Goal: Task Accomplishment & Management: Manage account settings

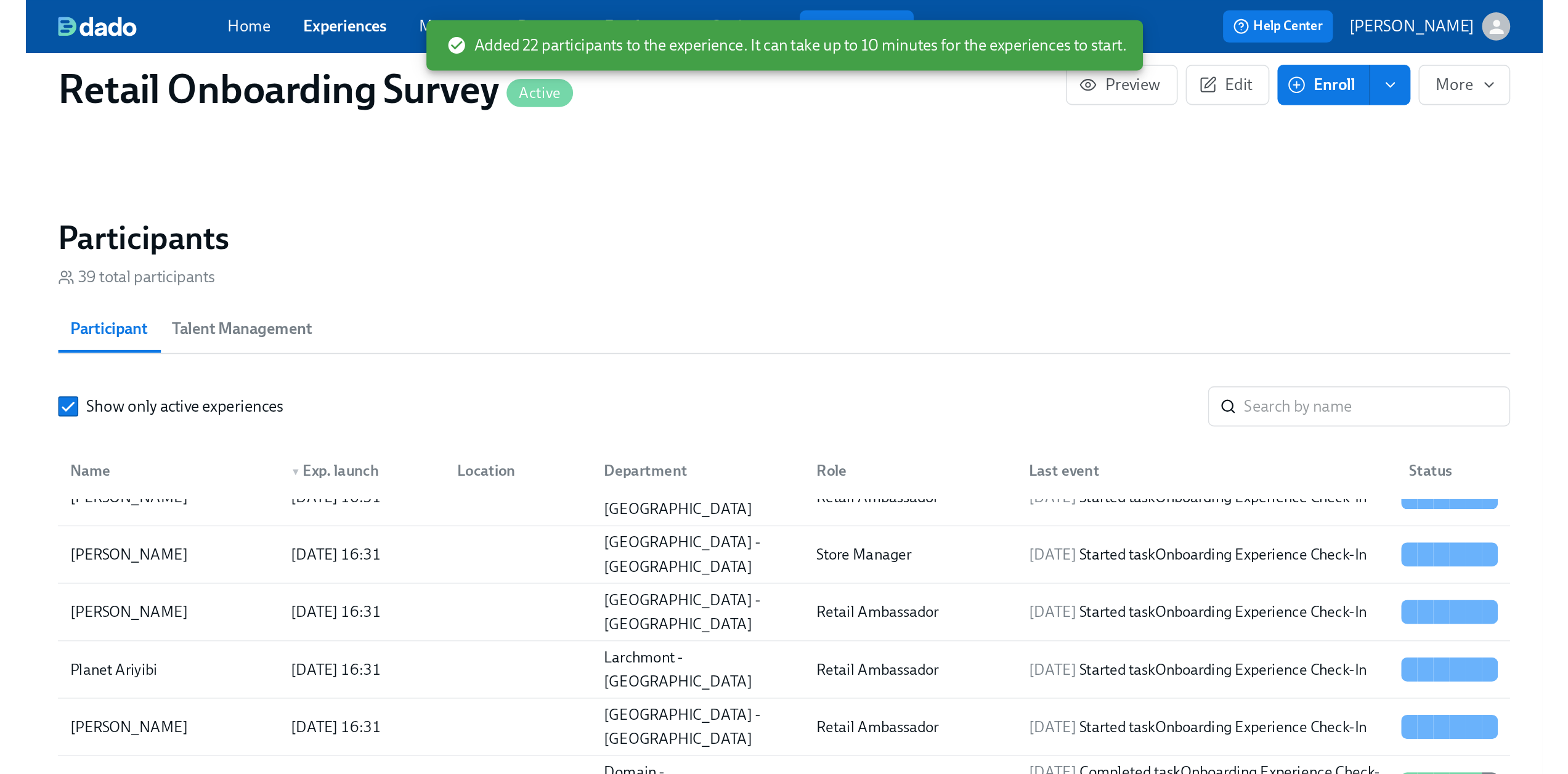
scroll to position [651, 0]
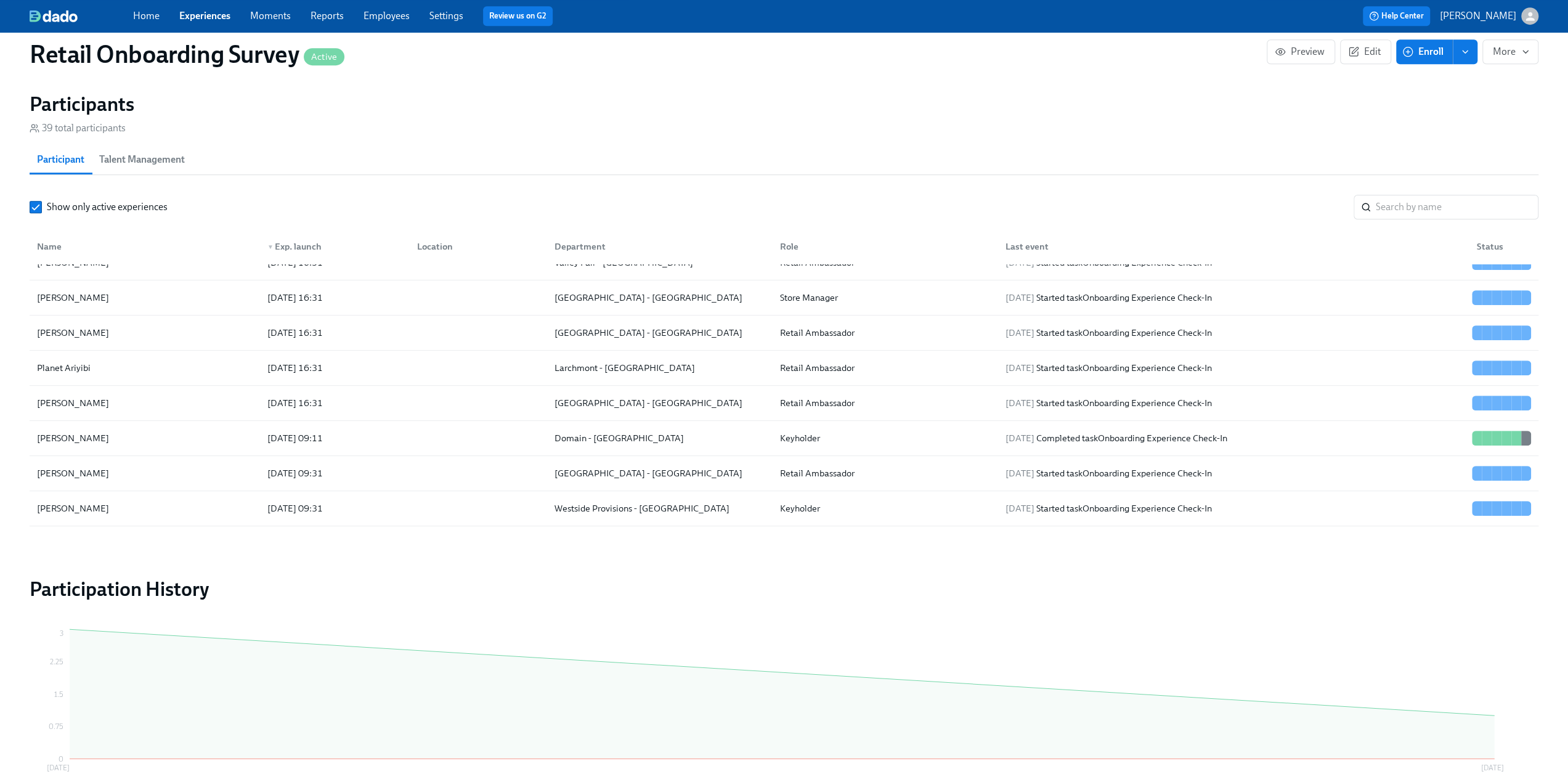
click at [213, 16] on link "Experiences" at bounding box center [205, 15] width 51 height 12
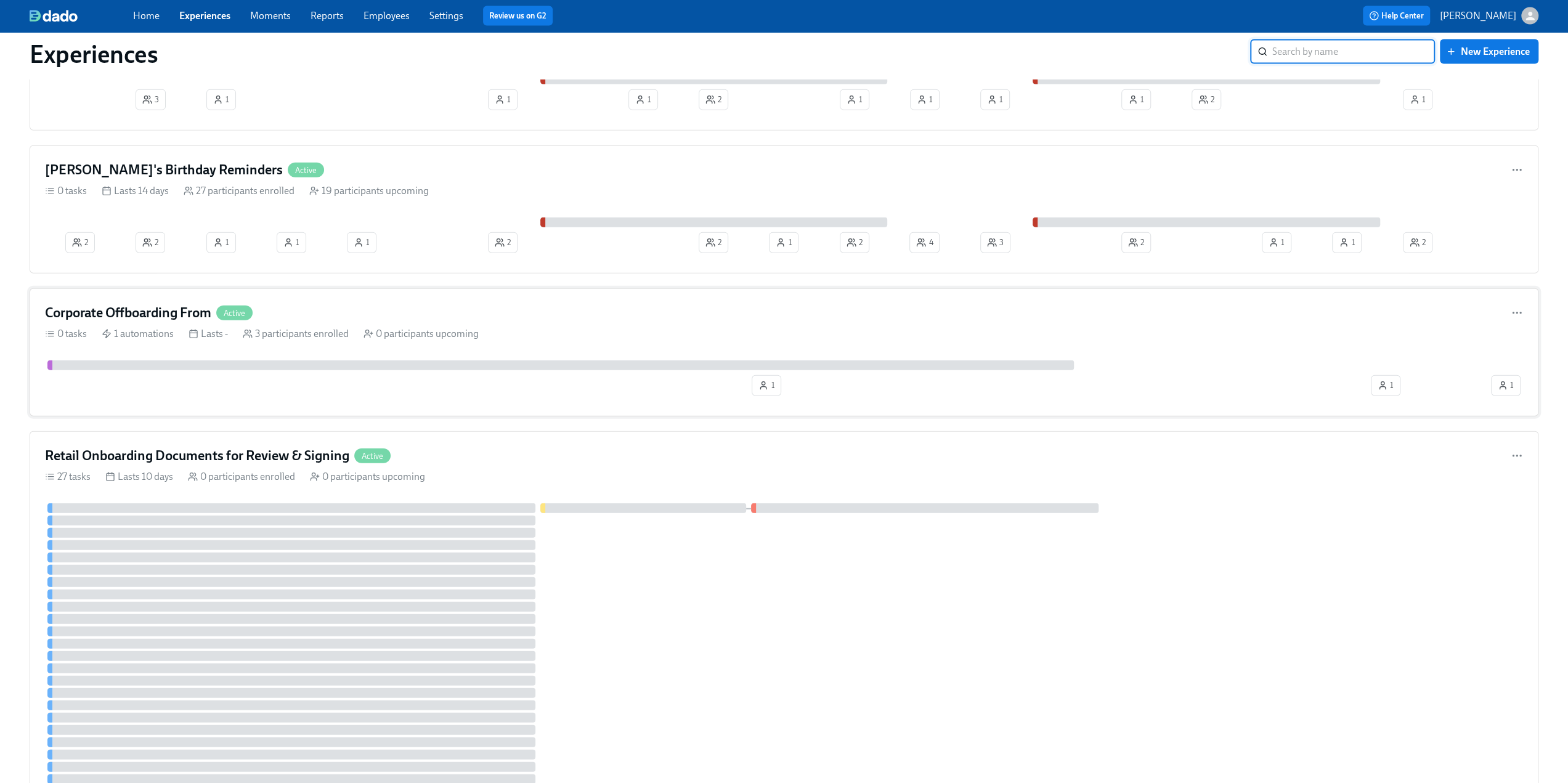
scroll to position [2773, 0]
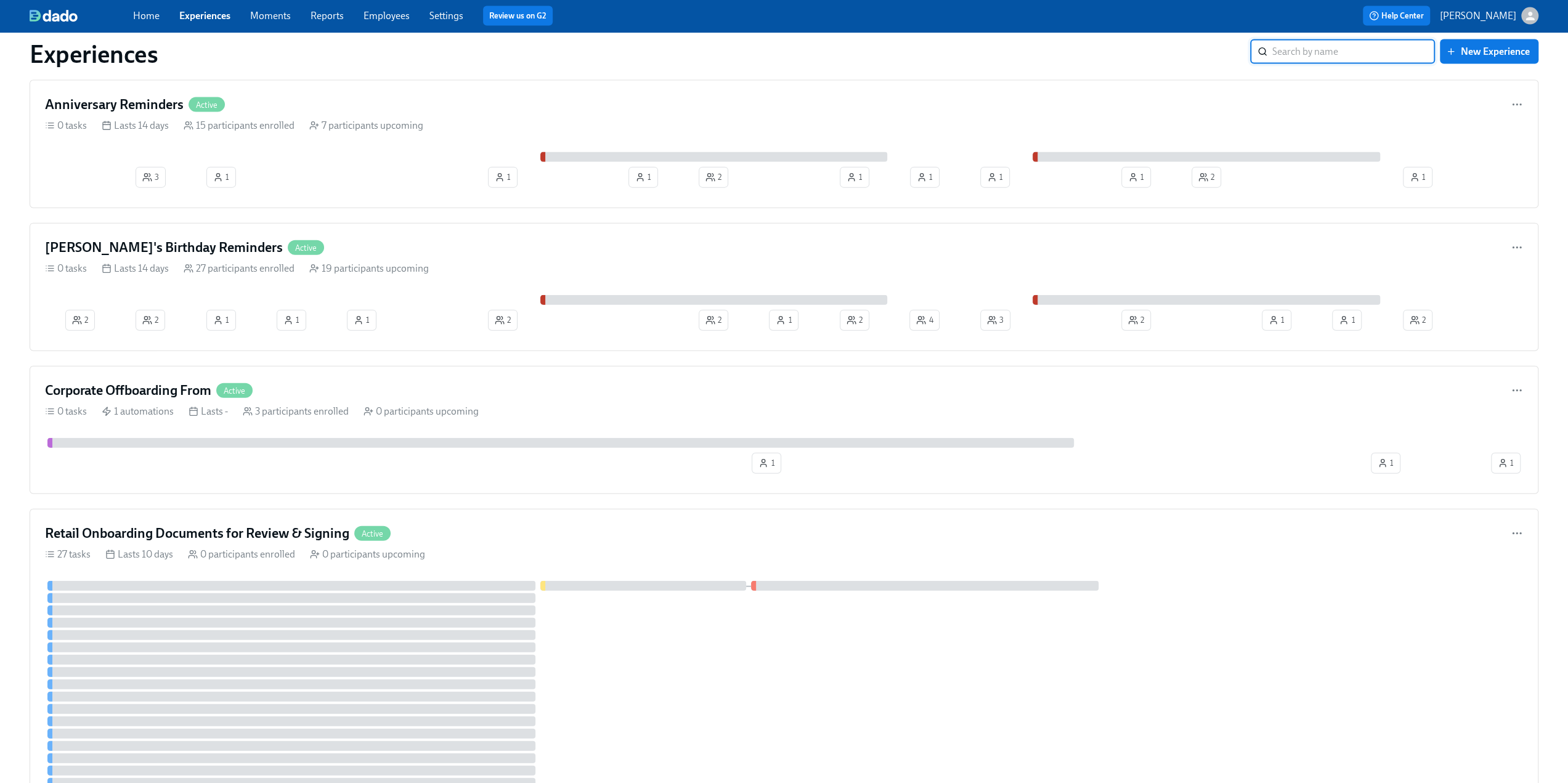
click at [463, 52] on input "search" at bounding box center [1354, 52] width 163 height 25
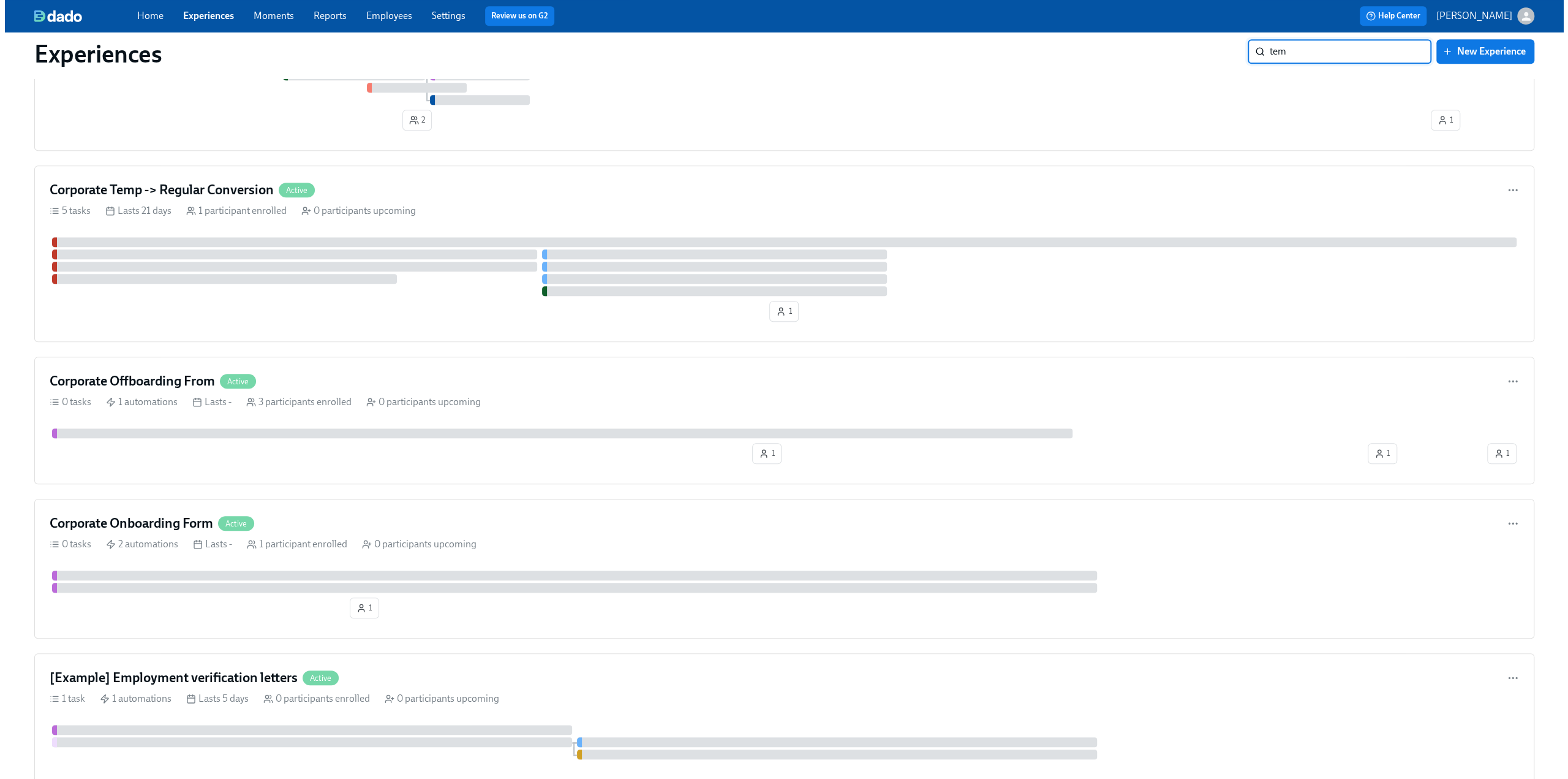
scroll to position [0, 0]
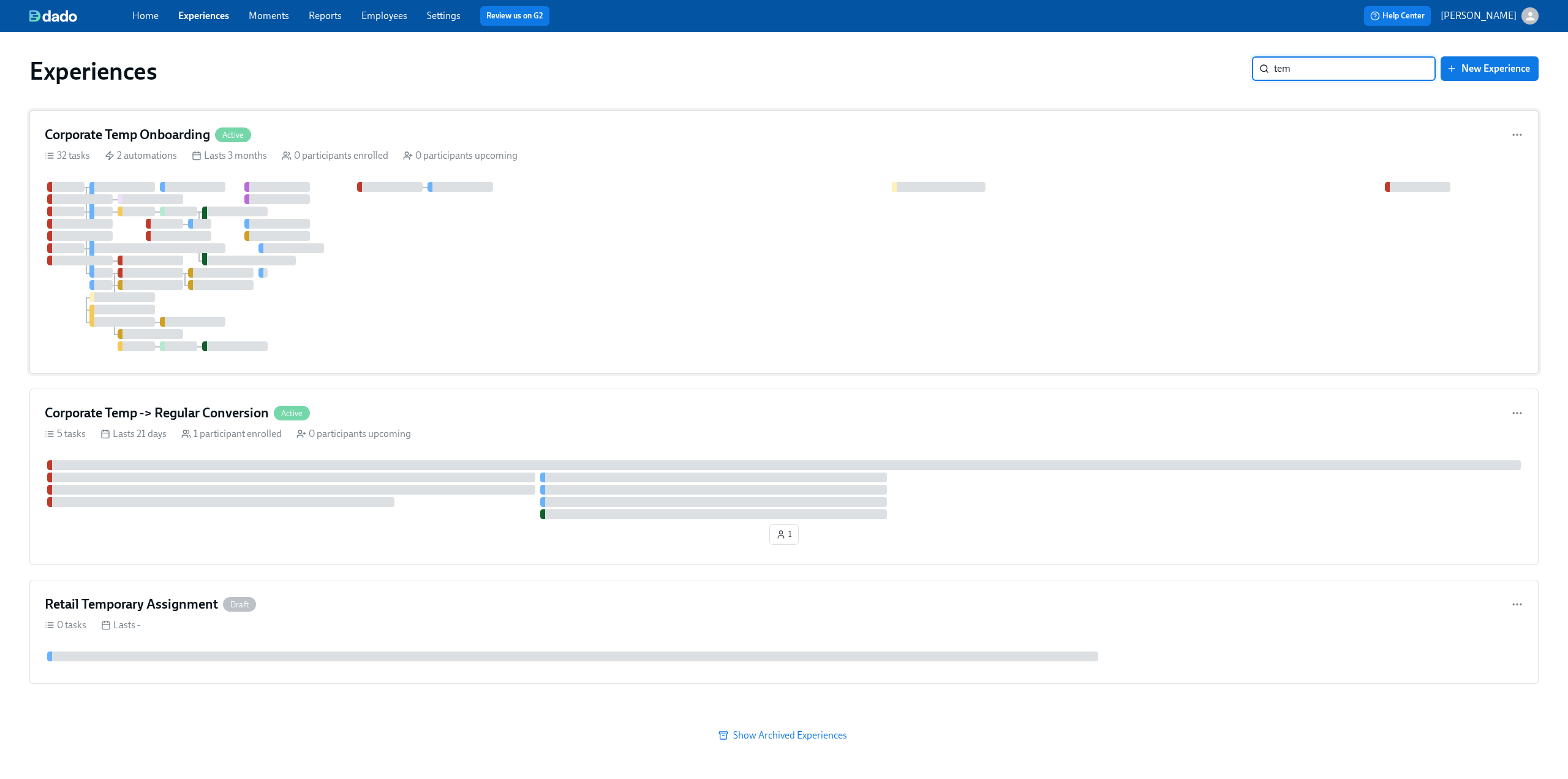
type input "tem"
click at [176, 132] on h4 "Corporate Temp Onboarding" at bounding box center [127, 135] width 165 height 18
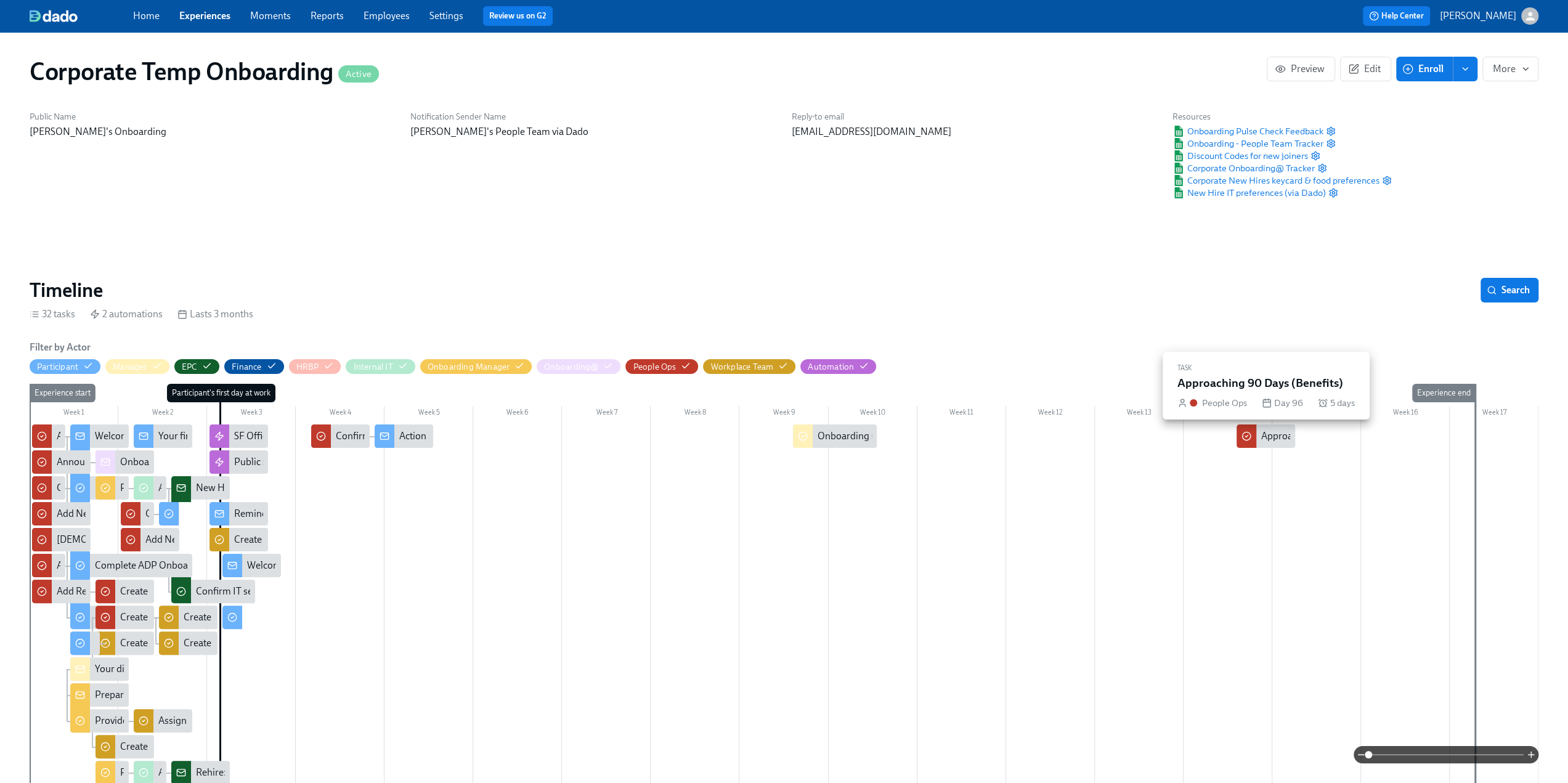
click at [463, 437] on div "Approaching 90 Days (Benefits)" at bounding box center [1328, 436] width 133 height 14
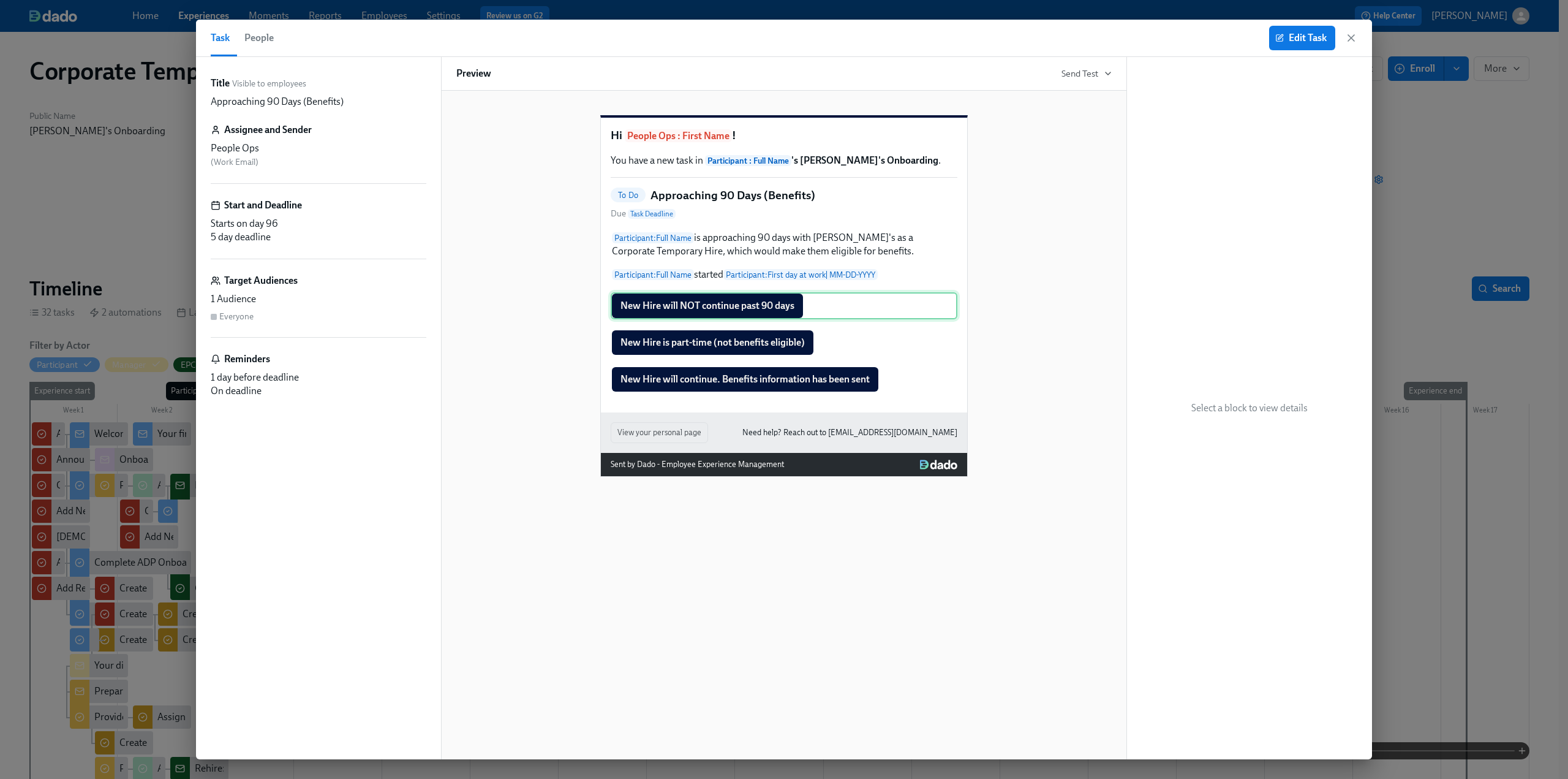
click at [460, 319] on div "New Hire will NOT continue past 90 days" at bounding box center [783, 306] width 346 height 27
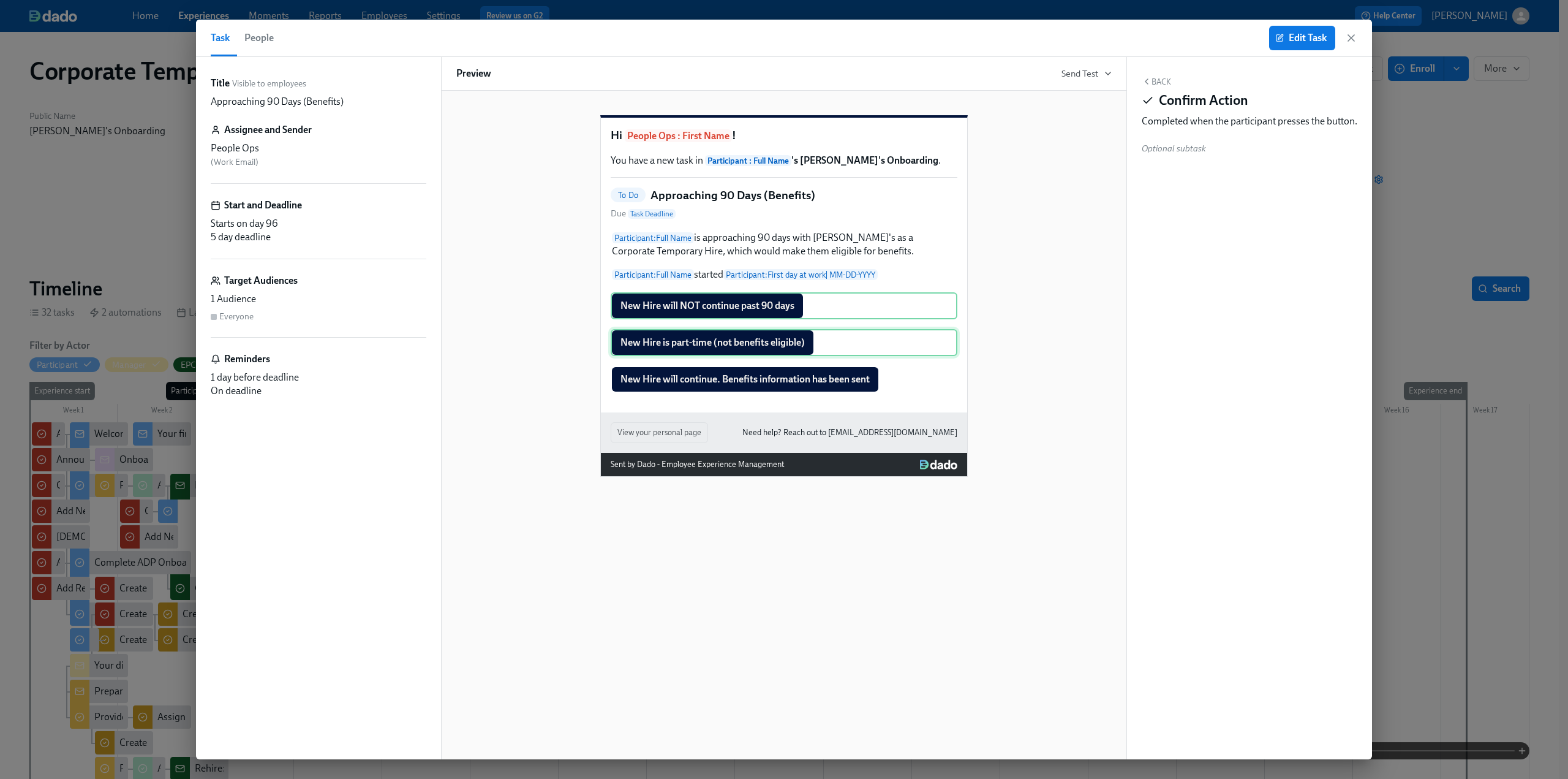
click at [460, 354] on div "New Hire is part-time (not benefits eligible)" at bounding box center [783, 343] width 346 height 27
click at [460, 385] on div "Participant : Full Name is approaching 90 days with Rothy's as a Corporate Temp…" at bounding box center [783, 311] width 346 height 163
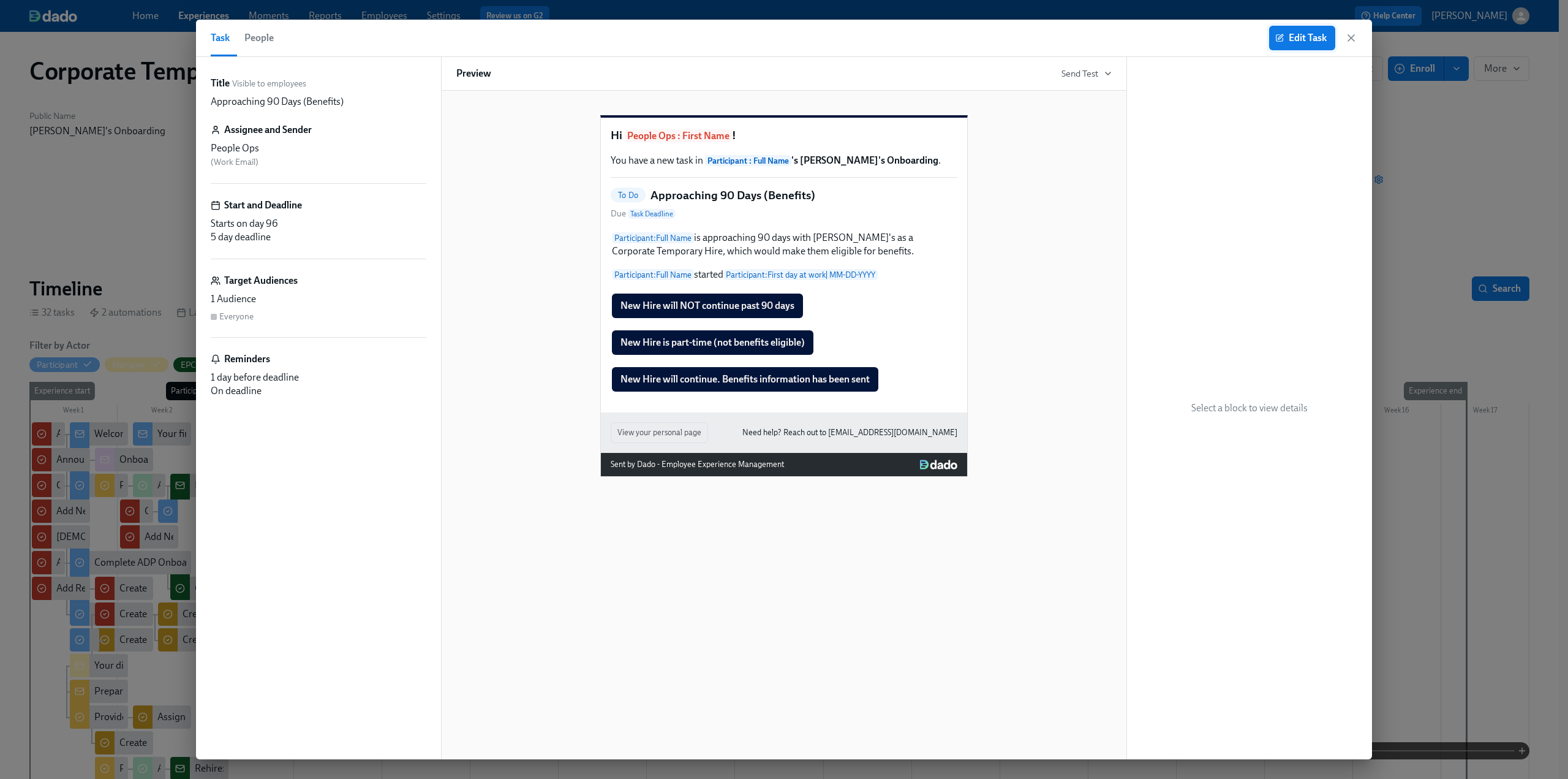
click at [460, 42] on span "Edit Task" at bounding box center [1303, 38] width 49 height 12
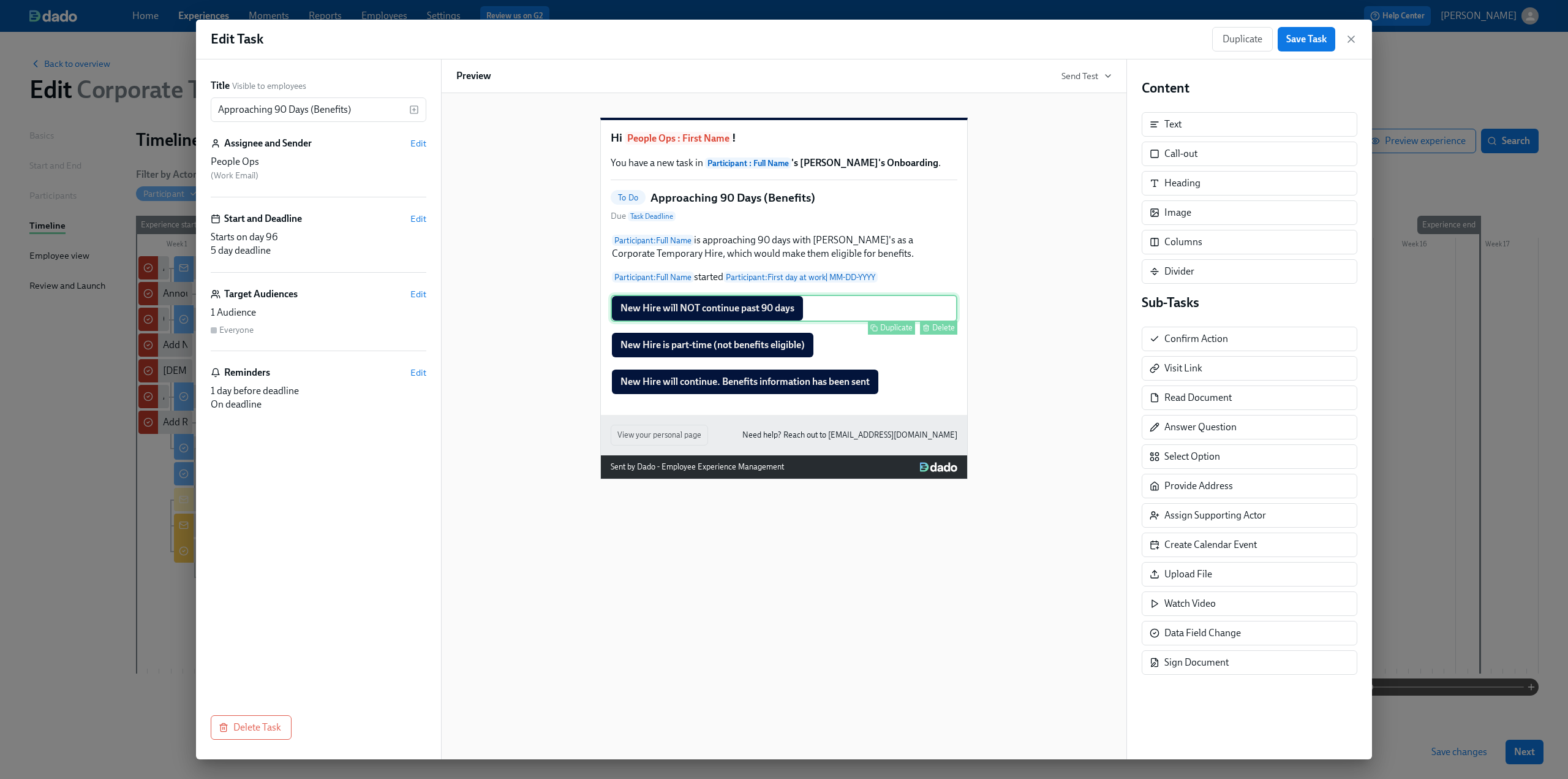
click at [460, 334] on div "Duplicate Delete" at bounding box center [785, 328] width 344 height 14
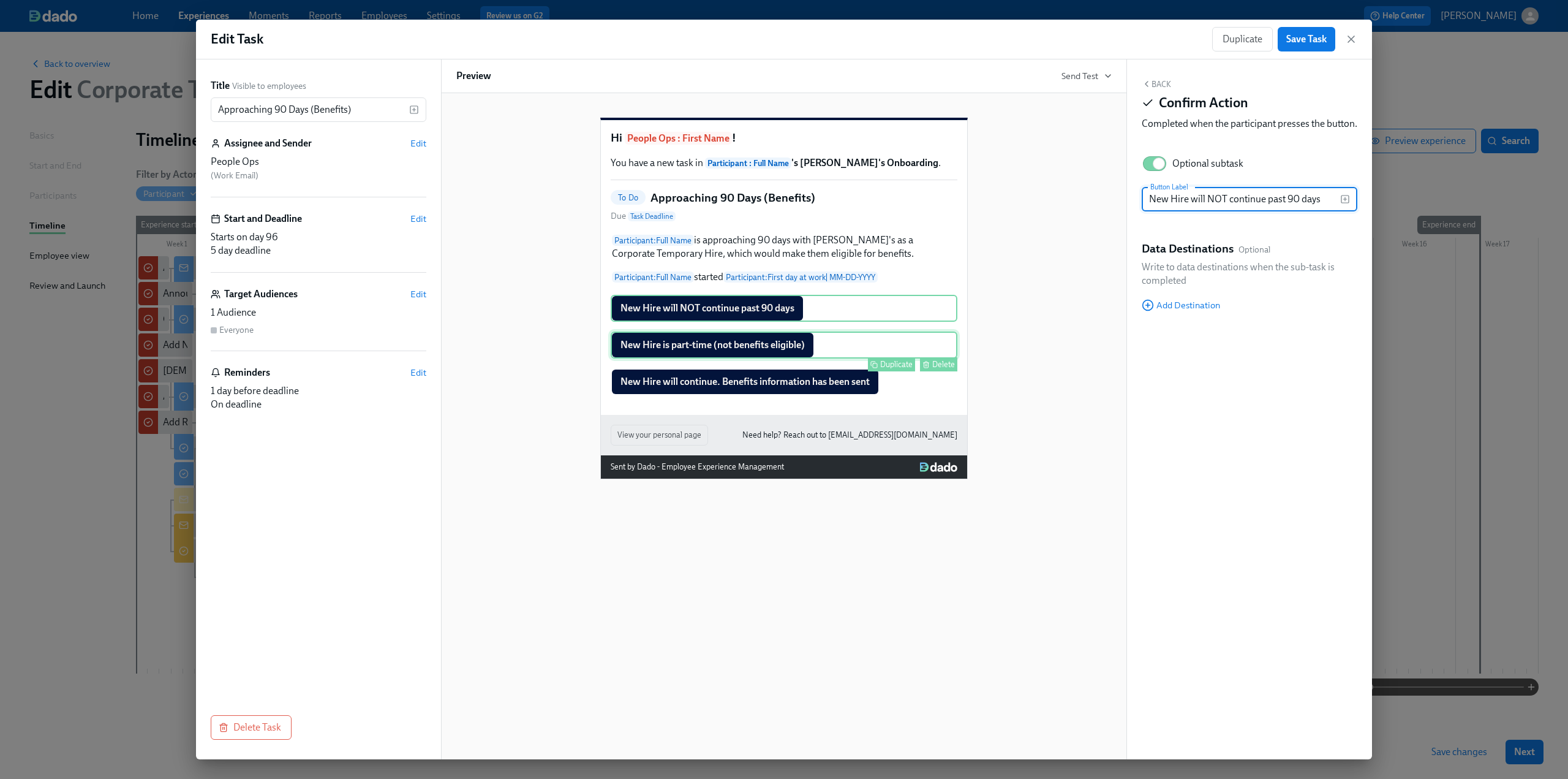
click at [460, 359] on div "New Hire is part-time (not benefits eligible) Duplicate Delete" at bounding box center [783, 345] width 346 height 27
click at [460, 371] on div "Duplicate Delete" at bounding box center [785, 364] width 344 height 14
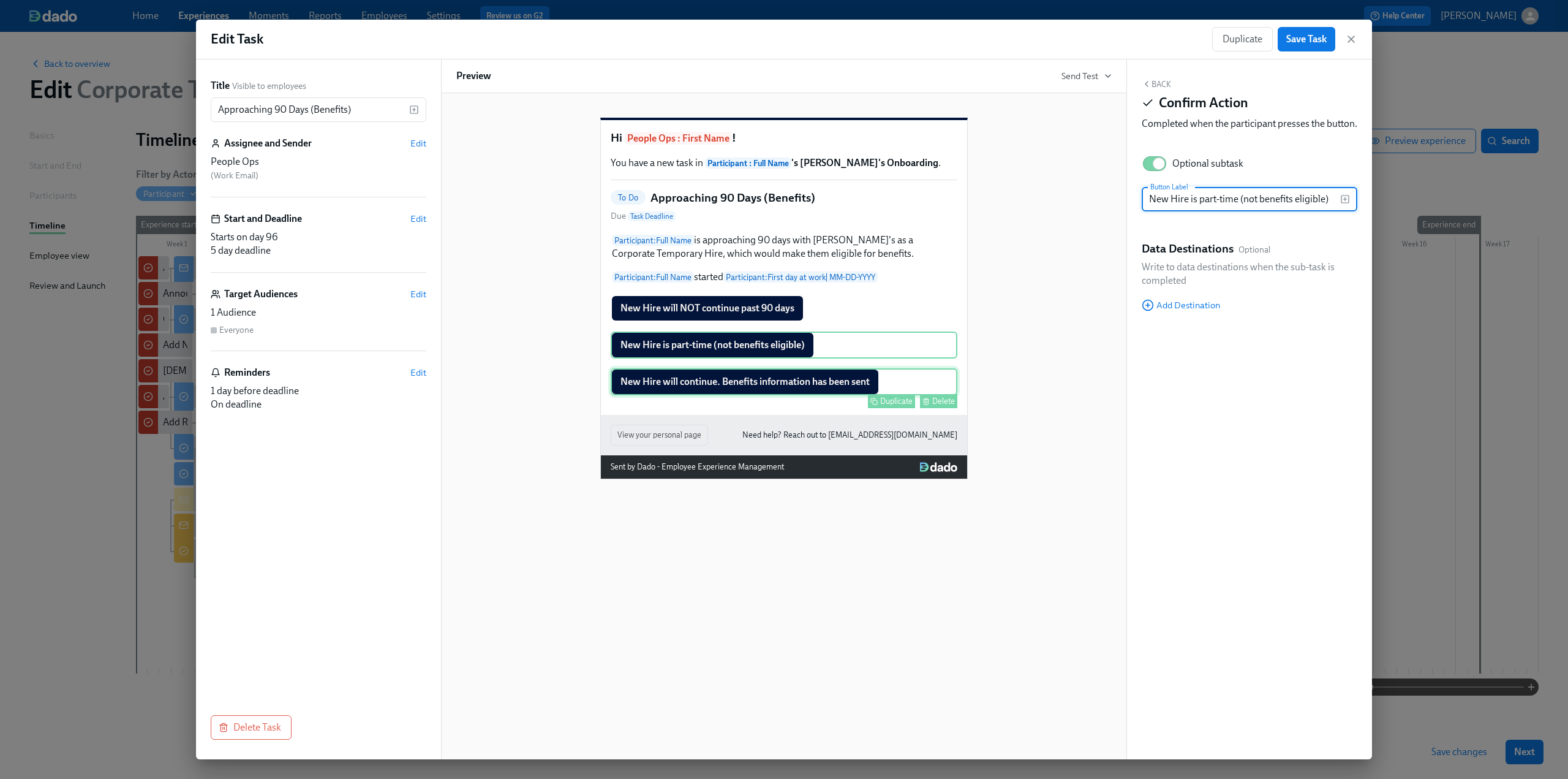
click at [460, 396] on div "New Hire will continue. Benefits information has been sent Duplicate Delete" at bounding box center [783, 382] width 346 height 27
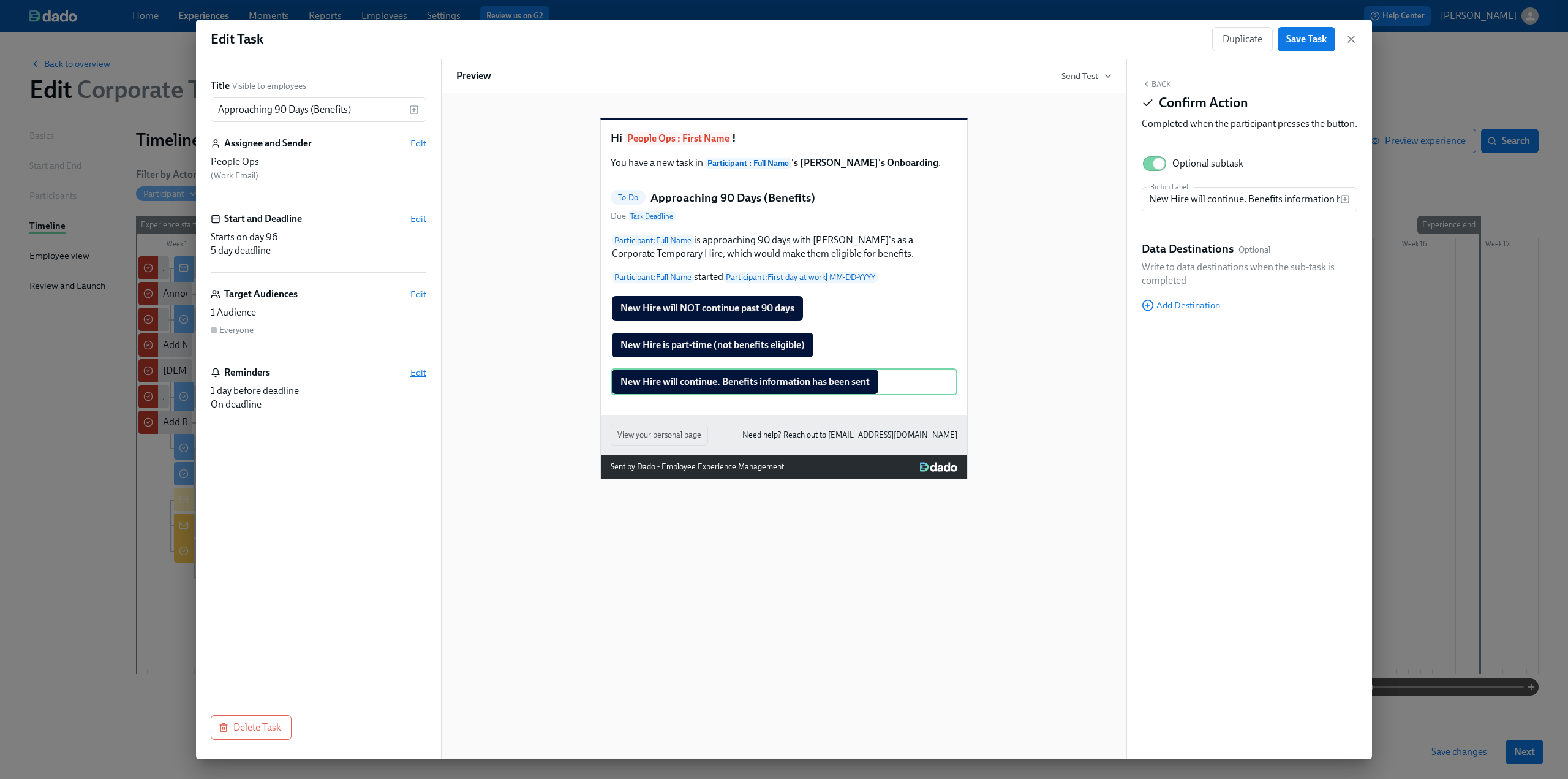
click at [421, 372] on span "Edit" at bounding box center [418, 372] width 16 height 12
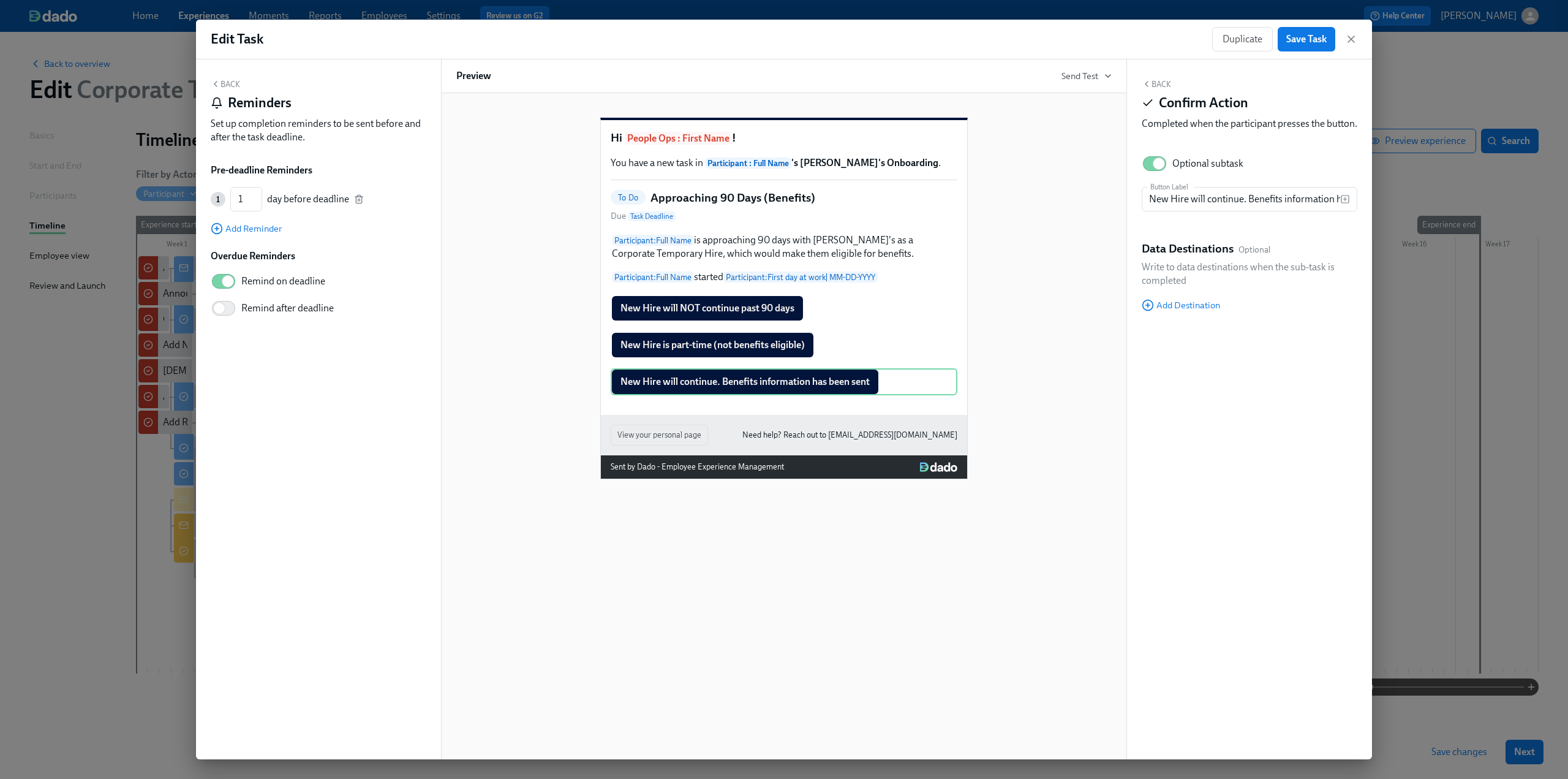
click at [230, 81] on button "Back" at bounding box center [225, 84] width 29 height 10
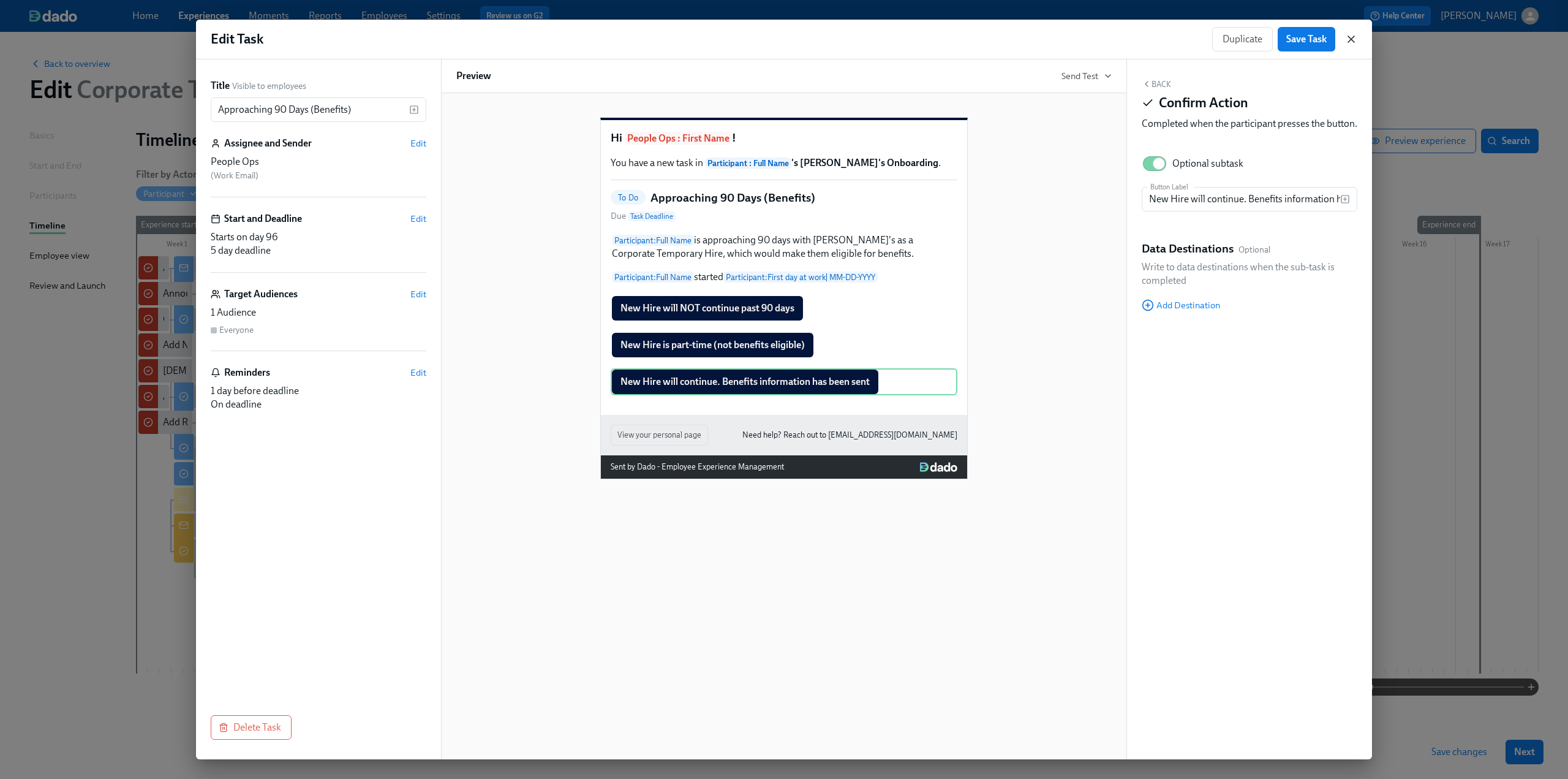
click at [460, 40] on icon "button" at bounding box center [1352, 39] width 12 height 12
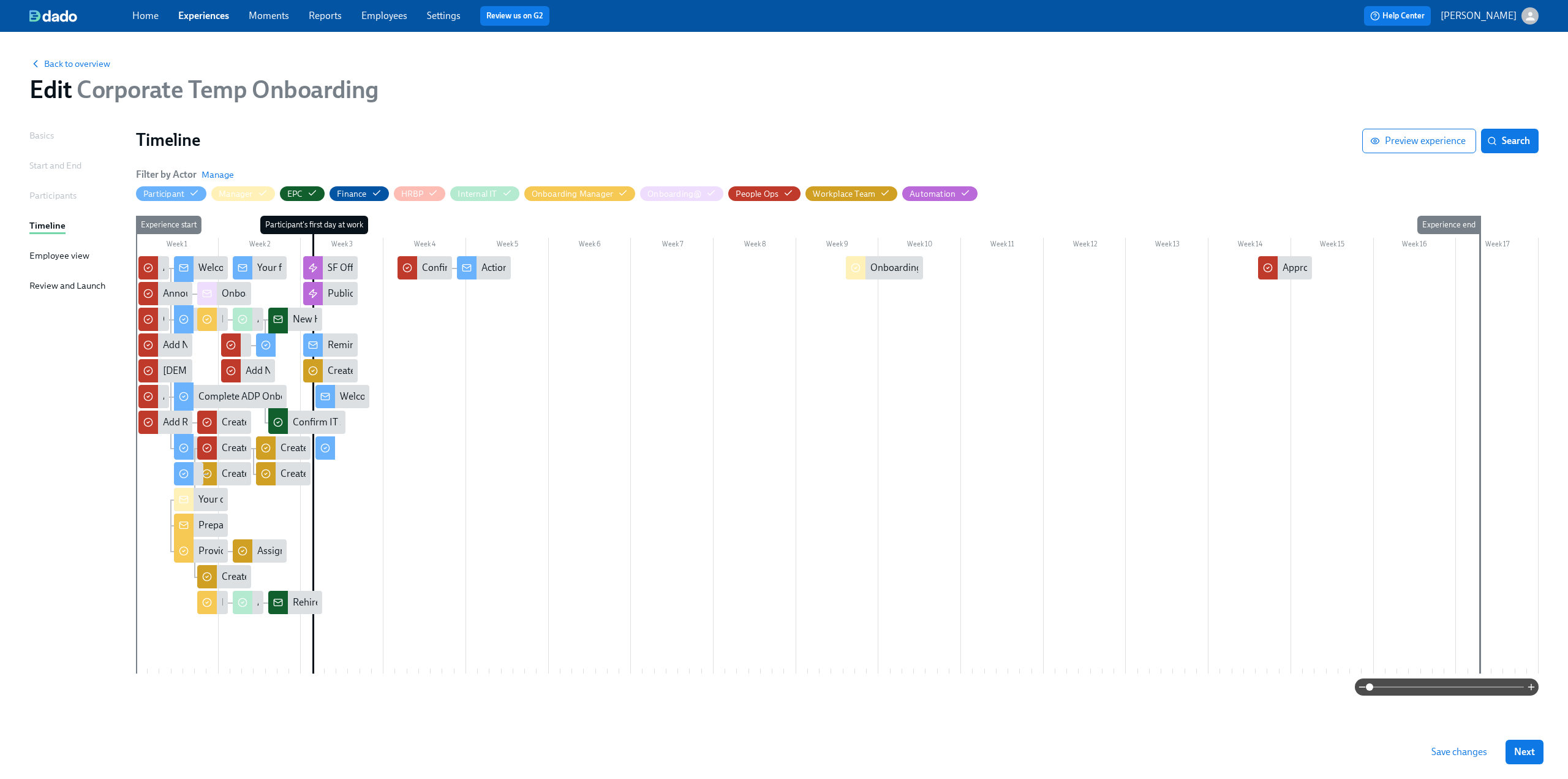
click at [460, 475] on span "Save changes" at bounding box center [1460, 752] width 56 height 12
click at [348, 394] on div "Welcome to Team Rothy’s!" at bounding box center [395, 397] width 110 height 14
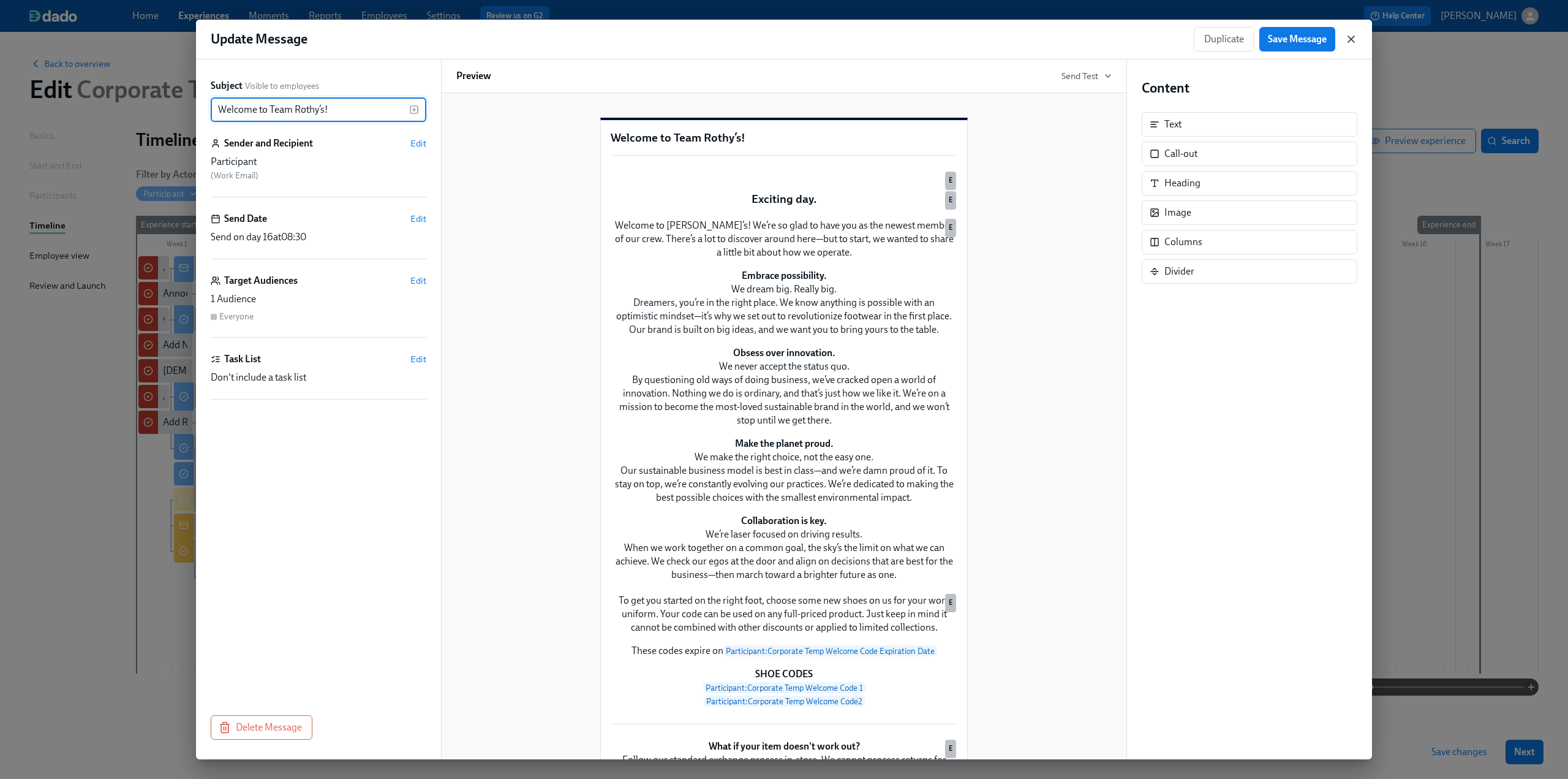
click at [460, 37] on icon "button" at bounding box center [1352, 39] width 12 height 12
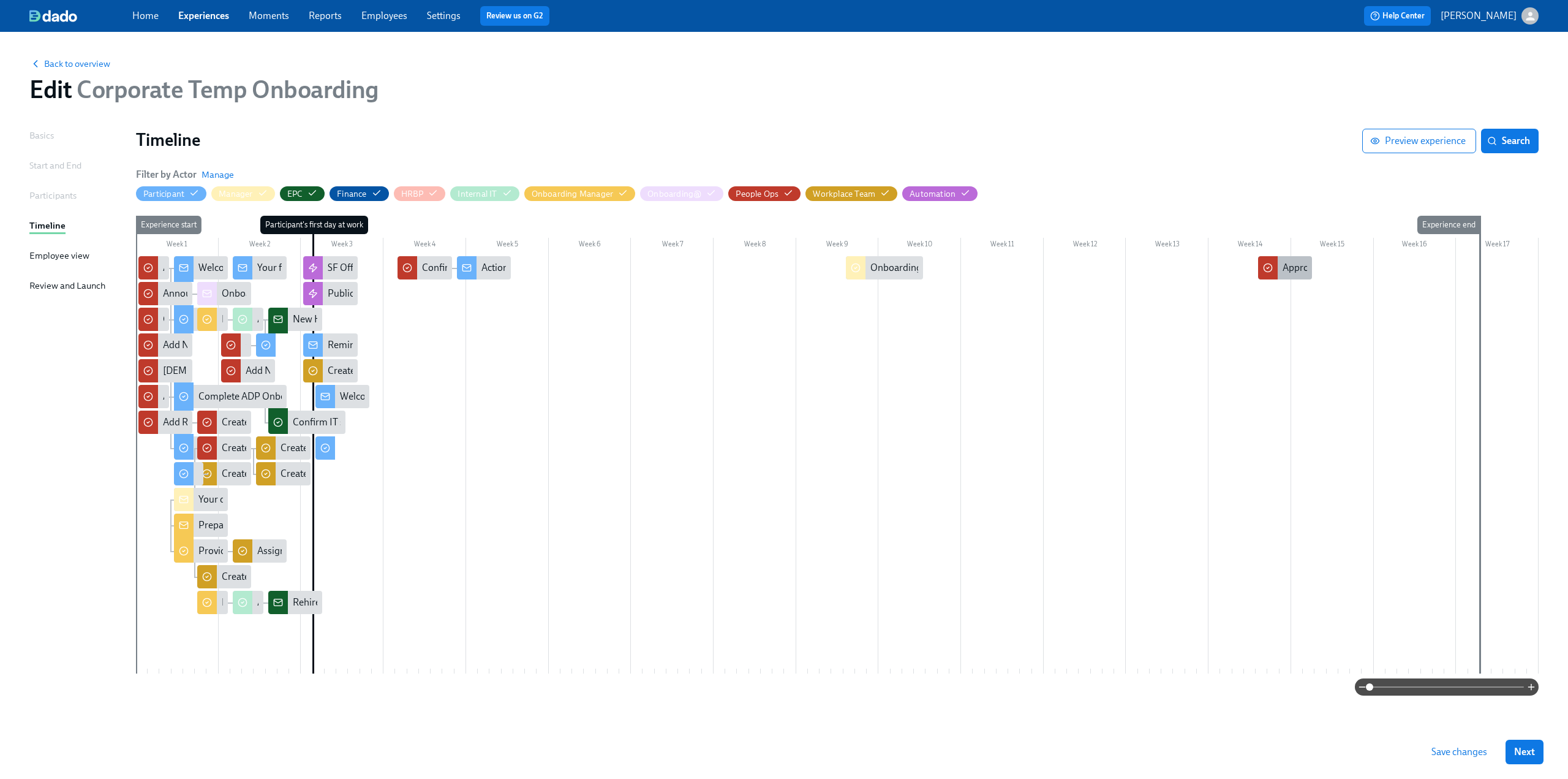
click at [460, 266] on div "Approaching 90 Days (Benefits)" at bounding box center [1349, 268] width 133 height 14
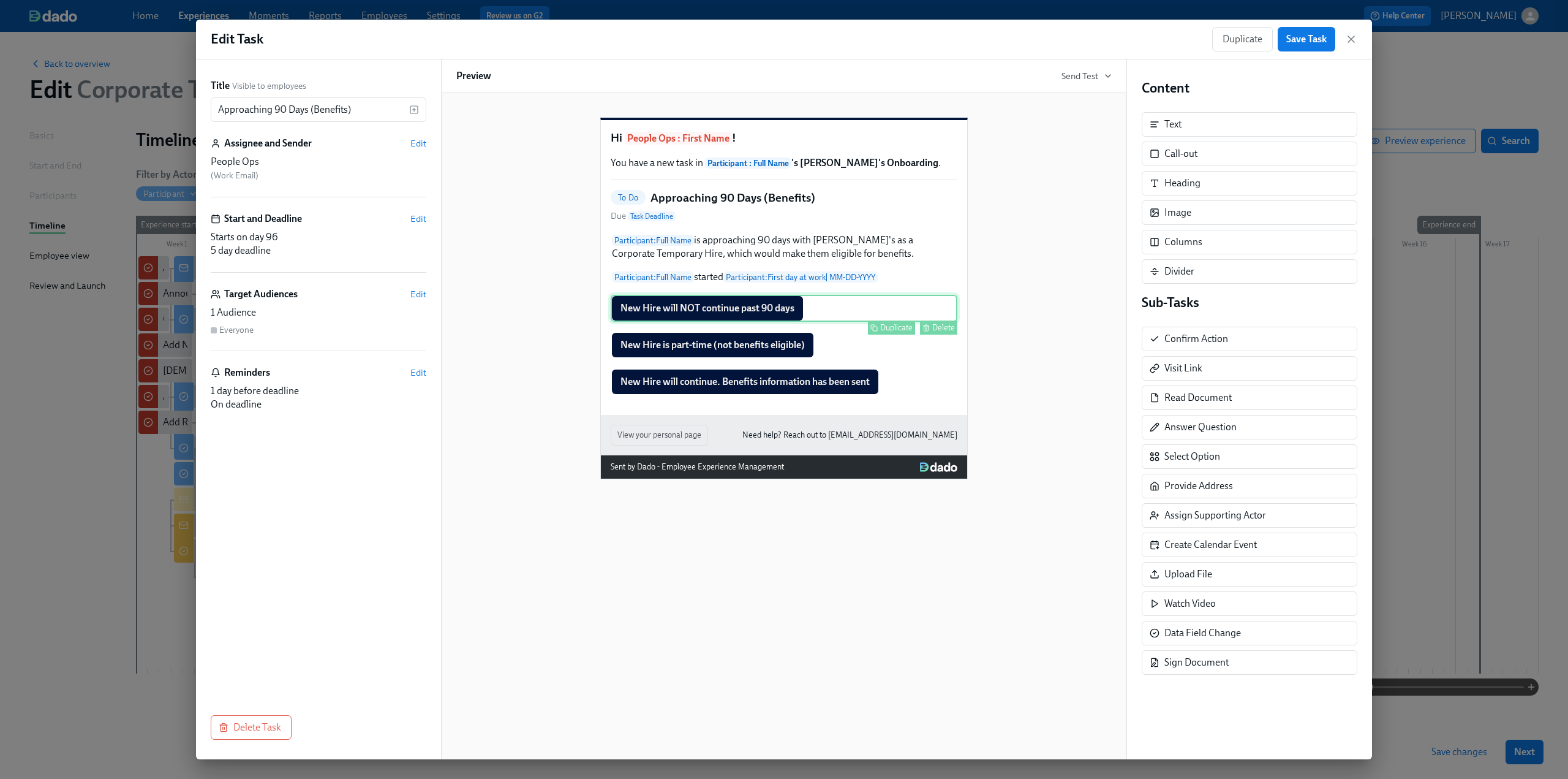
click at [460, 322] on div "New Hire will NOT continue past 90 days Duplicate Delete" at bounding box center [783, 308] width 346 height 27
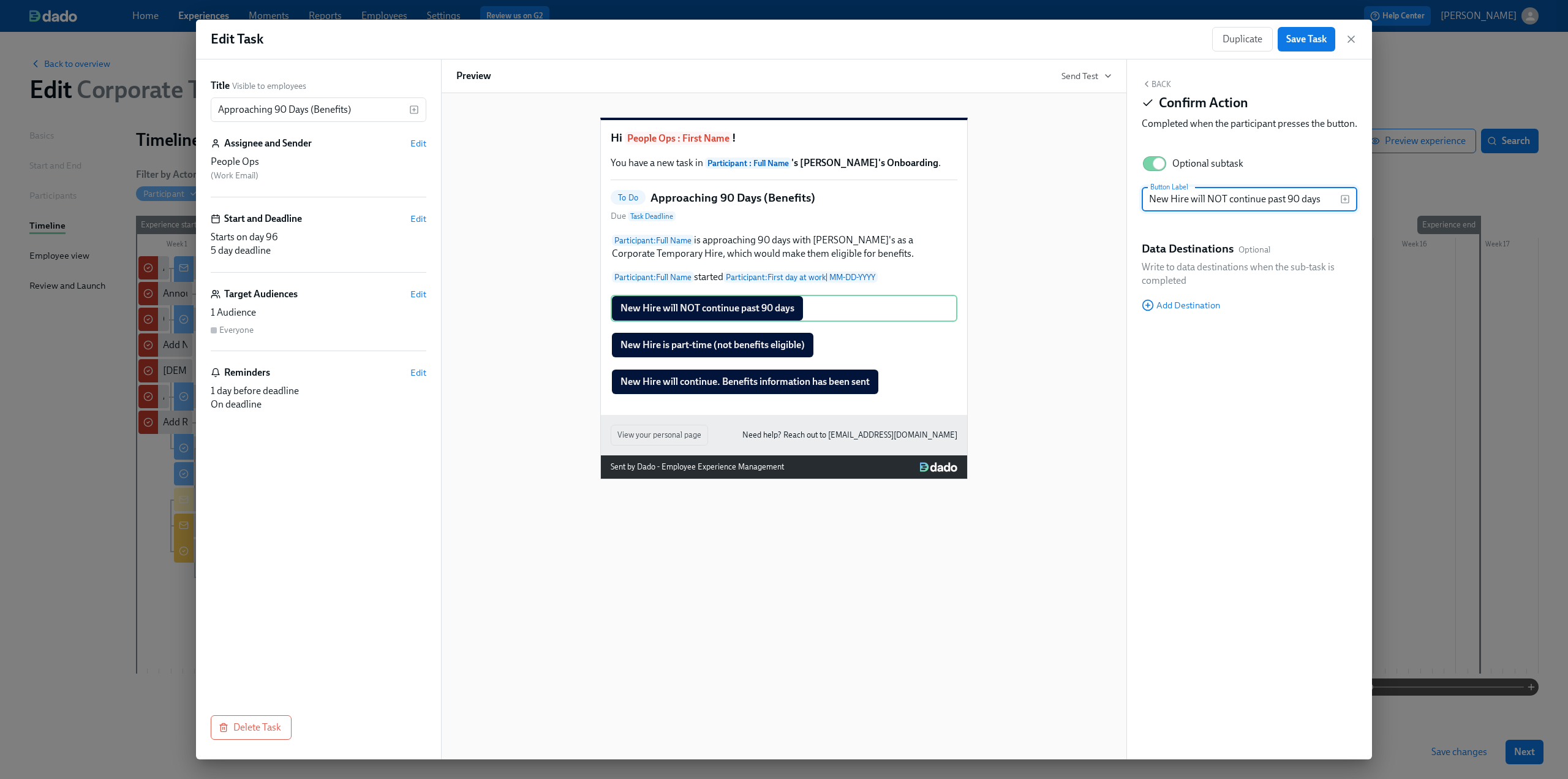
drag, startPoint x: 1187, startPoint y: 214, endPoint x: 1134, endPoint y: 216, distance: 53.0
click at [460, 216] on div "Back Confirm Action Completed when the participant presses the button. Optional…" at bounding box center [1250, 409] width 245 height 700
type input "Temp will NOT continue past 90 days"
click at [460, 359] on div "New Hire is part-time (not benefits eligible) Duplicate Delete" at bounding box center [783, 345] width 346 height 27
drag, startPoint x: 1188, startPoint y: 214, endPoint x: 1104, endPoint y: 221, distance: 84.3
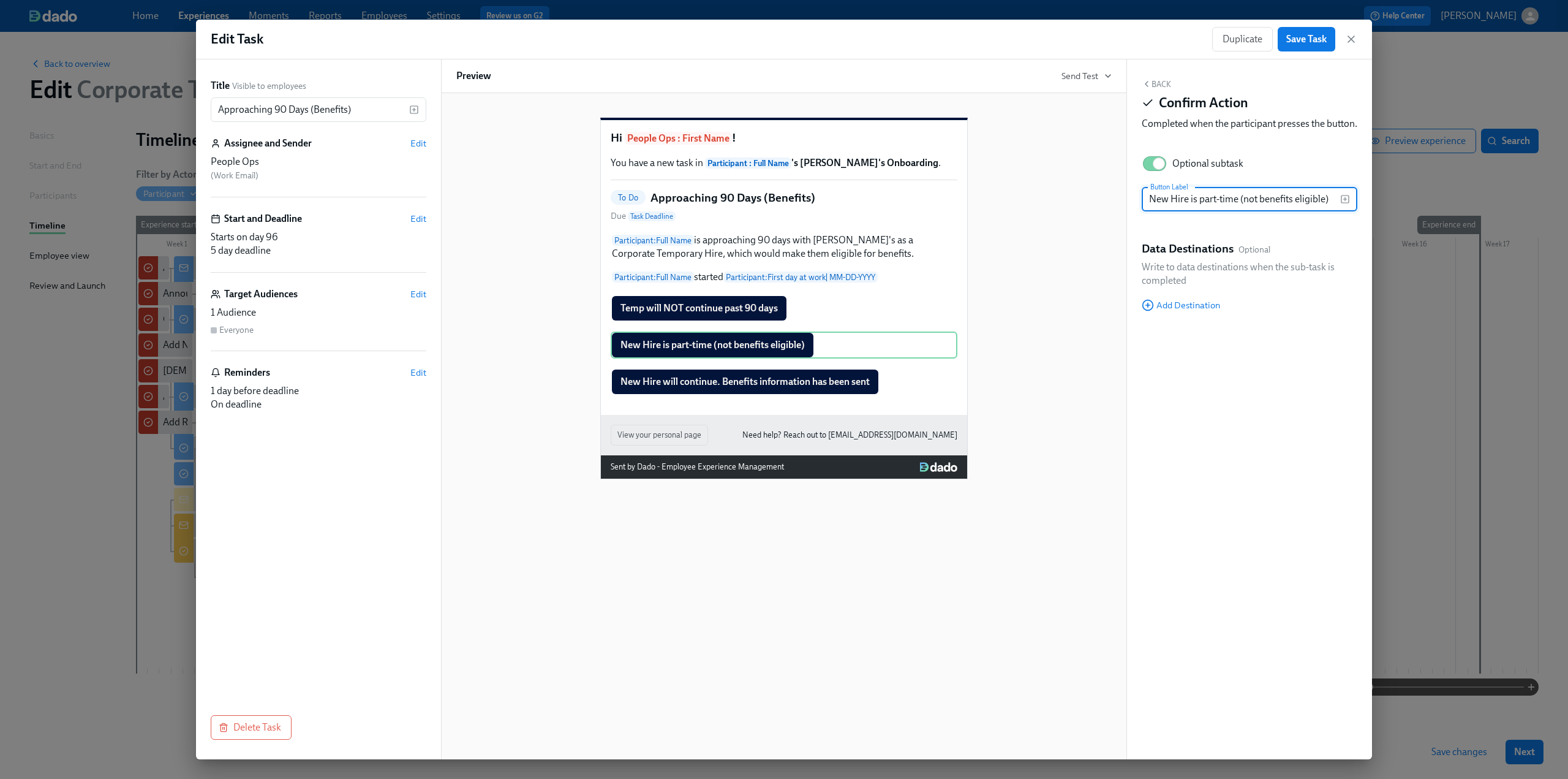
click at [460, 221] on div "Title Visible to employees Approaching 90 Days (Benefits) ​ Assignee and Sender…" at bounding box center [784, 409] width 1176 height 700
type input "Temp is part-time (not benefits eligible)"
click at [460, 396] on div "New Hire will continue. Benefits information has been sent Duplicate Delete" at bounding box center [783, 382] width 346 height 27
click at [460, 212] on input "New Hire will continue. Benefits information has been sent" at bounding box center [1241, 200] width 199 height 25
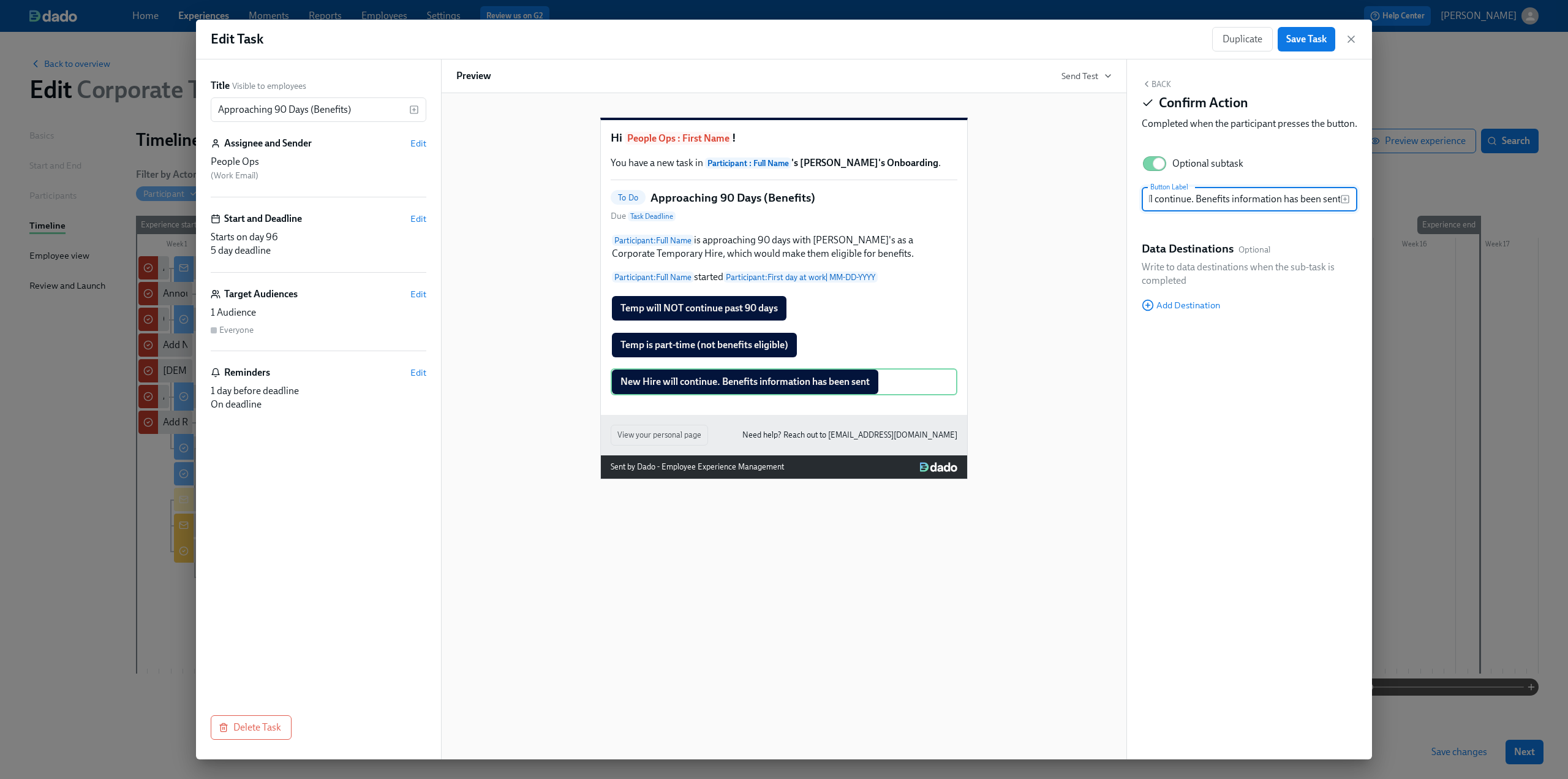
drag, startPoint x: 1150, startPoint y: 215, endPoint x: 1353, endPoint y: 217, distance: 203.0
click at [460, 212] on div "New Hire will continue. Benefits information has been sent Button Label" at bounding box center [1250, 200] width 216 height 25
type input "N"
type input "Benefits will be offered to Temp"
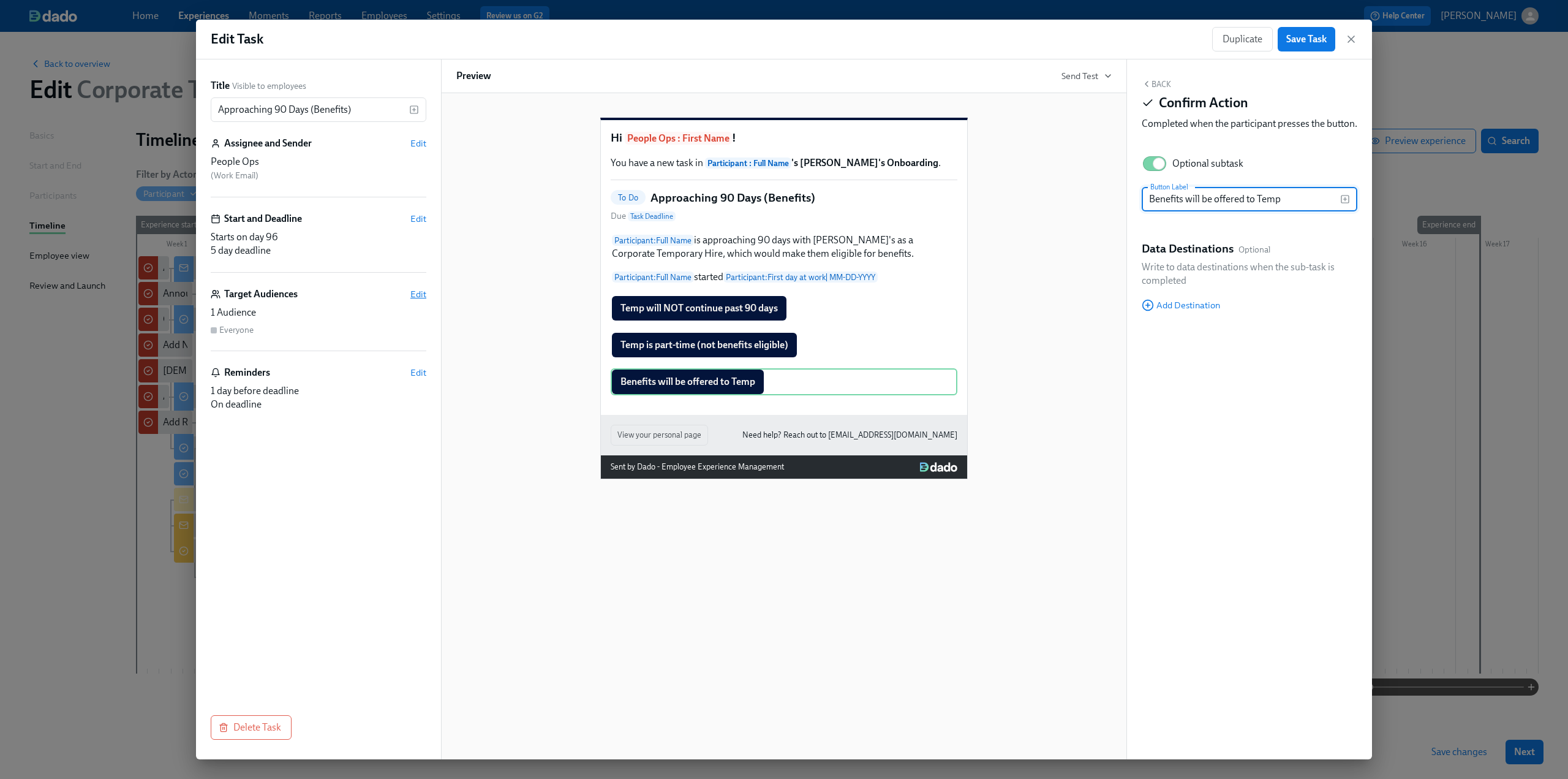
click at [418, 295] on span "Edit" at bounding box center [418, 294] width 16 height 12
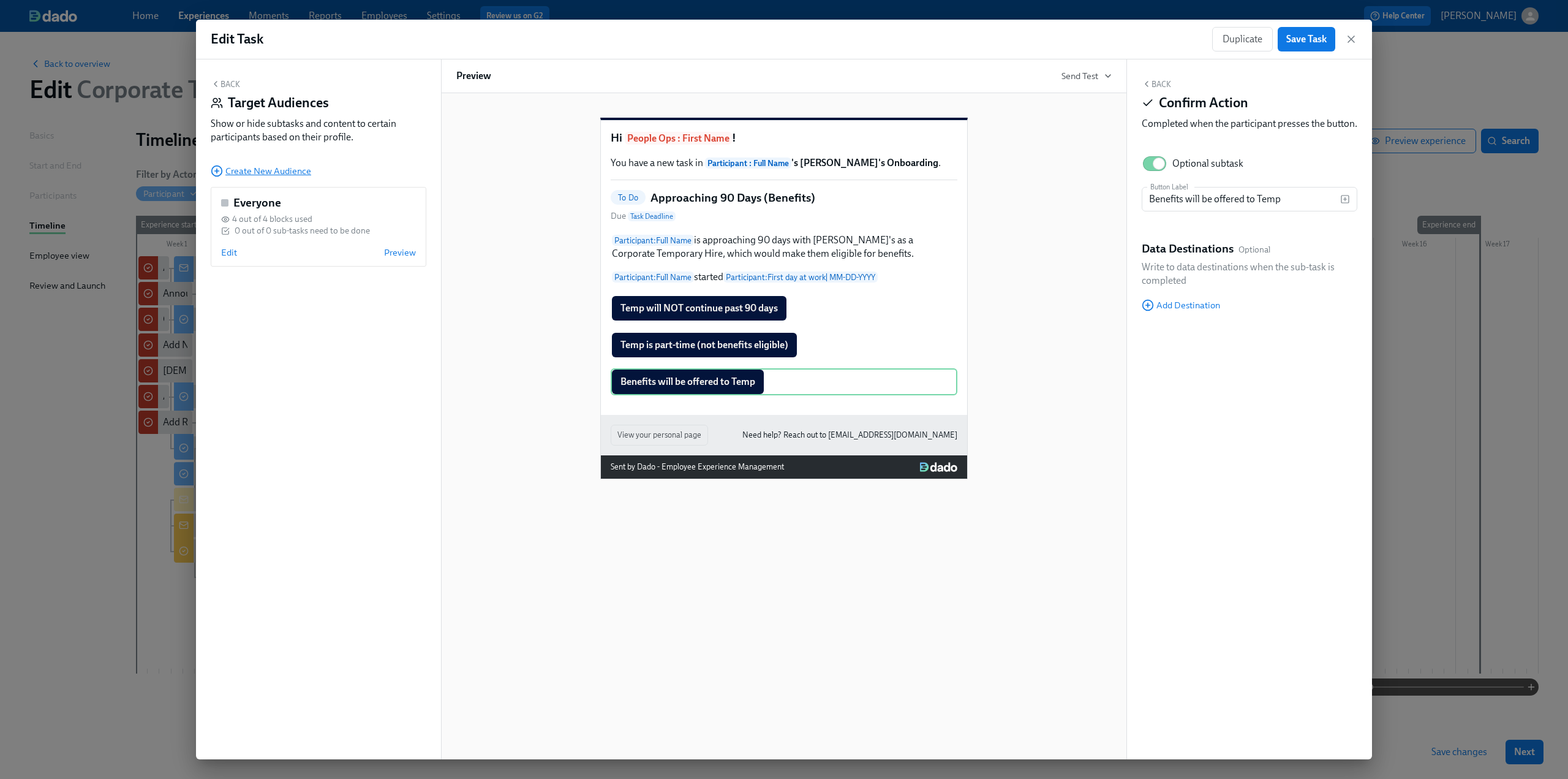
click at [293, 174] on span "Create New Audience" at bounding box center [261, 171] width 101 height 12
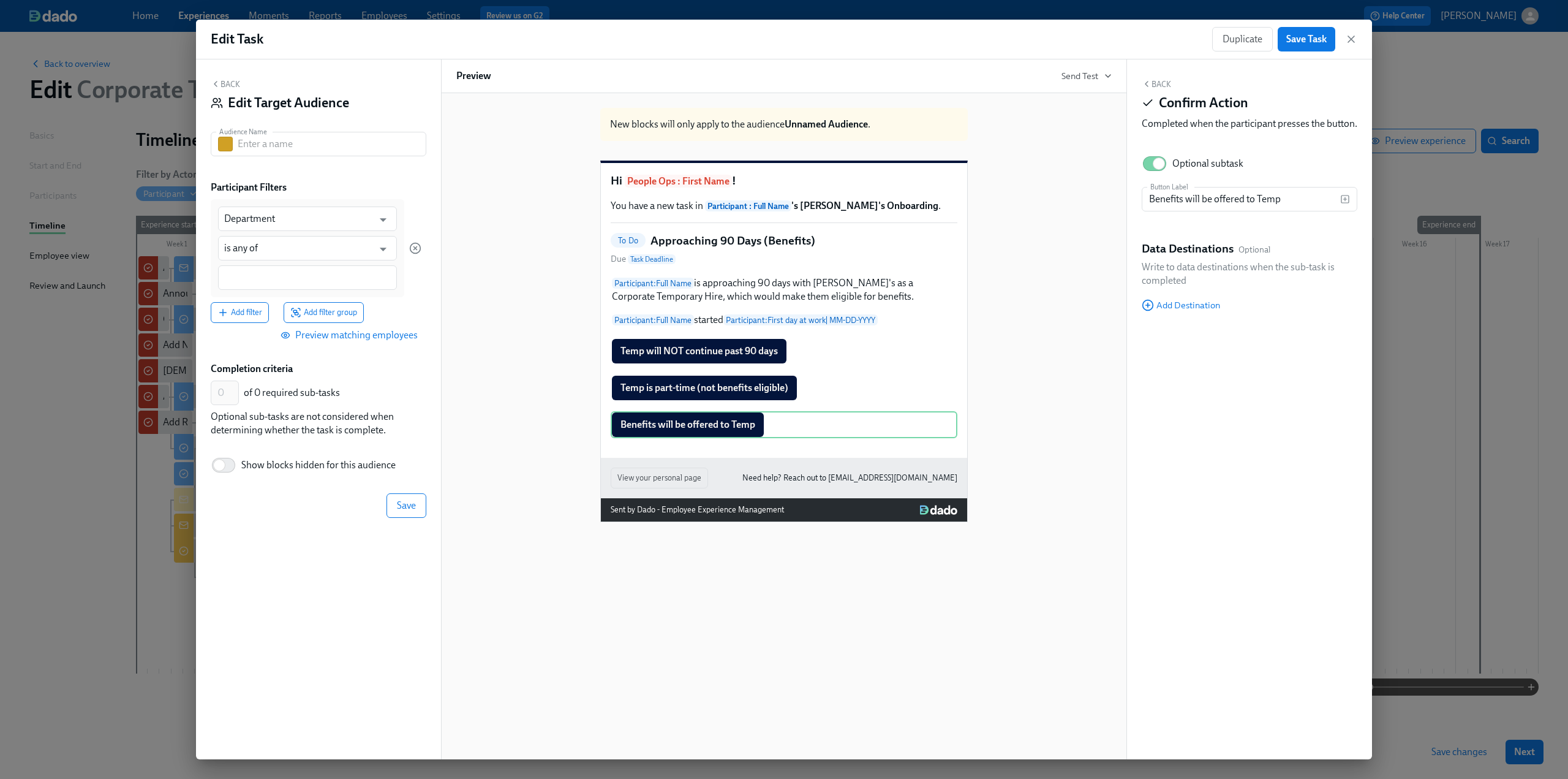
click at [276, 157] on div "Audience Name Audience Name" at bounding box center [318, 149] width 216 height 34
click at [272, 146] on input "text" at bounding box center [331, 144] width 189 height 25
type input "Still a temp"
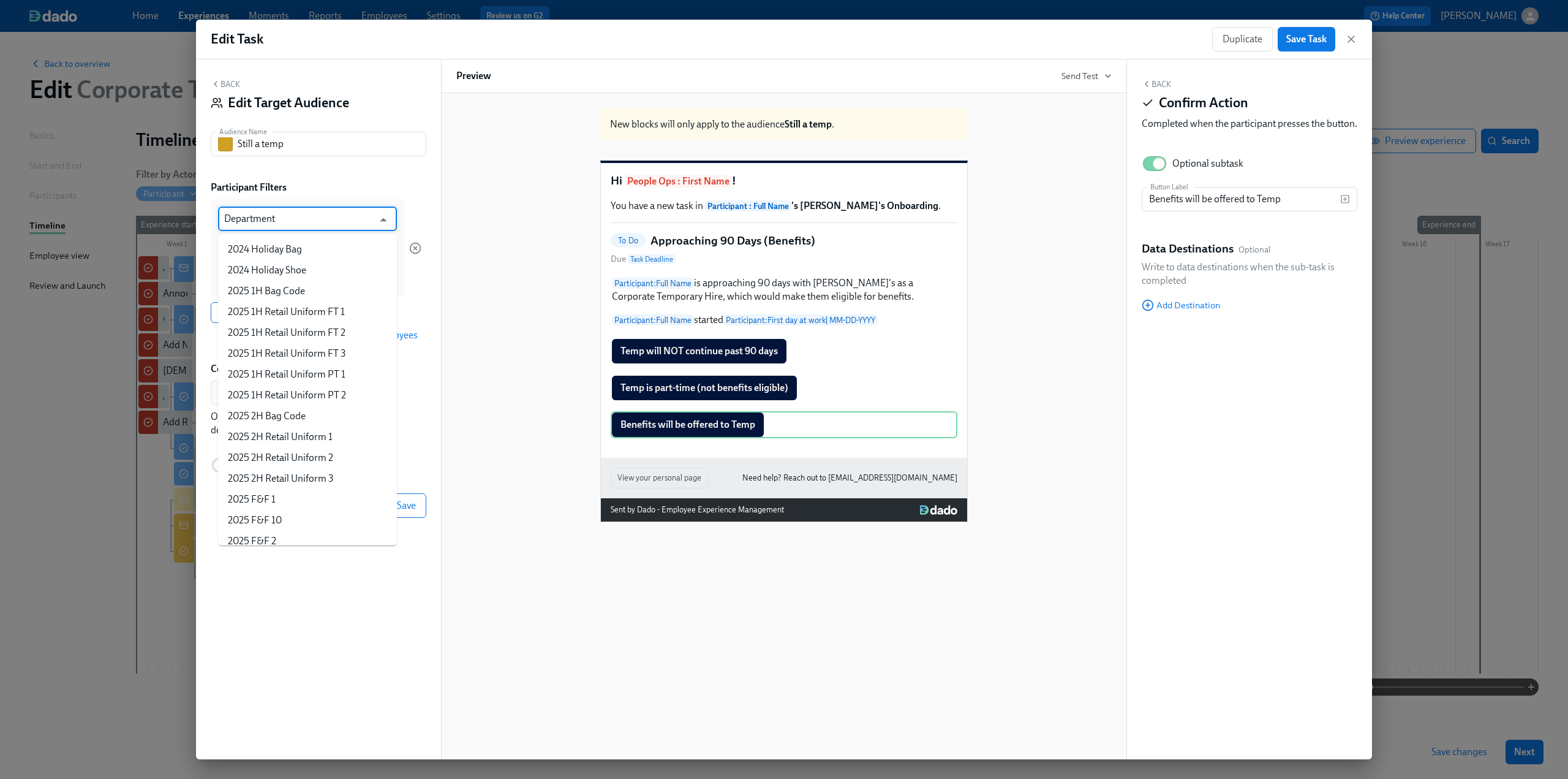
click at [271, 227] on input "Department" at bounding box center [298, 219] width 149 height 25
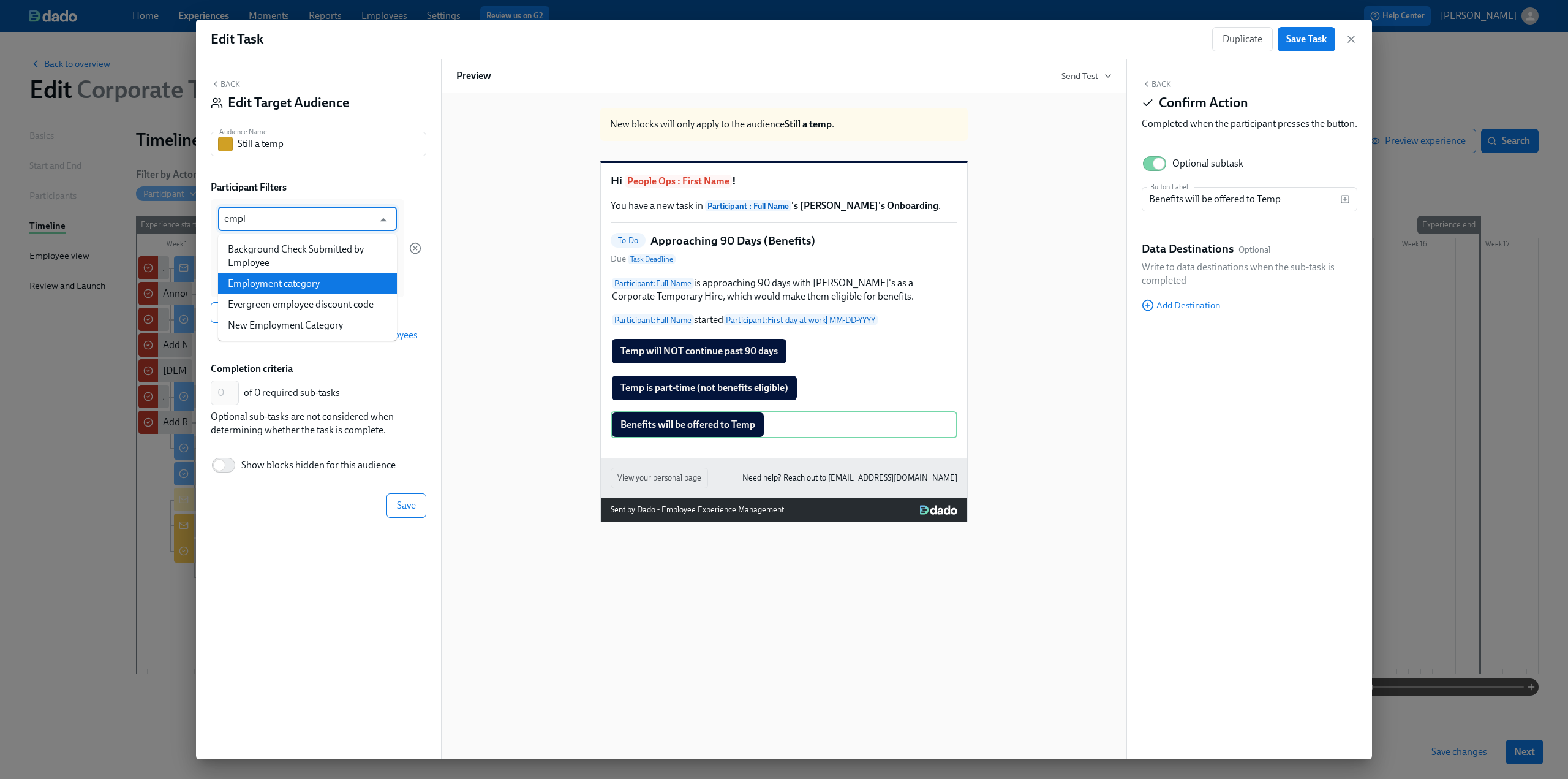
click at [297, 289] on li "Employment category" at bounding box center [307, 283] width 179 height 21
type input "Employment category"
click at [285, 242] on input "is any of" at bounding box center [298, 249] width 149 height 25
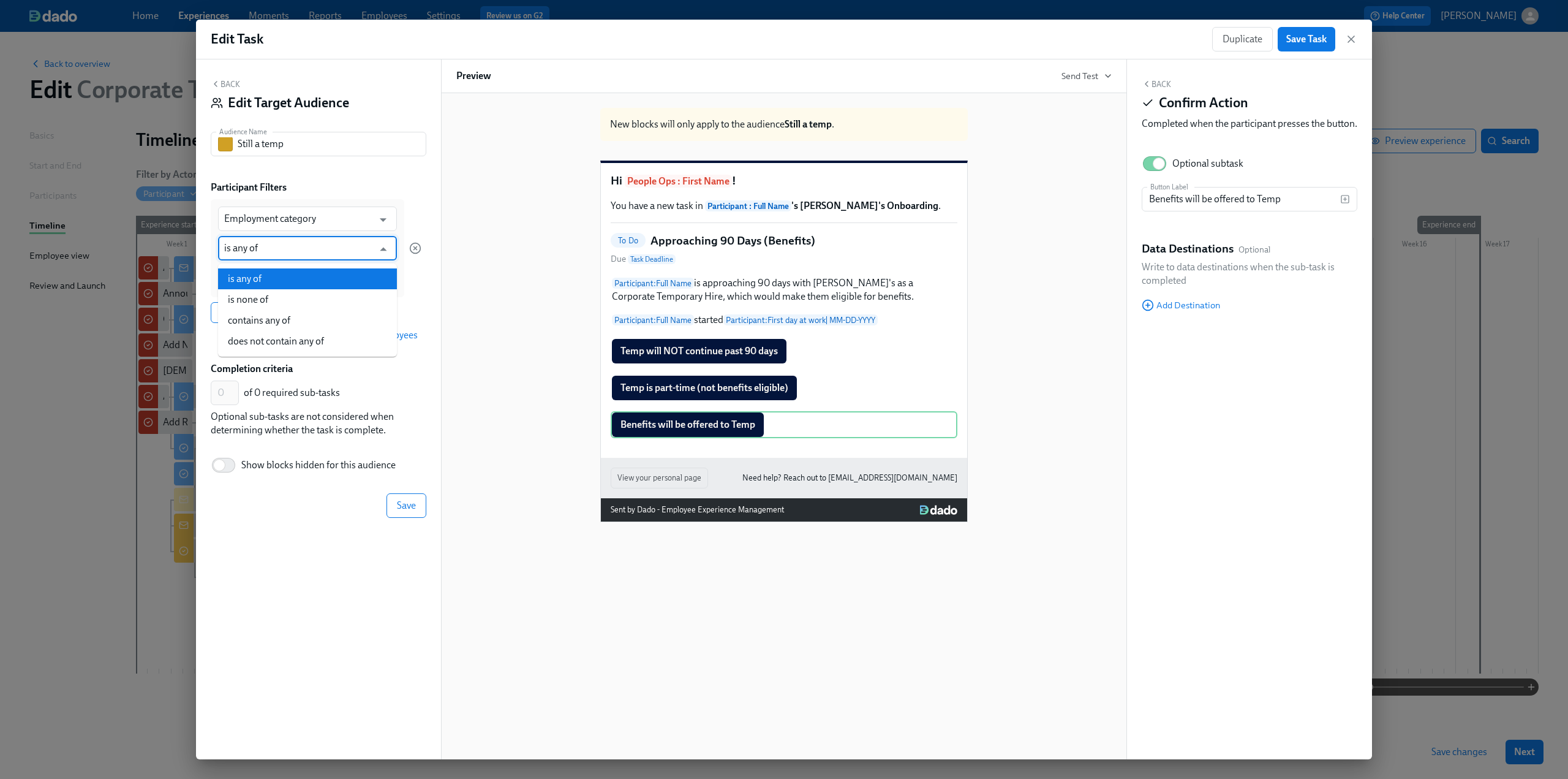
click at [284, 283] on li "is any of" at bounding box center [307, 279] width 179 height 21
click at [283, 298] on div "Employment category ​ is any of ​ Add filter Add filter group" at bounding box center [316, 261] width 211 height 124
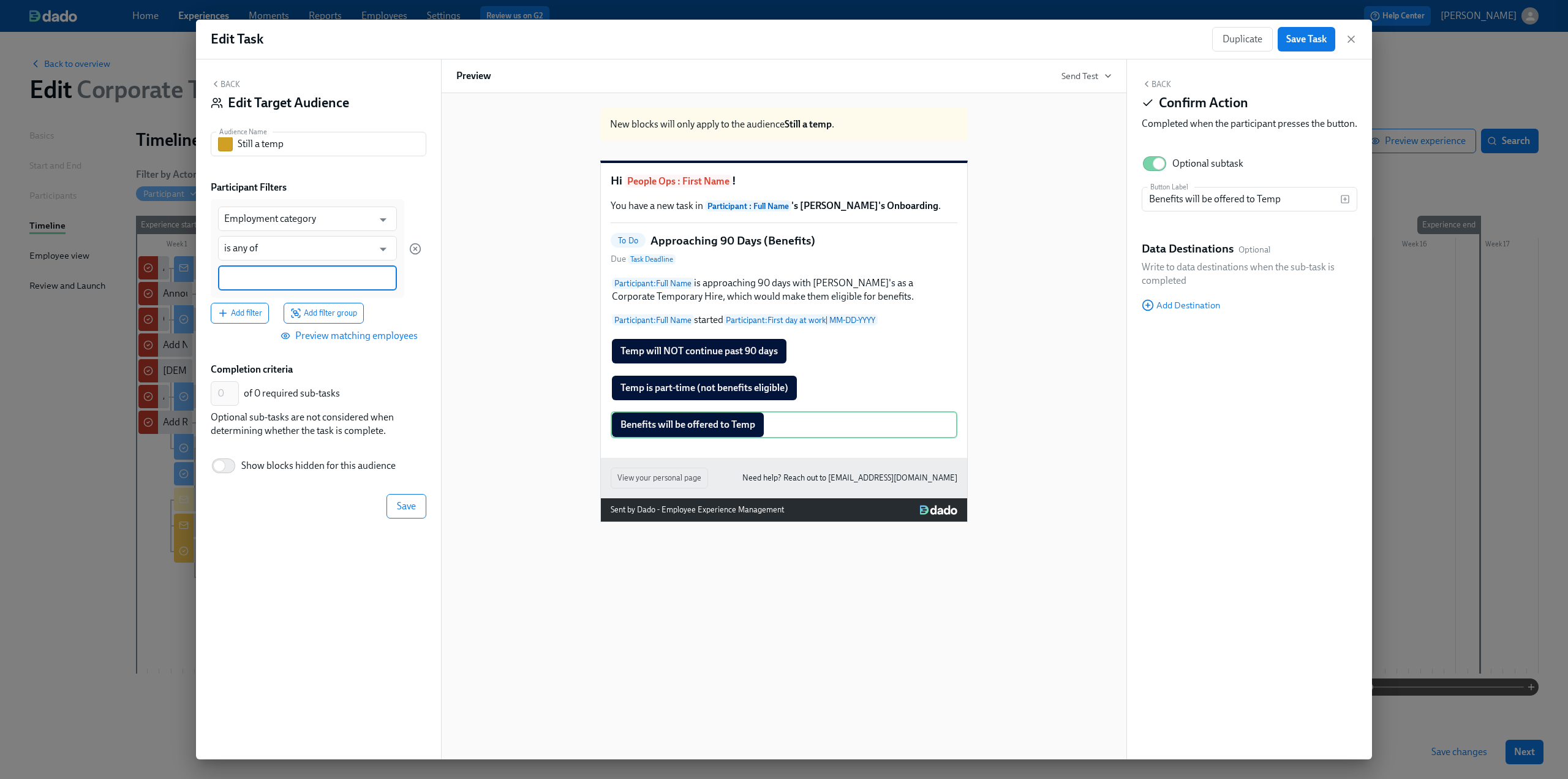
click at [280, 283] on input at bounding box center [307, 278] width 167 height 13
click at [271, 384] on span "Temporary - FT" at bounding box center [303, 389] width 64 height 10
click at [327, 279] on input at bounding box center [348, 278] width 86 height 13
click at [273, 392] on span "Temporary - PT" at bounding box center [303, 392] width 64 height 10
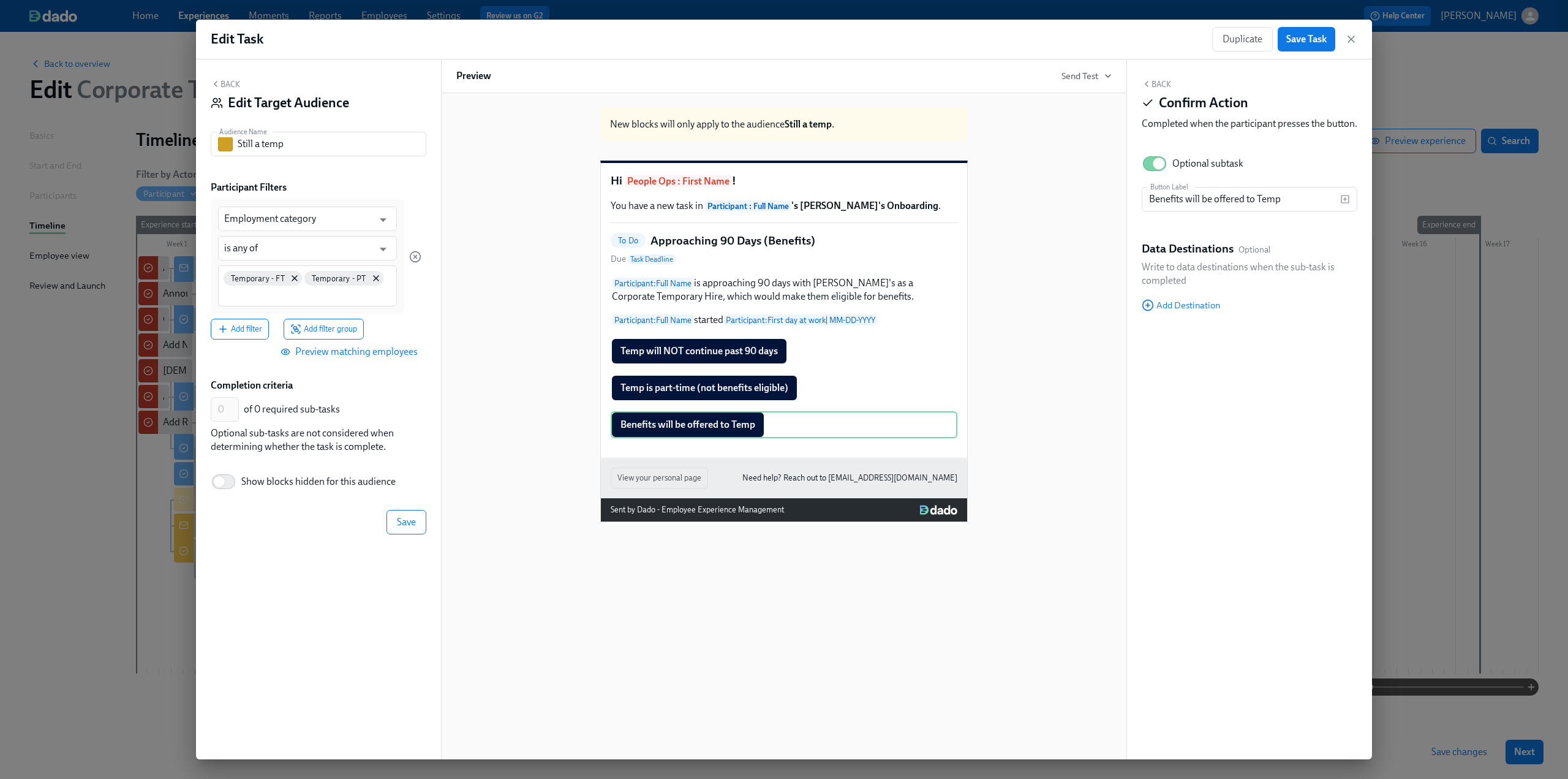
click at [374, 405] on div "of 0 required sub-tasks" at bounding box center [332, 409] width 178 height 14
click at [414, 475] on span "Save" at bounding box center [406, 522] width 19 height 12
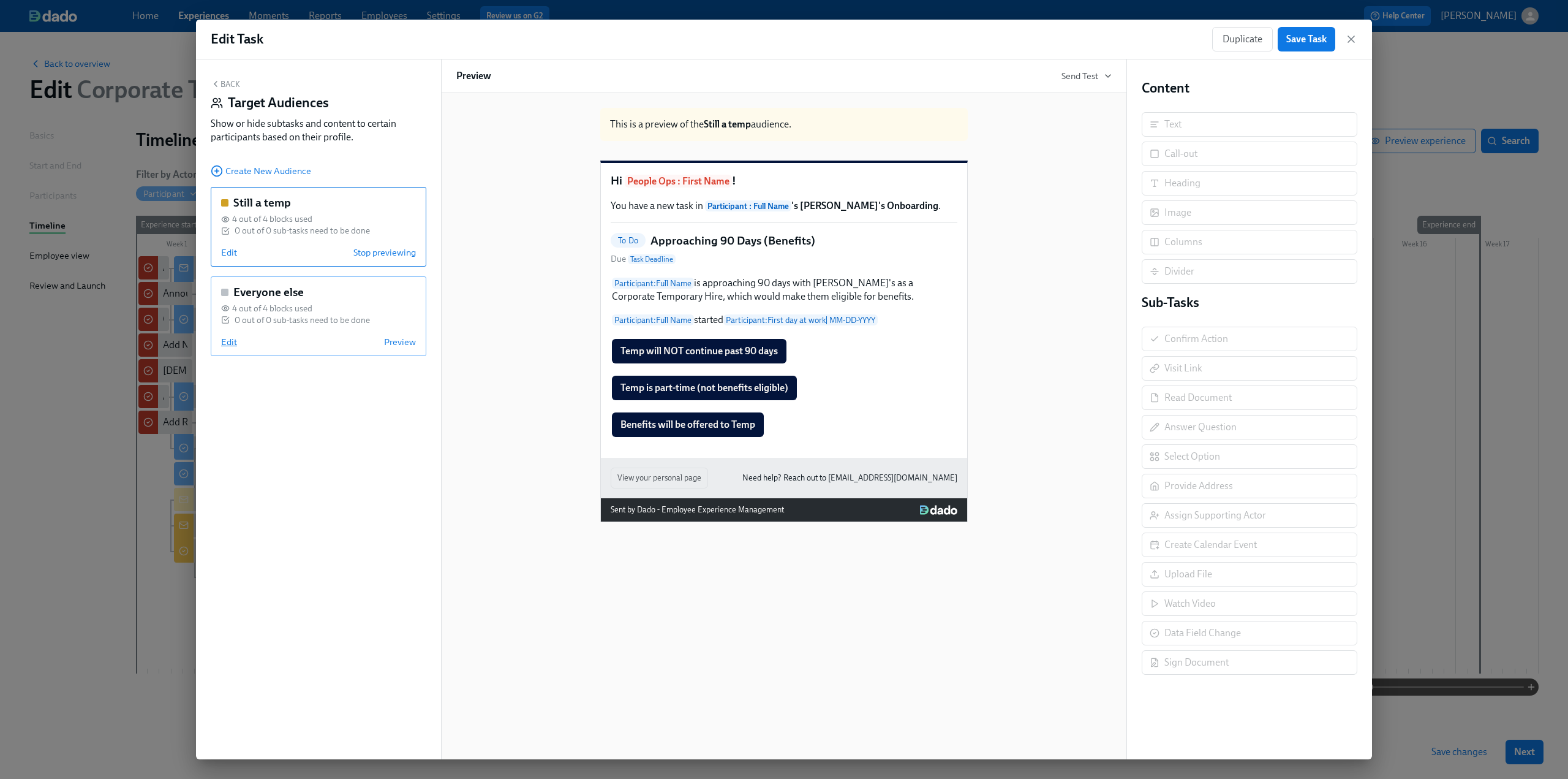
click at [231, 340] on span "Edit" at bounding box center [229, 342] width 16 height 12
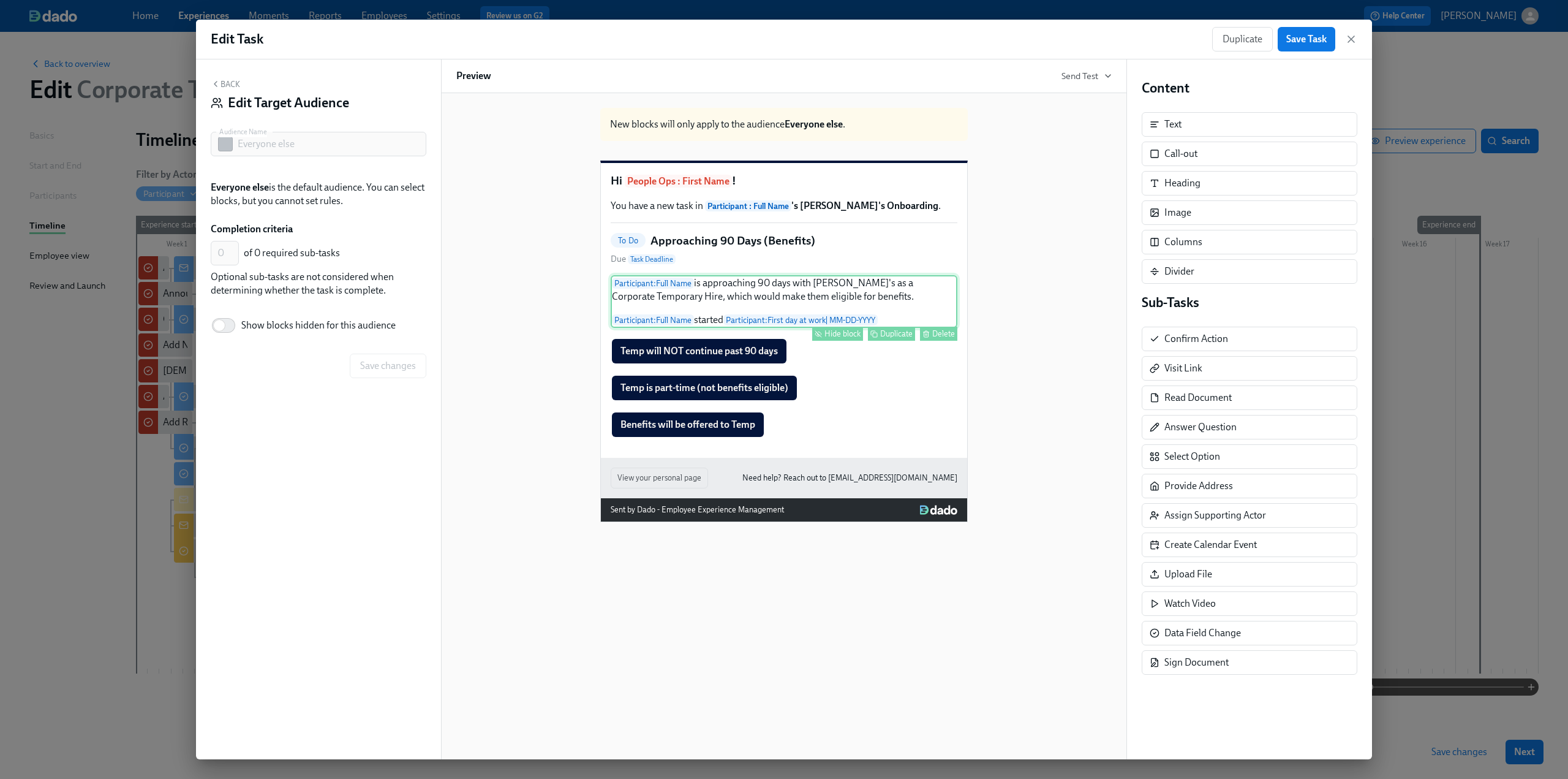
click at [460, 338] on div "Hide block" at bounding box center [843, 334] width 36 height 10
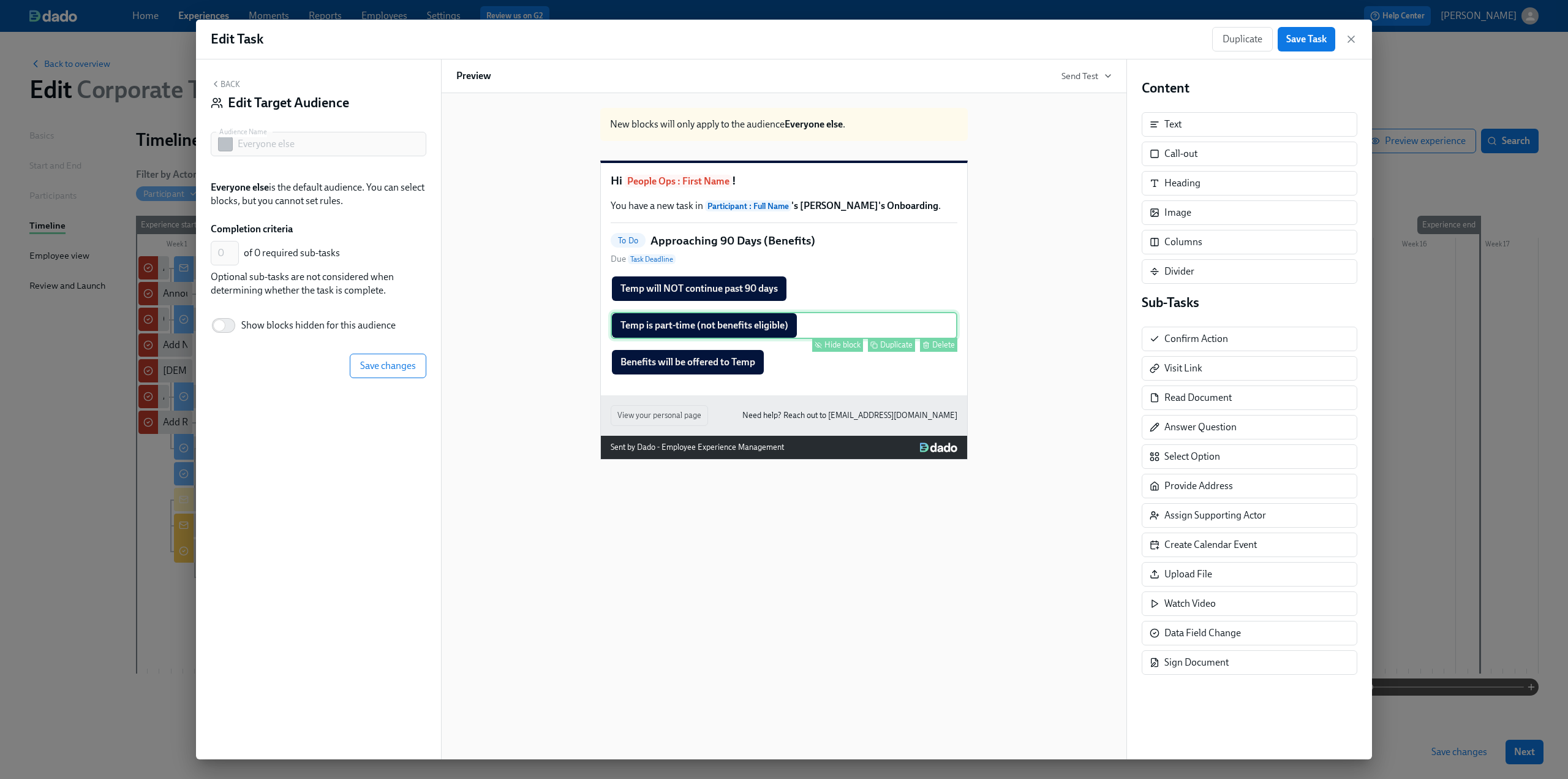
click at [460, 349] on div "Hide block" at bounding box center [843, 345] width 36 height 10
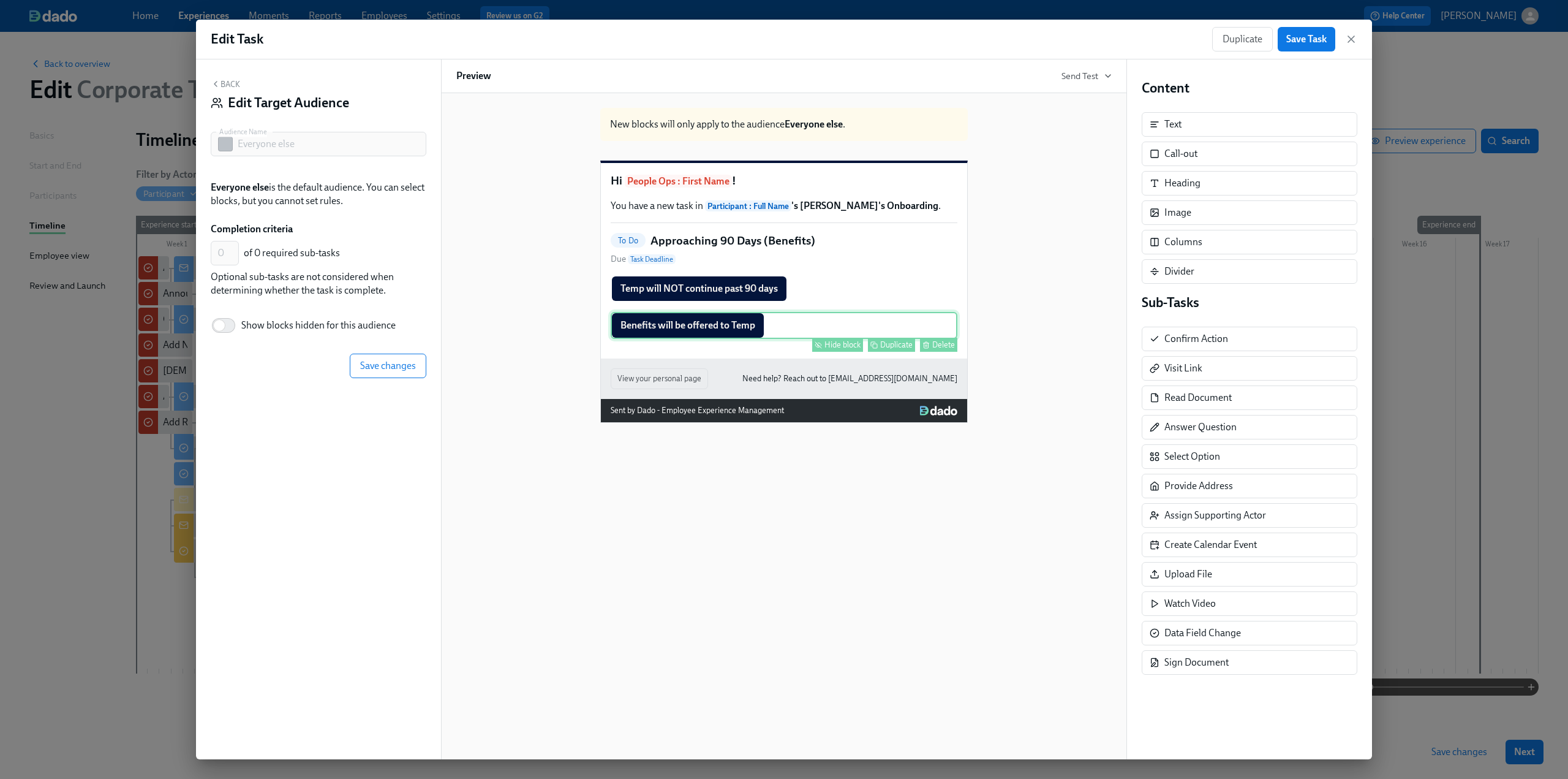
click at [460, 349] on div "Hide block" at bounding box center [843, 345] width 36 height 10
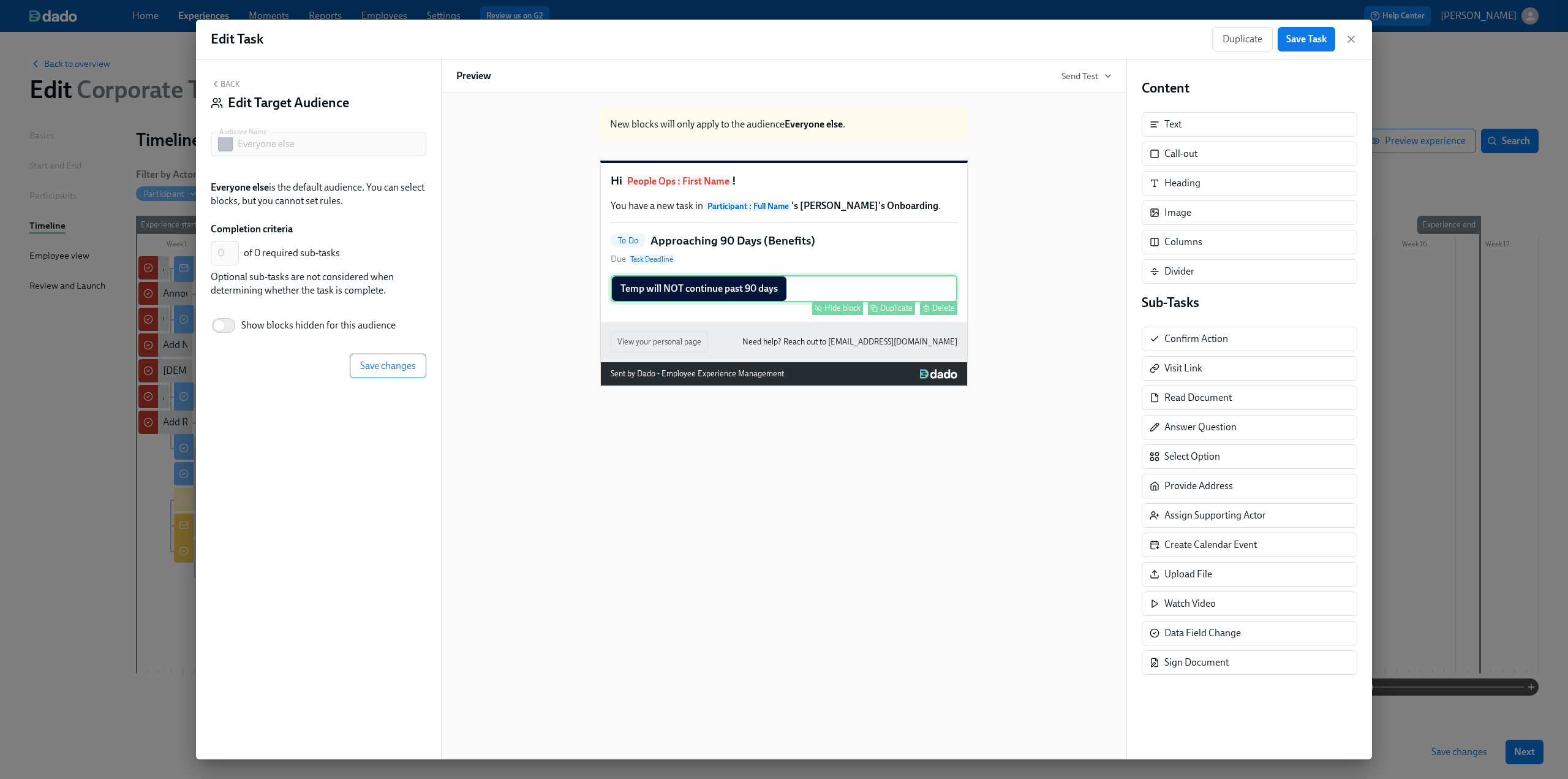
click at [460, 313] on div "Hide block" at bounding box center [843, 308] width 36 height 10
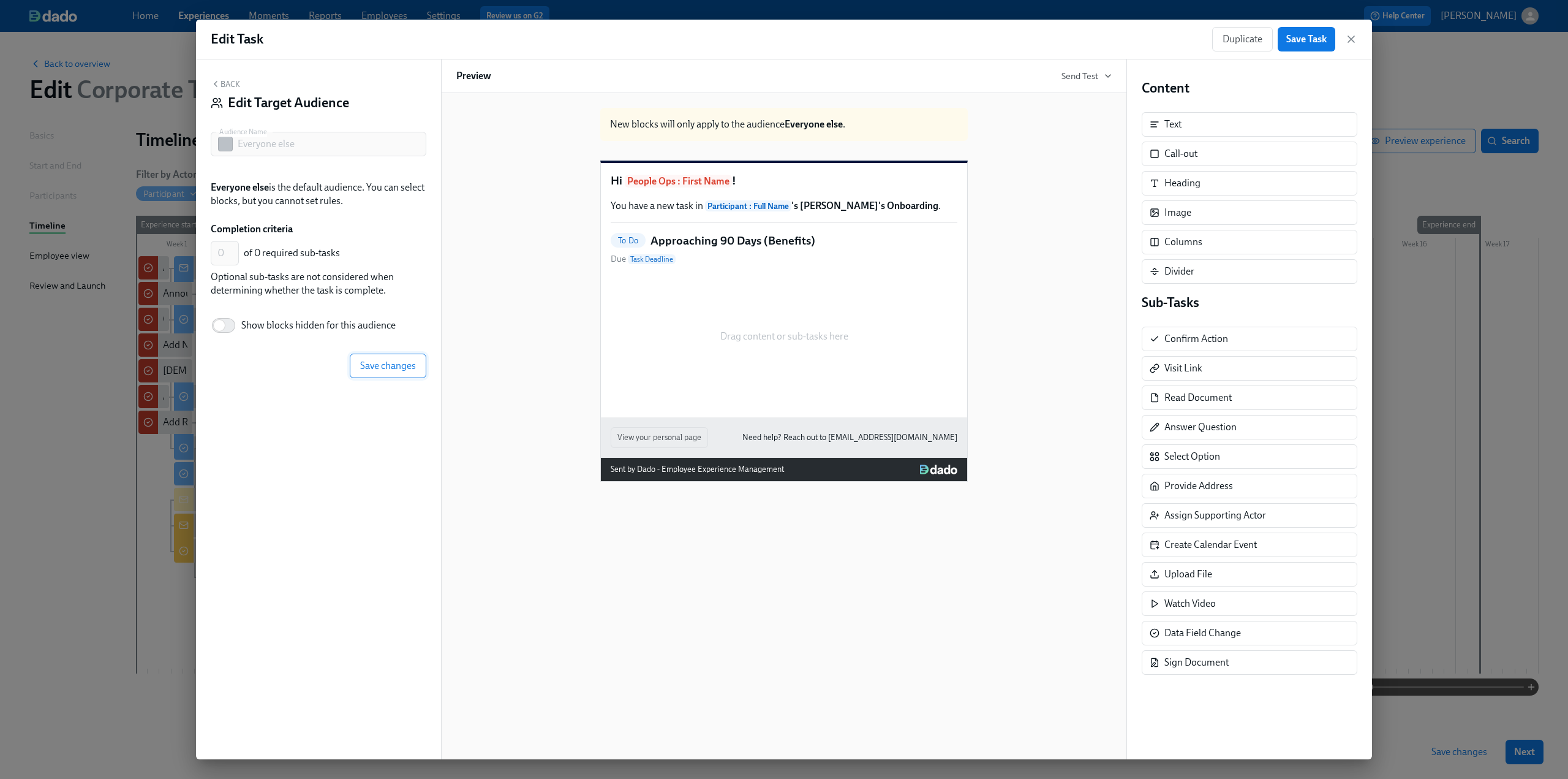
click at [400, 366] on span "Save changes" at bounding box center [388, 366] width 56 height 12
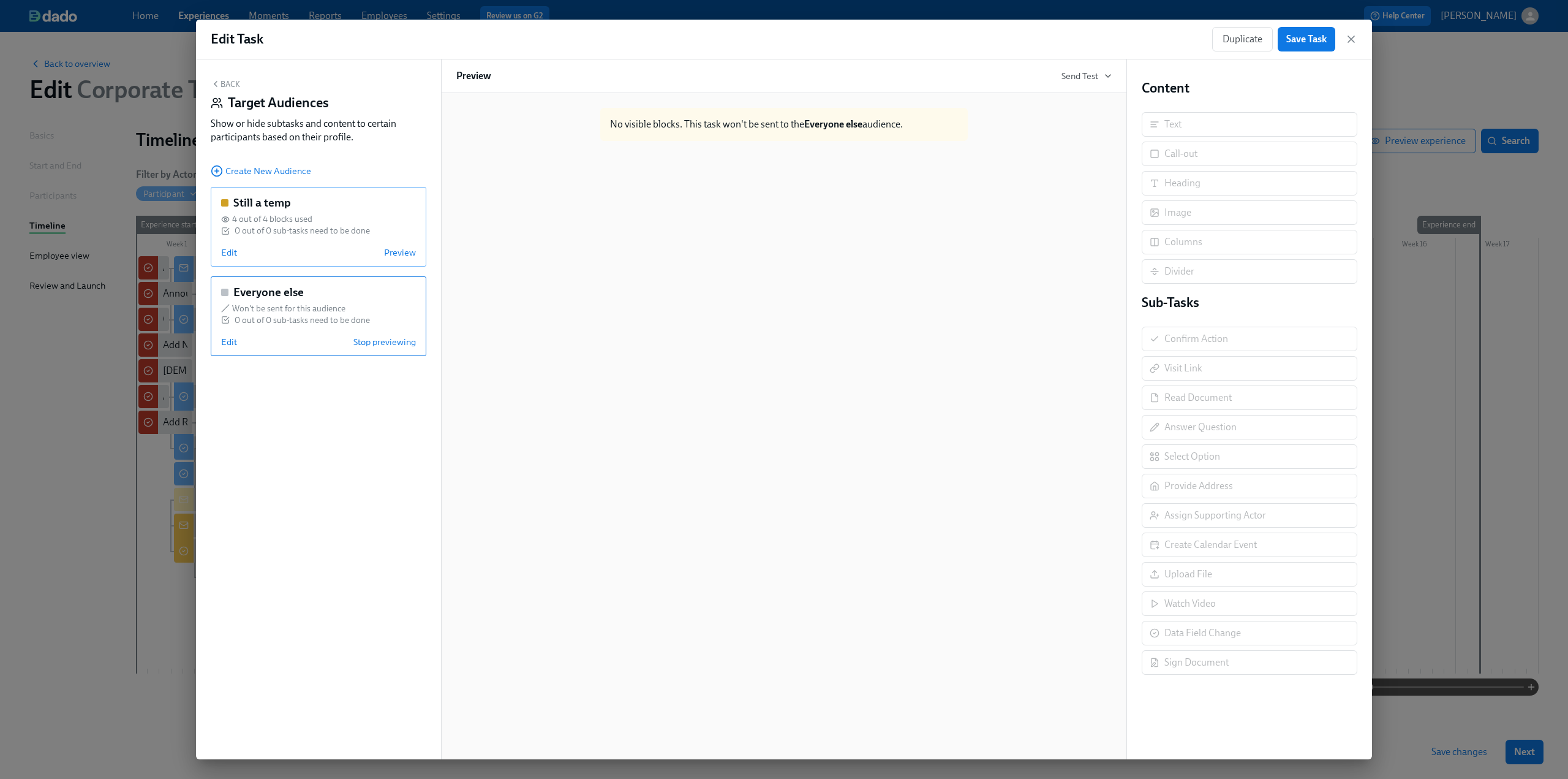
click at [278, 206] on h5 "Still a temp" at bounding box center [262, 202] width 58 height 16
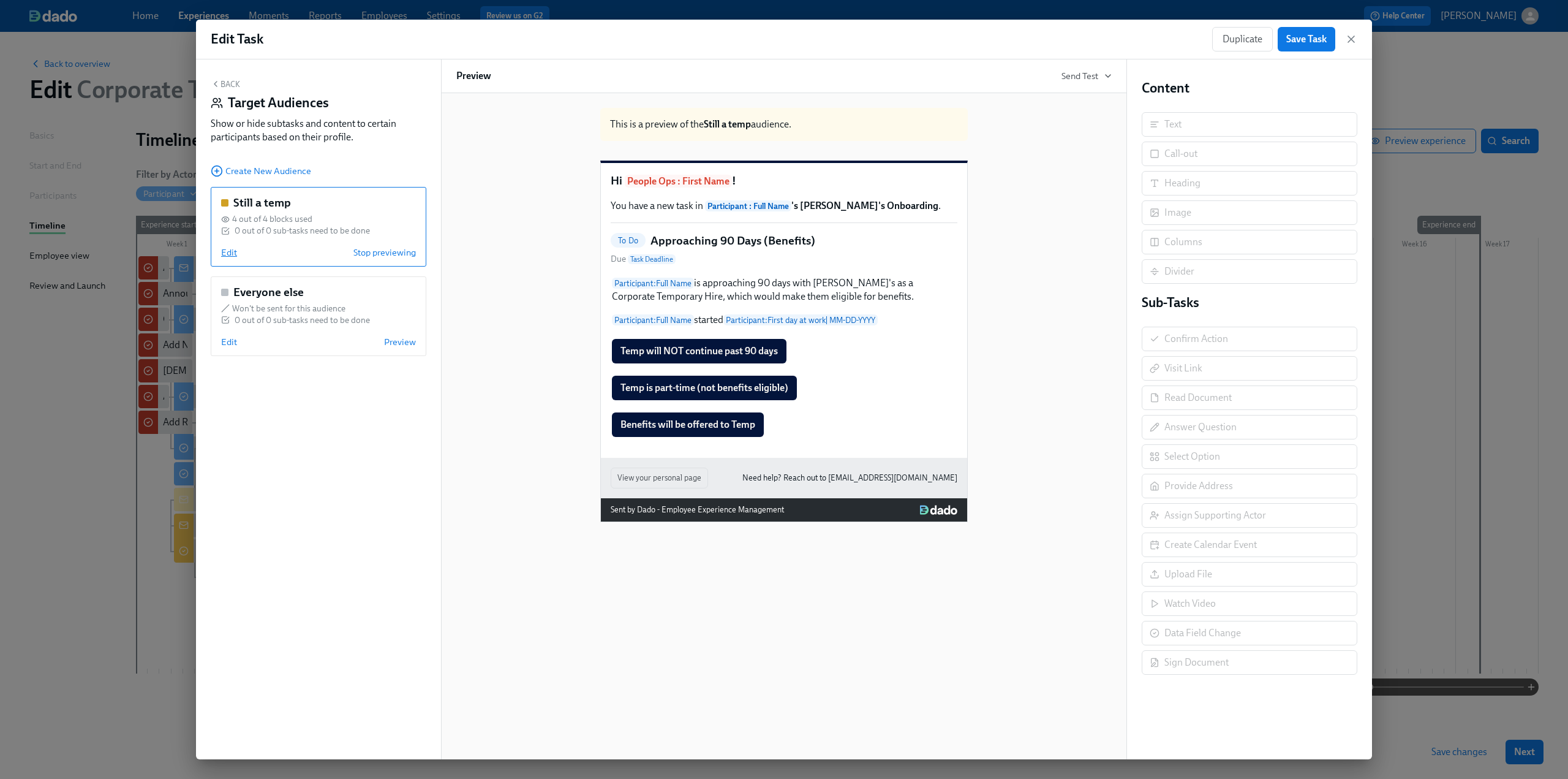
click at [231, 253] on span "Edit" at bounding box center [229, 253] width 16 height 12
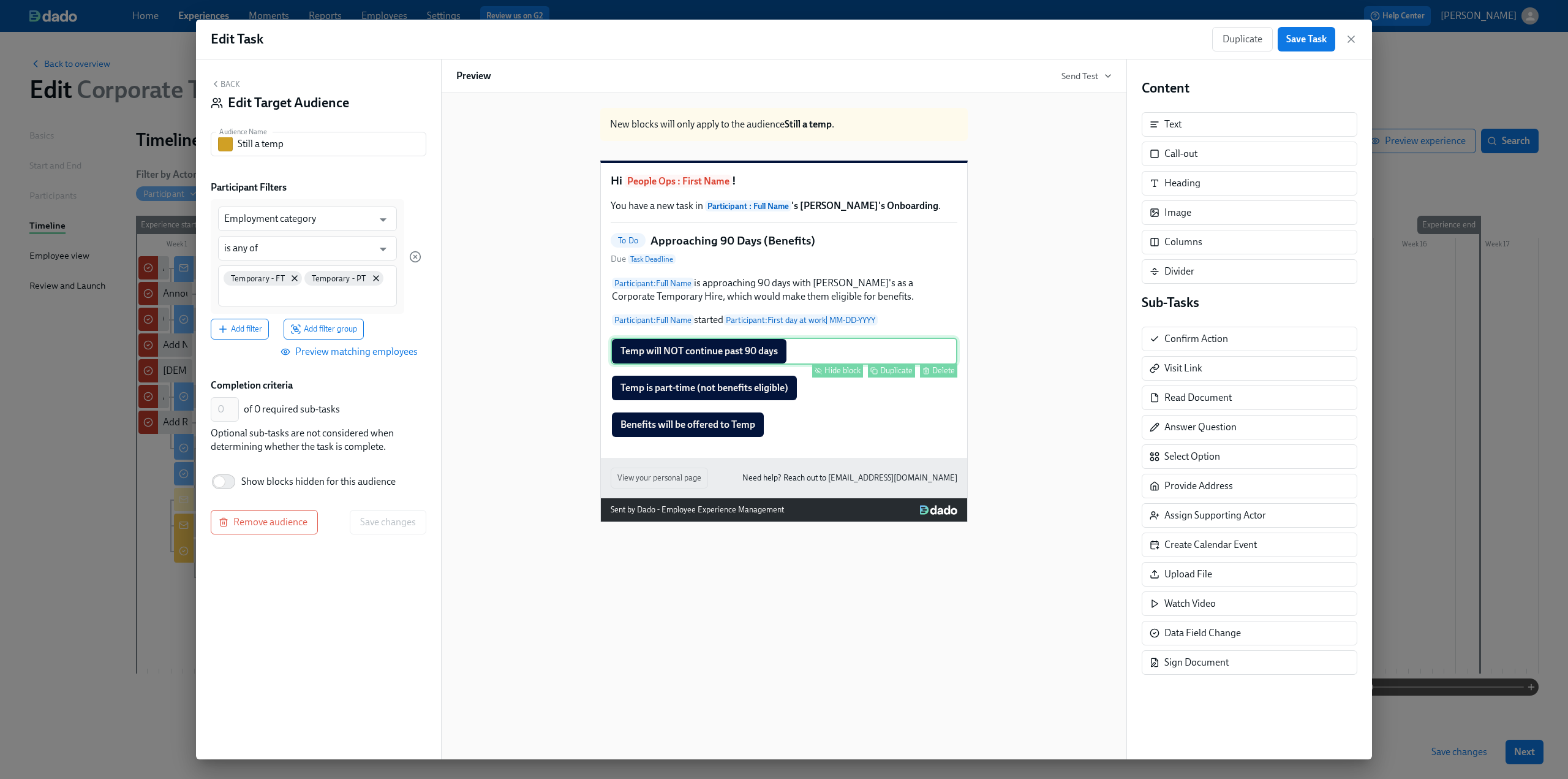
click at [460, 365] on div "Temp will NOT continue past 90 days Hide block Duplicate Delete" at bounding box center [783, 351] width 346 height 27
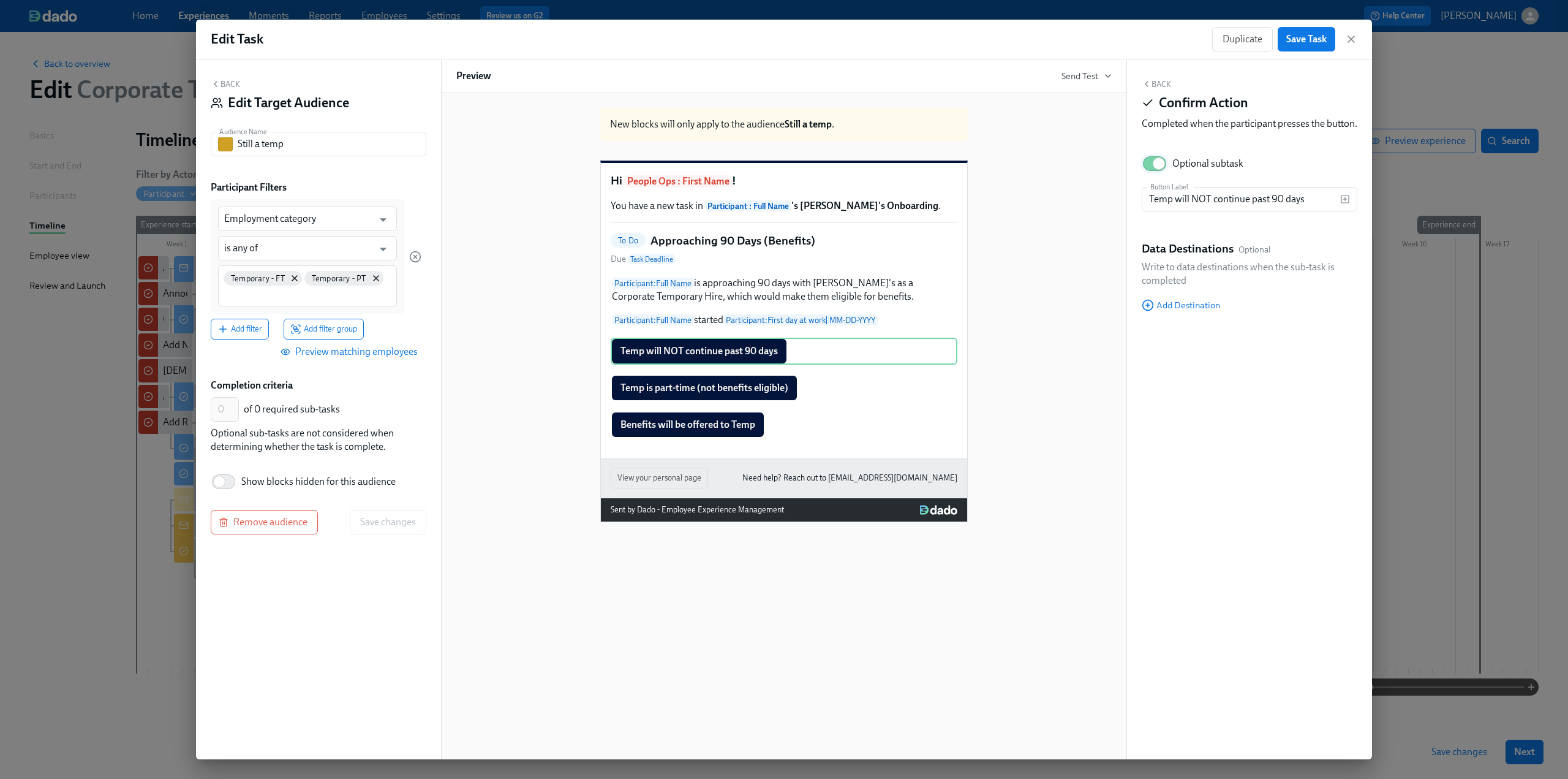
click at [460, 177] on input "Optional subtask" at bounding box center [1159, 164] width 81 height 27
checkbox input "false"
type input "1"
click at [460, 83] on button "Back" at bounding box center [1156, 84] width 29 height 10
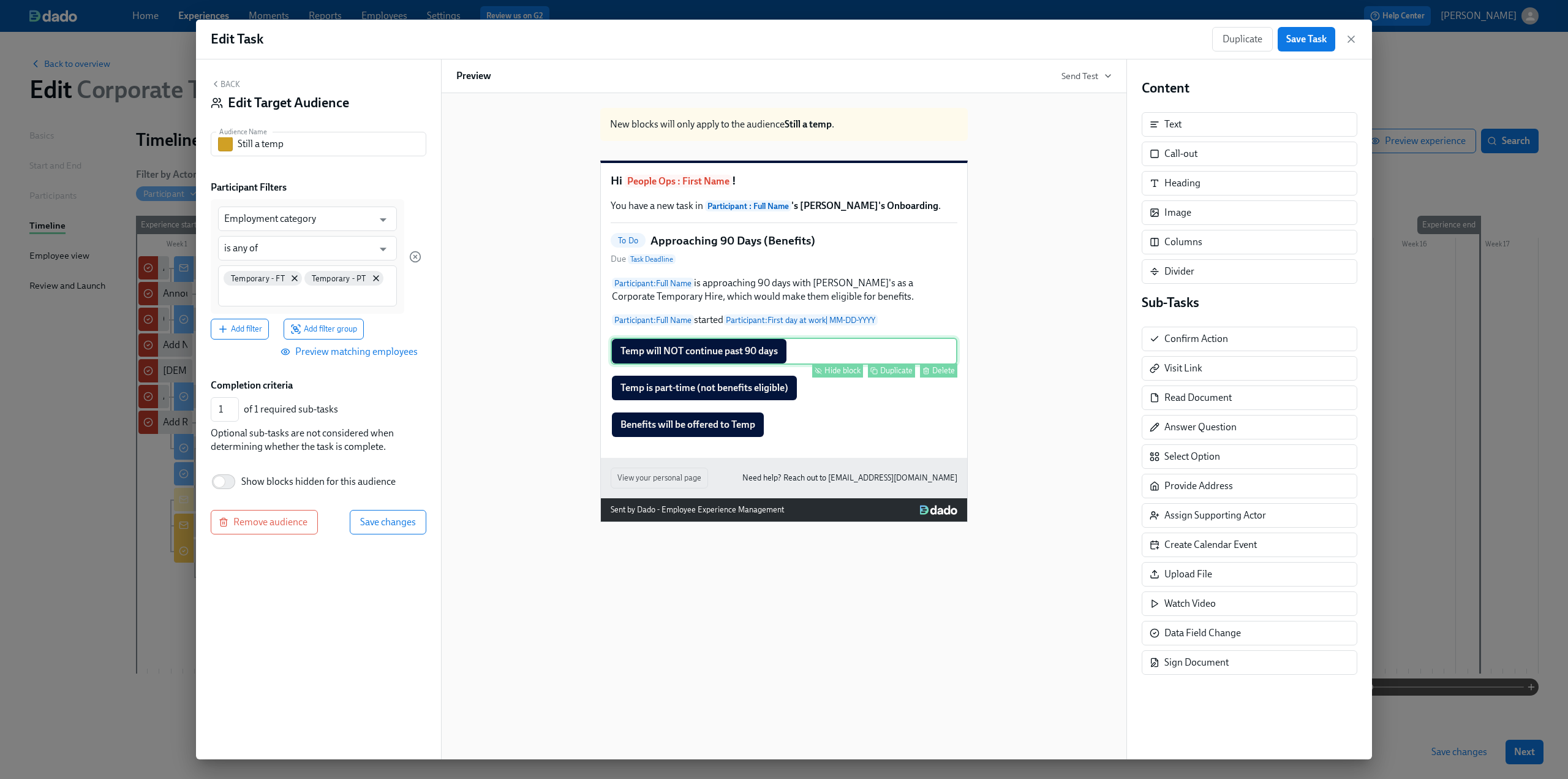
click at [460, 377] on div "Hide block Duplicate Delete" at bounding box center [785, 370] width 344 height 14
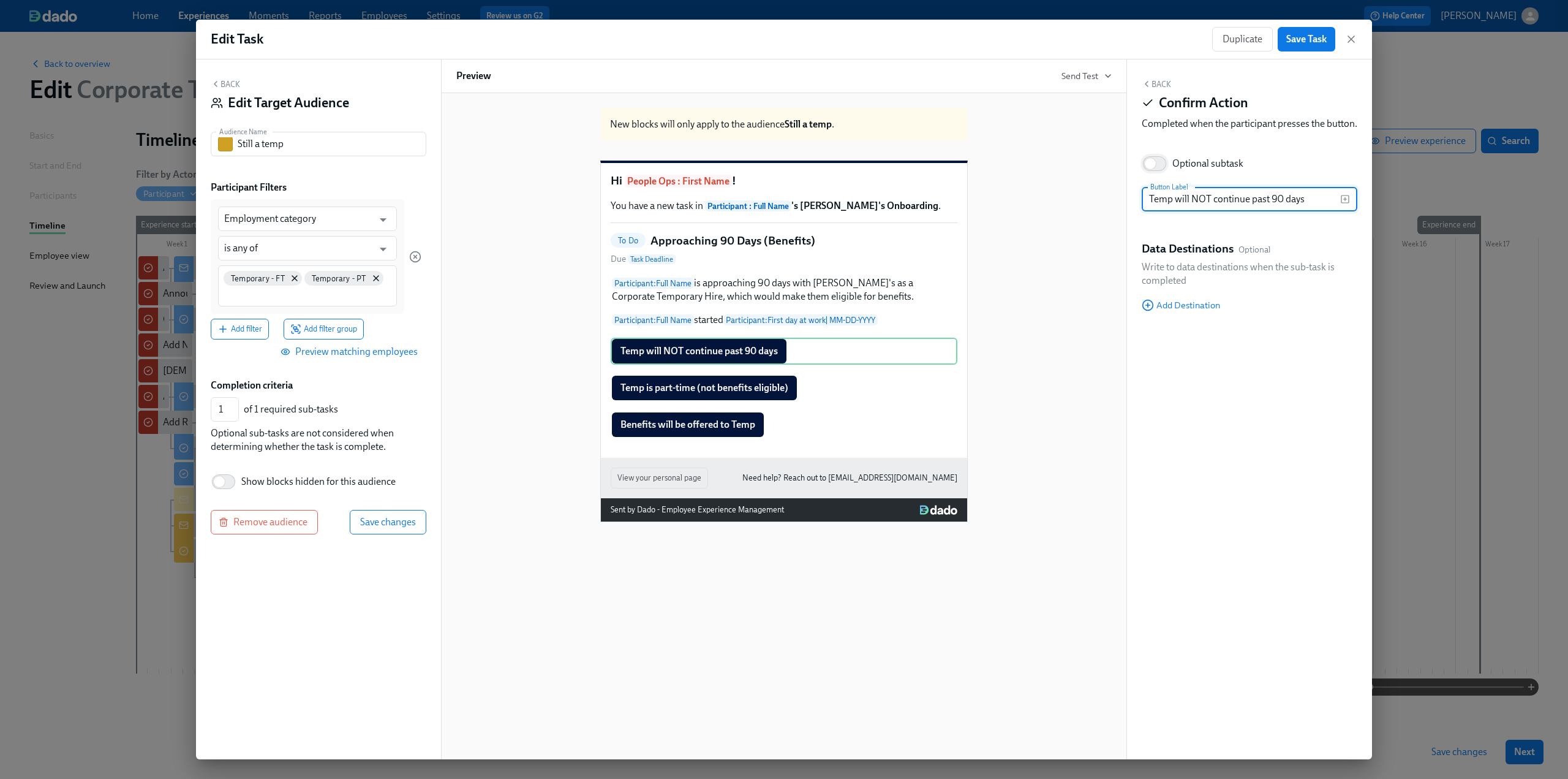
click at [460, 177] on input "Optional subtask" at bounding box center [1150, 164] width 81 height 27
checkbox input "true"
type input "0"
click at [460, 177] on input "Optional subtask" at bounding box center [1159, 164] width 81 height 27
checkbox input "false"
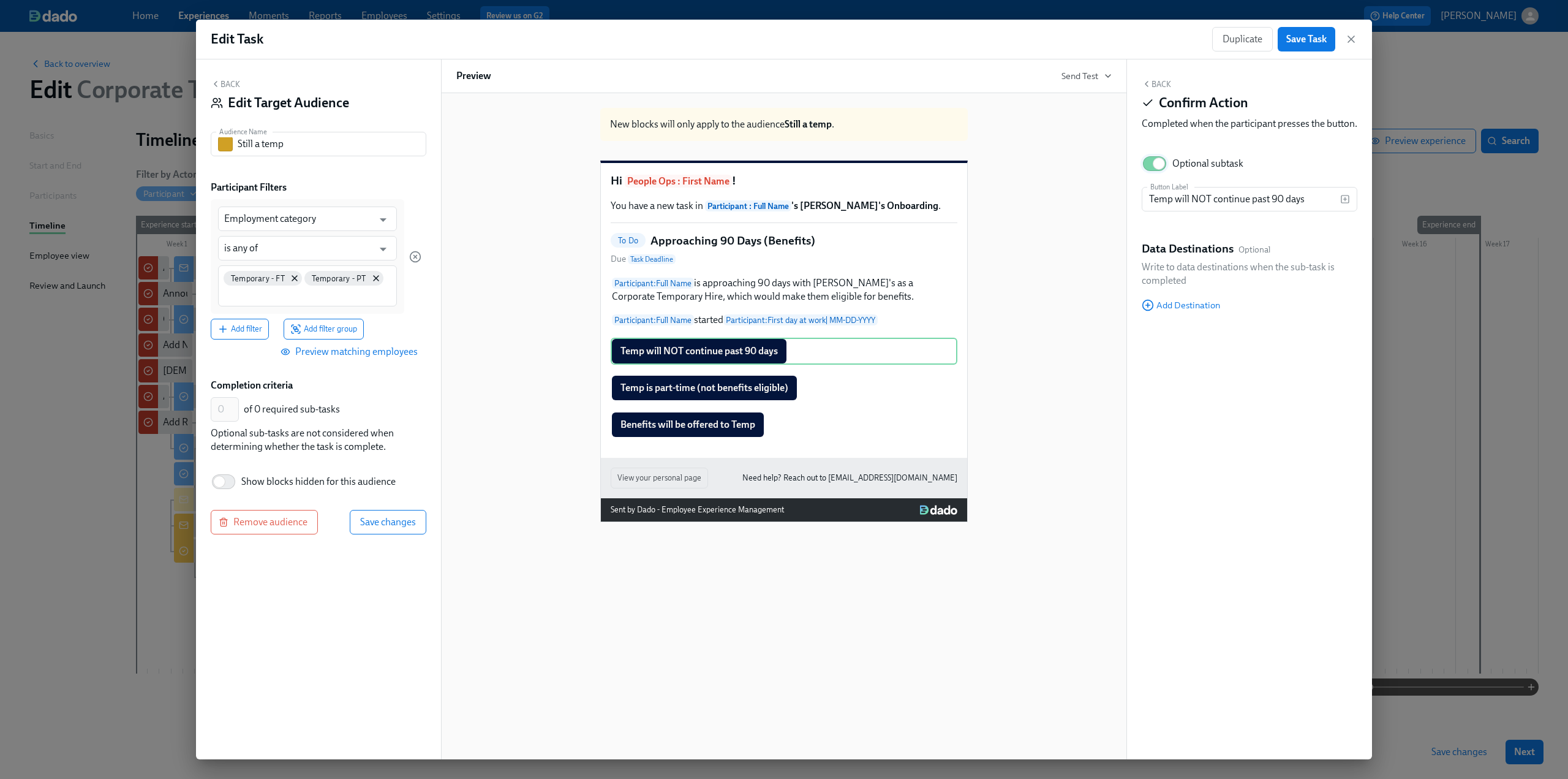
type input "1"
click at [460, 439] on div "Benefits will be offered to Temp Hide block Duplicate Delete" at bounding box center [783, 425] width 346 height 27
click at [460, 177] on input "Optional subtask" at bounding box center [1159, 164] width 81 height 27
checkbox input "false"
type input "2"
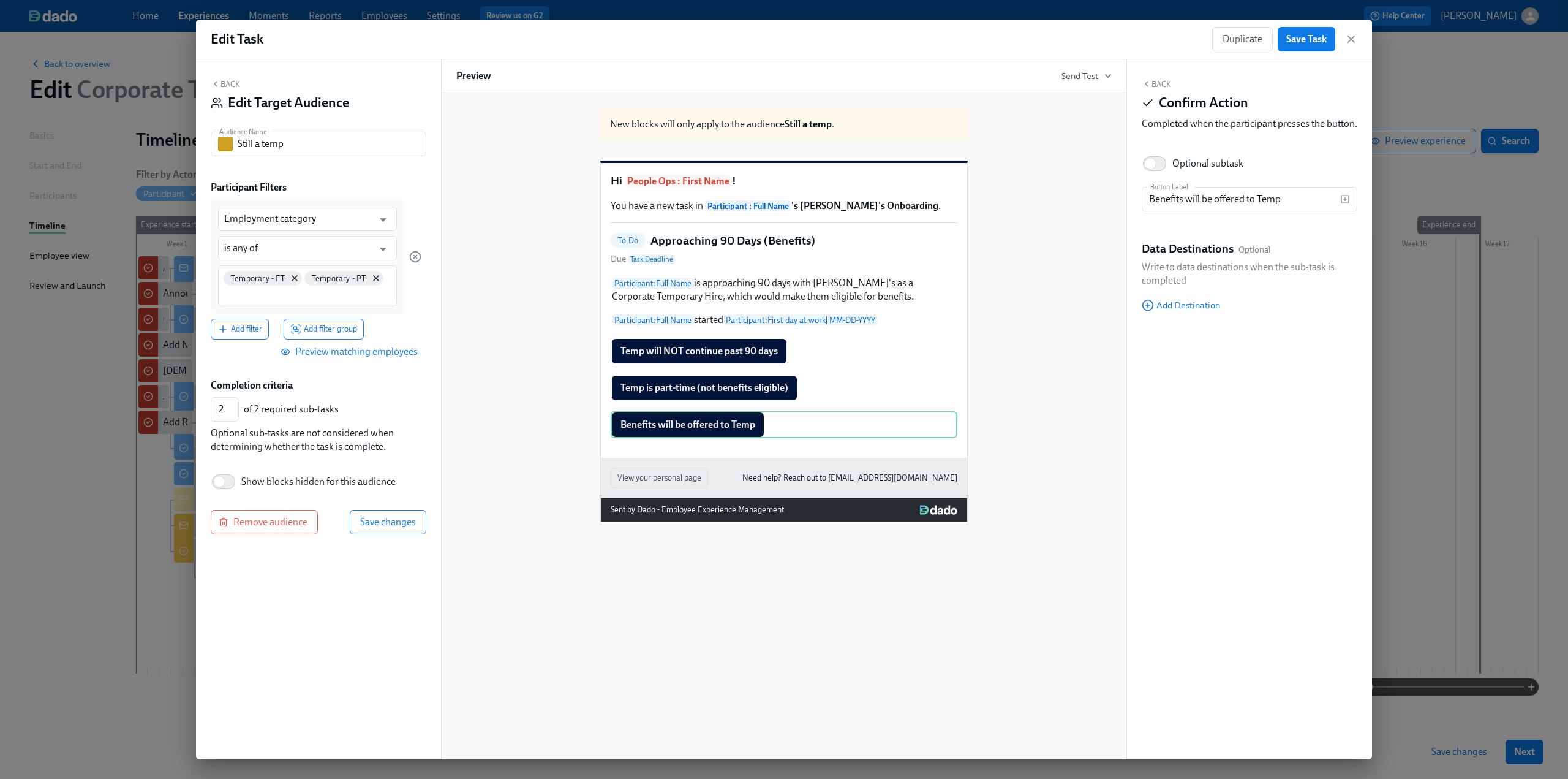
click at [460, 437] on div "New blocks will only apply to the audience Still a temp . Hi People Ops : First…" at bounding box center [784, 310] width 655 height 424
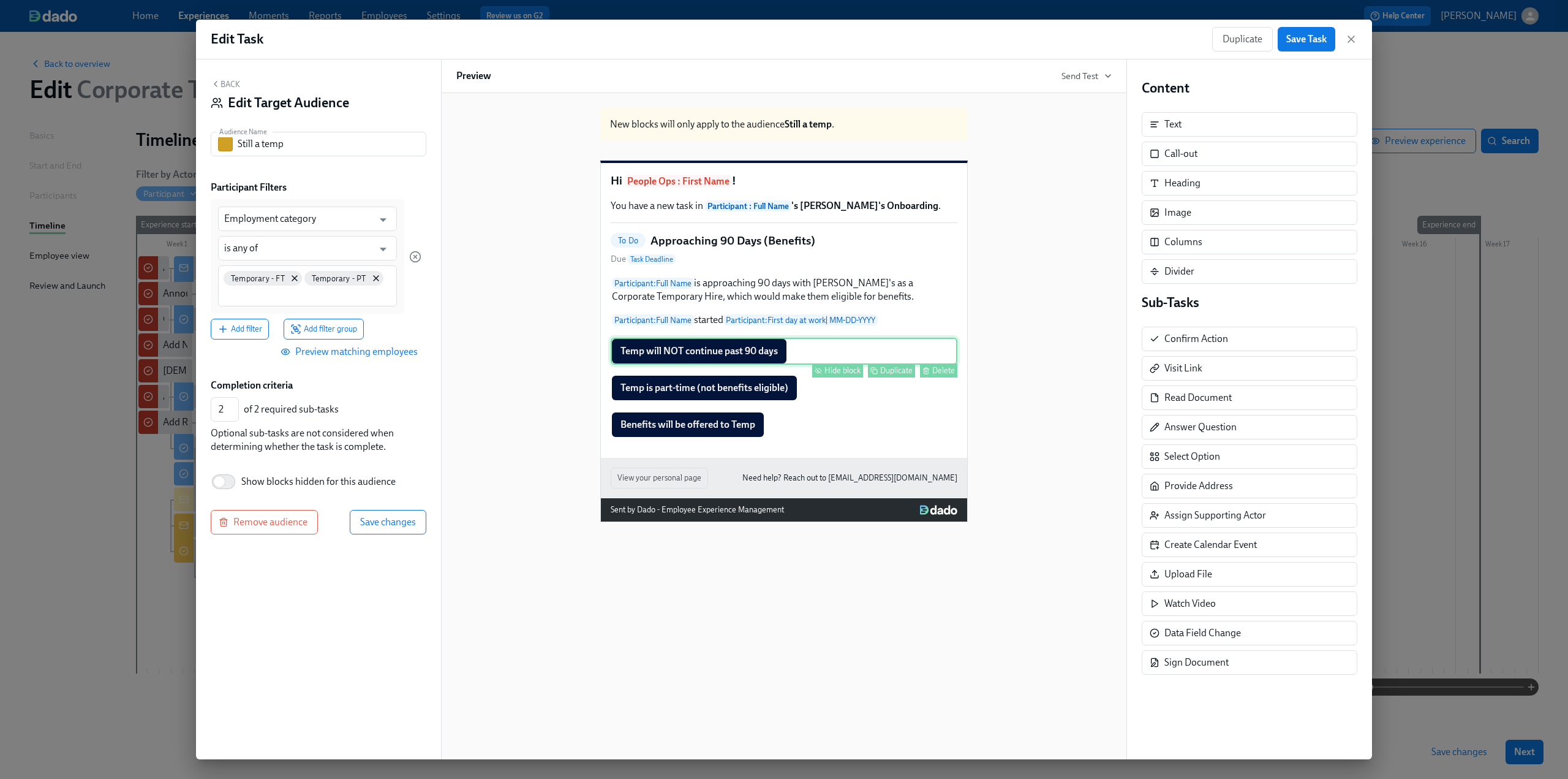
click at [460, 365] on div "Temp will NOT continue past 90 days Hide block Duplicate Delete" at bounding box center [783, 351] width 346 height 27
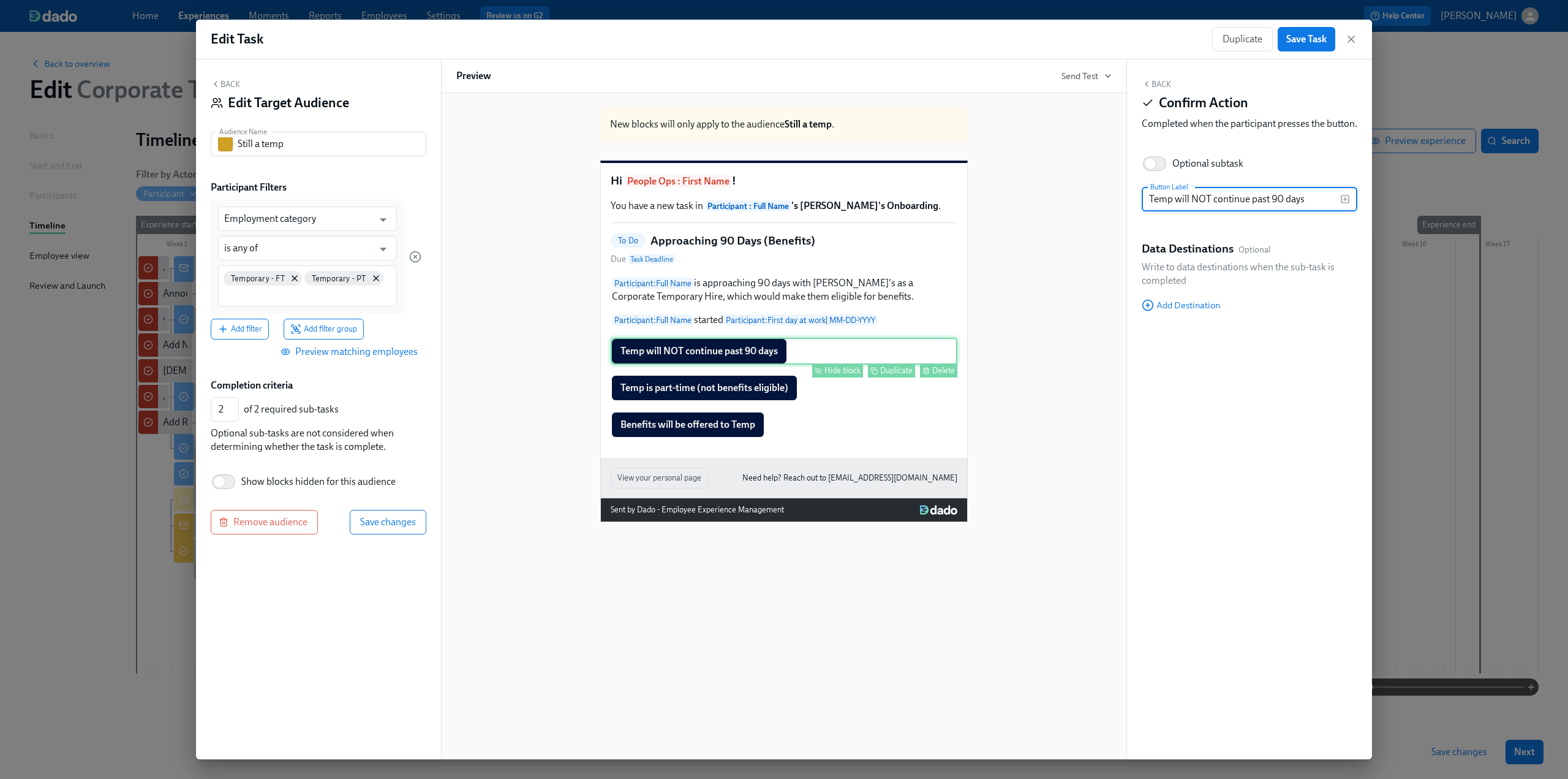
click at [460, 377] on div "Hide block Duplicate Delete" at bounding box center [785, 370] width 344 height 14
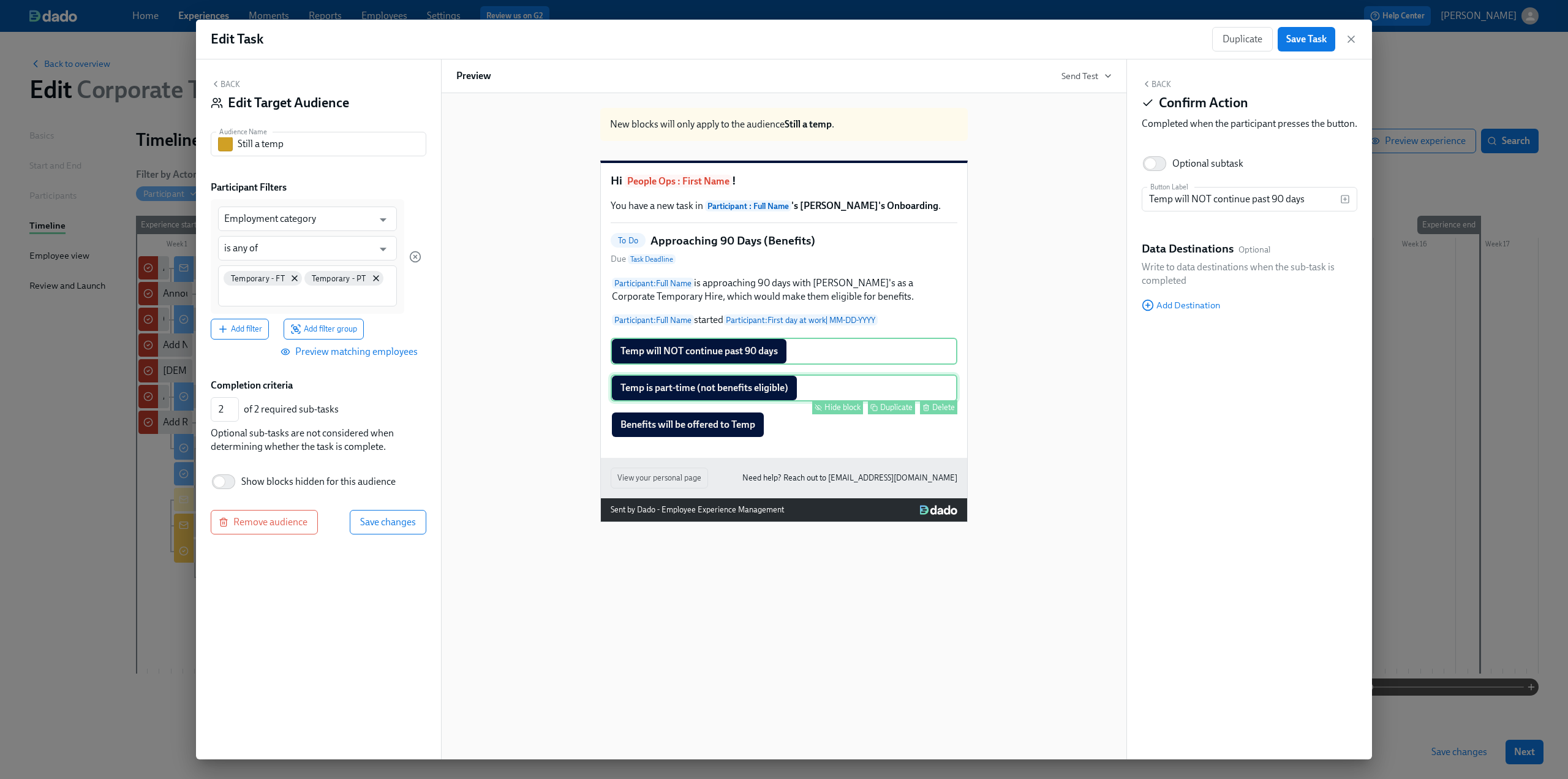
click at [460, 402] on div "Temp is part-time (not benefits eligible) Hide block Duplicate Delete" at bounding box center [783, 388] width 346 height 27
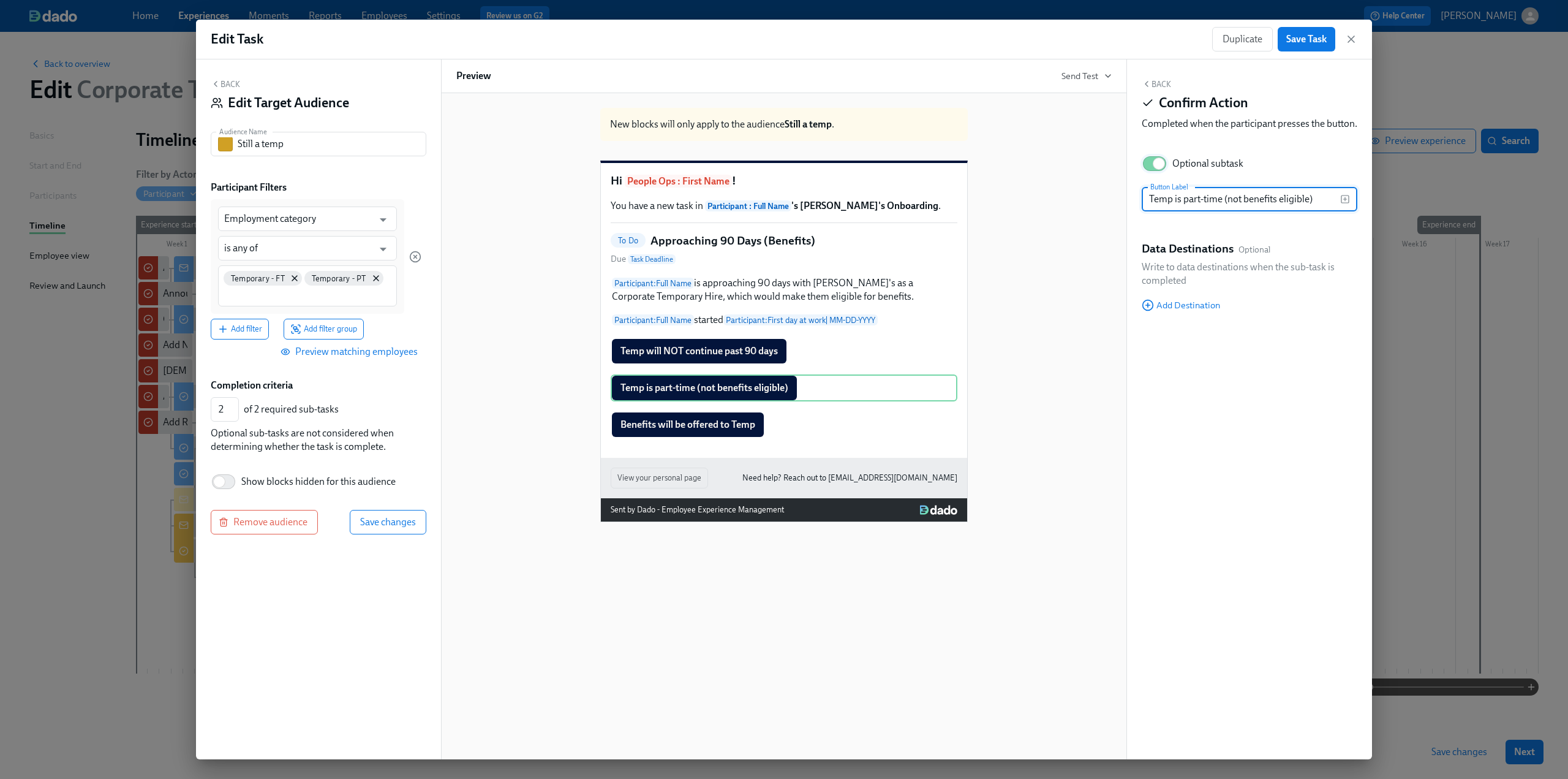
click at [460, 177] on input "Optional subtask" at bounding box center [1159, 164] width 81 height 27
checkbox input "false"
click at [460, 434] on div "New blocks will only apply to the audience Still a temp . Hi People Ops : First…" at bounding box center [784, 310] width 655 height 424
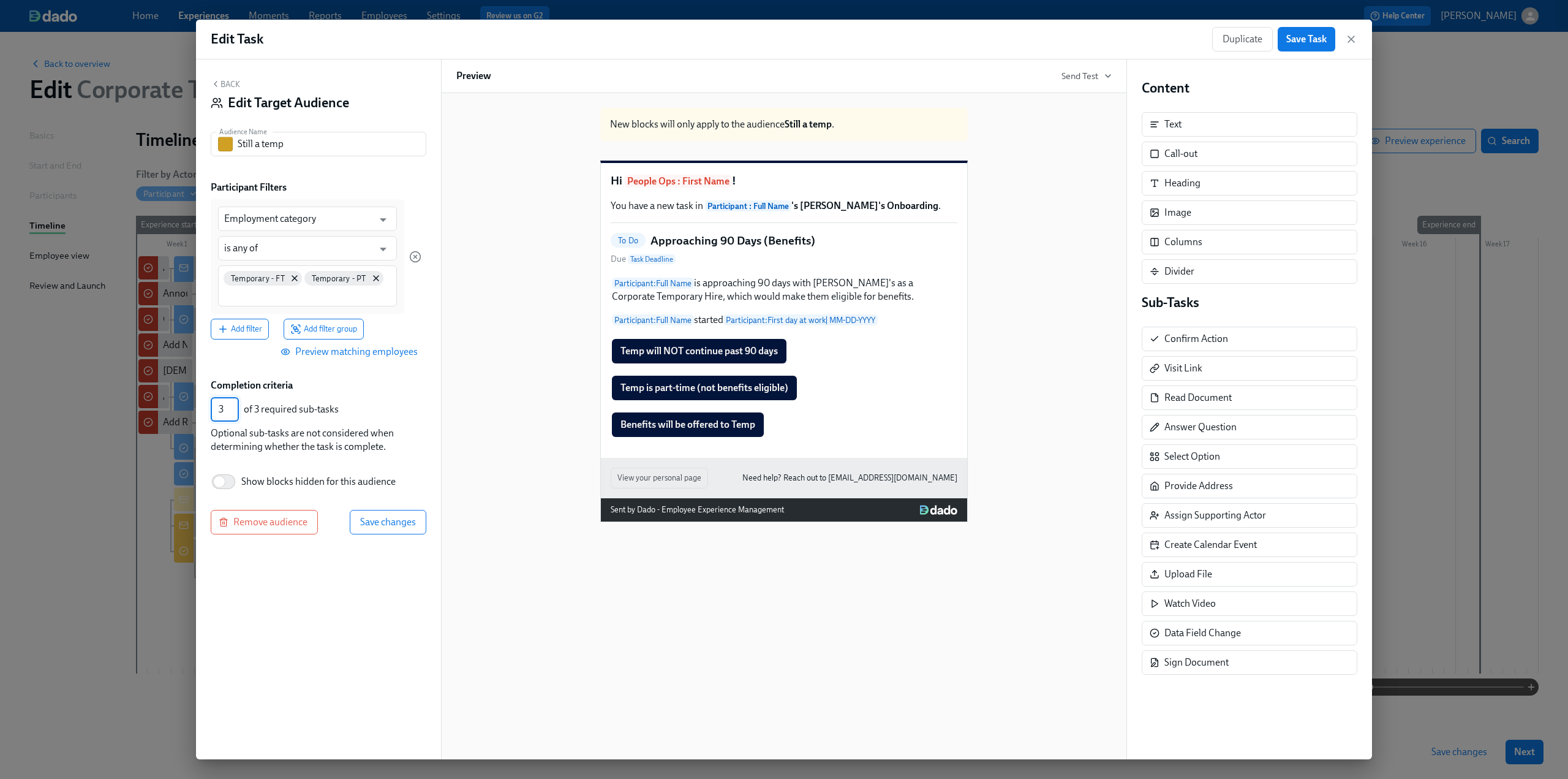
drag, startPoint x: 224, startPoint y: 415, endPoint x: 212, endPoint y: 413, distance: 12.2
click at [212, 413] on input "3" at bounding box center [225, 409] width 28 height 25
type input "1"
click at [414, 475] on span "Save changes" at bounding box center [388, 522] width 56 height 12
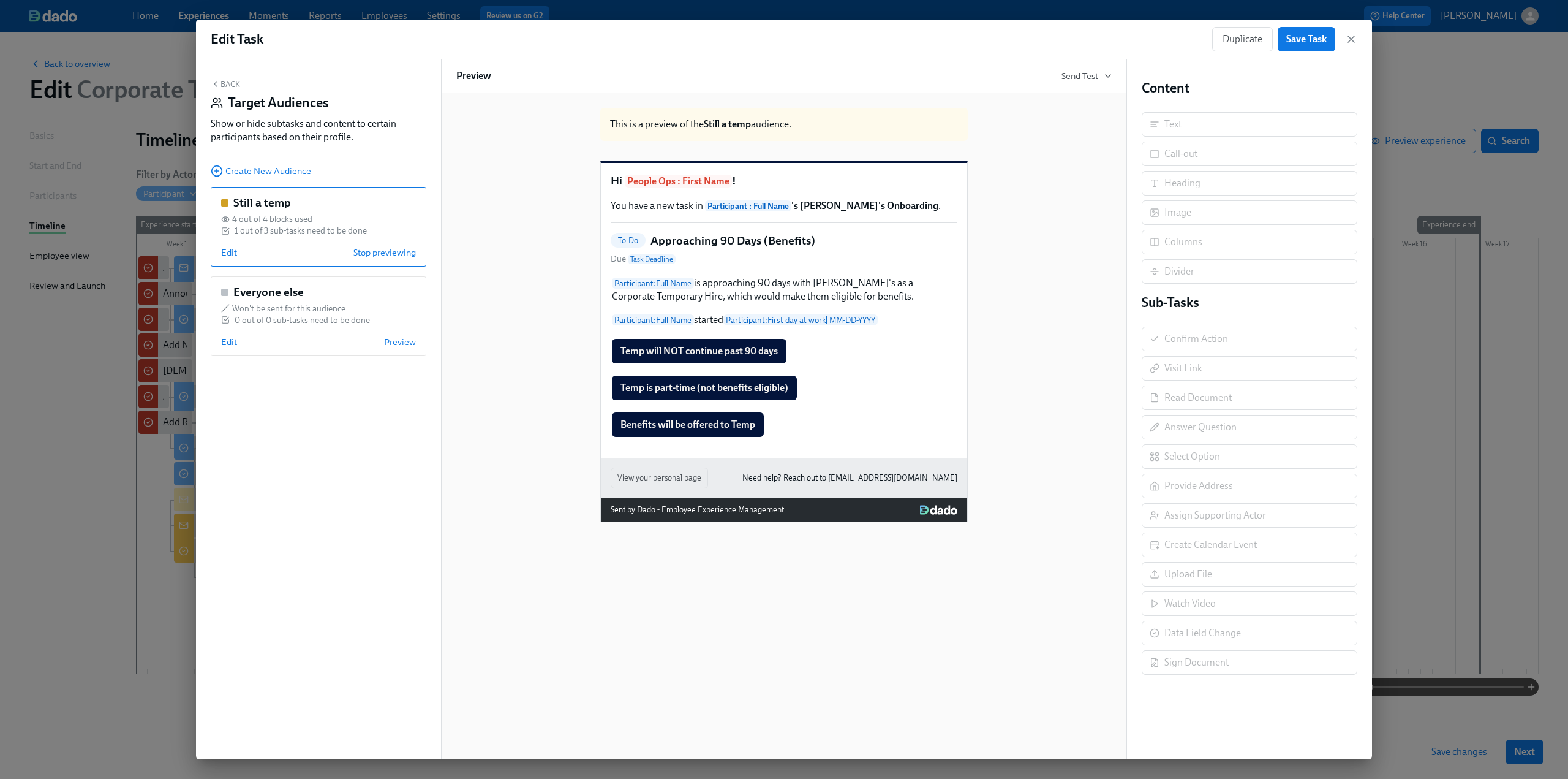
click at [228, 84] on button "Back" at bounding box center [225, 84] width 29 height 10
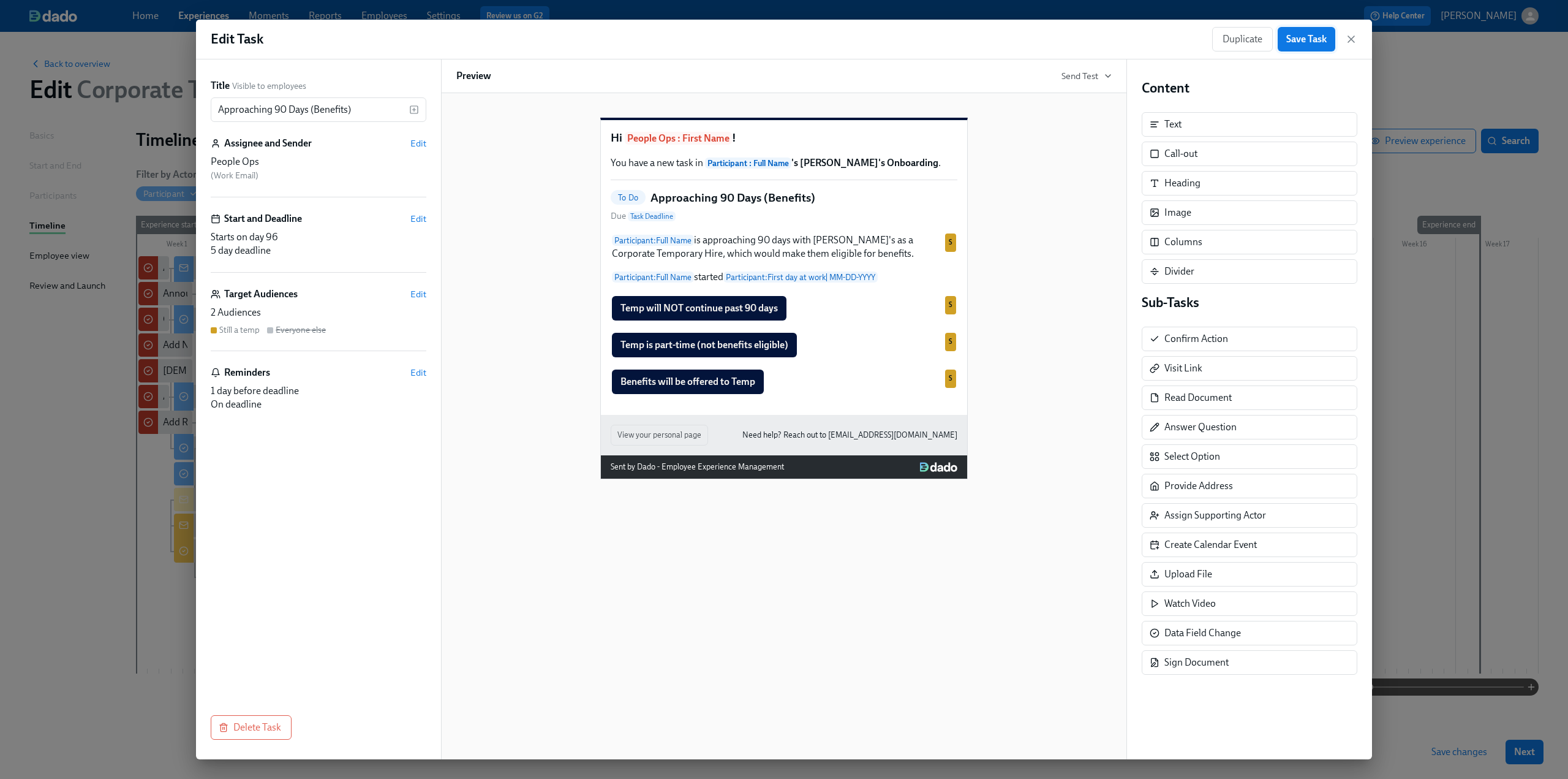
click at [460, 42] on span "Save Task" at bounding box center [1306, 39] width 40 height 12
click at [460, 37] on icon "button" at bounding box center [1351, 39] width 6 height 6
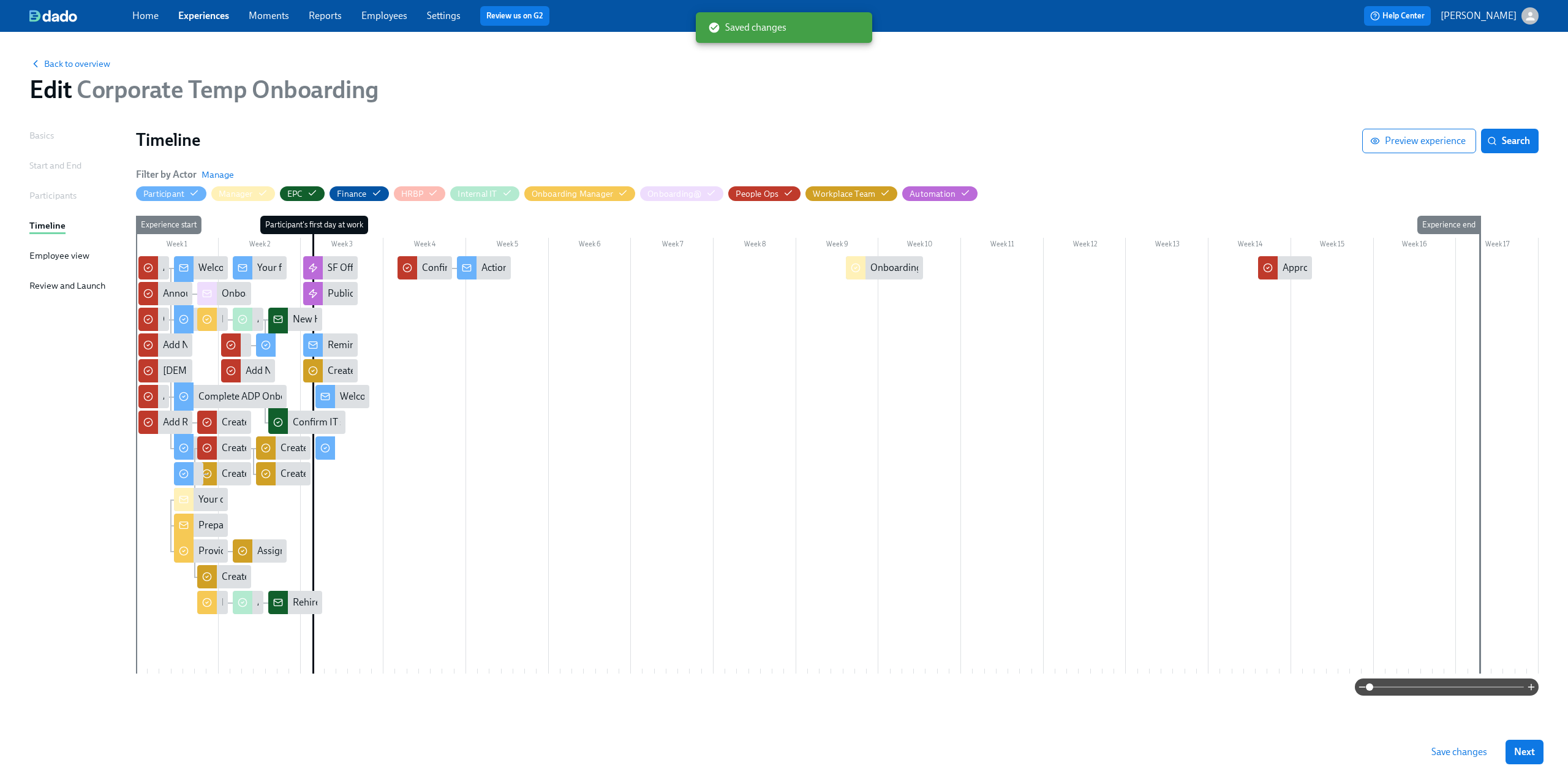
click at [460, 475] on span "Save changes" at bounding box center [1460, 752] width 56 height 12
click at [390, 18] on link "Employees" at bounding box center [385, 15] width 46 height 12
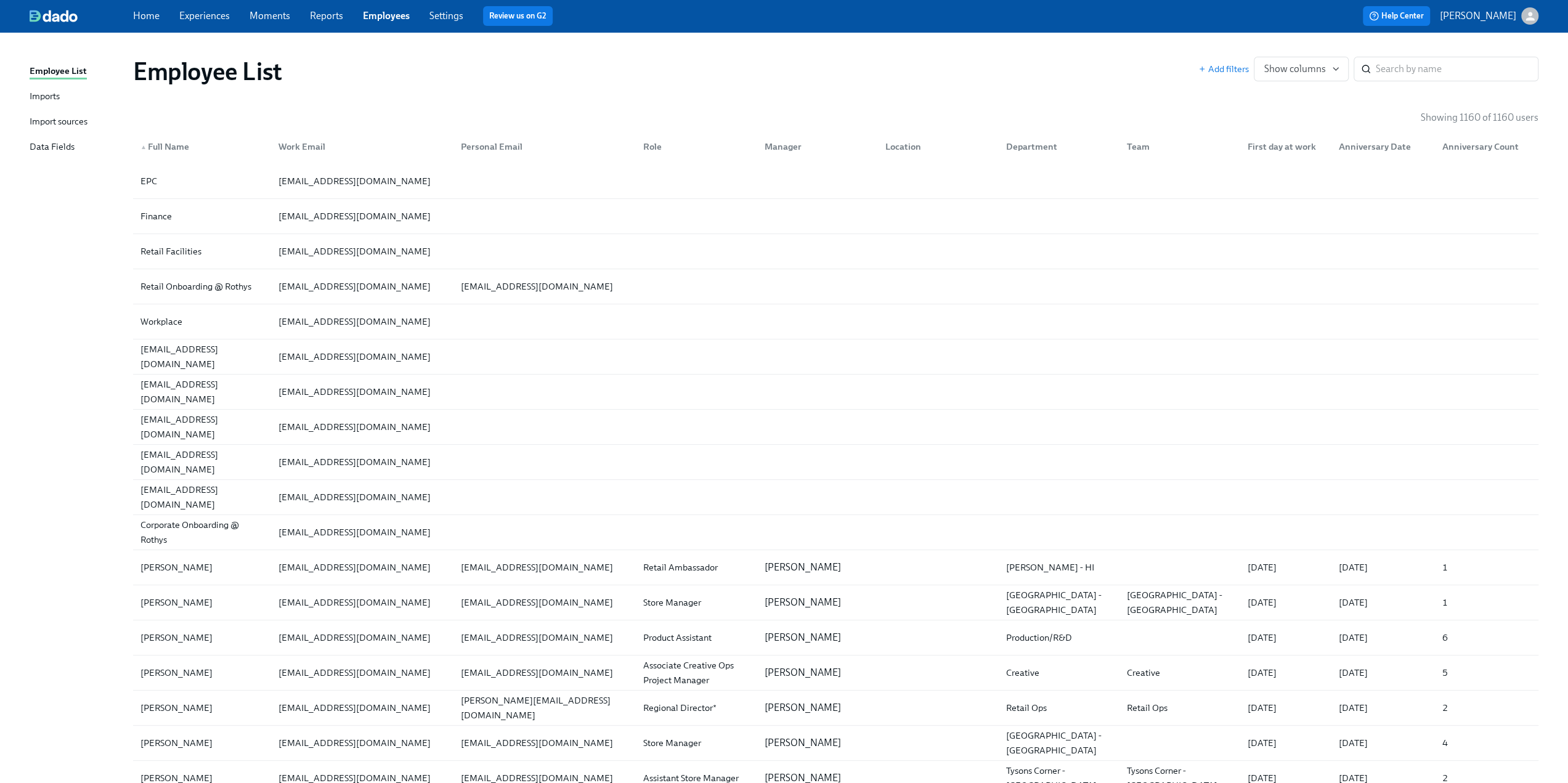
click at [55, 149] on div "Data Fields" at bounding box center [52, 147] width 45 height 16
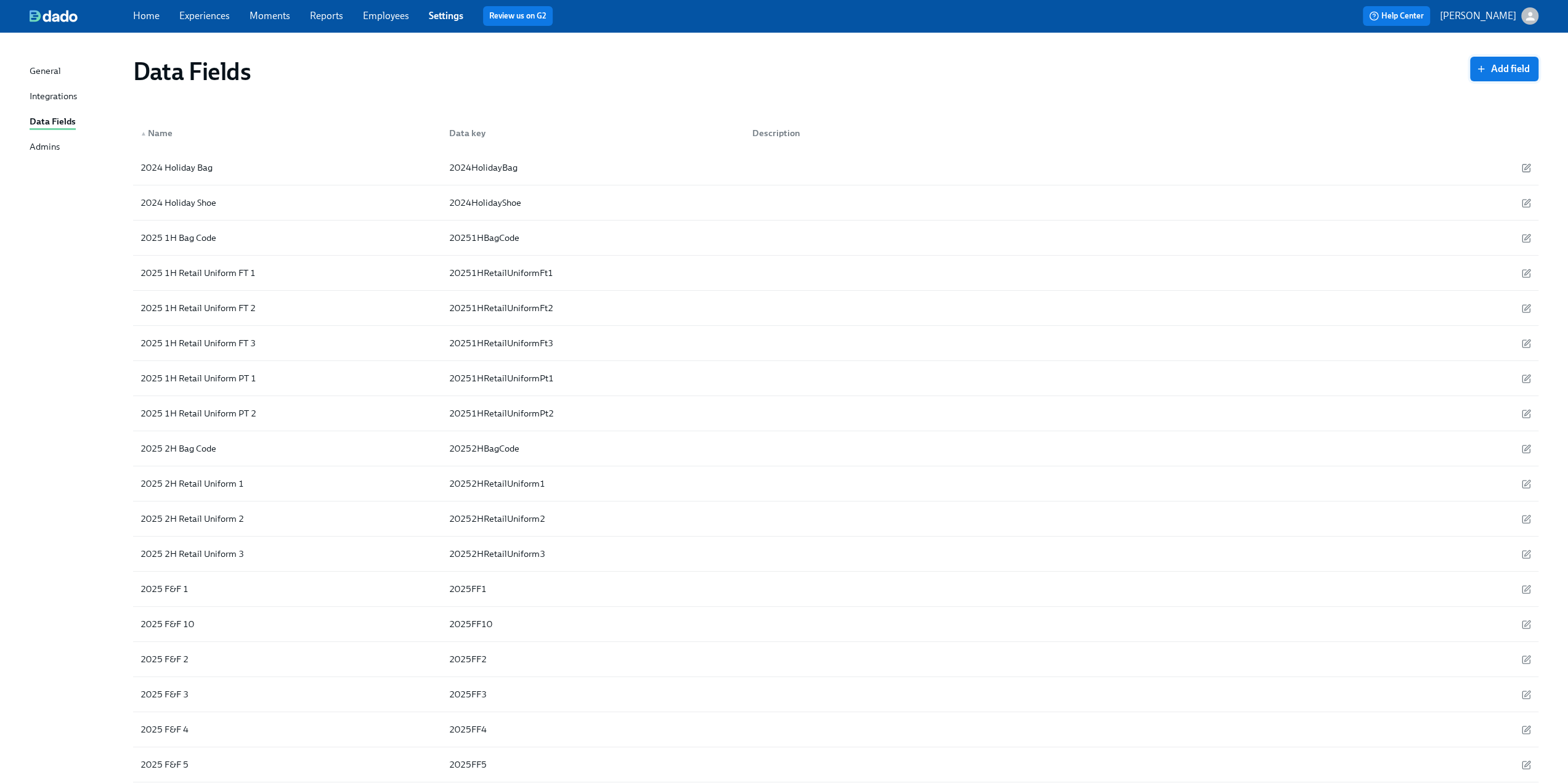
click at [463, 67] on span "Add field" at bounding box center [1504, 69] width 51 height 12
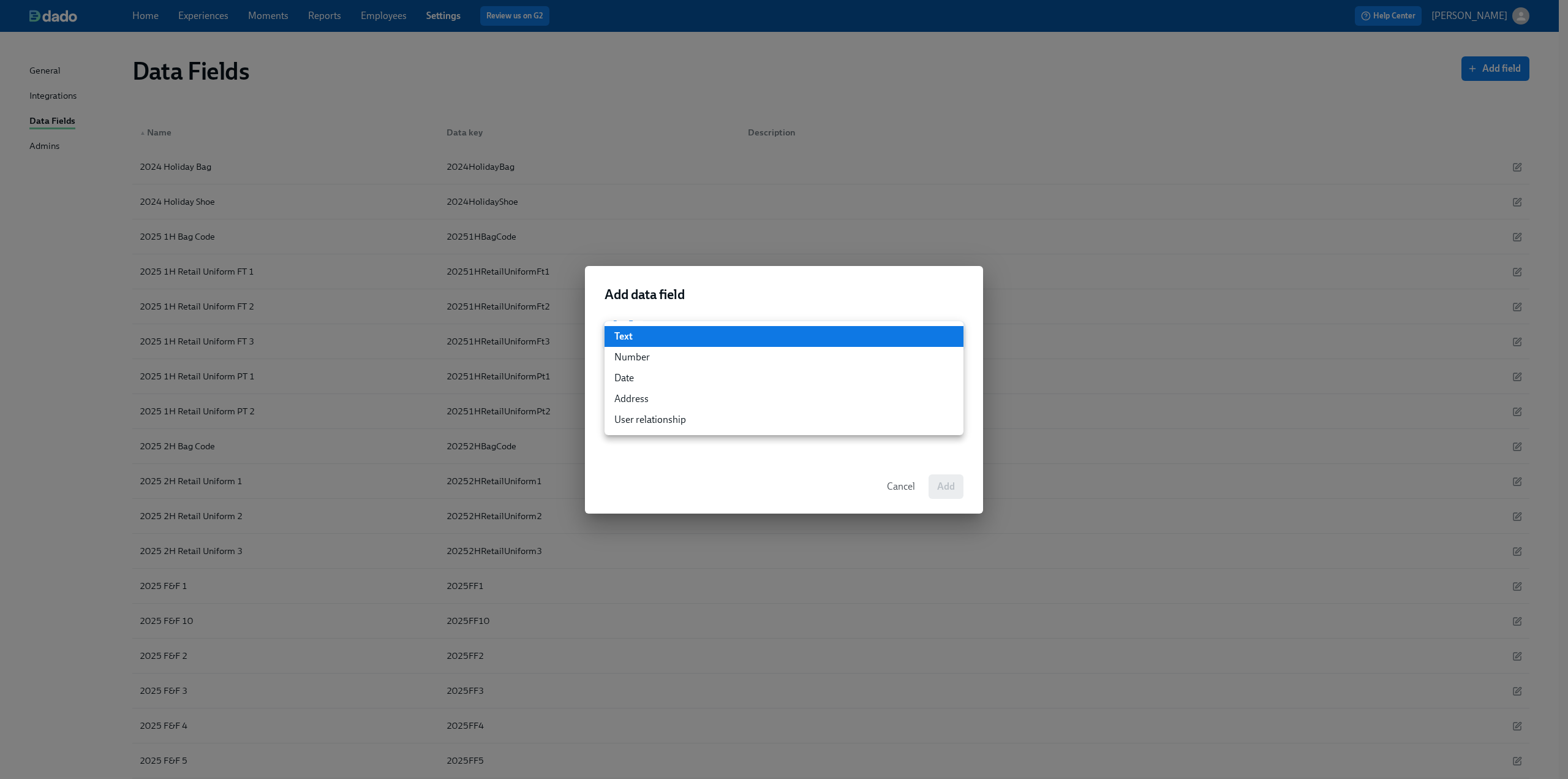
click at [460, 475] on div at bounding box center [784, 390] width 1568 height 779
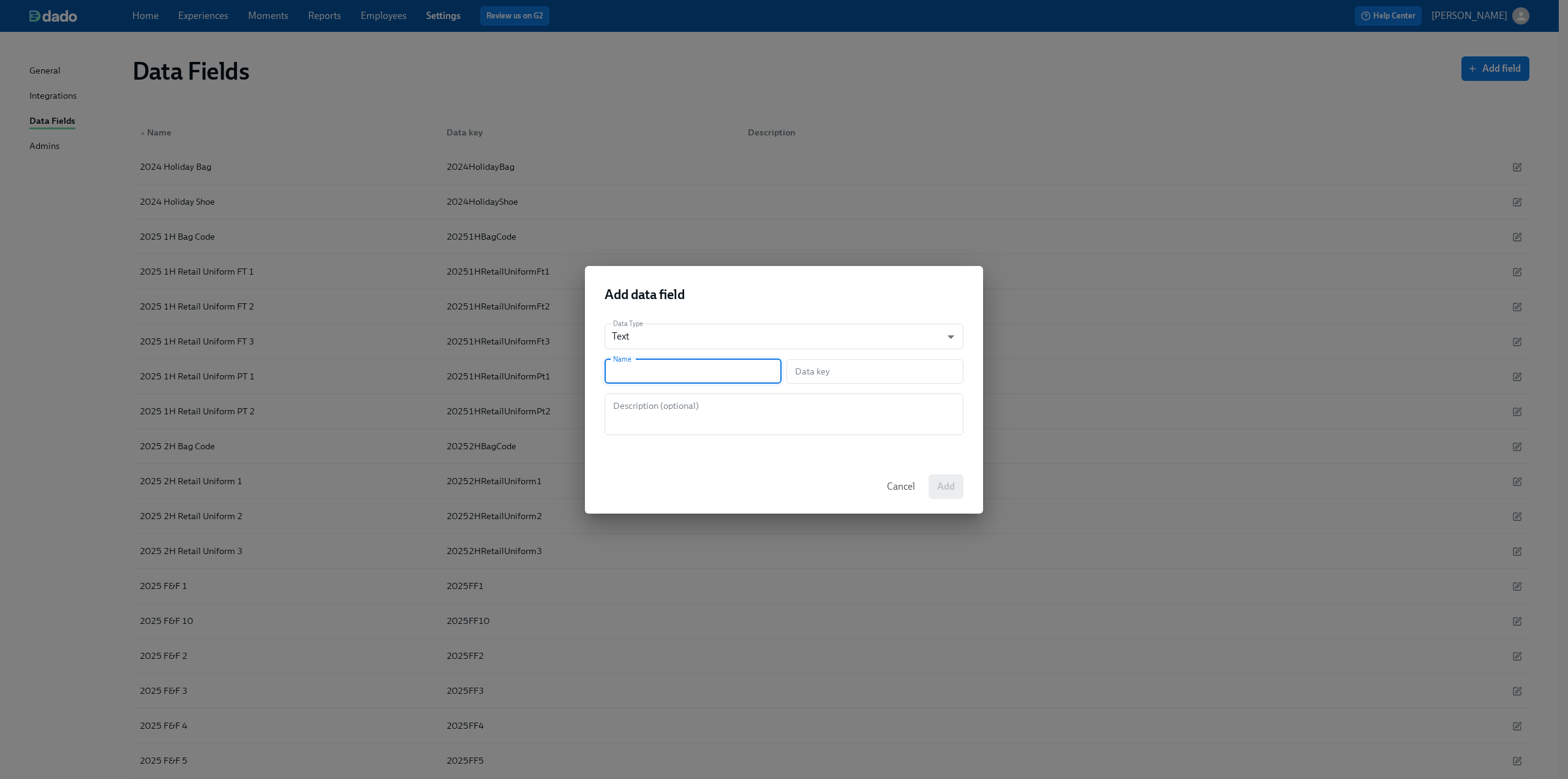
click at [460, 368] on input "text" at bounding box center [693, 371] width 177 height 25
type input "T"
type input "t"
type input "Te"
type input "te"
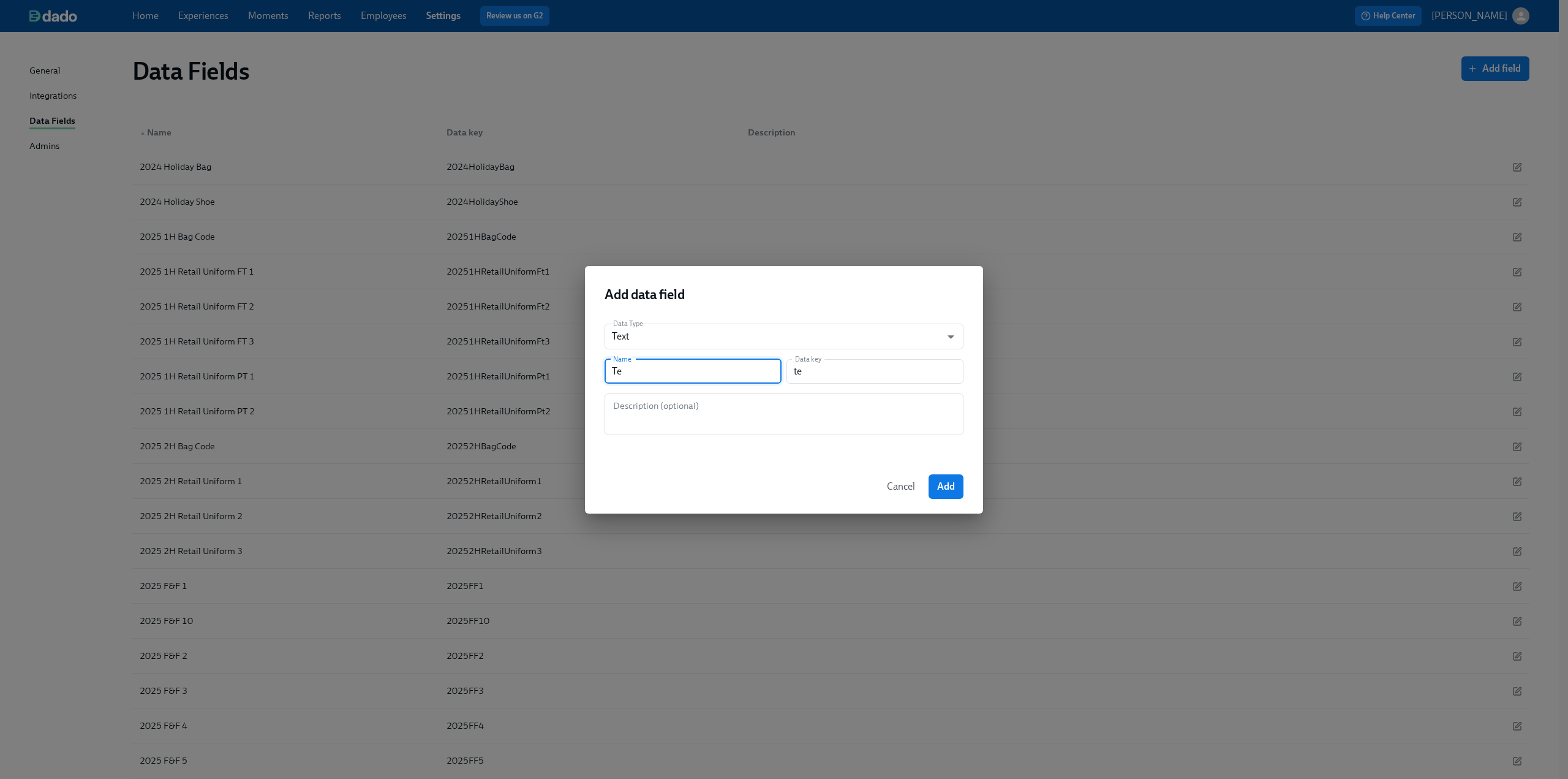
type input "Tem"
type input "tem"
type input "Temp"
type input "temp"
type input "Temp B"
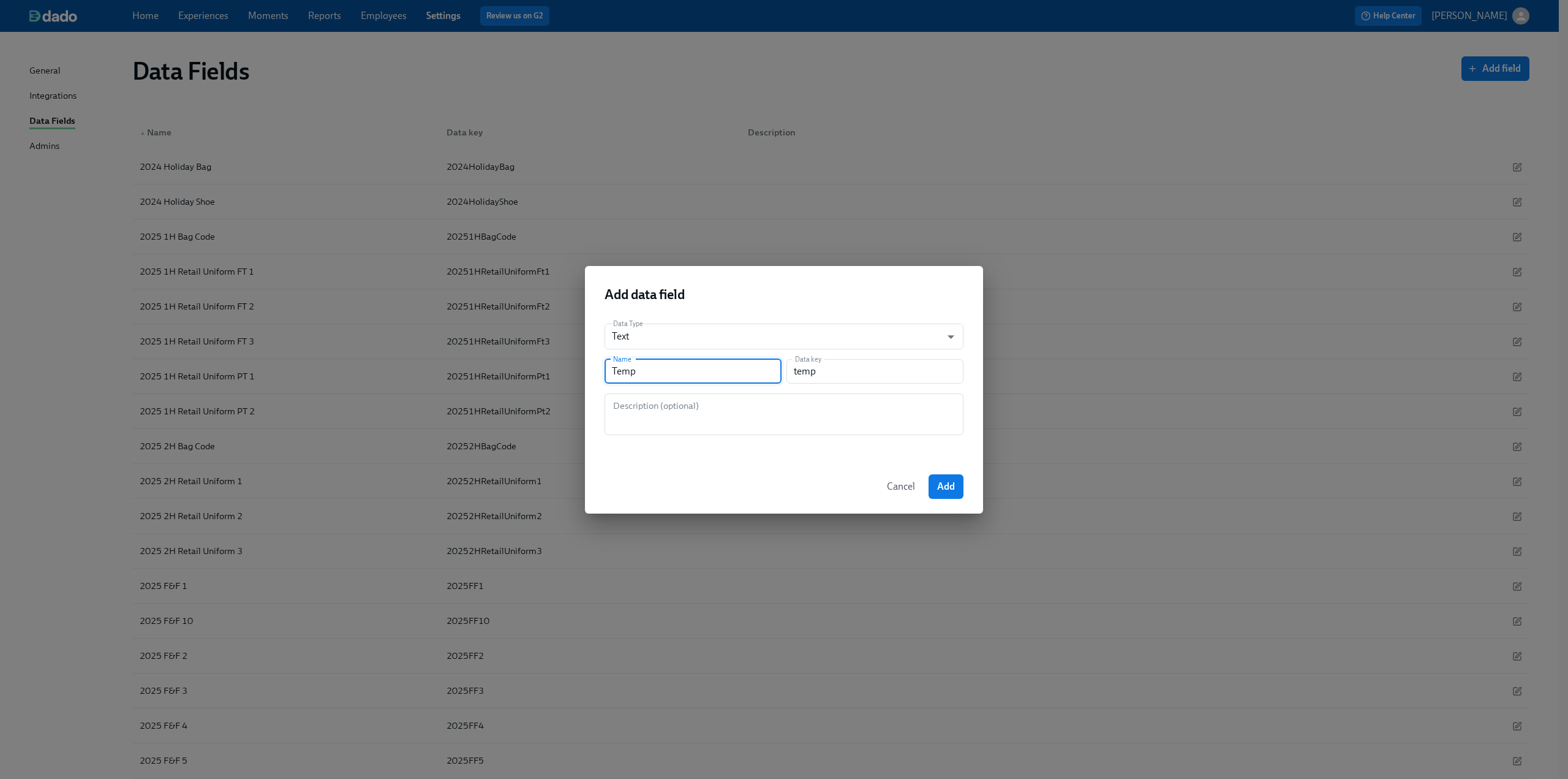
type input "tempB"
type input "Temp Be"
type input "tempBe"
type input "Temp Ben"
type input "tempBen"
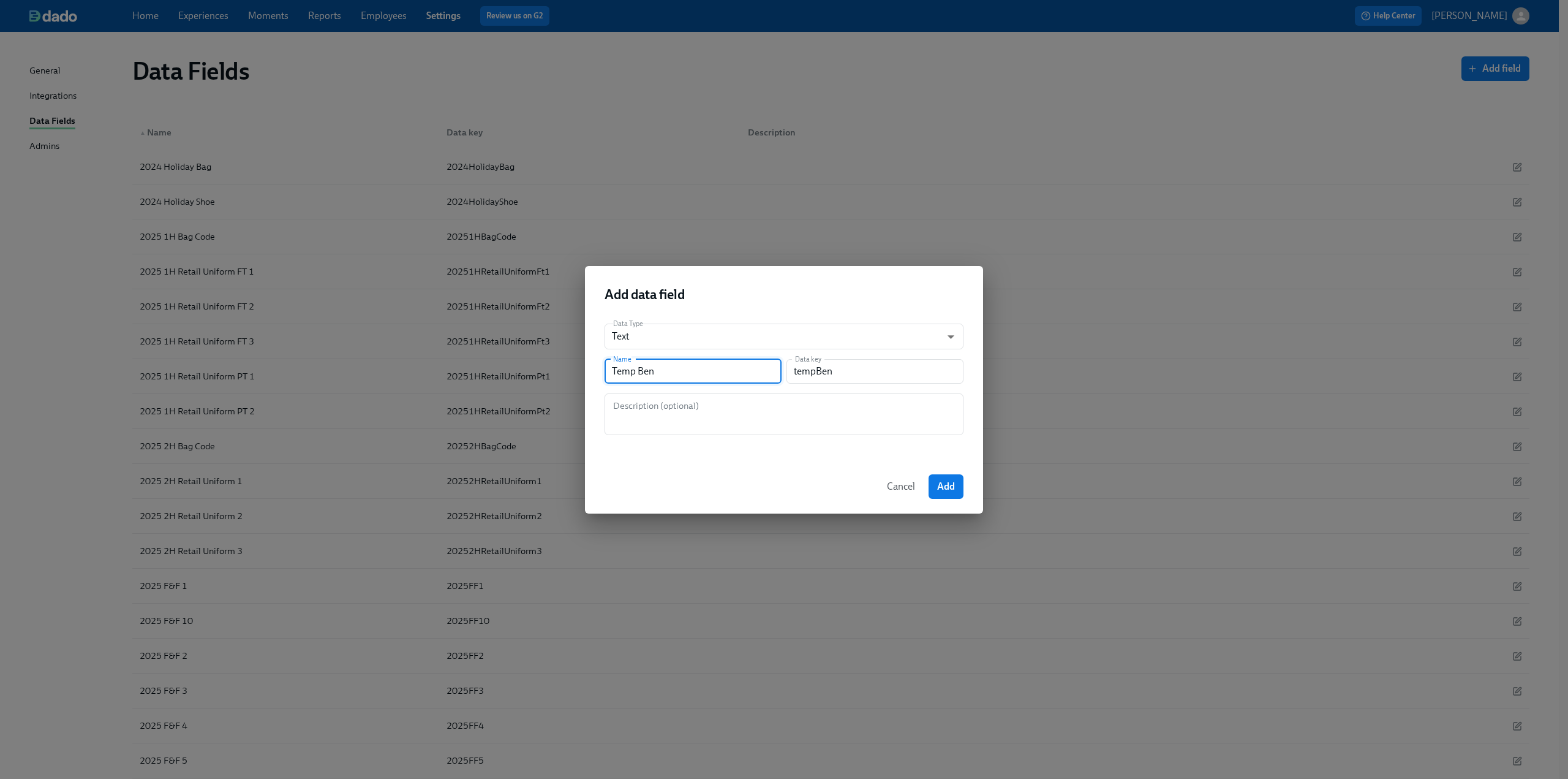
type input "Temp Bene"
type input "tempBene"
type input "Temp Benef"
type input "tempBenef"
type input "Temp Benefi"
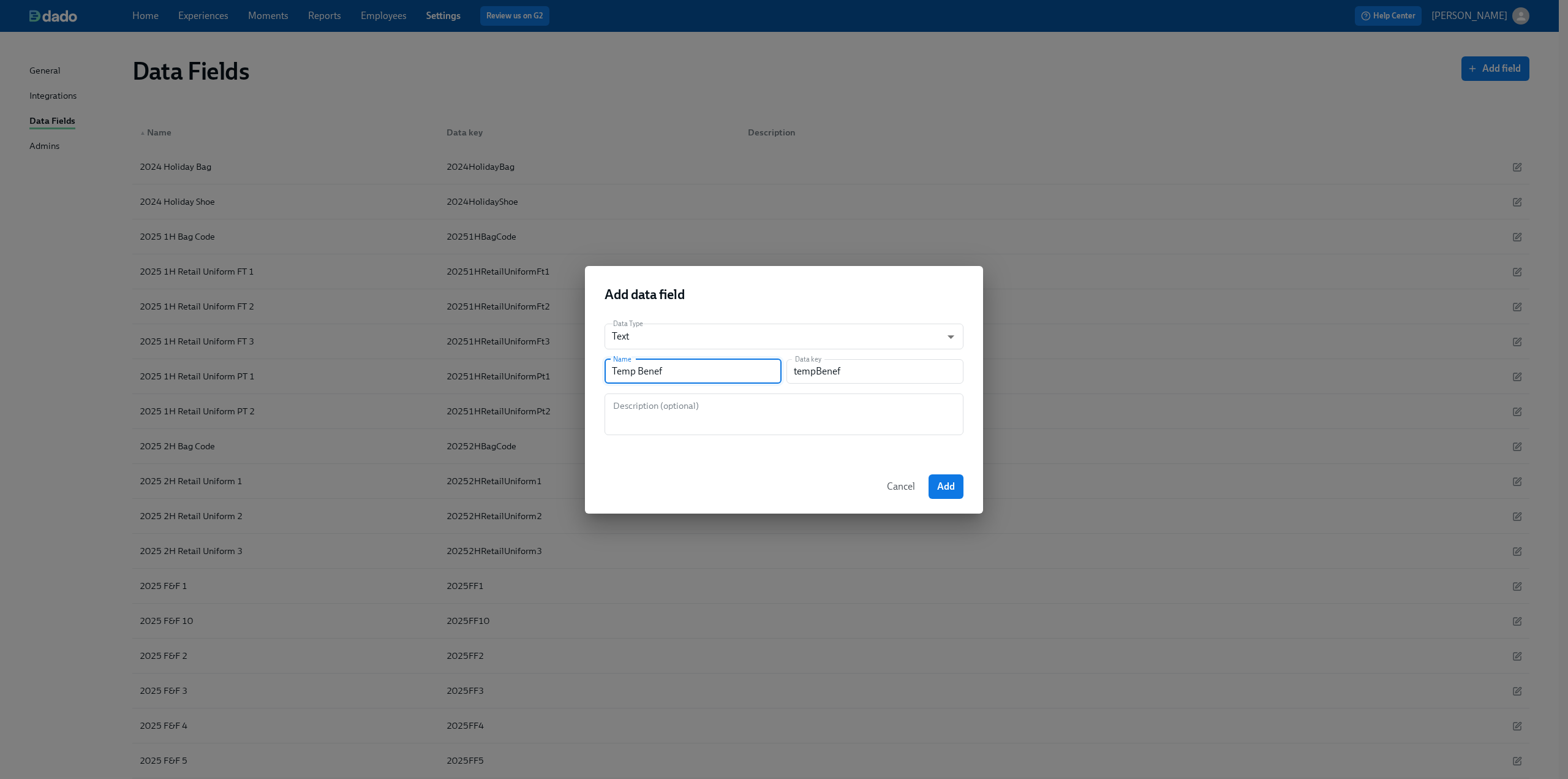
type input "tempBenefi"
type input "Temp Benefit"
type input "tempBenefit"
type input "Temp Benefits"
type input "tempBenefits"
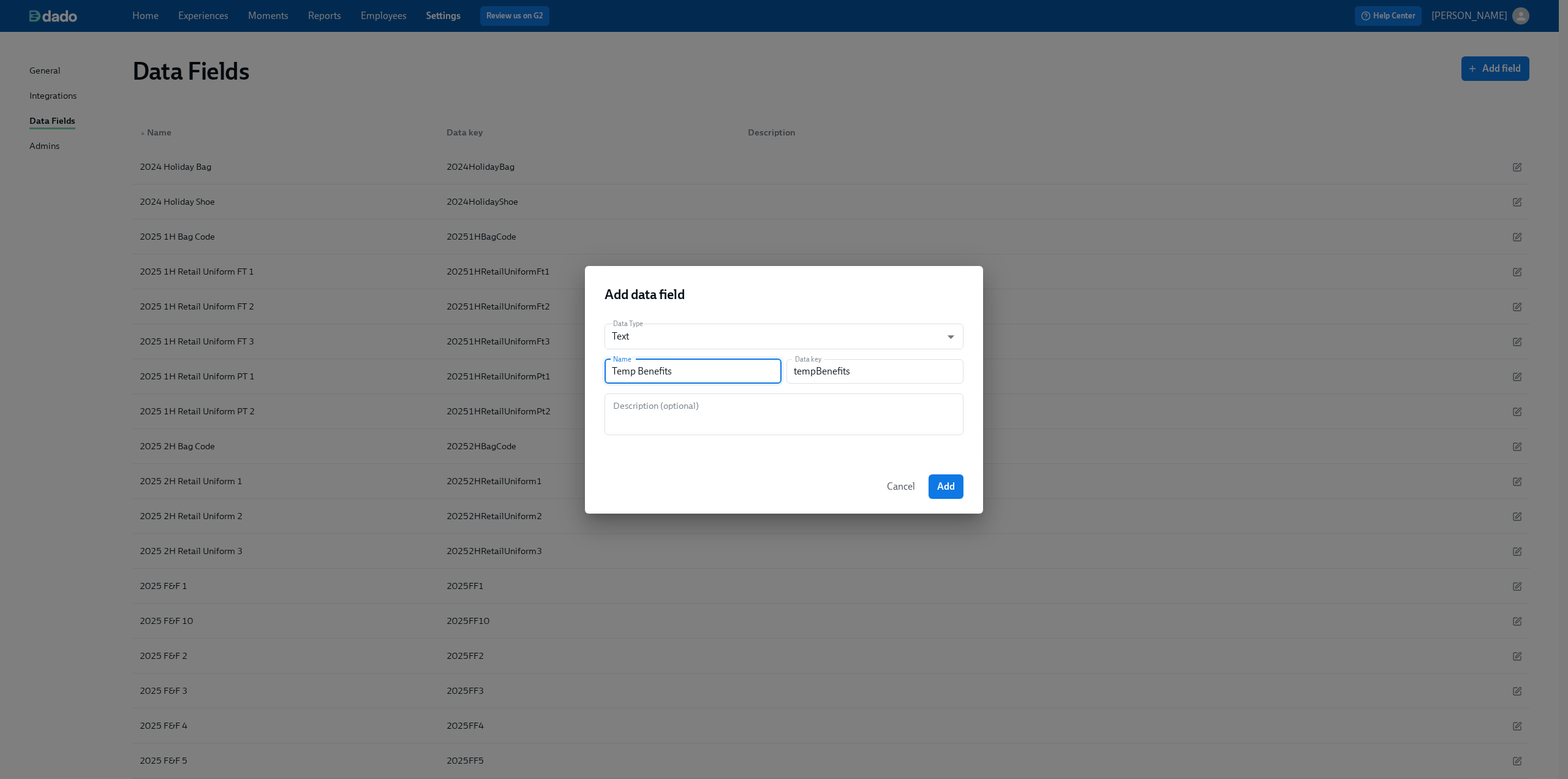
type input "Temp Benefits E"
type input "tempBenefitsE"
type input "Temp Benefits El"
type input "tempBenefitsEl"
type input "Temp Benefits Eli"
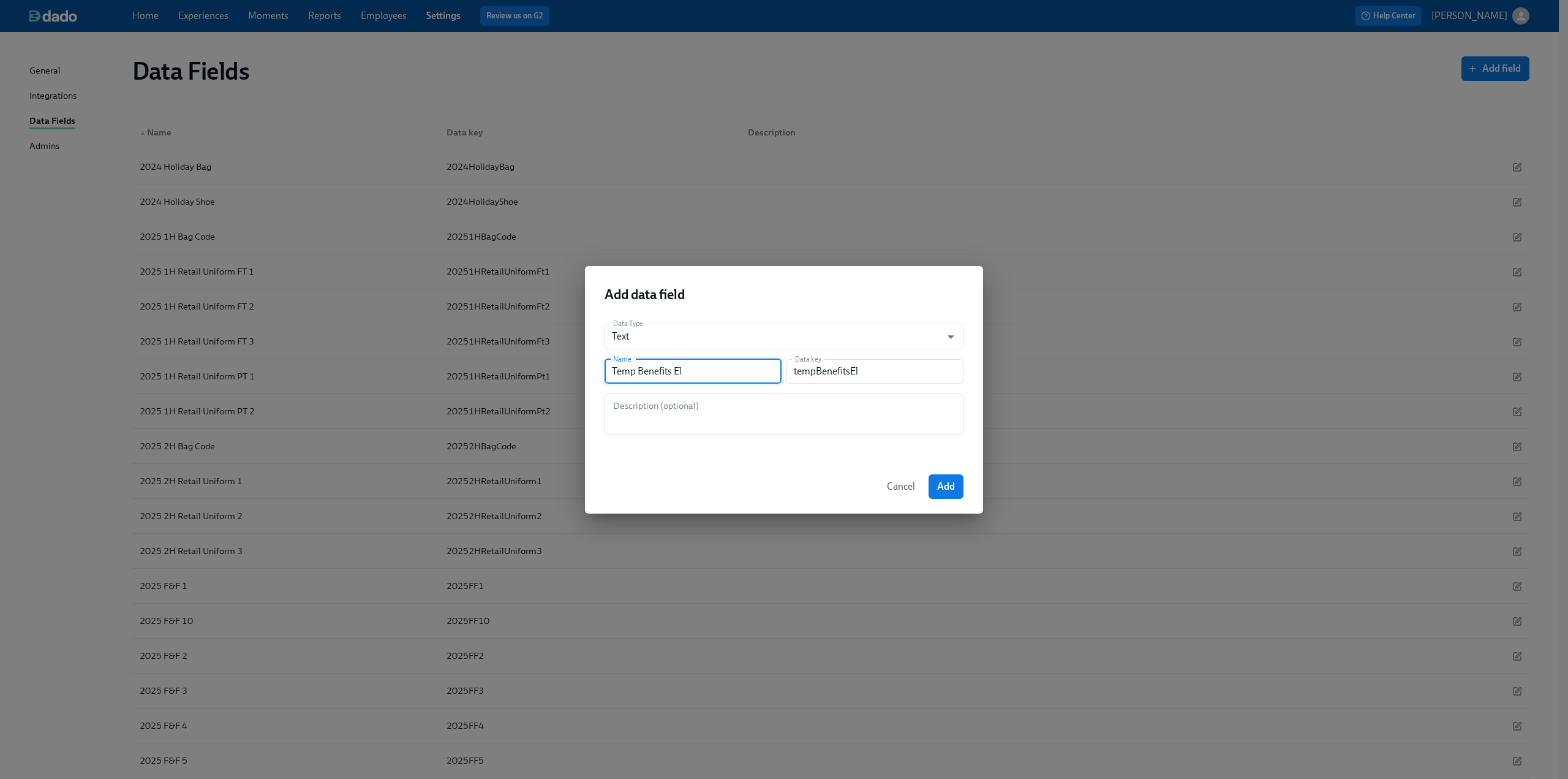
type input "tempBenefitsEli"
type input "Temp Benefits Elig"
type input "tempBenefitsElig"
type input "Temp Benefits Eligb"
type input "tempBenefitsEligb"
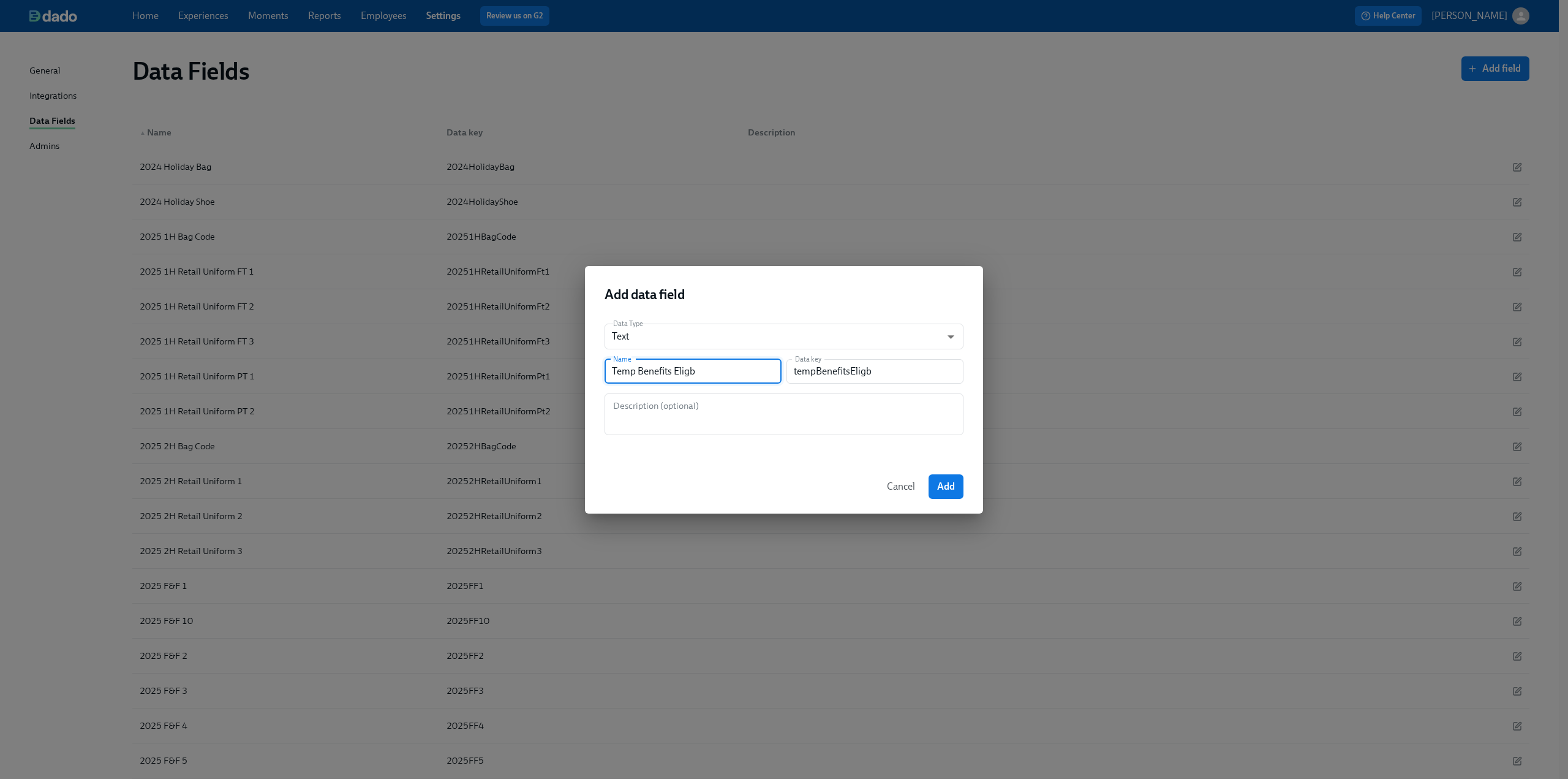
type input "Temp Benefits Elig"
type input "tempBenefitsElig"
type input "Temp Benefits Eligi"
type input "tempBenefitsEligi"
type input "Temp Benefits Elig"
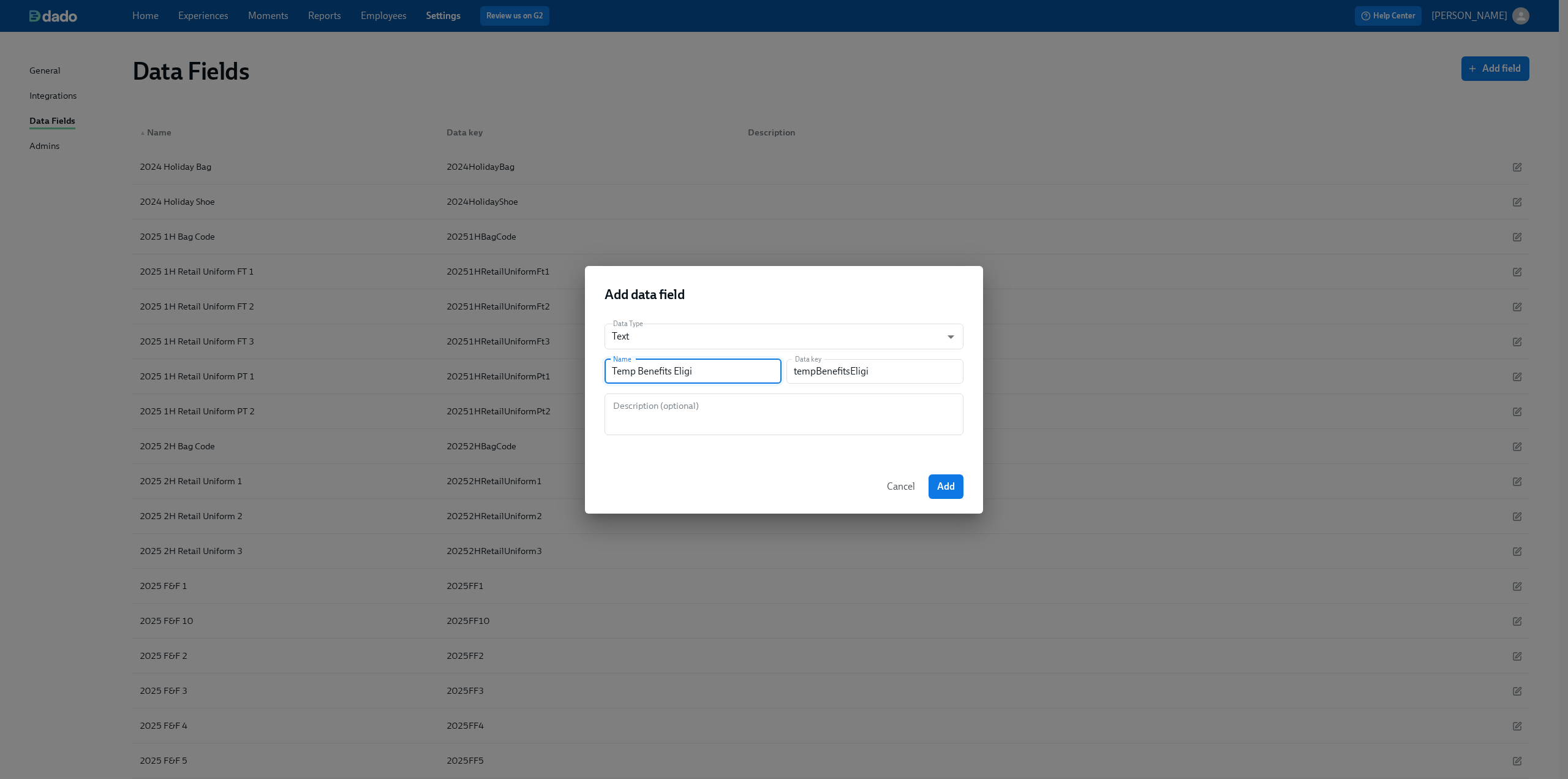
type input "tempBenefitsElig"
type input "Temp Benefits Eli"
type input "tempBenefitsEli"
type input "Temp Benefits El"
type input "tempBenefitsEl"
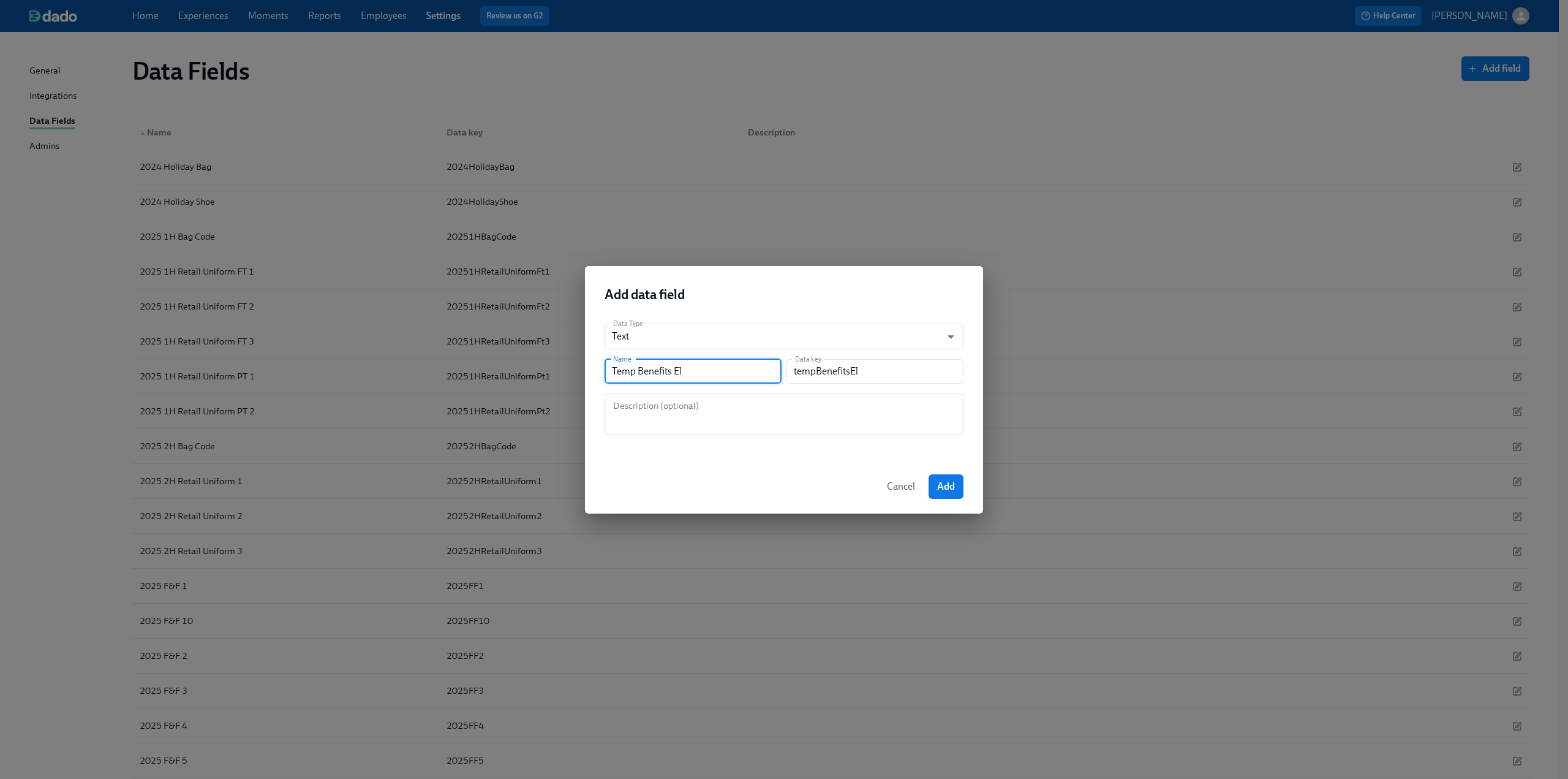
type input "Temp Benefits Eli"
type input "tempBenefitsEli"
type input "Temp Benefits Elig"
type input "tempBenefitsElig"
type input "Temp Benefits Eligi"
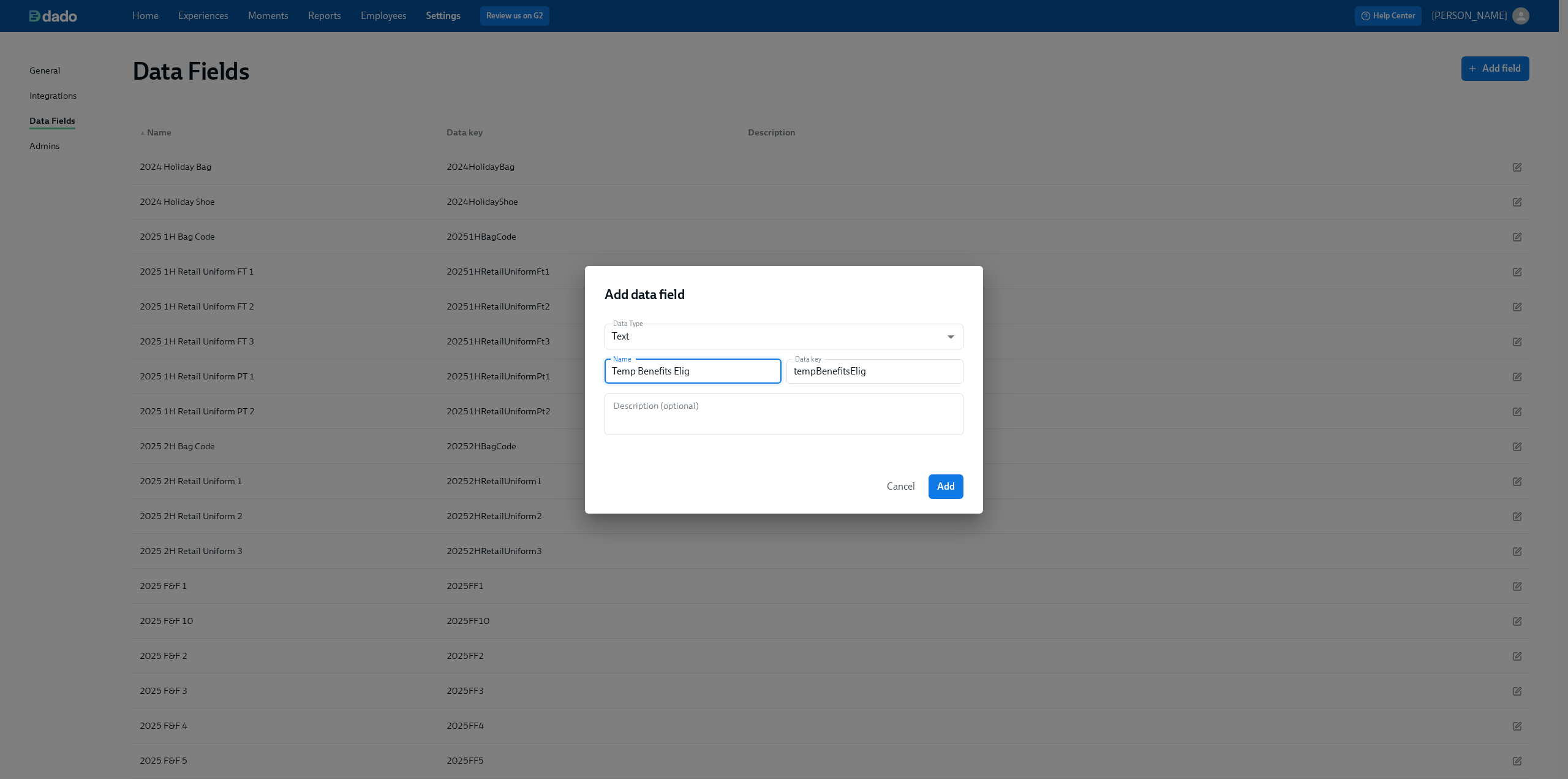
type input "tempBenefitsEligi"
type input "Temp Benefits Eligib"
type input "tempBenefitsEligib"
type input "Temp Benefits Eligibl"
type input "tempBenefitsEligibl"
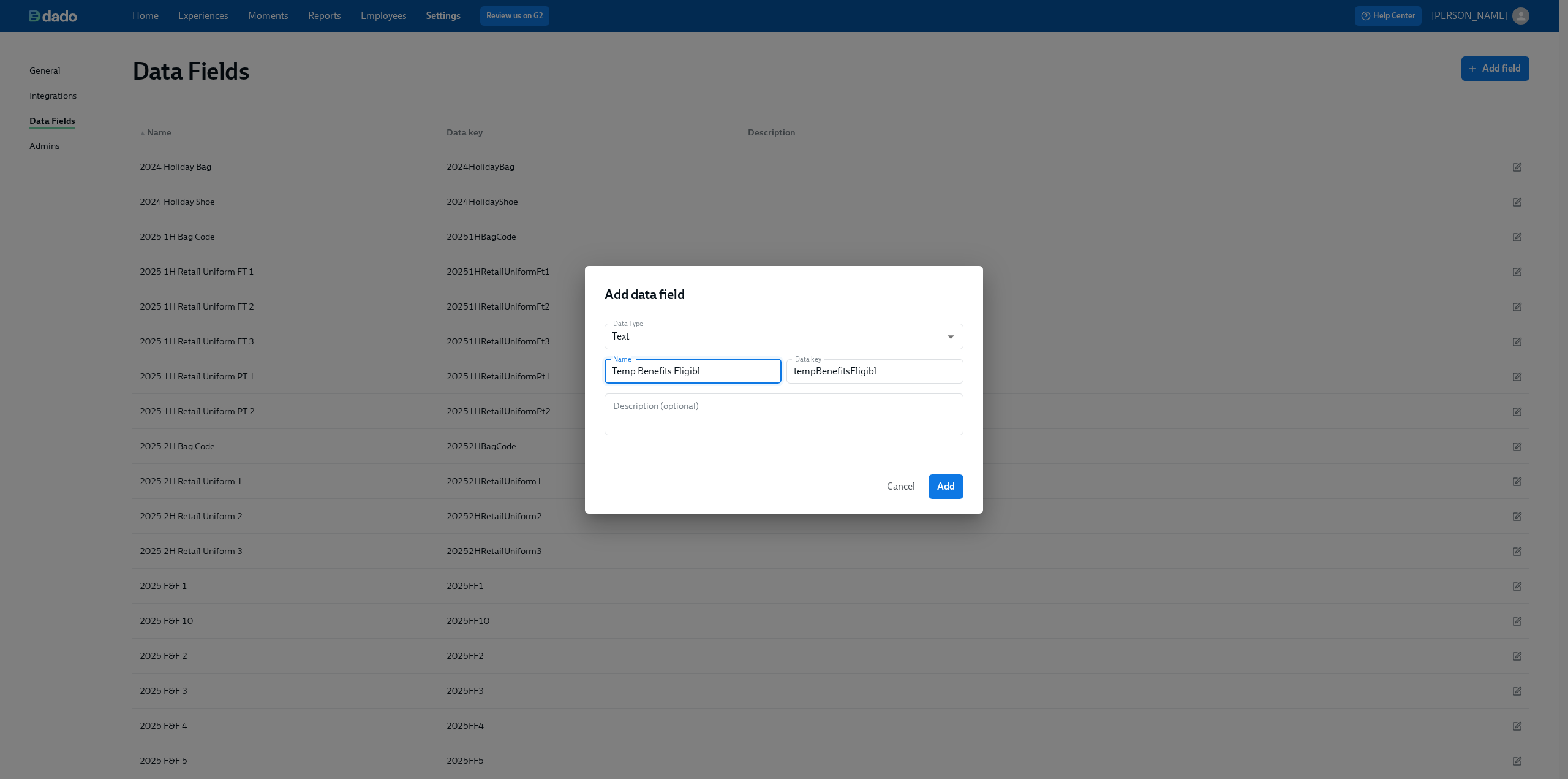
type input "Temp Benefits Eligible"
type input "tempBenefitsEligible"
type input "Temp Benefits Eligible"
click at [460, 402] on textarea at bounding box center [784, 414] width 344 height 29
click at [460, 475] on span "Add" at bounding box center [946, 487] width 18 height 12
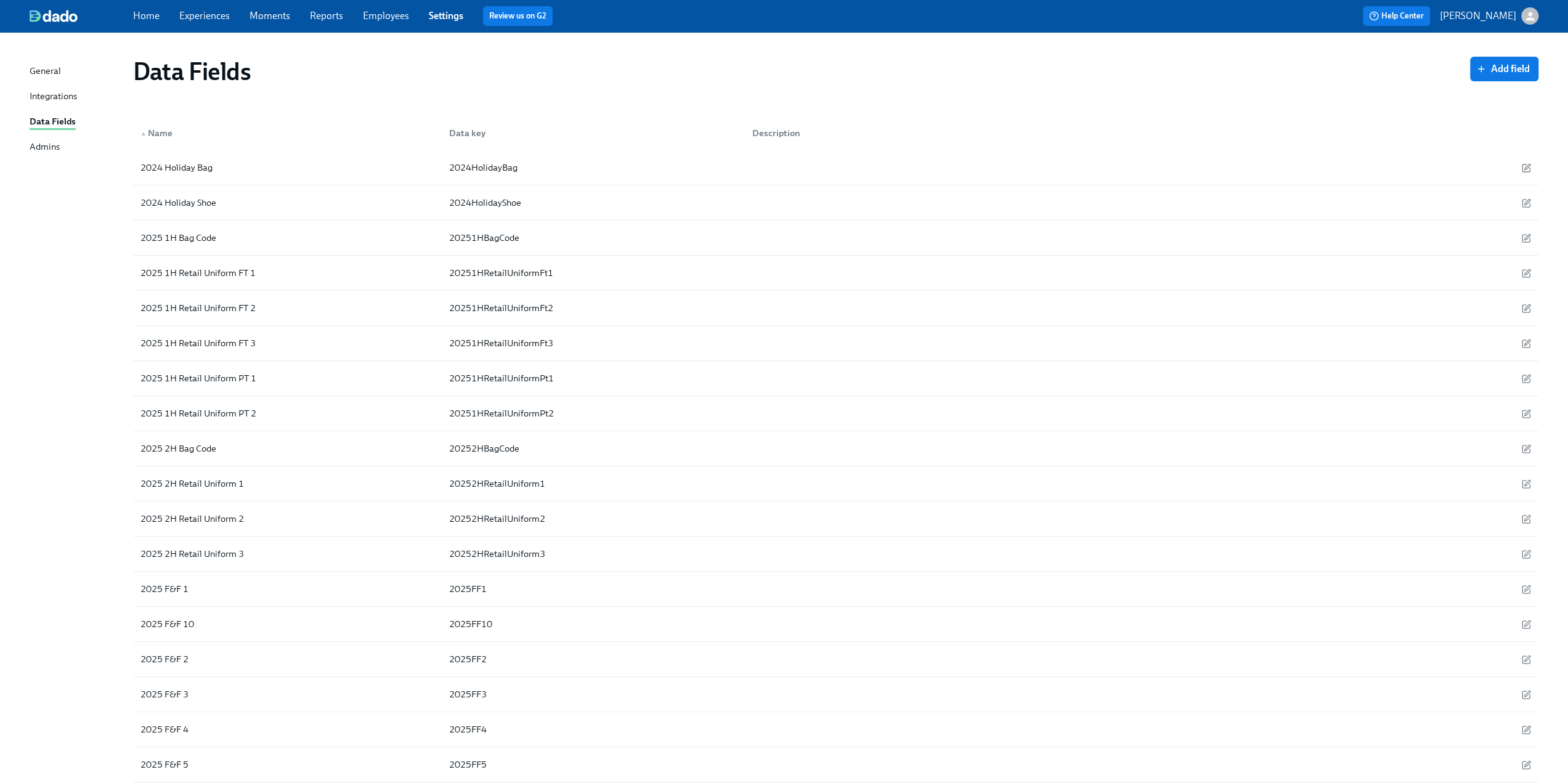
drag, startPoint x: 200, startPoint y: 13, endPoint x: 194, endPoint y: 3, distance: 11.7
click at [200, 13] on link "Experiences" at bounding box center [205, 15] width 51 height 12
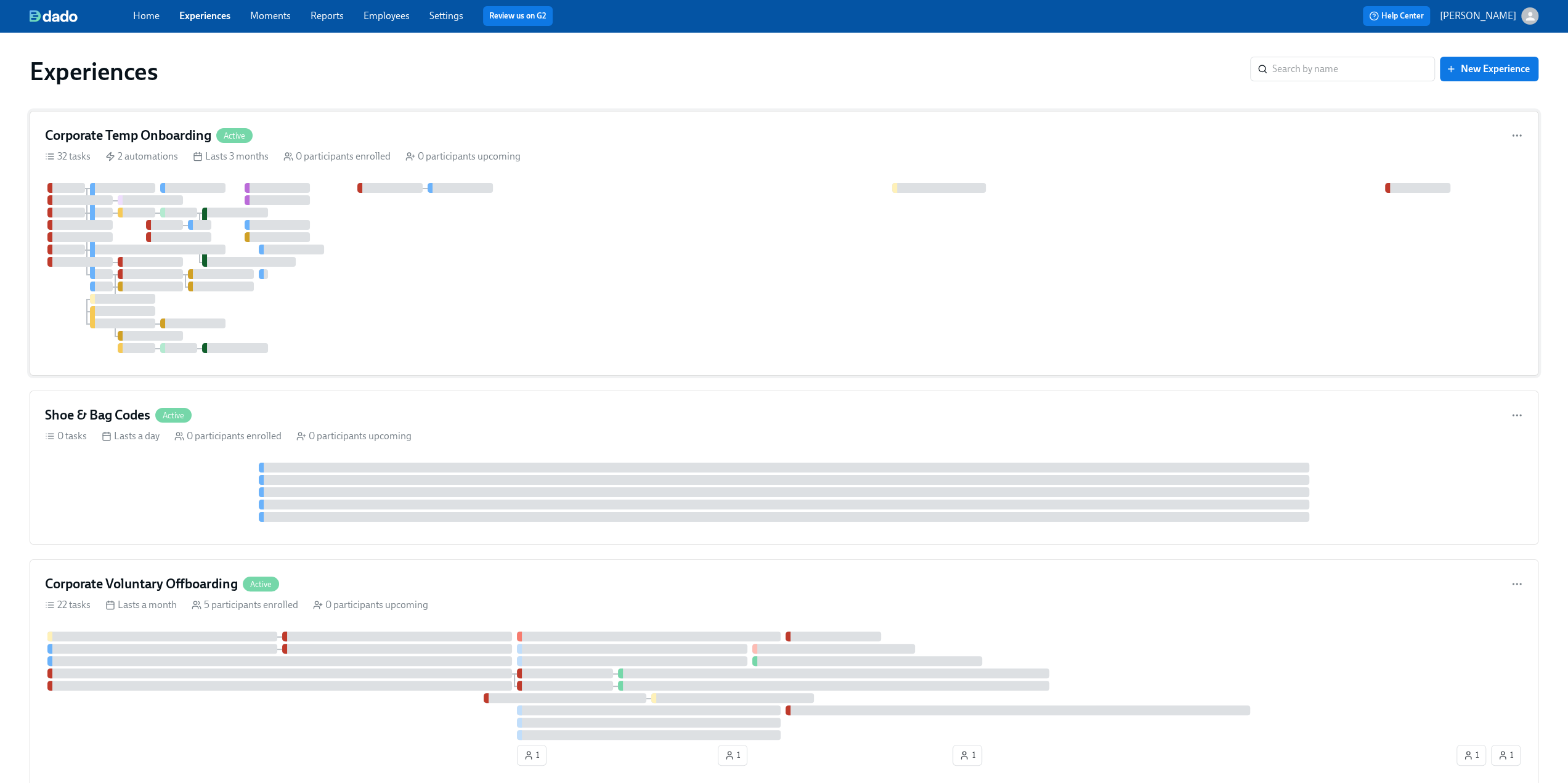
click at [463, 220] on div at bounding box center [784, 268] width 1478 height 170
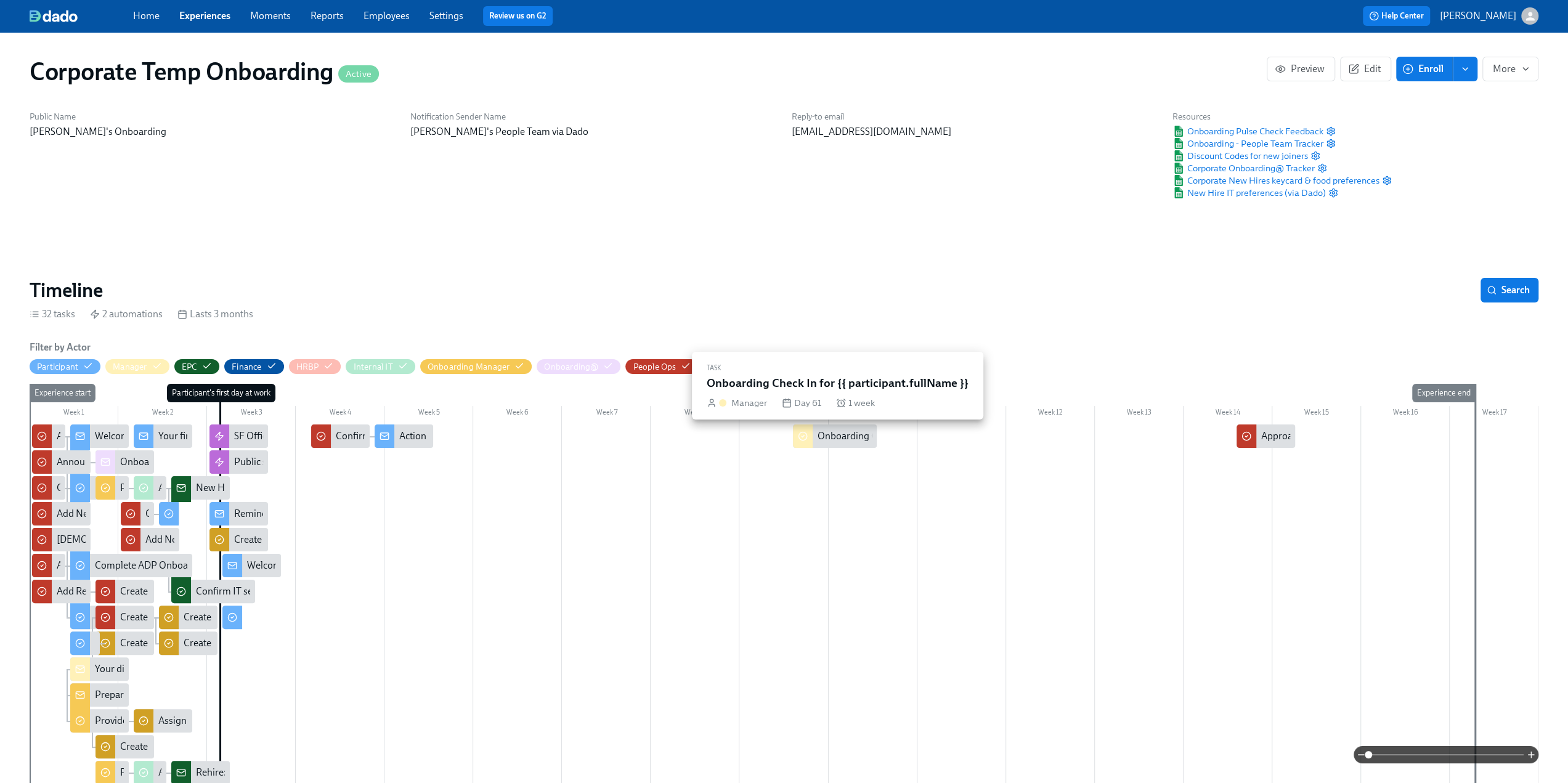
click at [463, 438] on div "Onboarding Check In for {{ participant.fullName }}" at bounding box center [924, 436] width 212 height 14
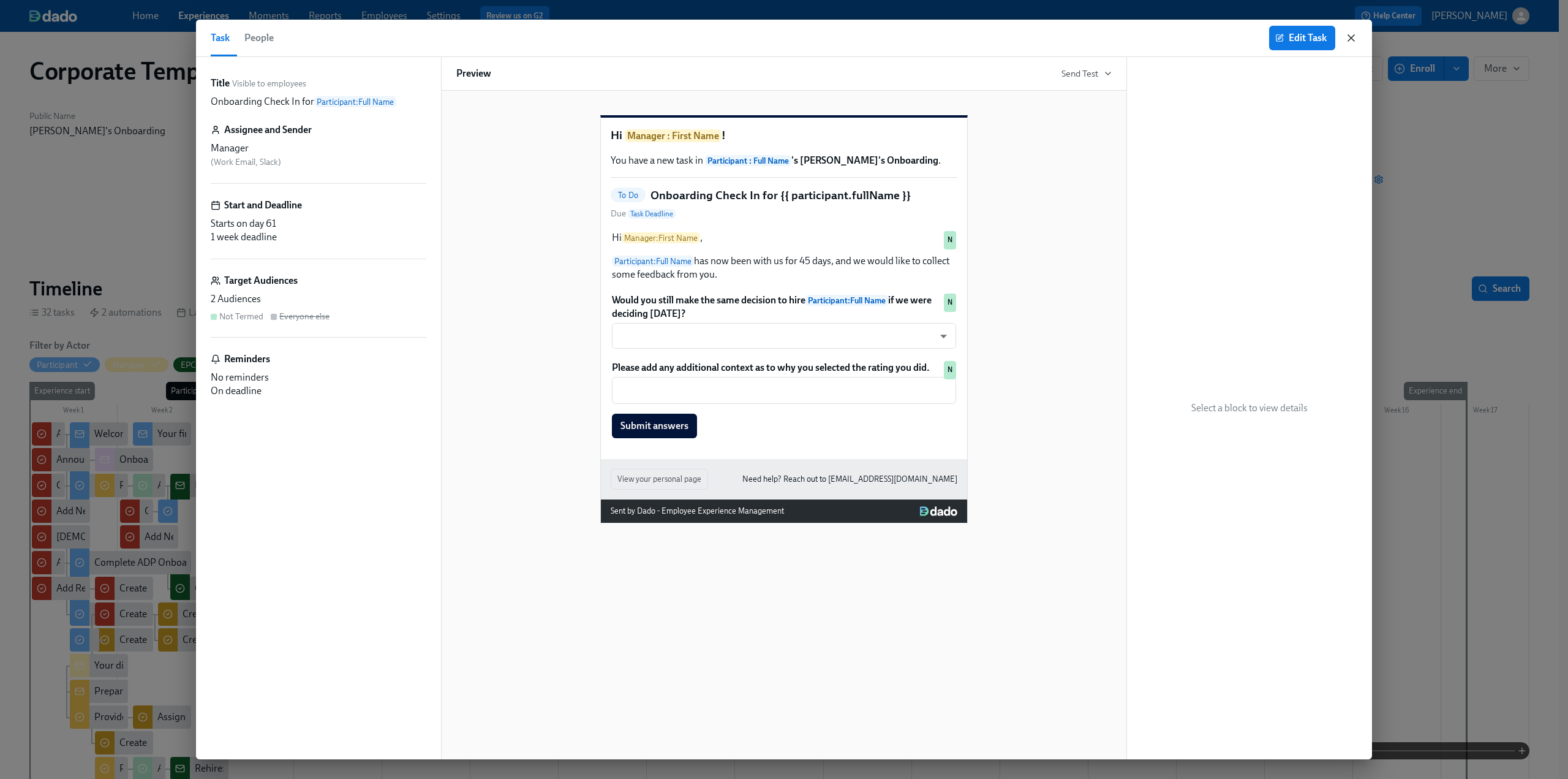
click at [460, 39] on icon "button" at bounding box center [1351, 37] width 6 height 6
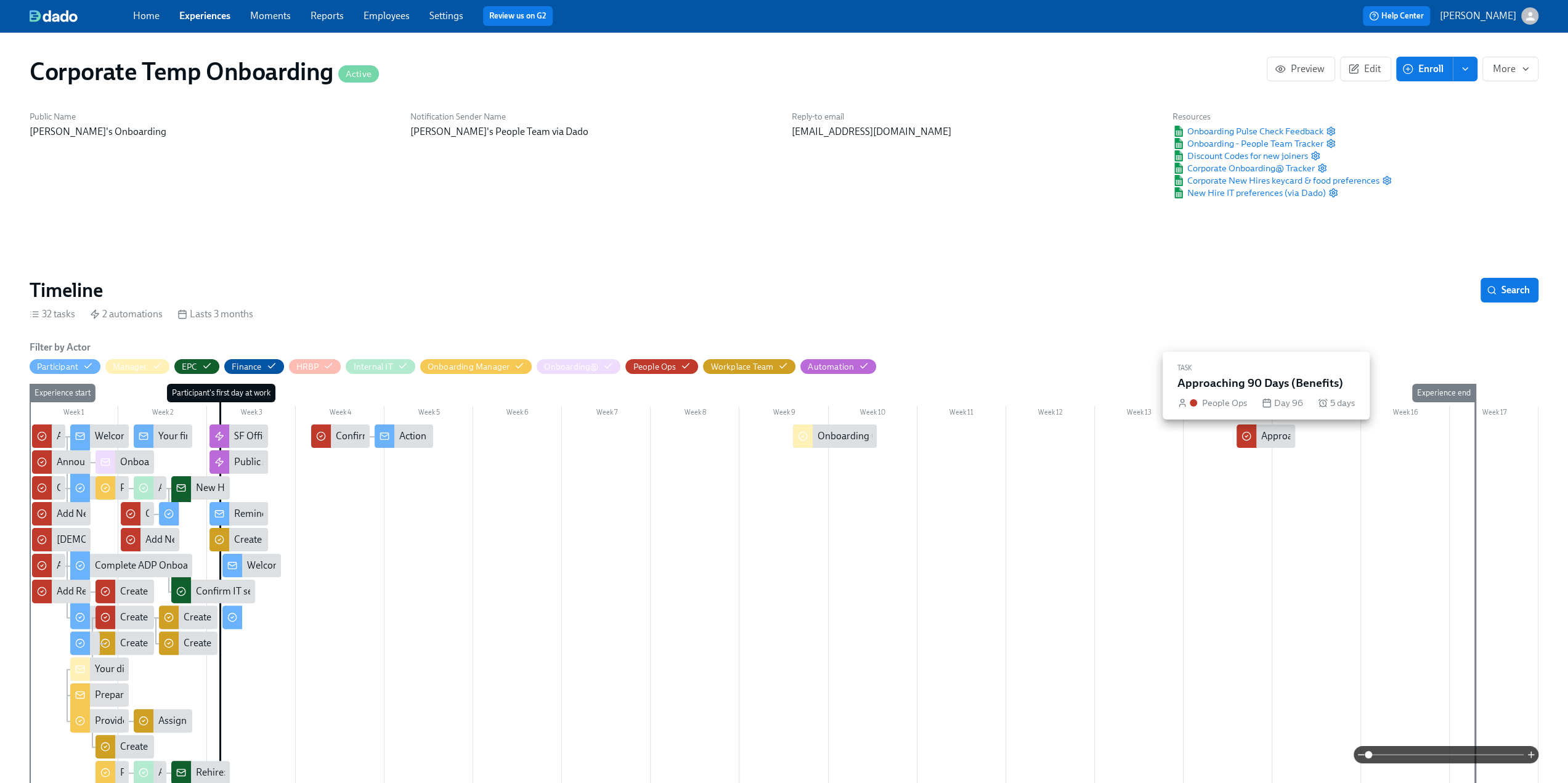
click at [463, 443] on div "Approaching 90 Days (Benefits)" at bounding box center [1266, 436] width 59 height 23
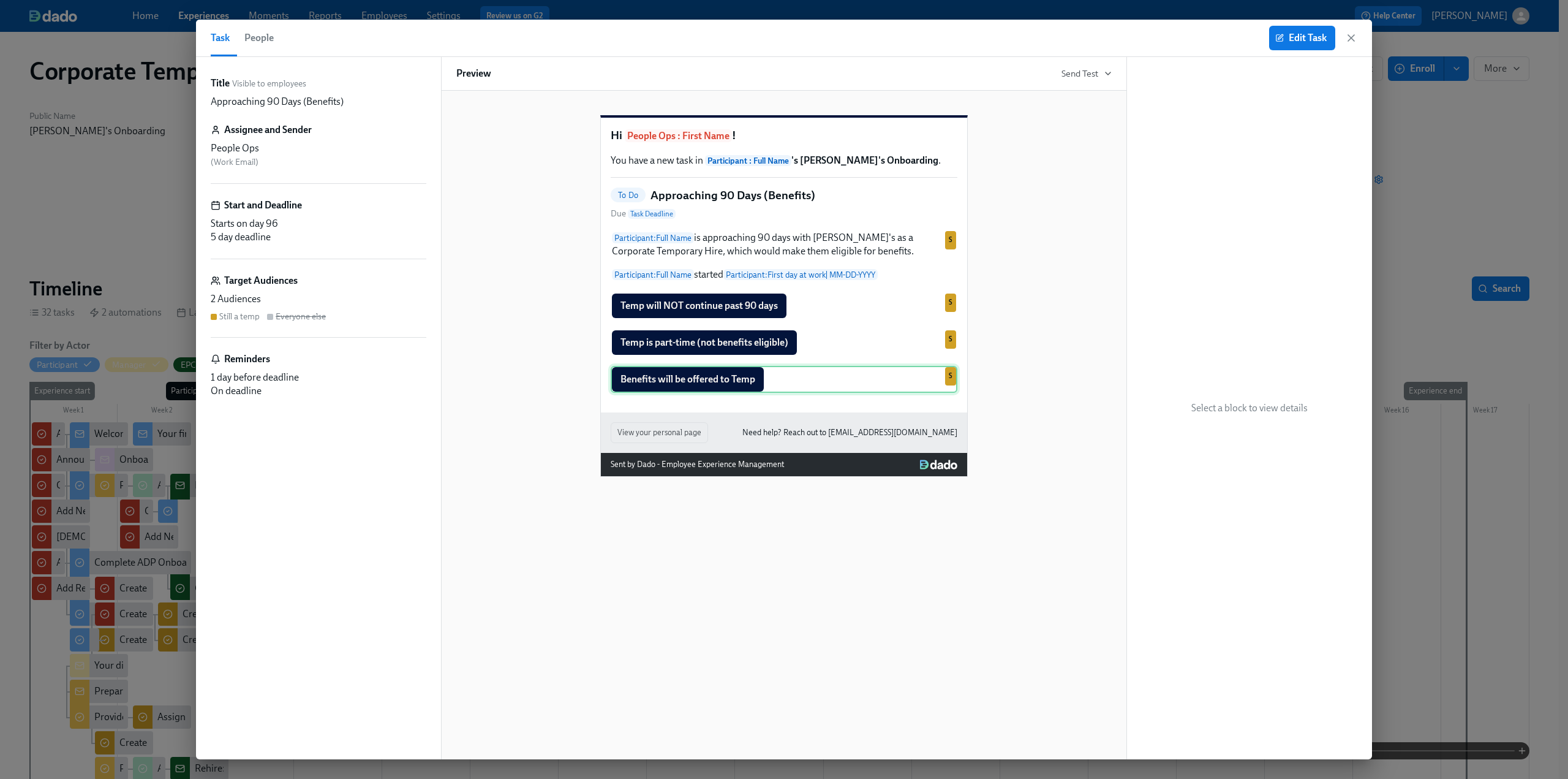
click at [460, 393] on div "Benefits will be offered to Temp S" at bounding box center [783, 379] width 346 height 27
click at [460, 37] on span "Edit Task" at bounding box center [1303, 38] width 49 height 12
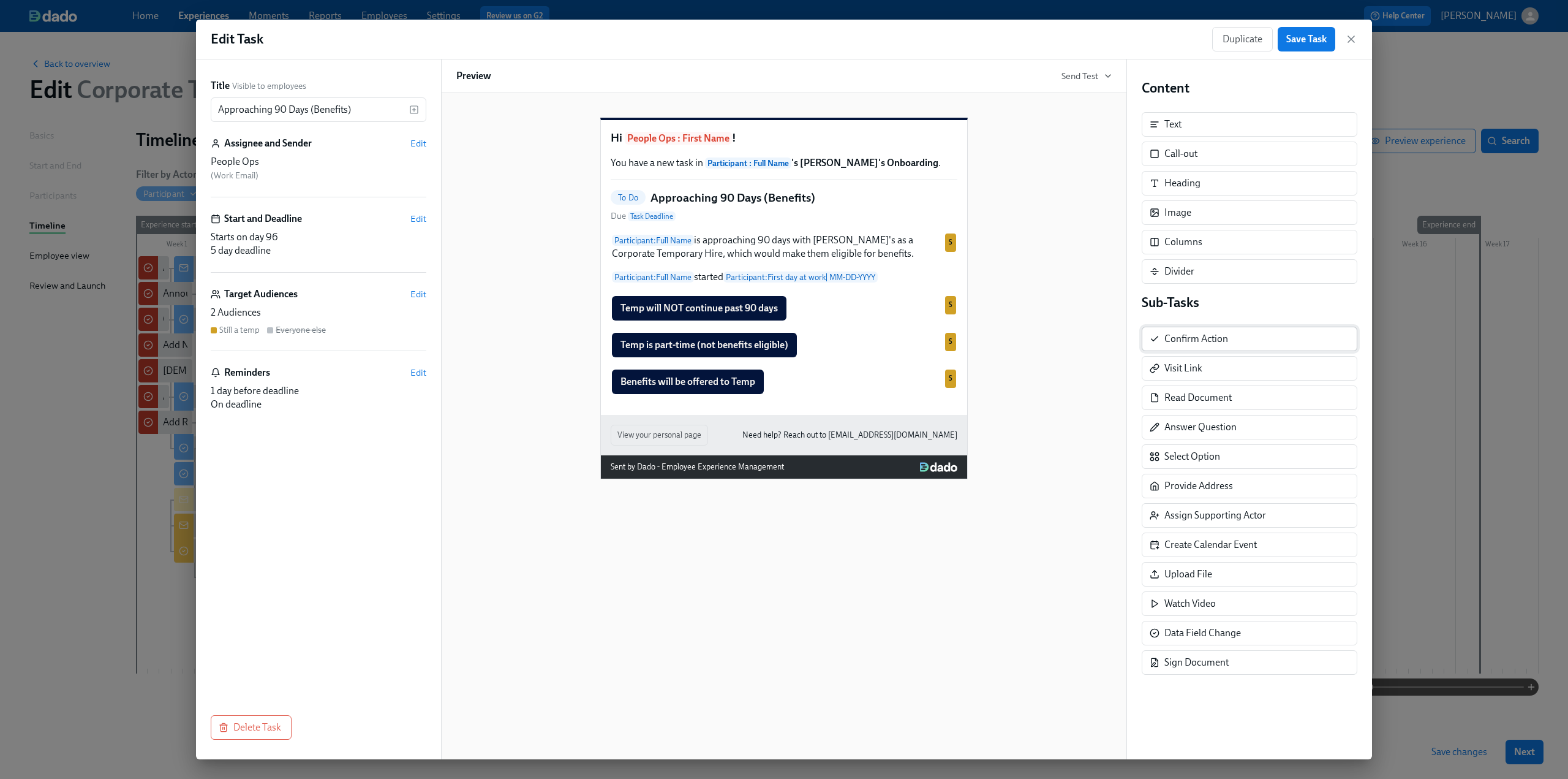
click at [460, 341] on div "Confirm Action" at bounding box center [1196, 339] width 64 height 14
click at [460, 396] on div "Benefits will be offered to Temp Duplicate Delete S" at bounding box center [783, 382] width 346 height 27
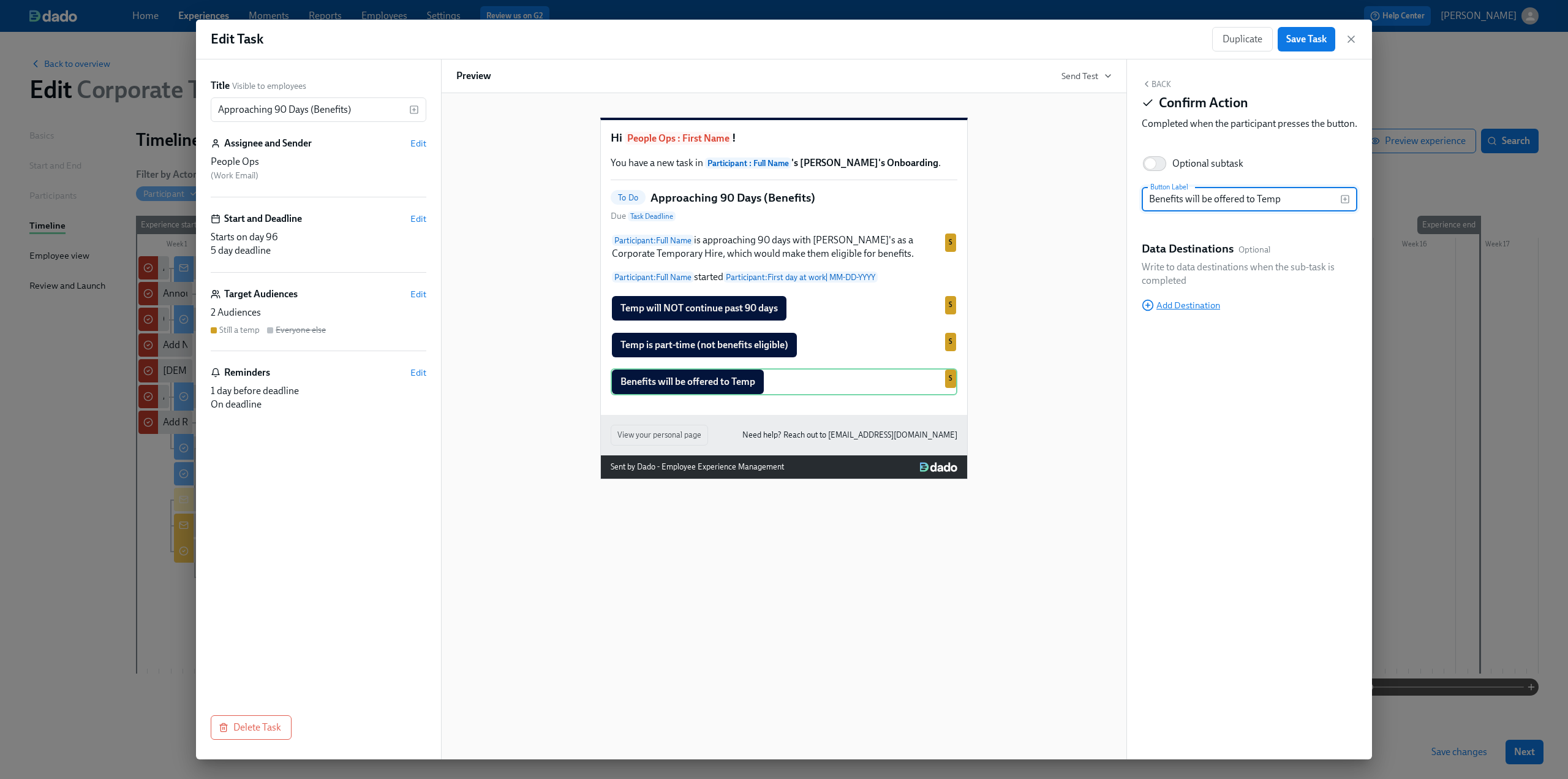
click at [460, 311] on span "Add Destination" at bounding box center [1181, 305] width 78 height 12
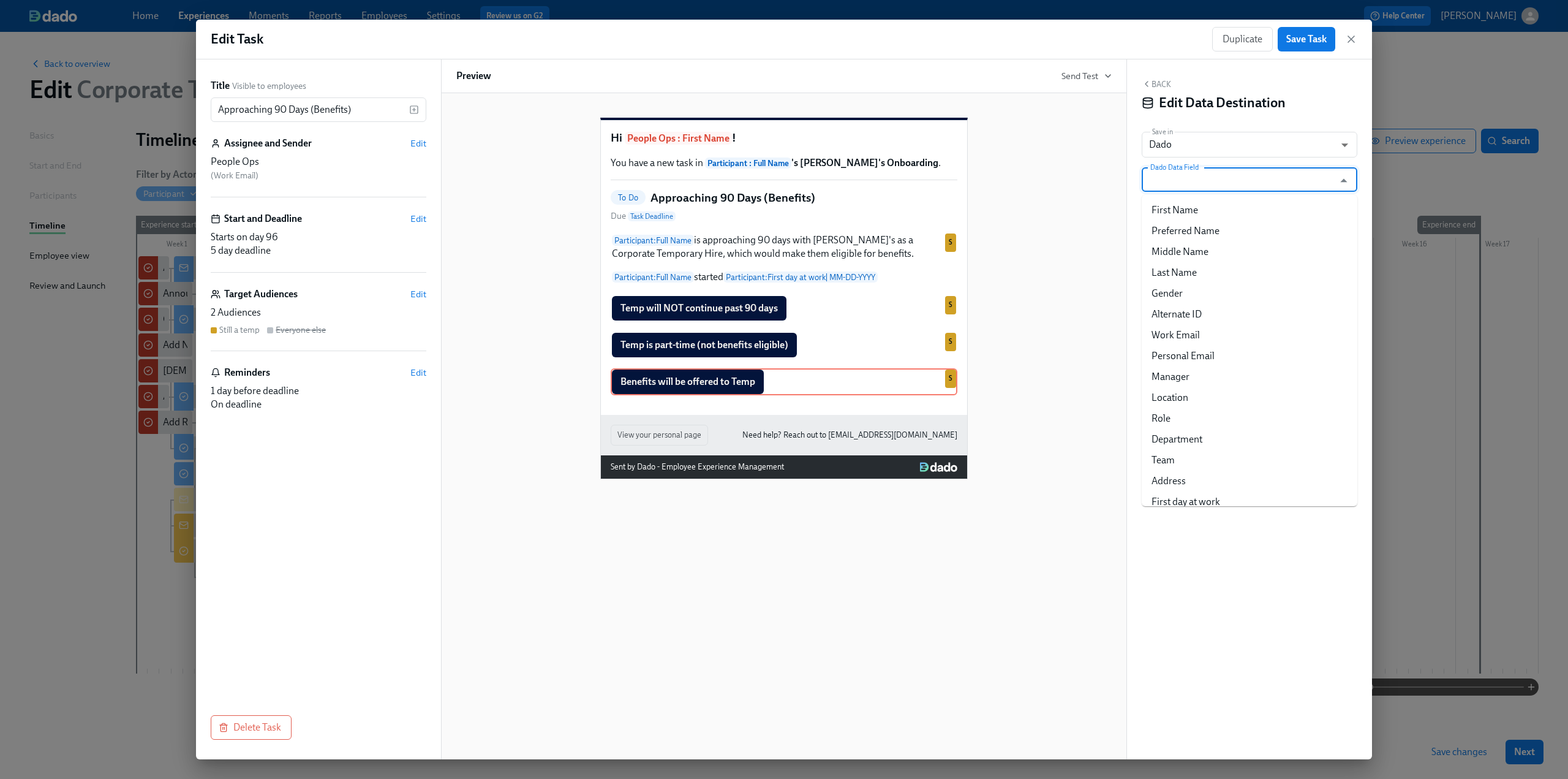
click at [460, 176] on input "Dado Data Field" at bounding box center [1241, 180] width 186 height 25
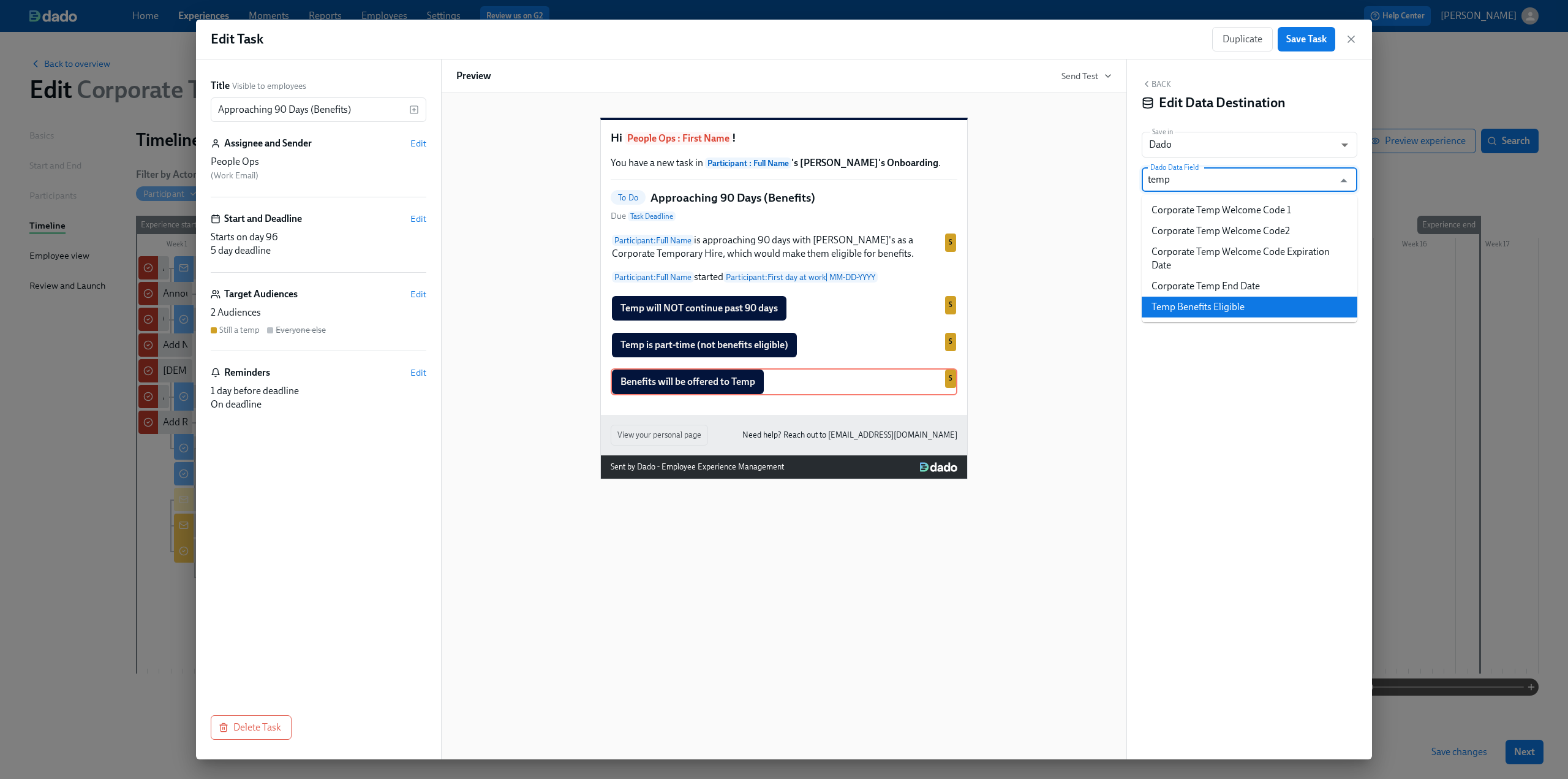
click at [460, 313] on li "Temp Benefits Eligible" at bounding box center [1250, 307] width 216 height 21
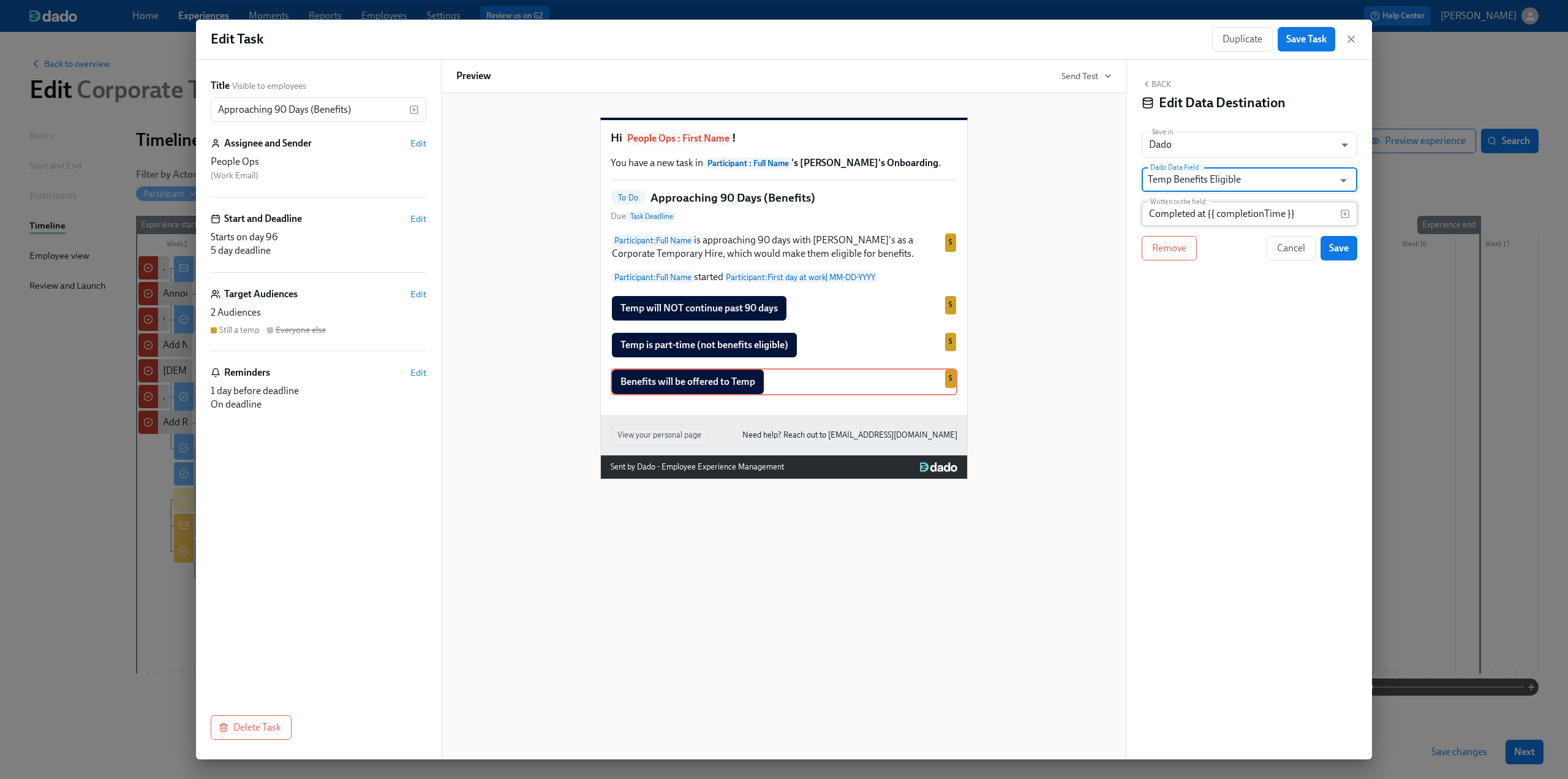
type input "Temp Benefits Eligible"
drag, startPoint x: 1301, startPoint y: 215, endPoint x: 1121, endPoint y: 221, distance: 180.1
click at [460, 221] on div "Title Visible to employees Approaching 90 Days (Benefits) ​ Assignee and Sender…" at bounding box center [784, 409] width 1176 height 700
type input "Yes"
click at [460, 311] on div "Back Edit Data Destination Save in Dado USER_PROFILE ​ Dado Data Field Temp Ben…" at bounding box center [1250, 409] width 245 height 700
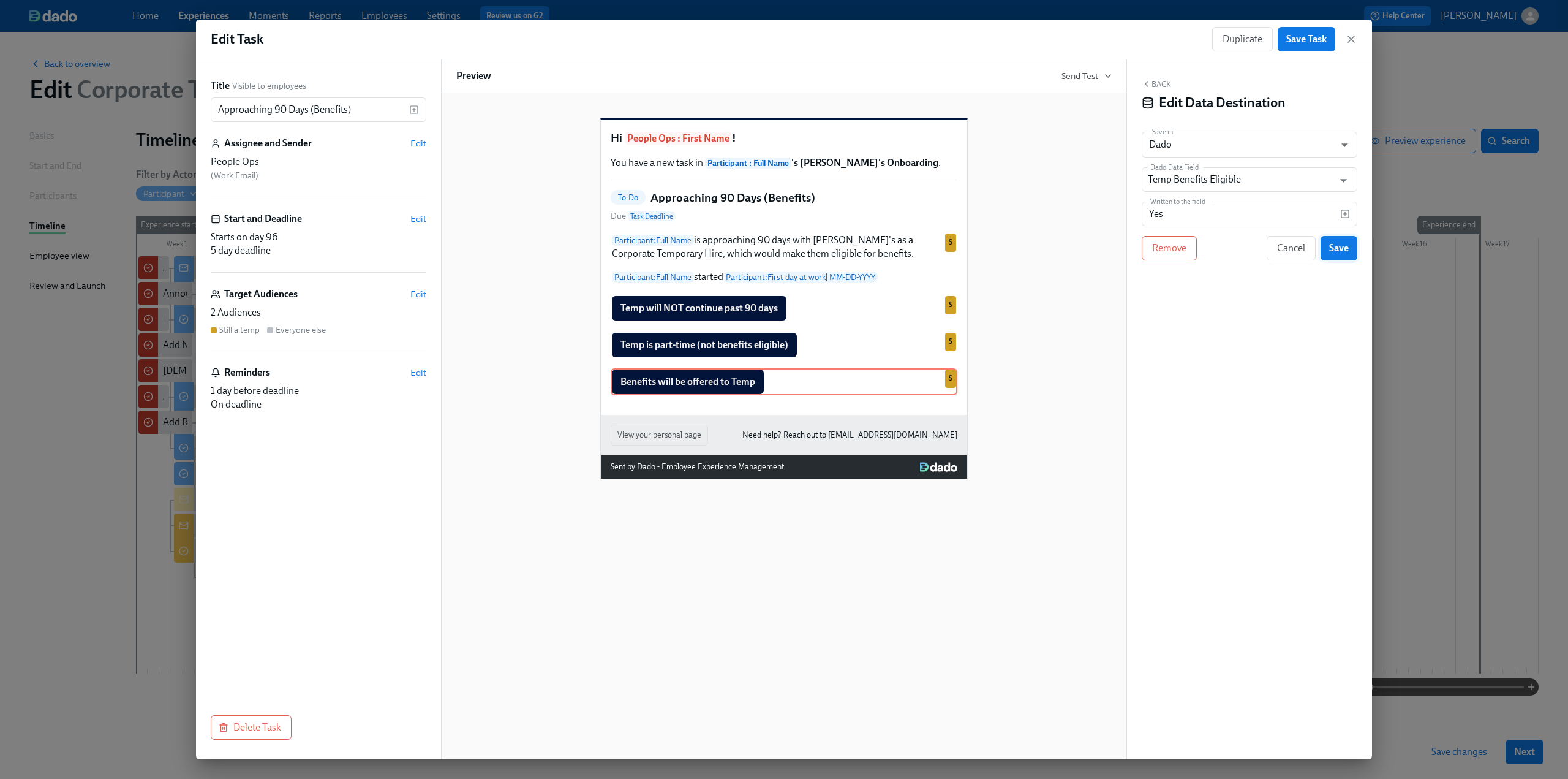
click at [460, 249] on span "Save" at bounding box center [1339, 249] width 20 height 12
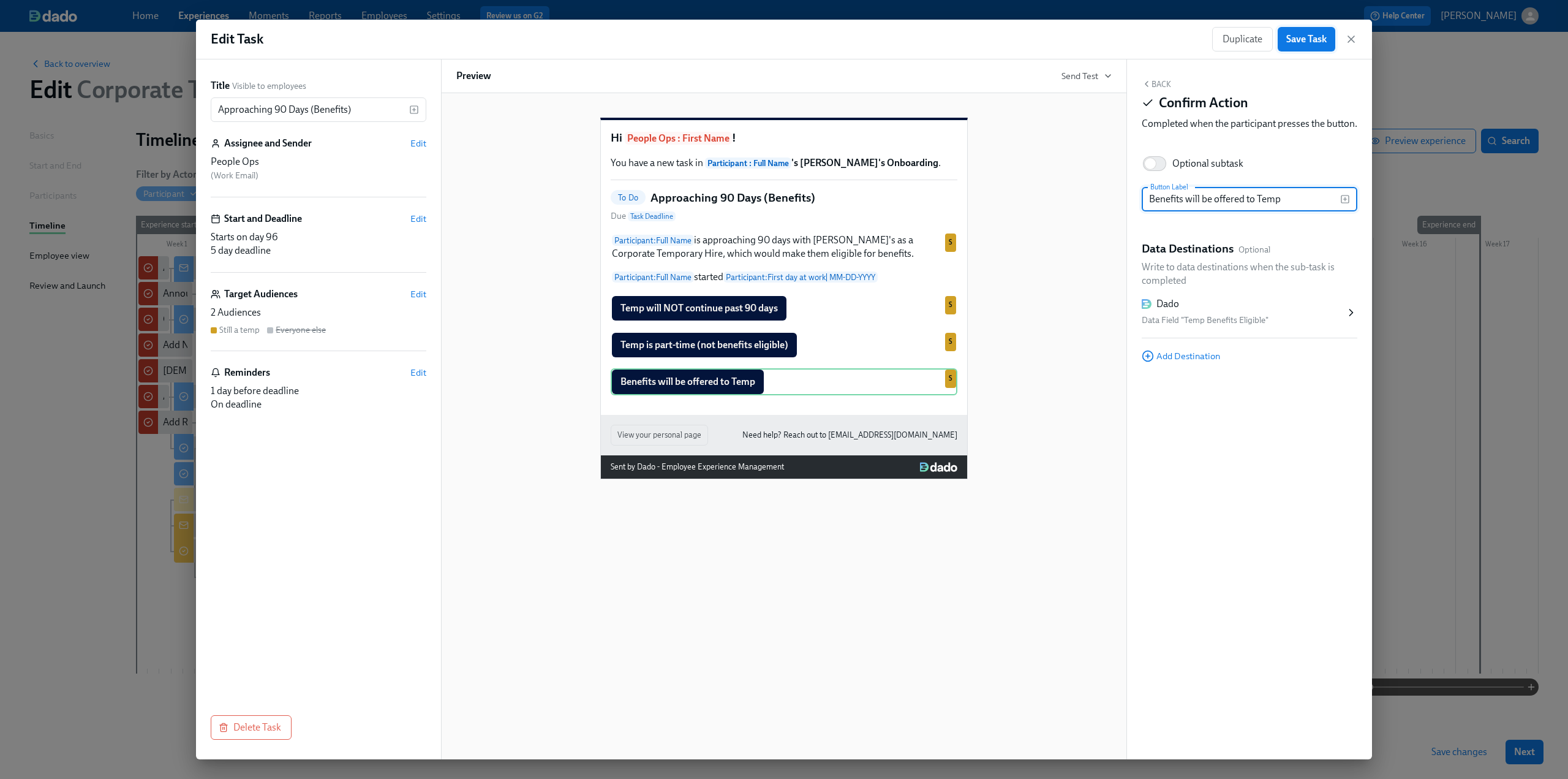
click at [460, 40] on span "Save Task" at bounding box center [1306, 39] width 40 height 12
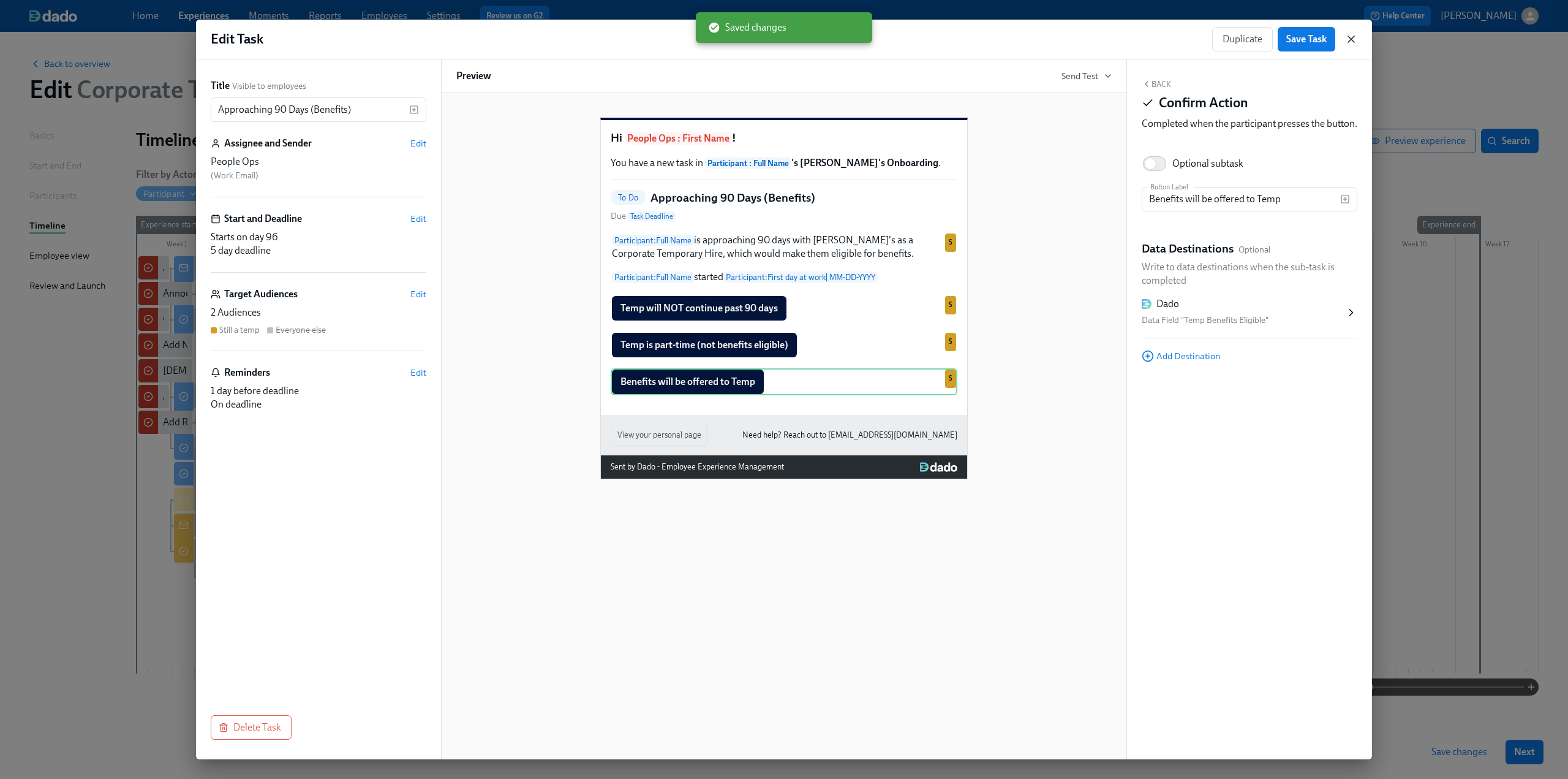
click at [460, 36] on icon "button" at bounding box center [1352, 39] width 12 height 12
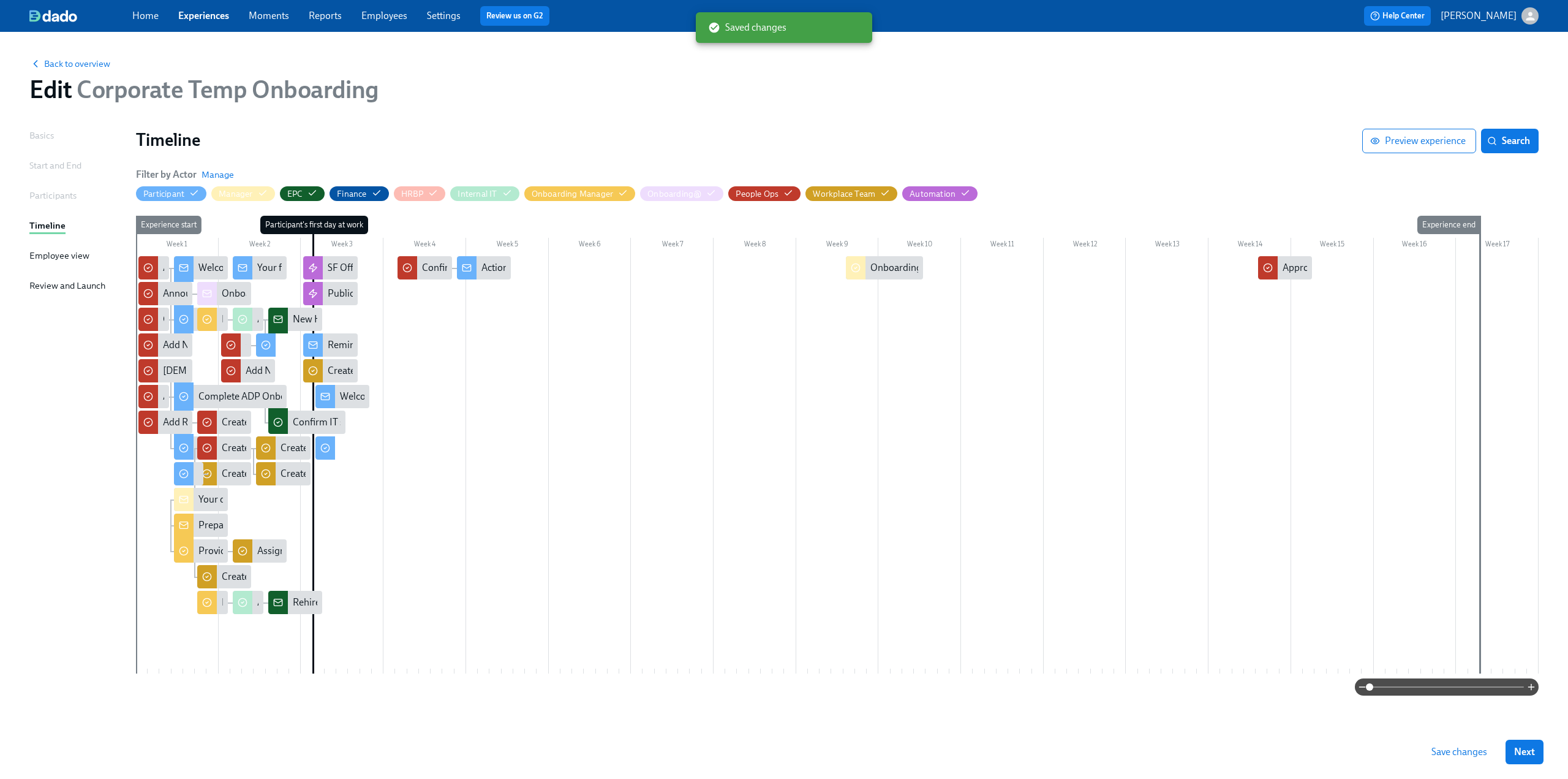
click at [460, 269] on div at bounding box center [837, 464] width 1403 height 417
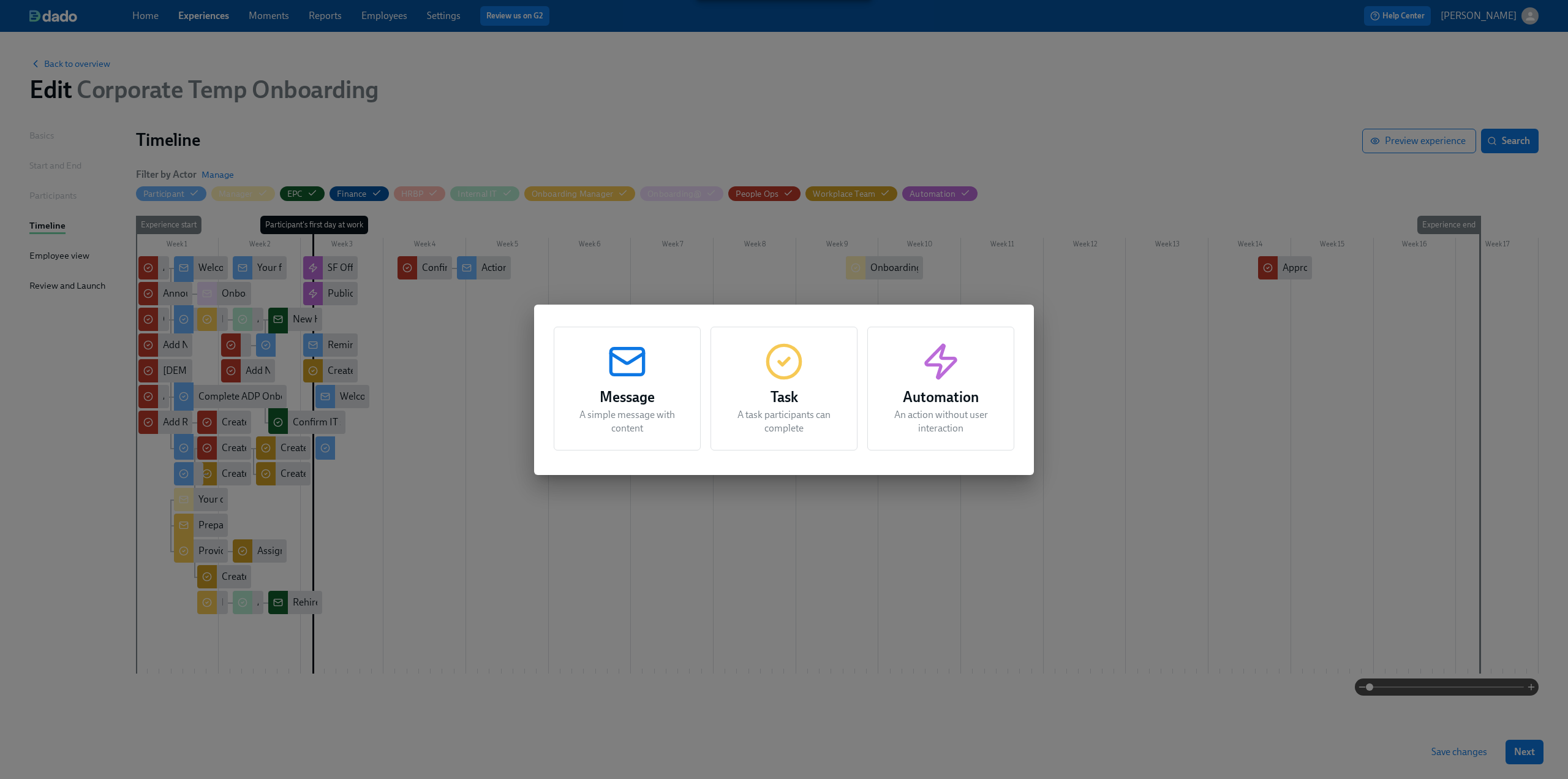
click at [460, 372] on circle "button" at bounding box center [784, 362] width 33 height 33
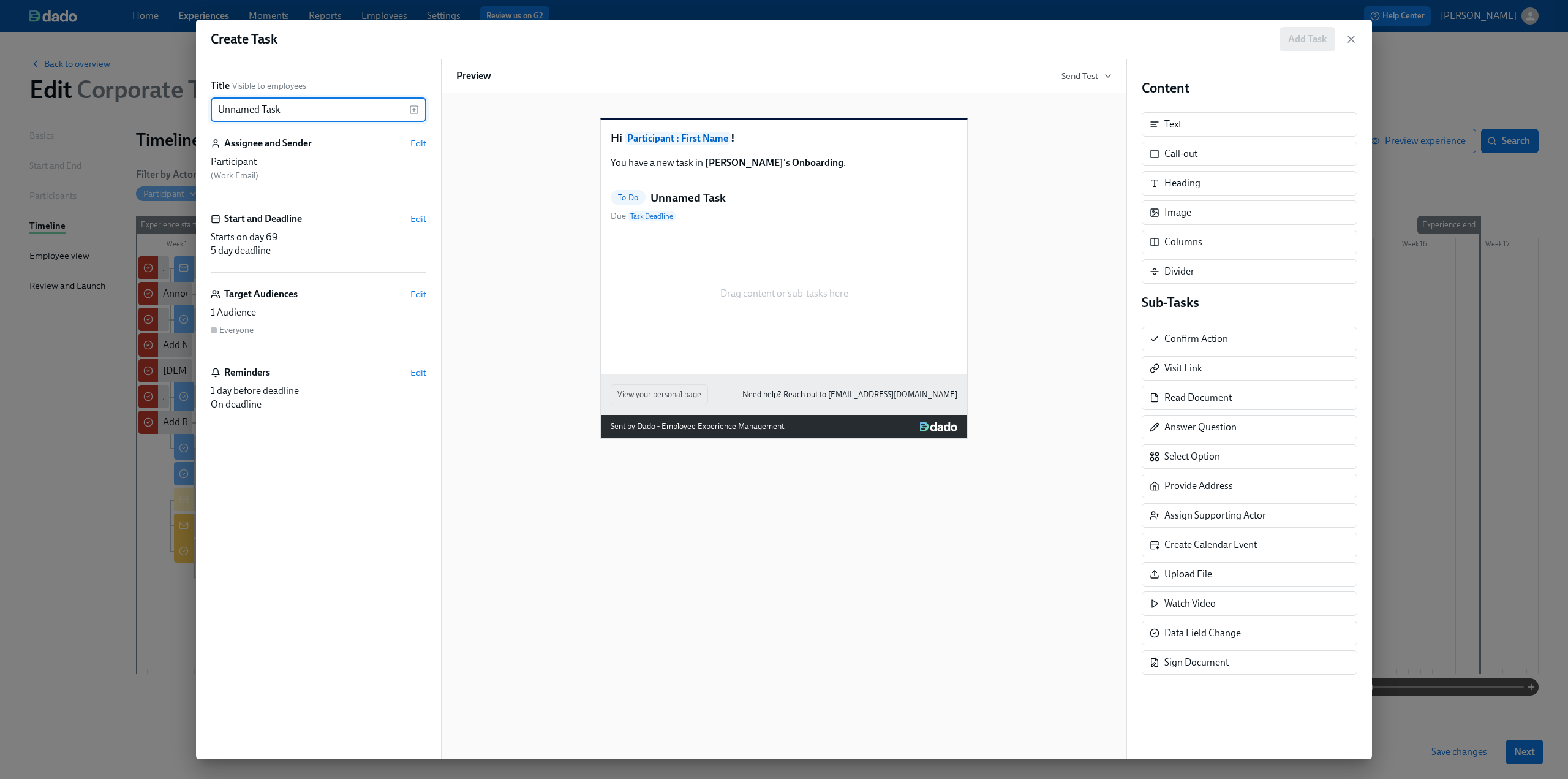
click at [329, 108] on input "Unnamed Task" at bounding box center [310, 110] width 199 height 25
click at [419, 144] on span "Edit" at bounding box center [418, 144] width 16 height 12
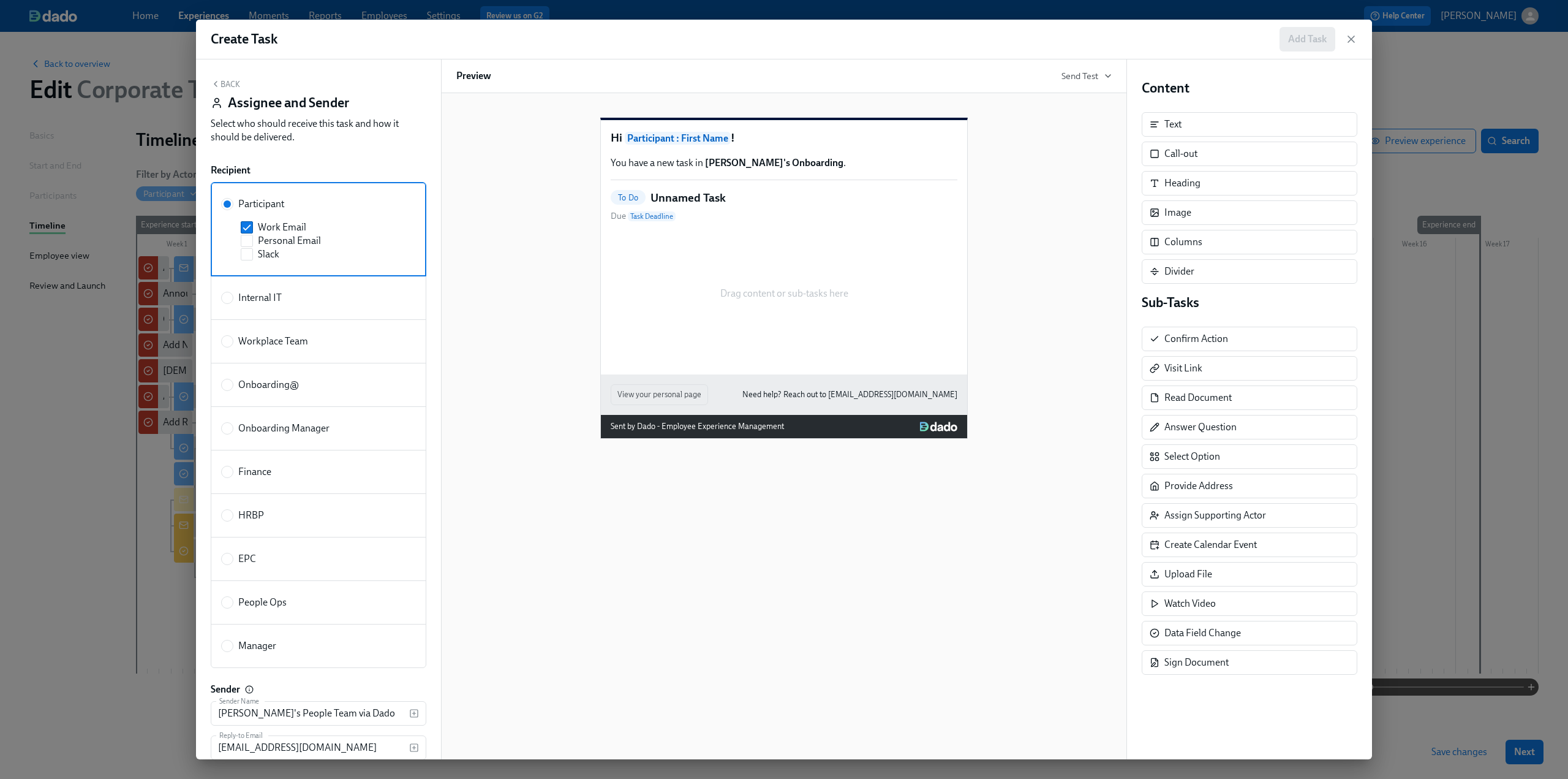
scroll to position [40, 0]
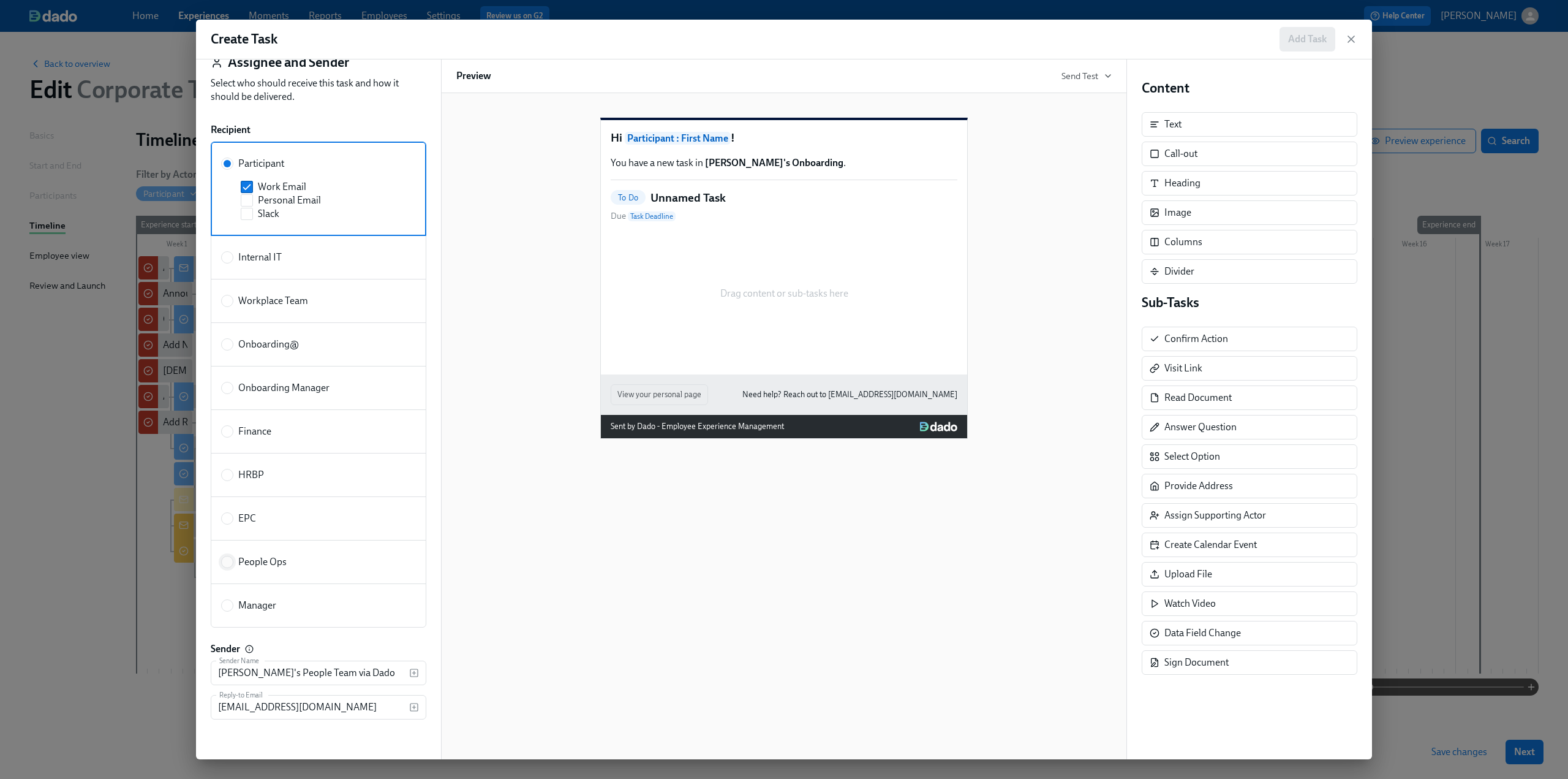
click at [230, 475] on input "People Ops" at bounding box center [227, 562] width 11 height 11
radio input "true"
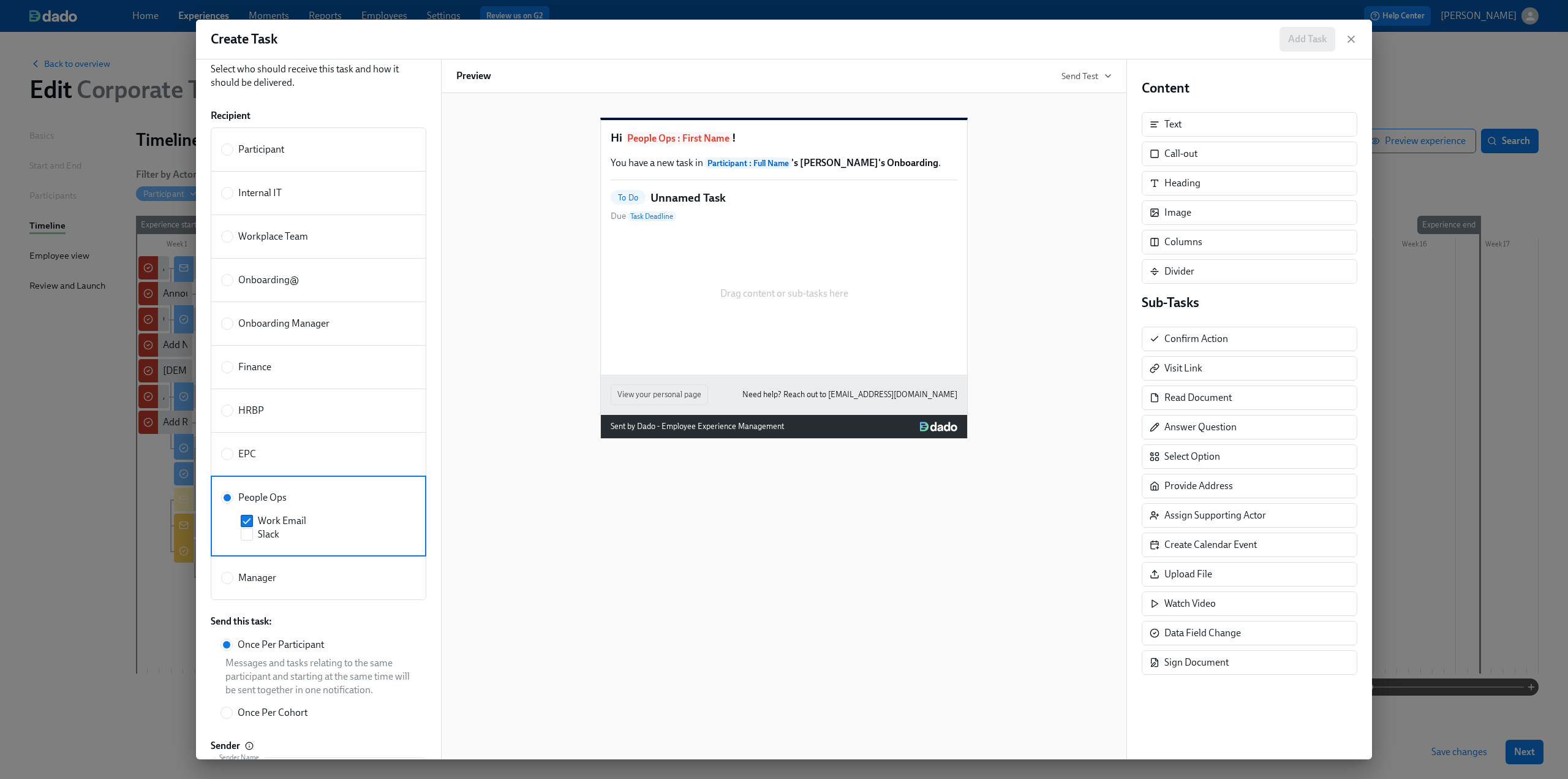
scroll to position [0, 0]
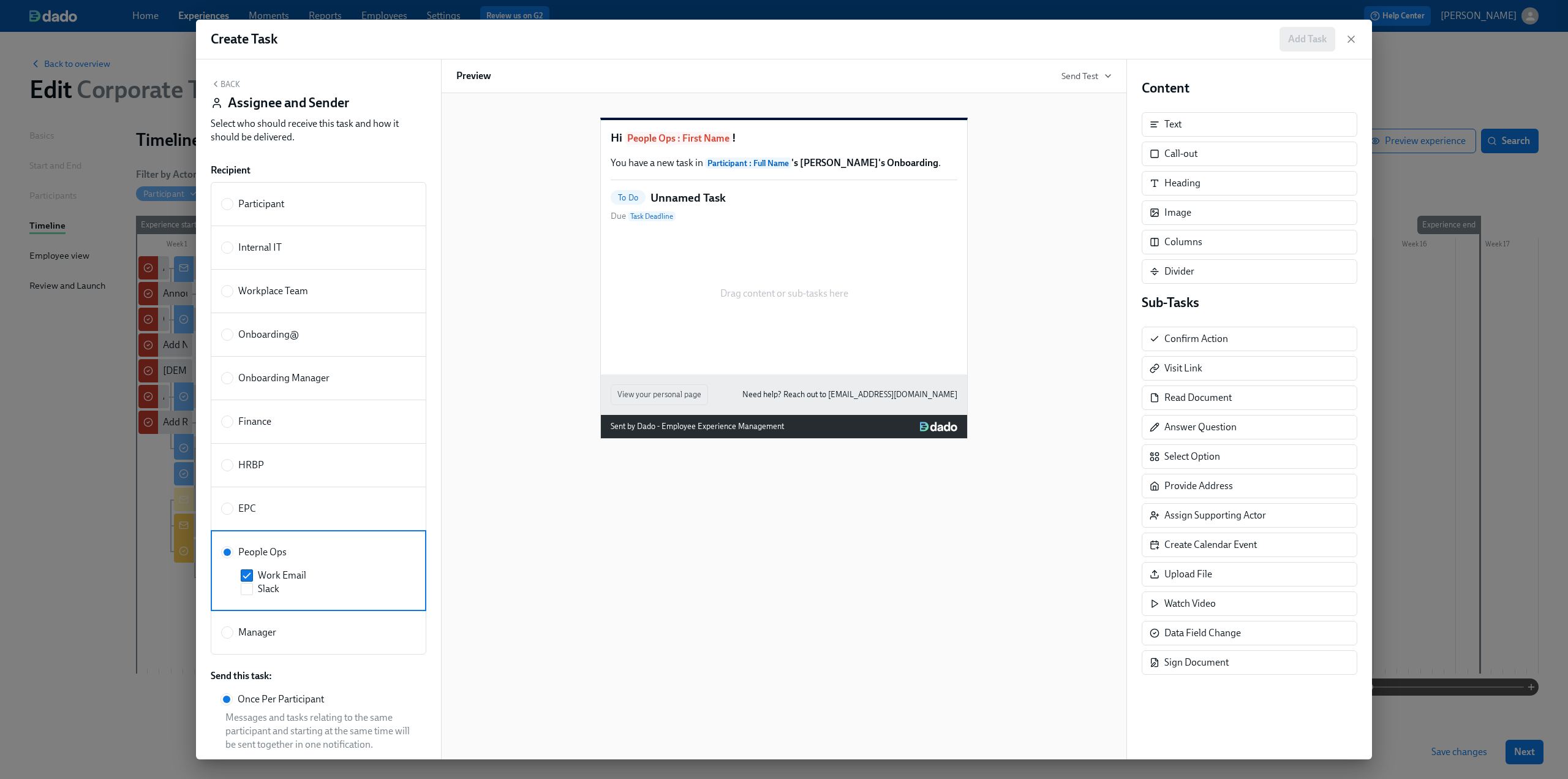
click at [231, 83] on button "Back" at bounding box center [225, 84] width 29 height 10
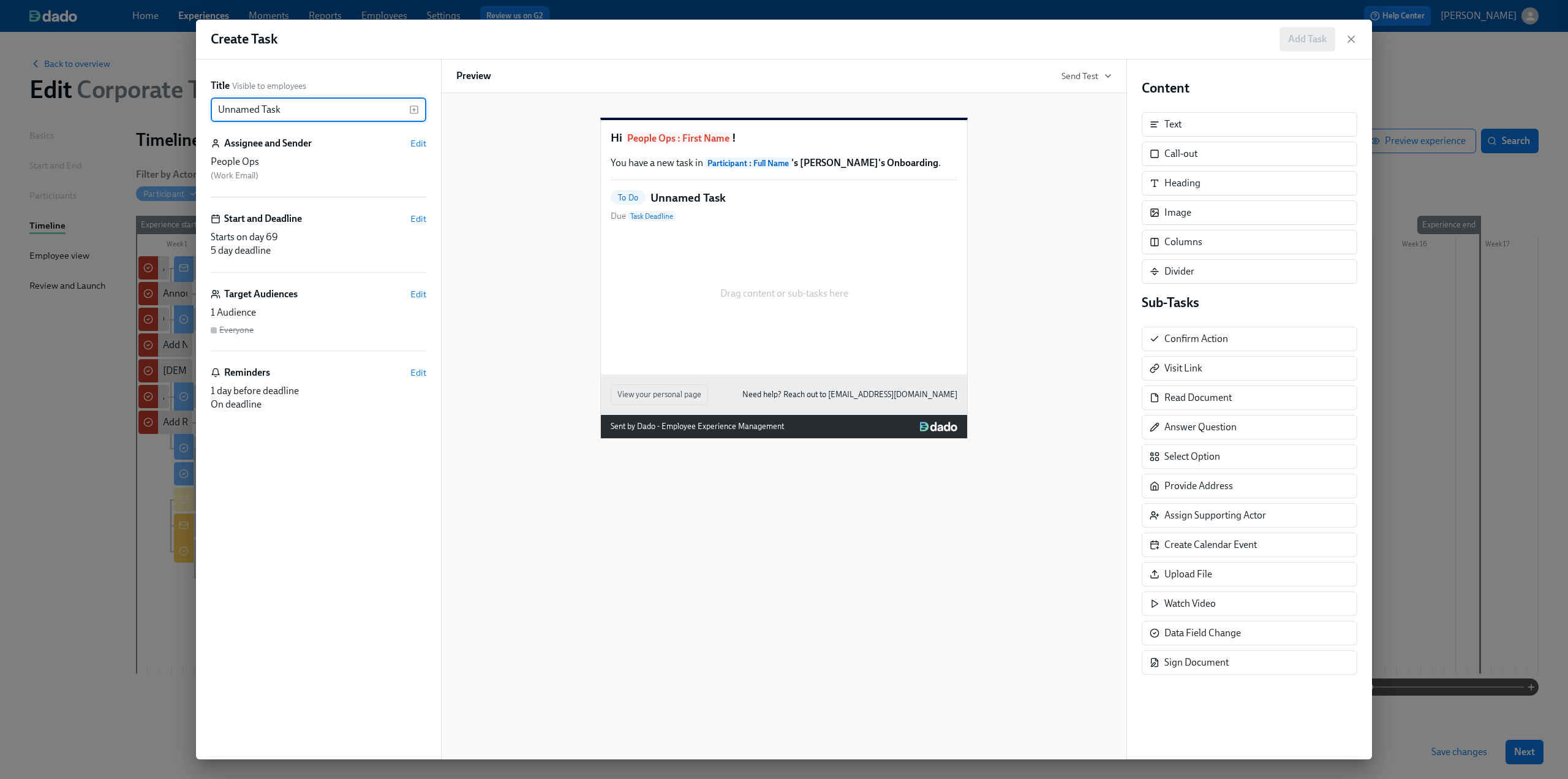
drag, startPoint x: 312, startPoint y: 108, endPoint x: 189, endPoint y: 108, distance: 123.0
click at [189, 108] on div "Create Task Add Task Title Visible to employees Unnamed Task ​ Assignee and Sen…" at bounding box center [784, 390] width 1568 height 779
click at [415, 111] on icon "button" at bounding box center [414, 110] width 10 height 10
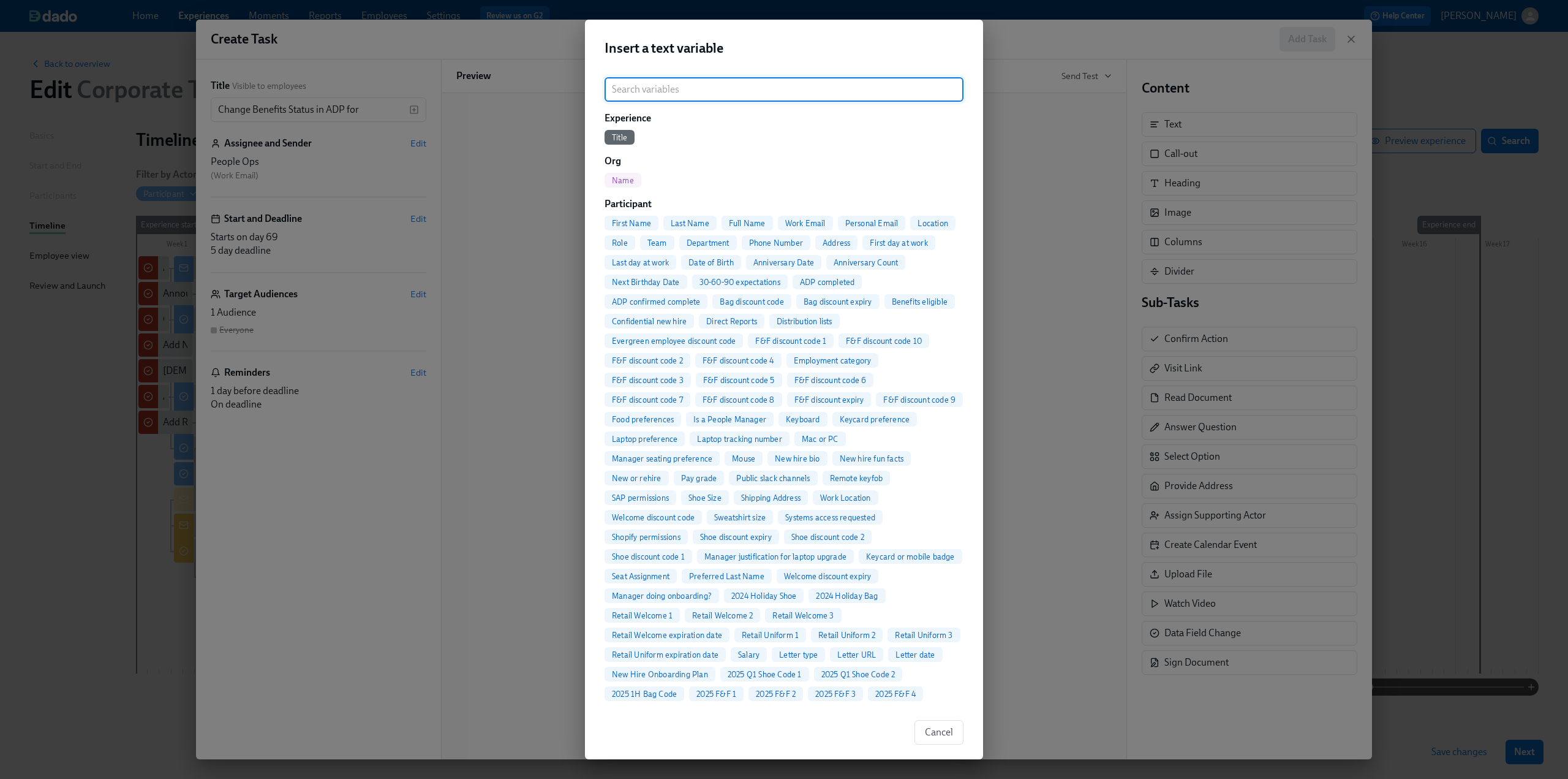
click at [460, 221] on span "Full Name" at bounding box center [747, 223] width 52 height 10
type input "Change Benefits Status in ADP for {{ participant.fullName }}"
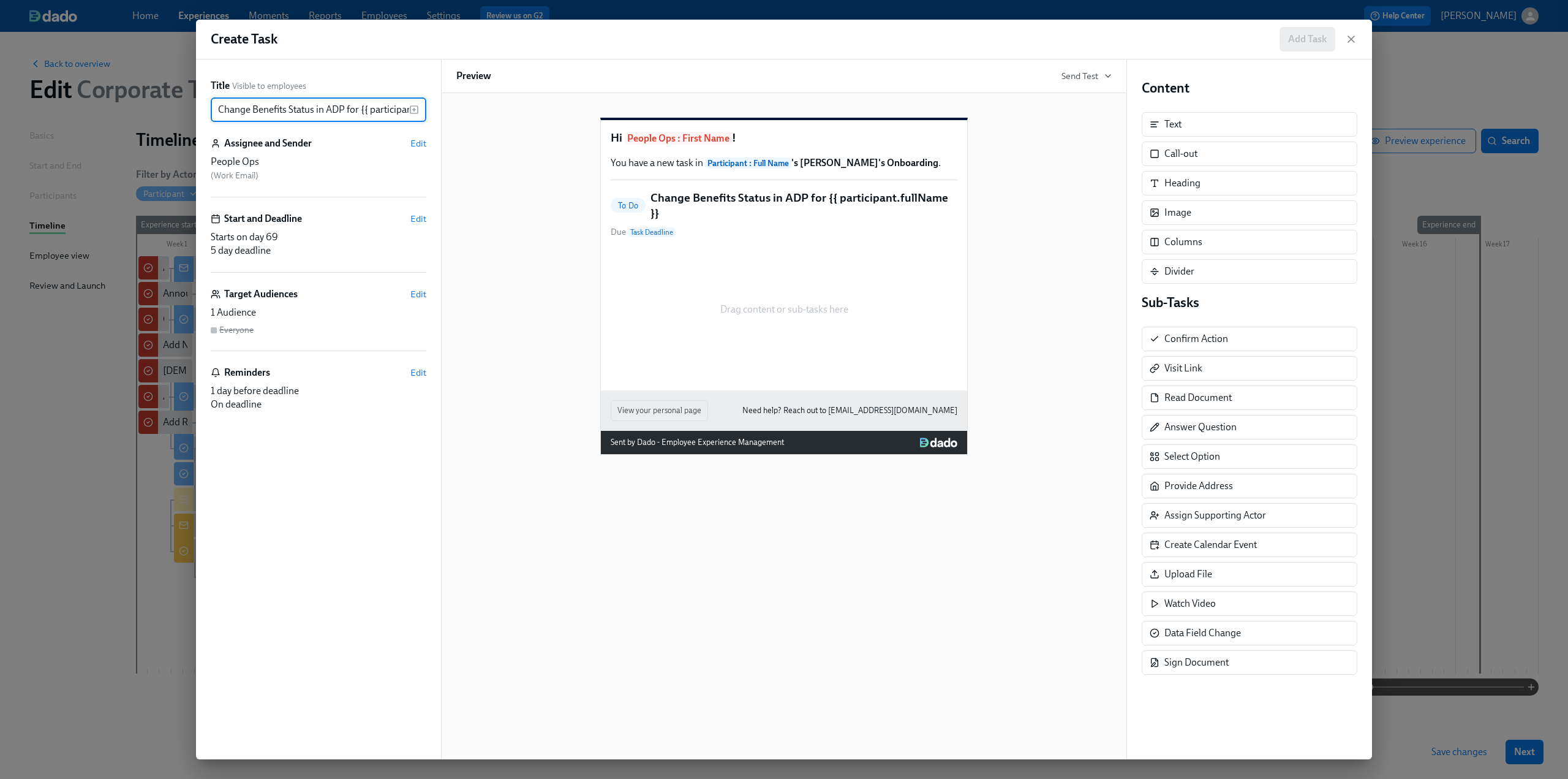
click at [460, 241] on div "Hi People Ops : First Name ! You have a new task in Participant : Full Name 's …" at bounding box center [784, 276] width 655 height 357
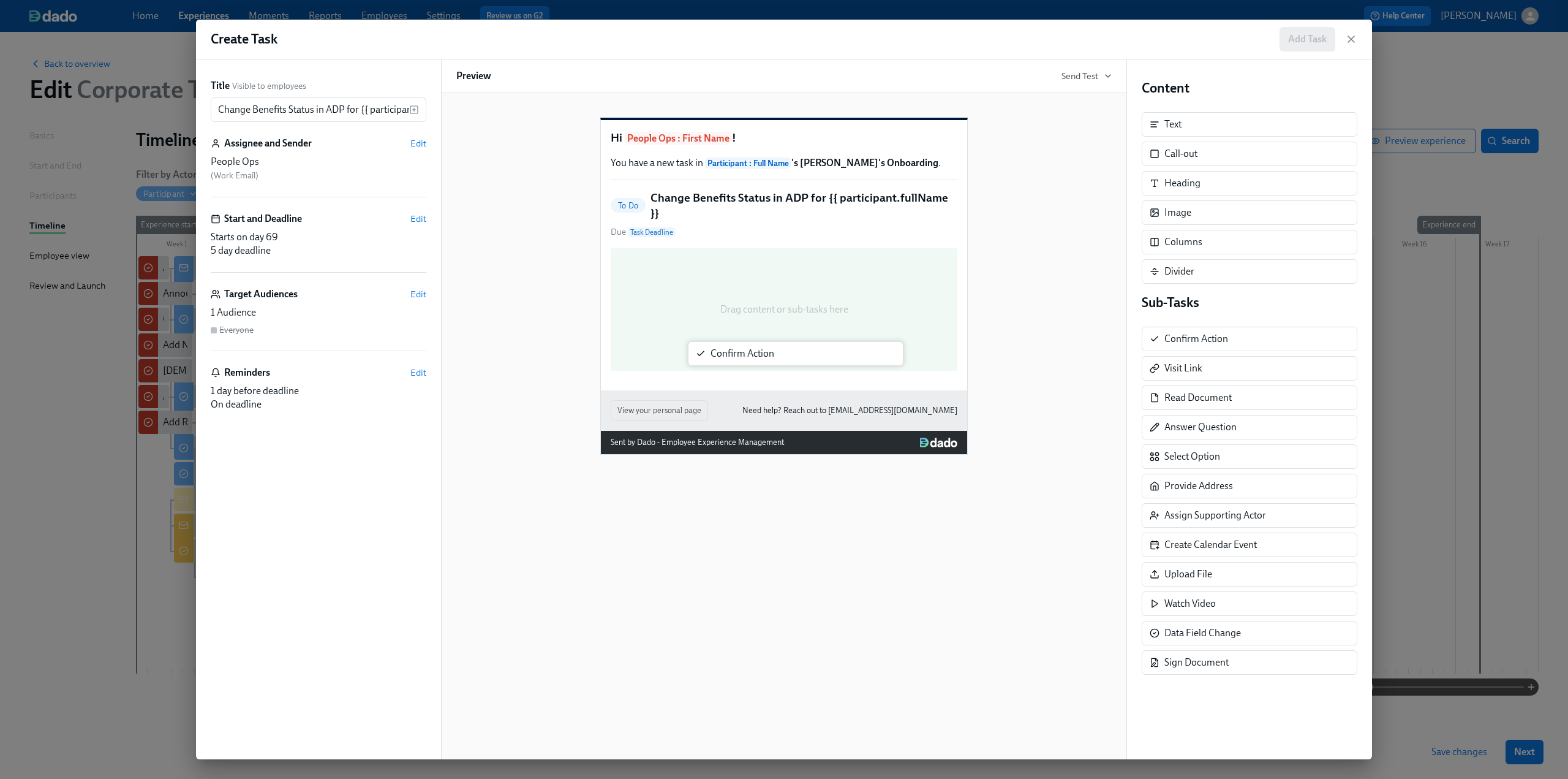
drag, startPoint x: 1243, startPoint y: 336, endPoint x: 783, endPoint y: 353, distance: 460.3
click at [460, 353] on div "Title Visible to employees Change Benefits Status in ADP for {{ participant.ful…" at bounding box center [784, 409] width 1176 height 700
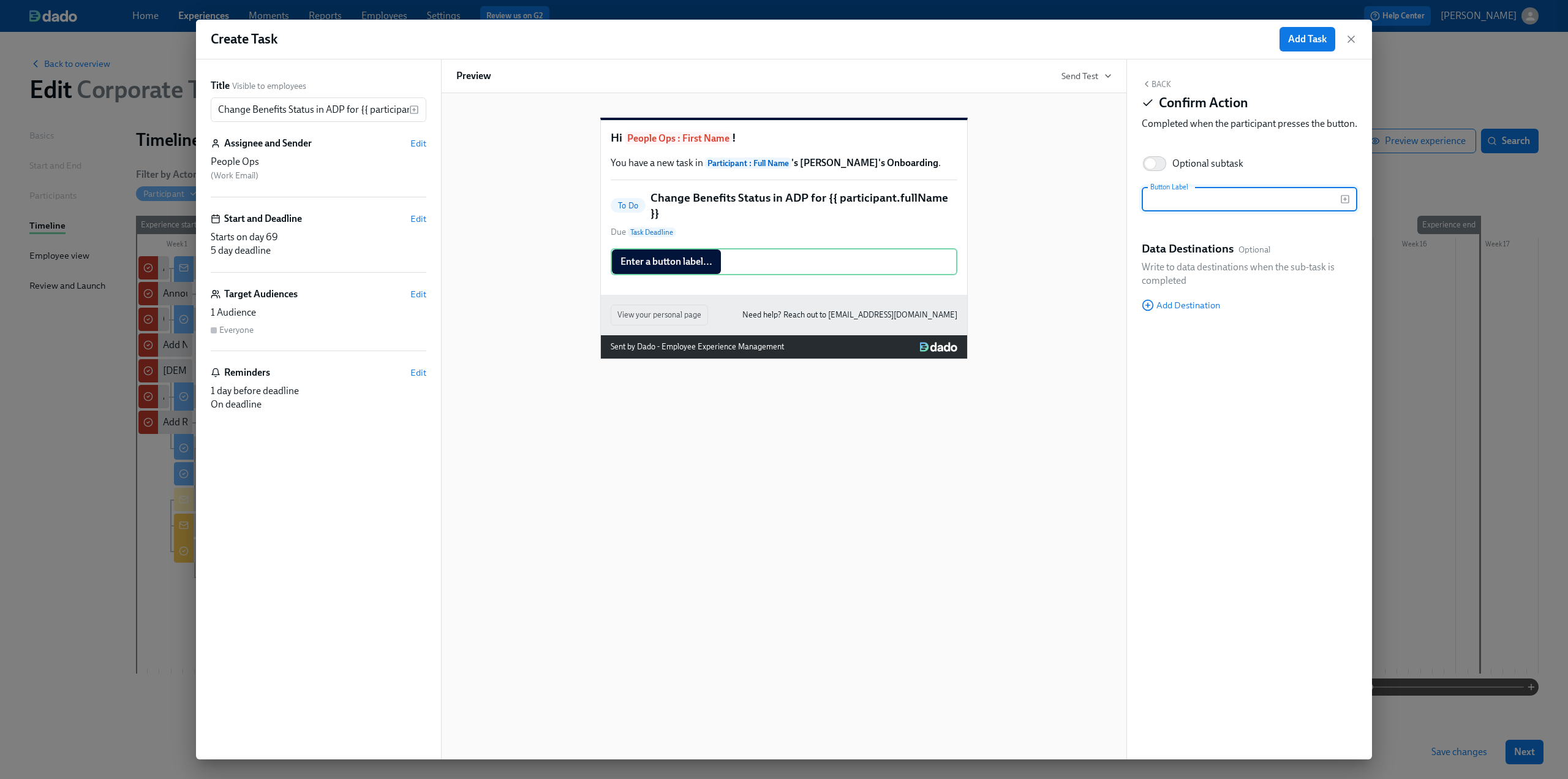
click at [460, 210] on input "text" at bounding box center [1241, 200] width 199 height 25
type input "Confirm ADP Benefits Status Updated"
click at [416, 215] on span "Edit" at bounding box center [418, 219] width 16 height 12
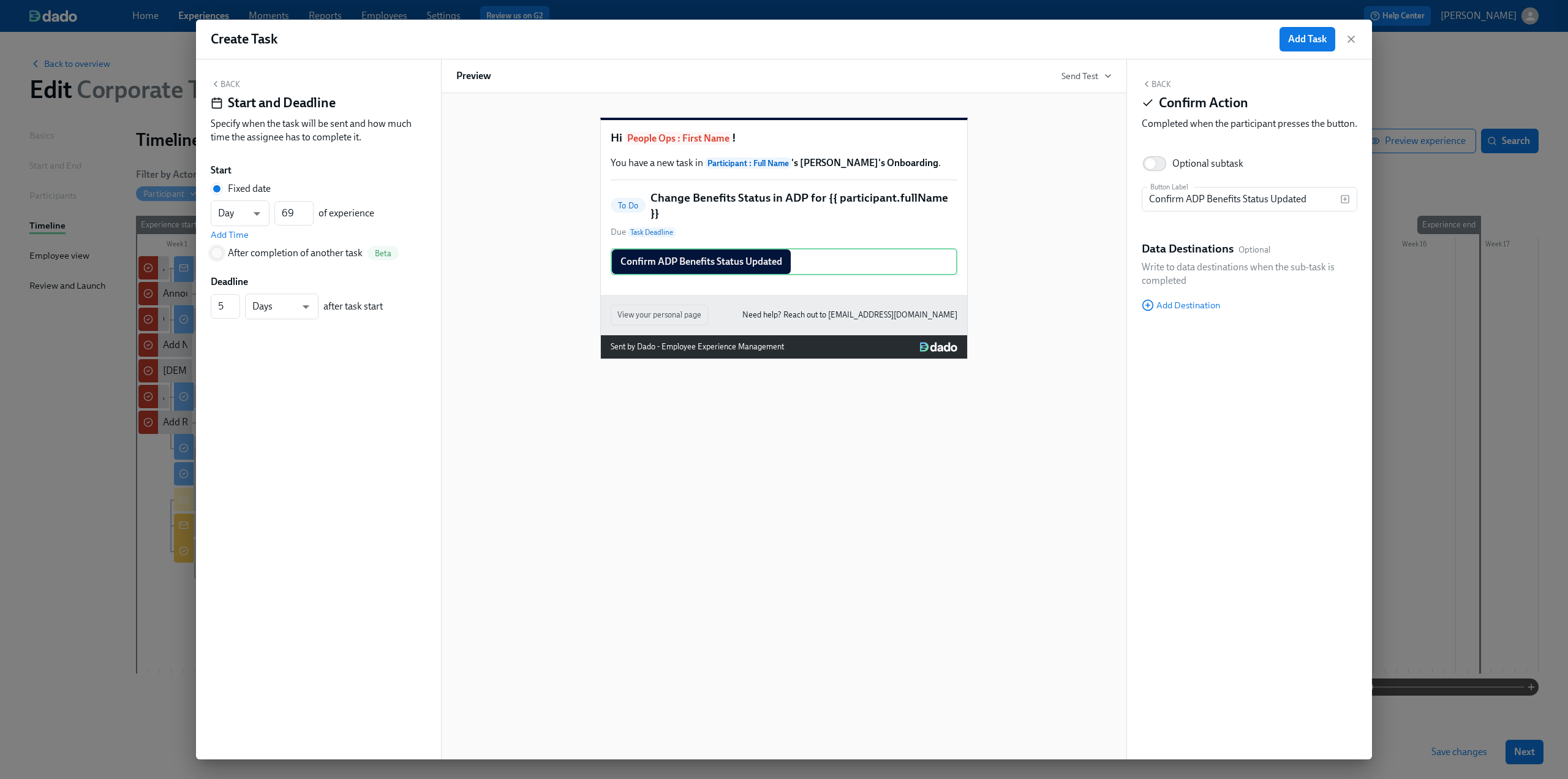
click at [218, 252] on input "After completion of another task Beta" at bounding box center [217, 253] width 11 height 11
radio input "true"
radio input "false"
click at [321, 220] on button "---" at bounding box center [318, 232] width 216 height 25
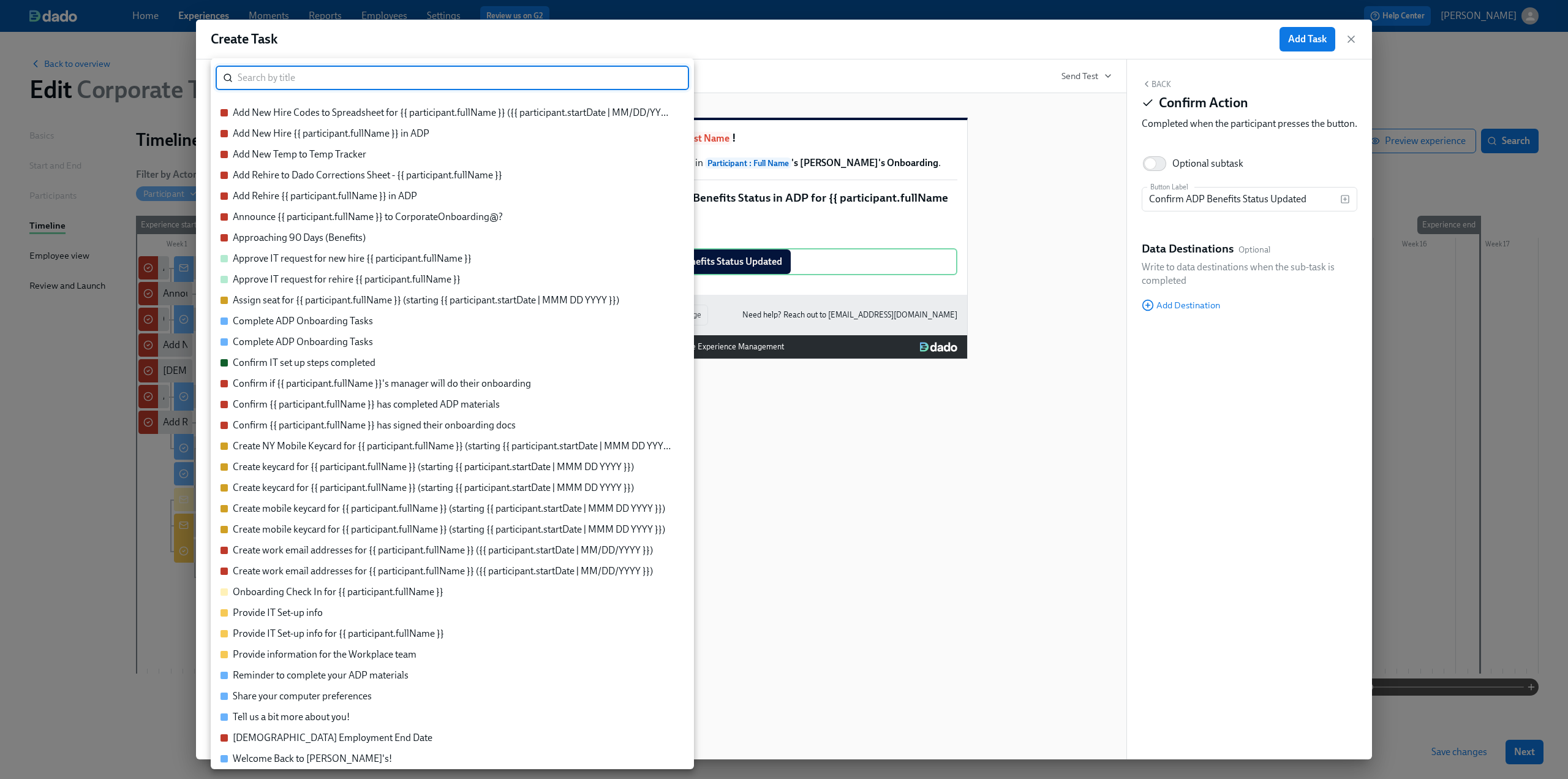
click at [389, 231] on div "Approaching 90 Days (Benefits)" at bounding box center [446, 238] width 451 height 14
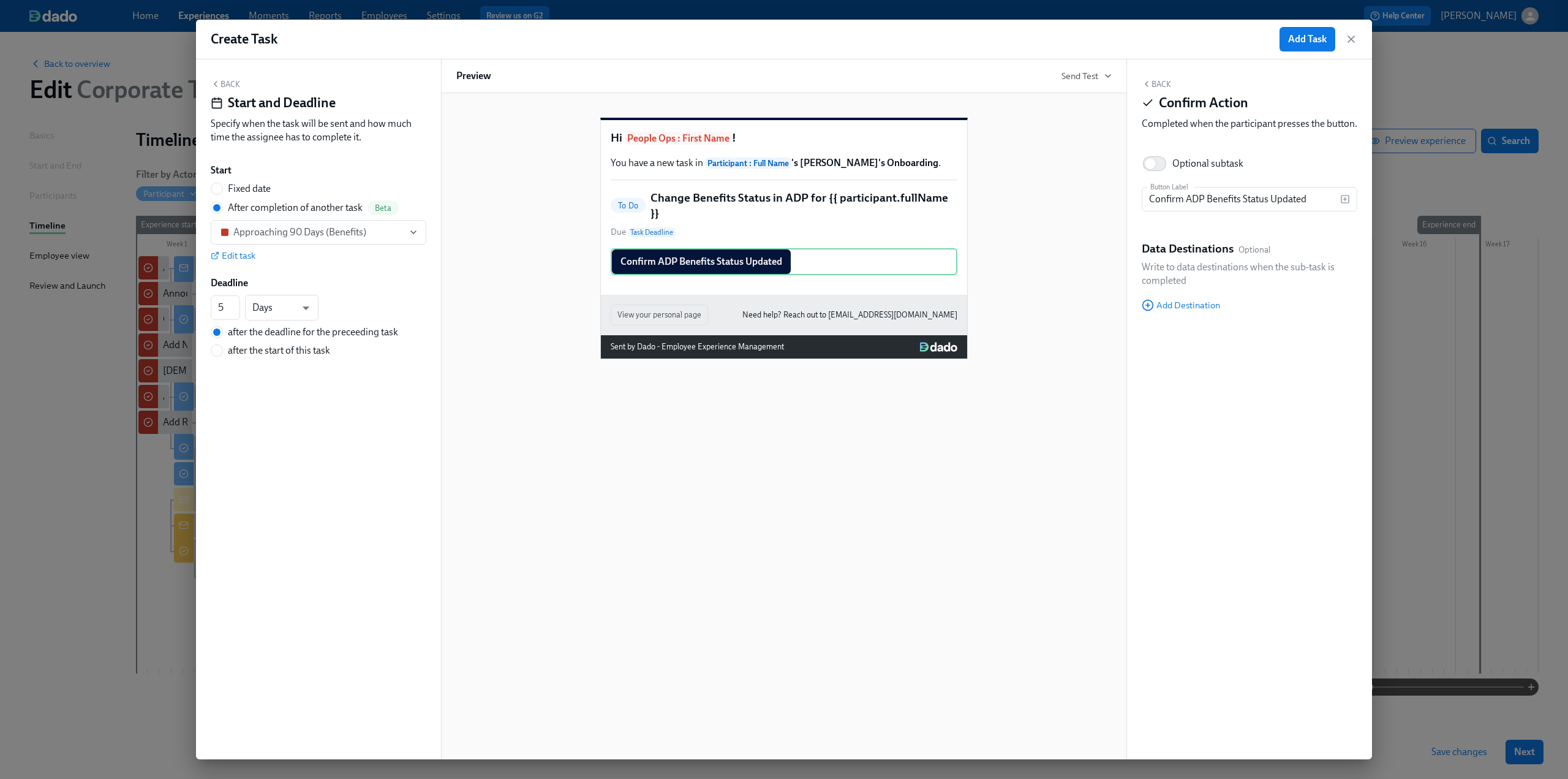
click at [233, 83] on button "Back" at bounding box center [225, 84] width 29 height 10
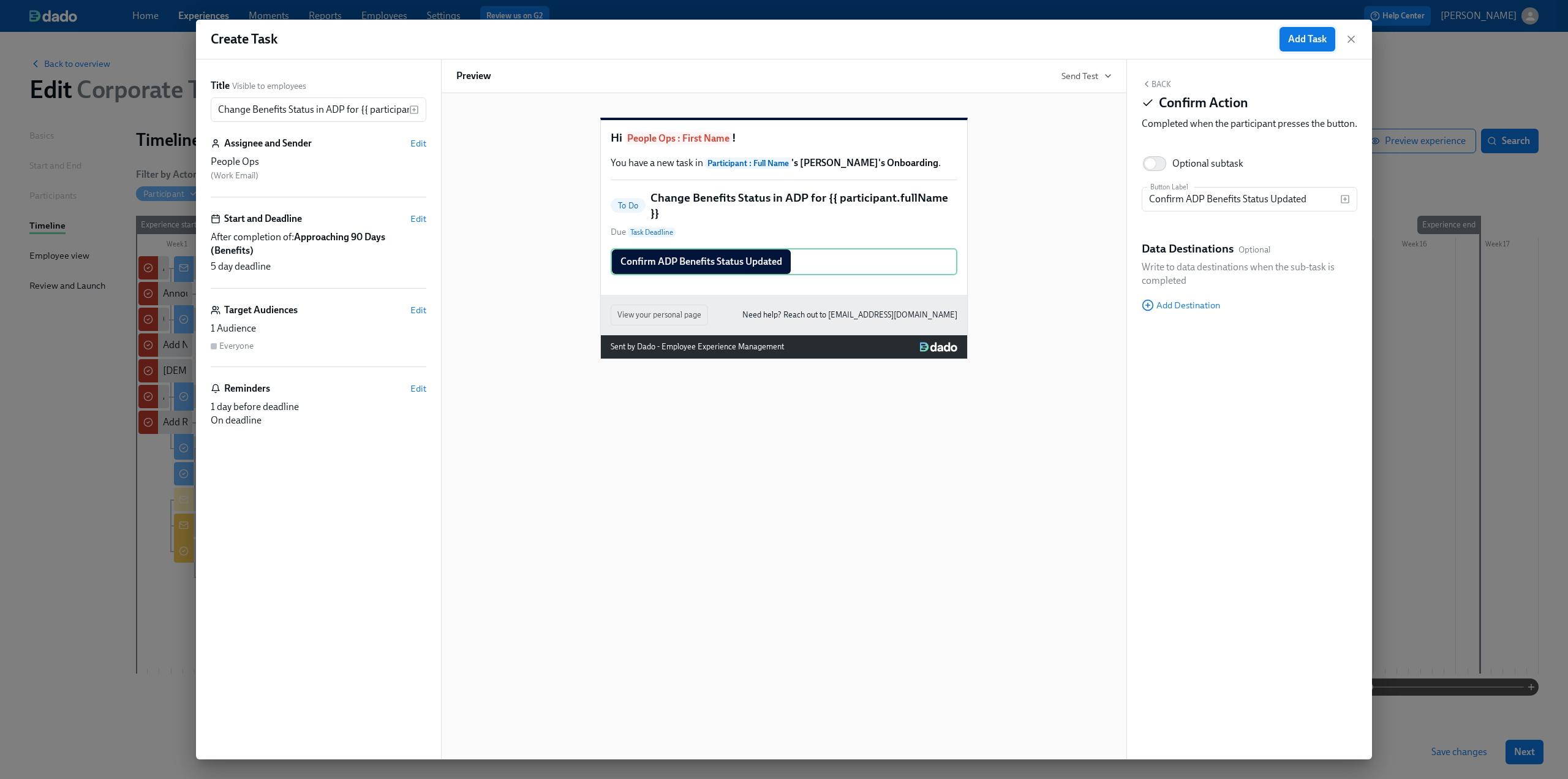
click at [460, 41] on span "Add Task" at bounding box center [1307, 39] width 39 height 12
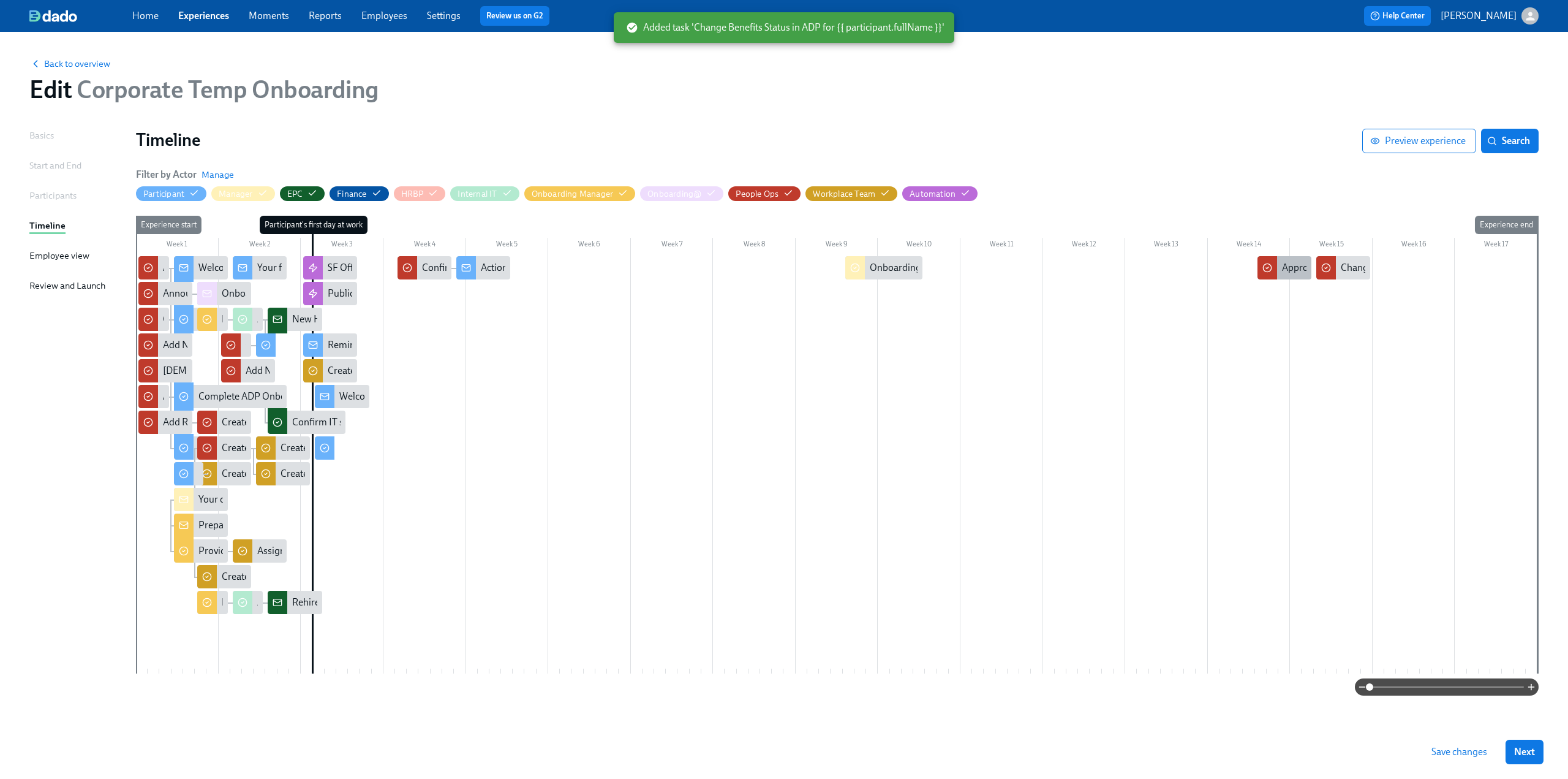
click at [460, 265] on div "Approaching 90 Days (Benefits)" at bounding box center [1348, 268] width 133 height 14
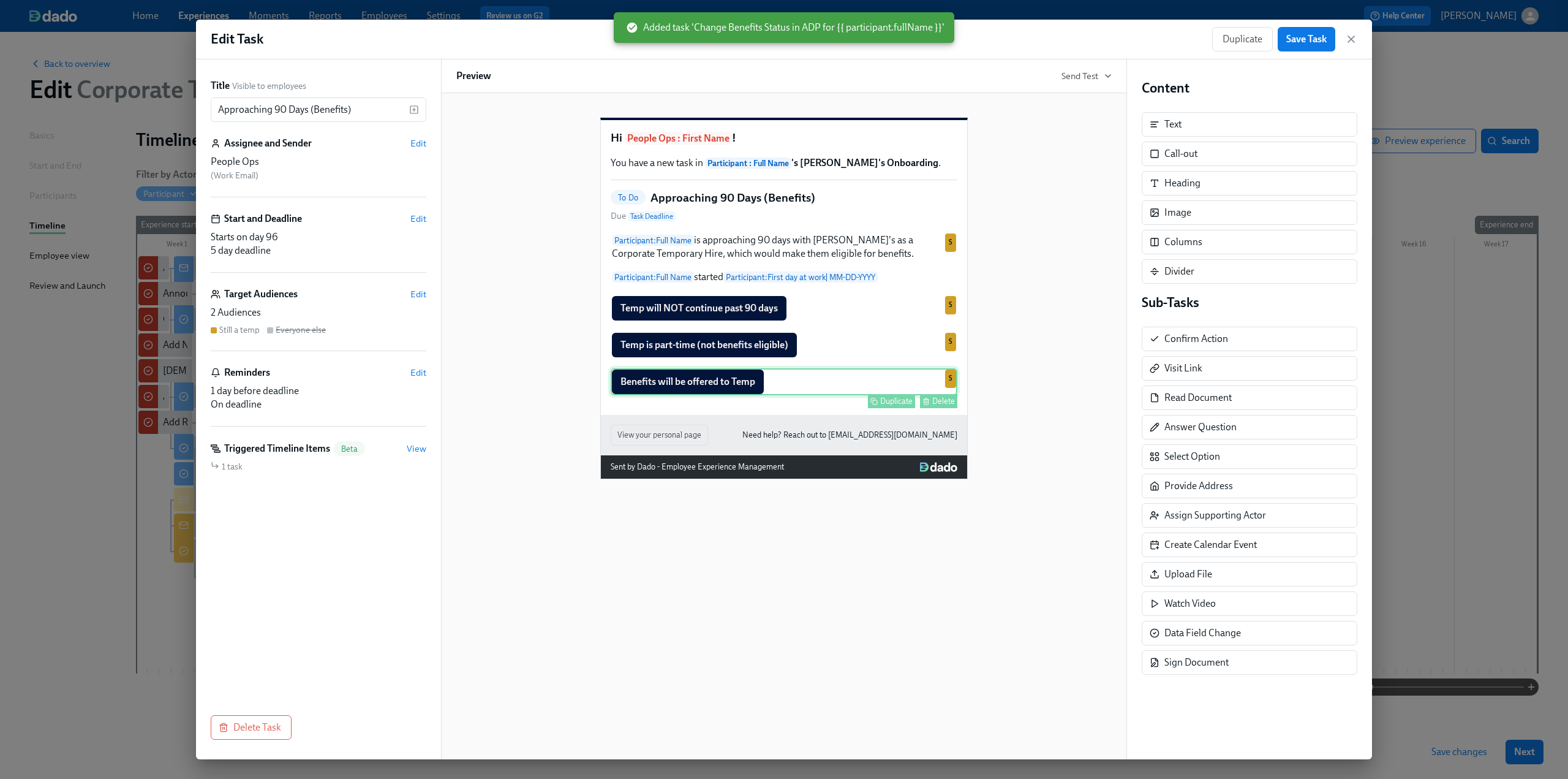
click at [460, 396] on div "Benefits will be offered to Temp Duplicate Delete S" at bounding box center [783, 382] width 346 height 27
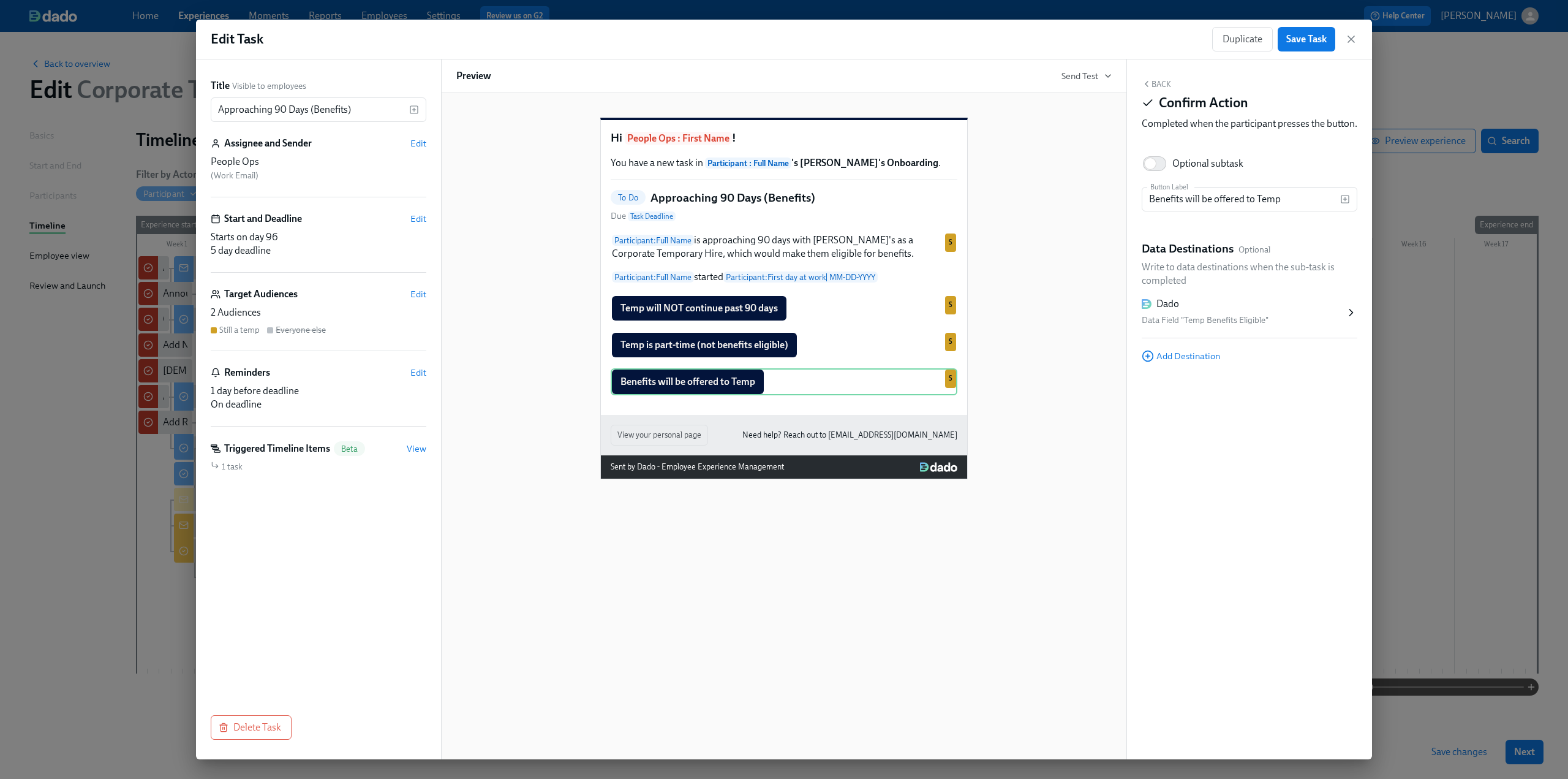
click at [460, 85] on div "Back Confirm Action Completed when the participant presses the button." at bounding box center [1250, 107] width 216 height 57
click at [460, 84] on button "Back" at bounding box center [1156, 84] width 29 height 10
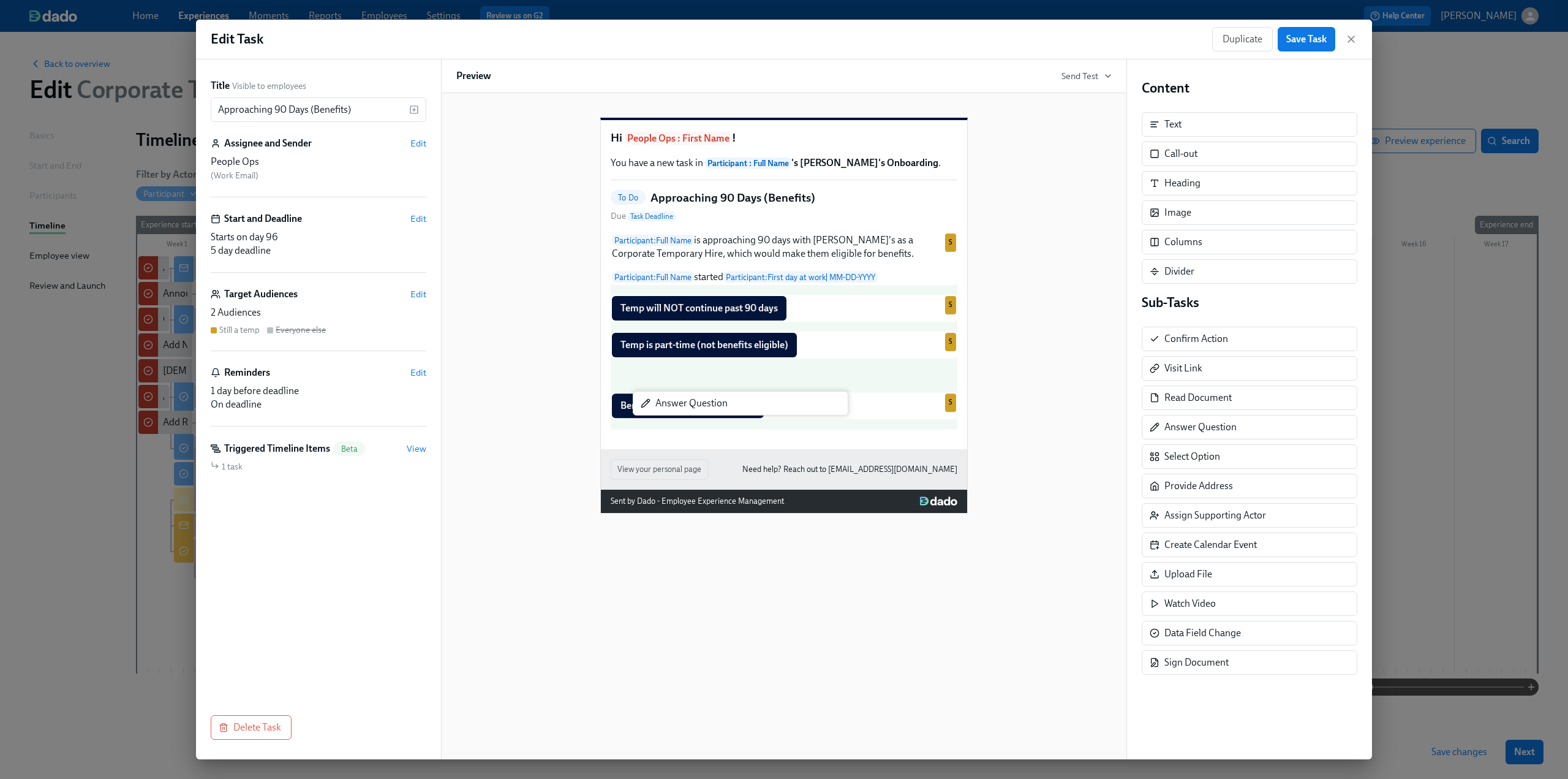
drag, startPoint x: 1255, startPoint y: 429, endPoint x: 743, endPoint y: 409, distance: 512.4
click at [460, 409] on div "Title Visible to employees Approaching 90 Days (Benefits) ​ Assignee and Sender…" at bounding box center [784, 409] width 1176 height 700
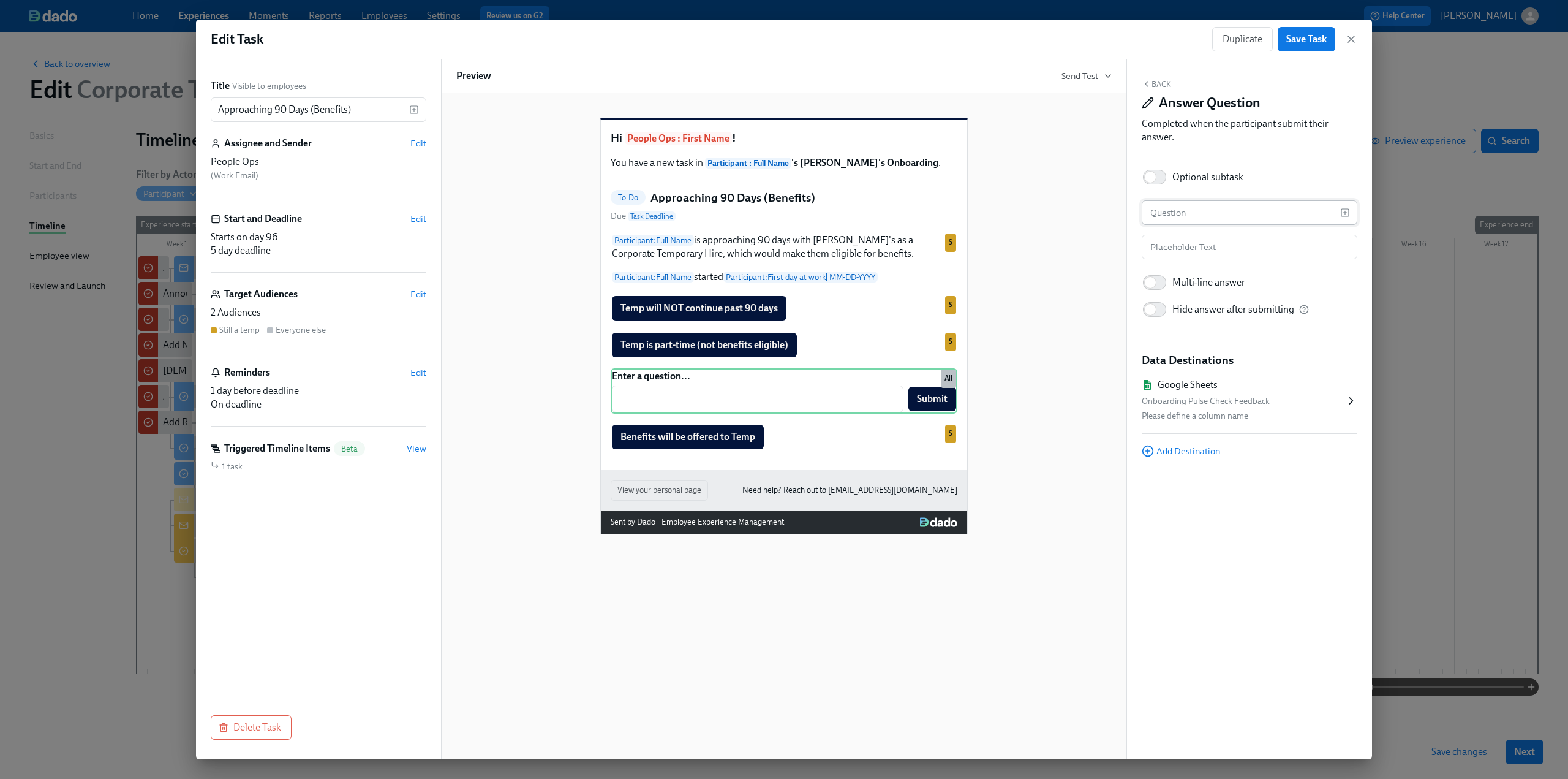
click at [460, 208] on input "text" at bounding box center [1241, 212] width 199 height 25
type input "D"
click at [460, 402] on div "Benefits to be offered to temp on ​ Submit Duplicate Delete All" at bounding box center [783, 391] width 346 height 46
drag, startPoint x: 1289, startPoint y: 217, endPoint x: 1274, endPoint y: 216, distance: 15.0
click at [460, 216] on input "Benefits to be offered to temp on" at bounding box center [1241, 212] width 199 height 25
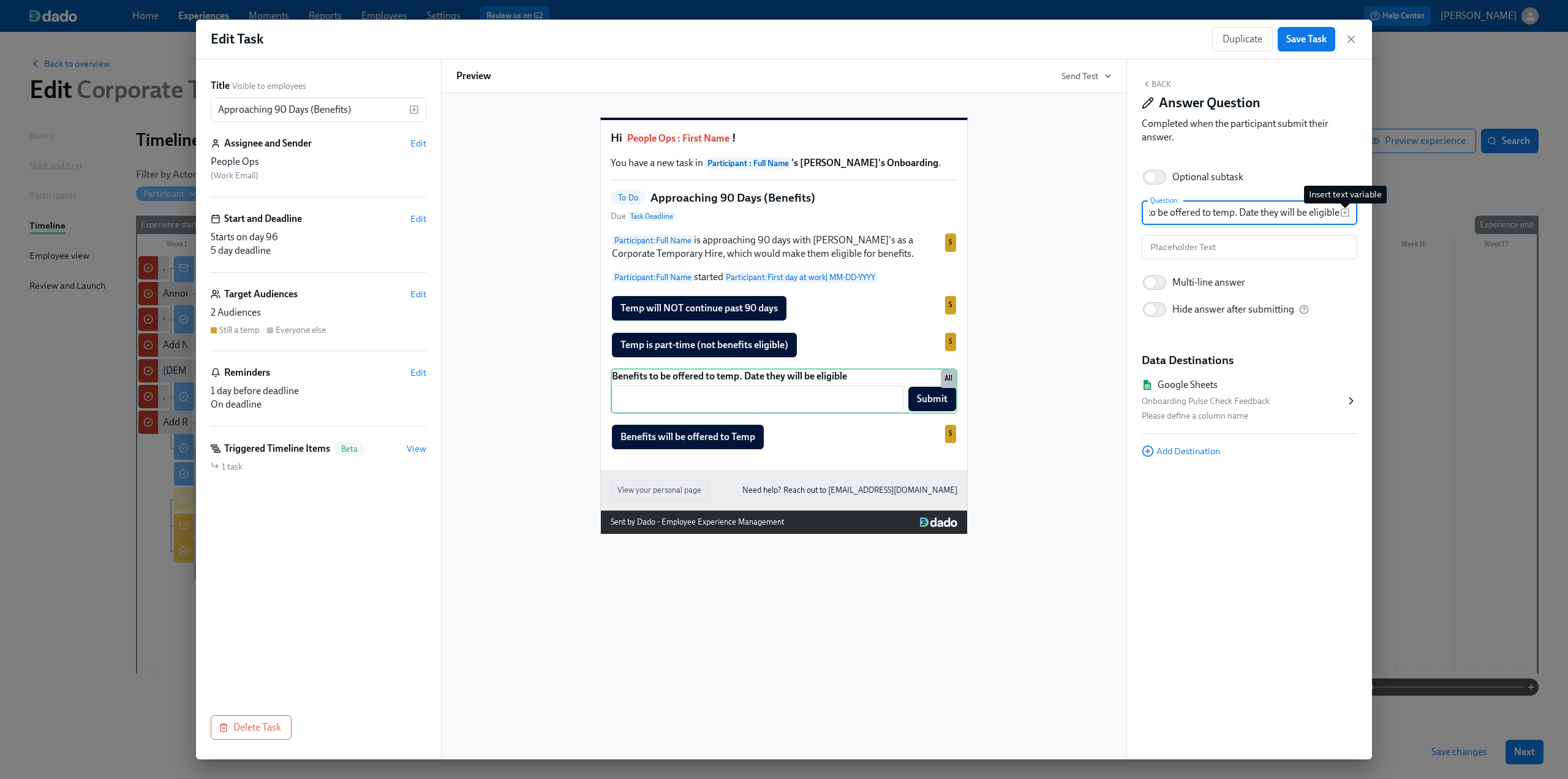
scroll to position [0, 40]
type input "Benefits to be offered to temp. Date they will be eligible:"
click at [460, 248] on input "text" at bounding box center [1250, 247] width 216 height 25
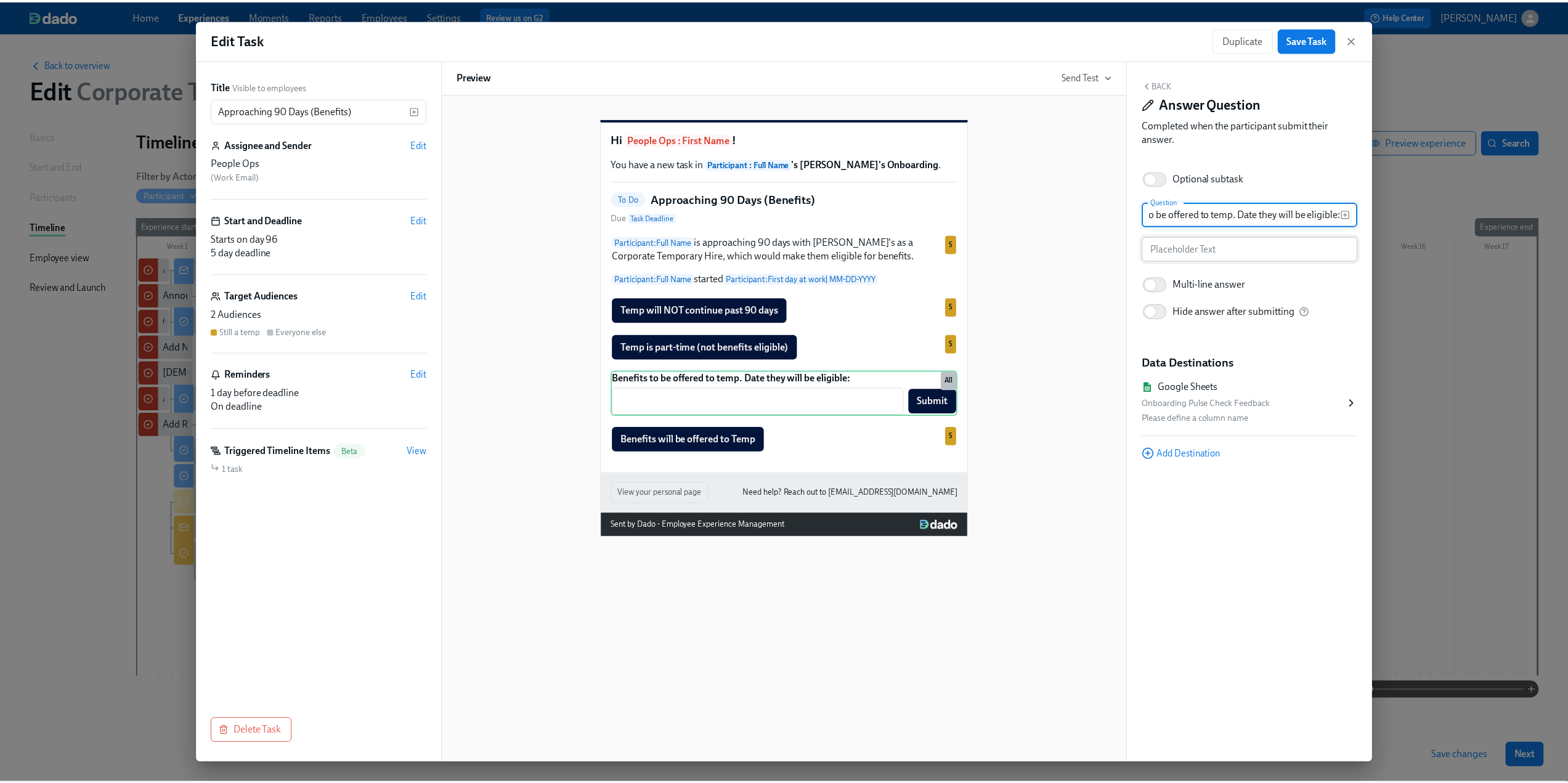
scroll to position [0, 0]
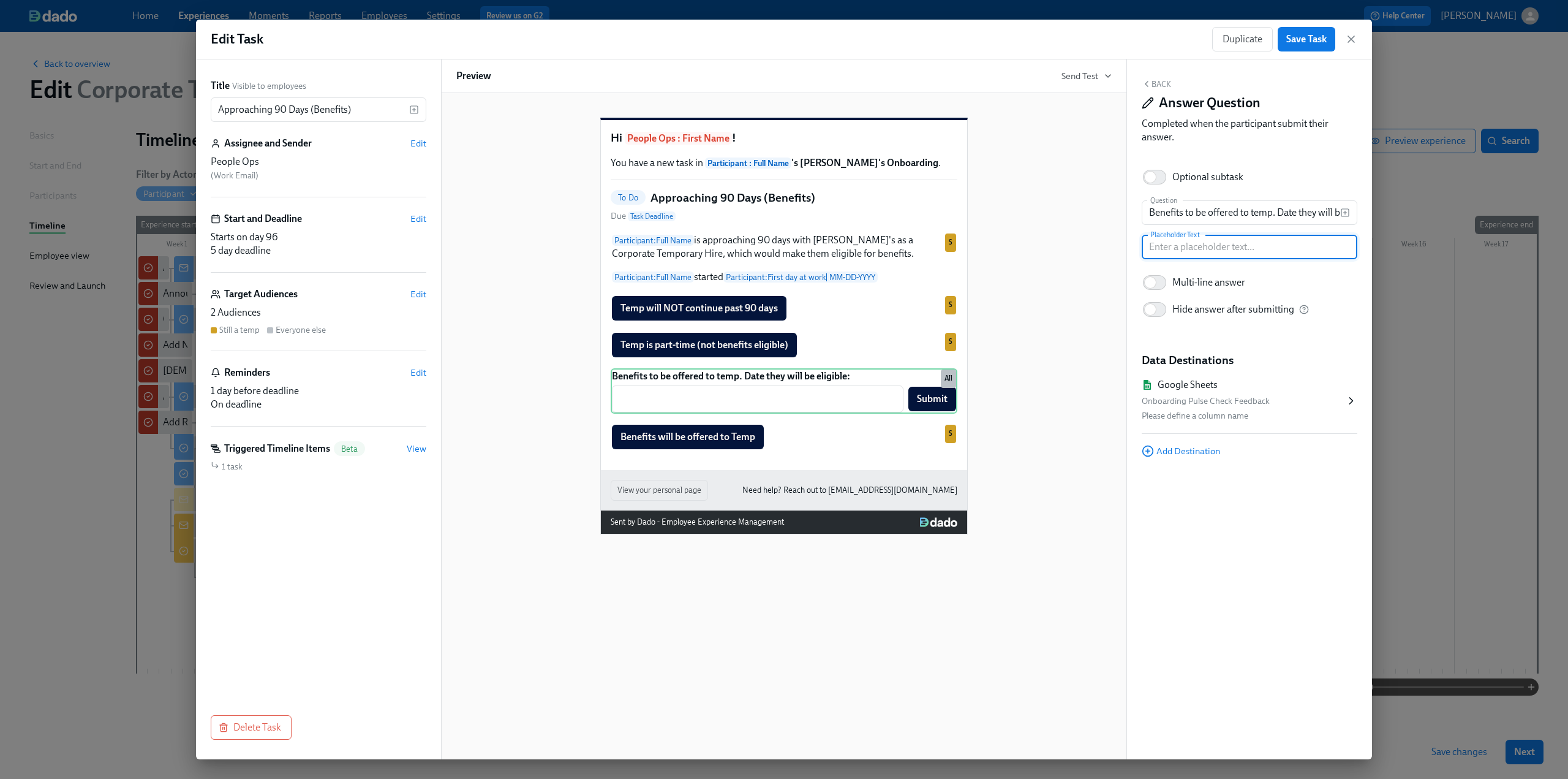
click at [460, 396] on icon at bounding box center [1352, 401] width 12 height 12
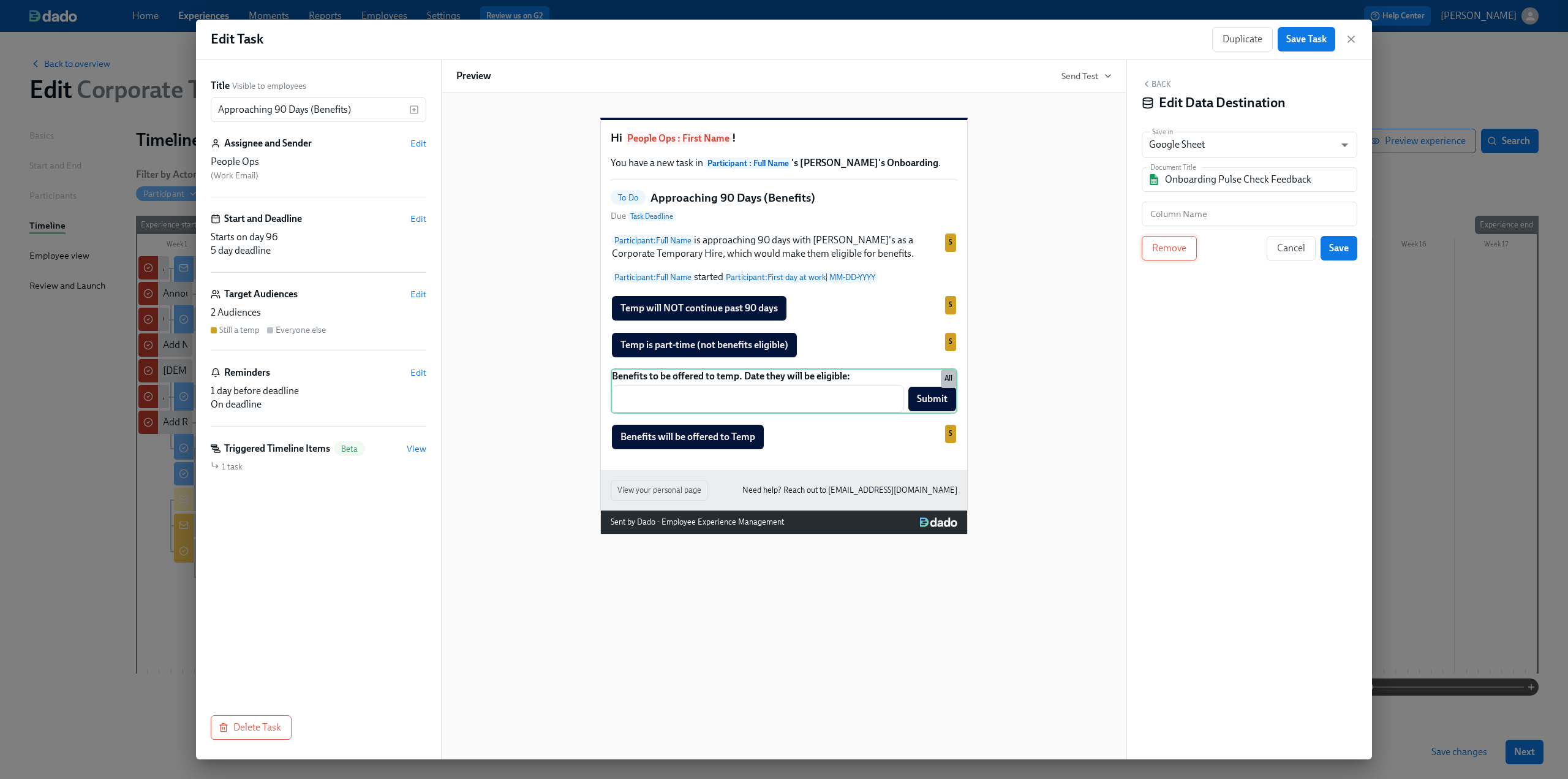
click at [460, 240] on button "Remove" at bounding box center [1169, 249] width 55 height 25
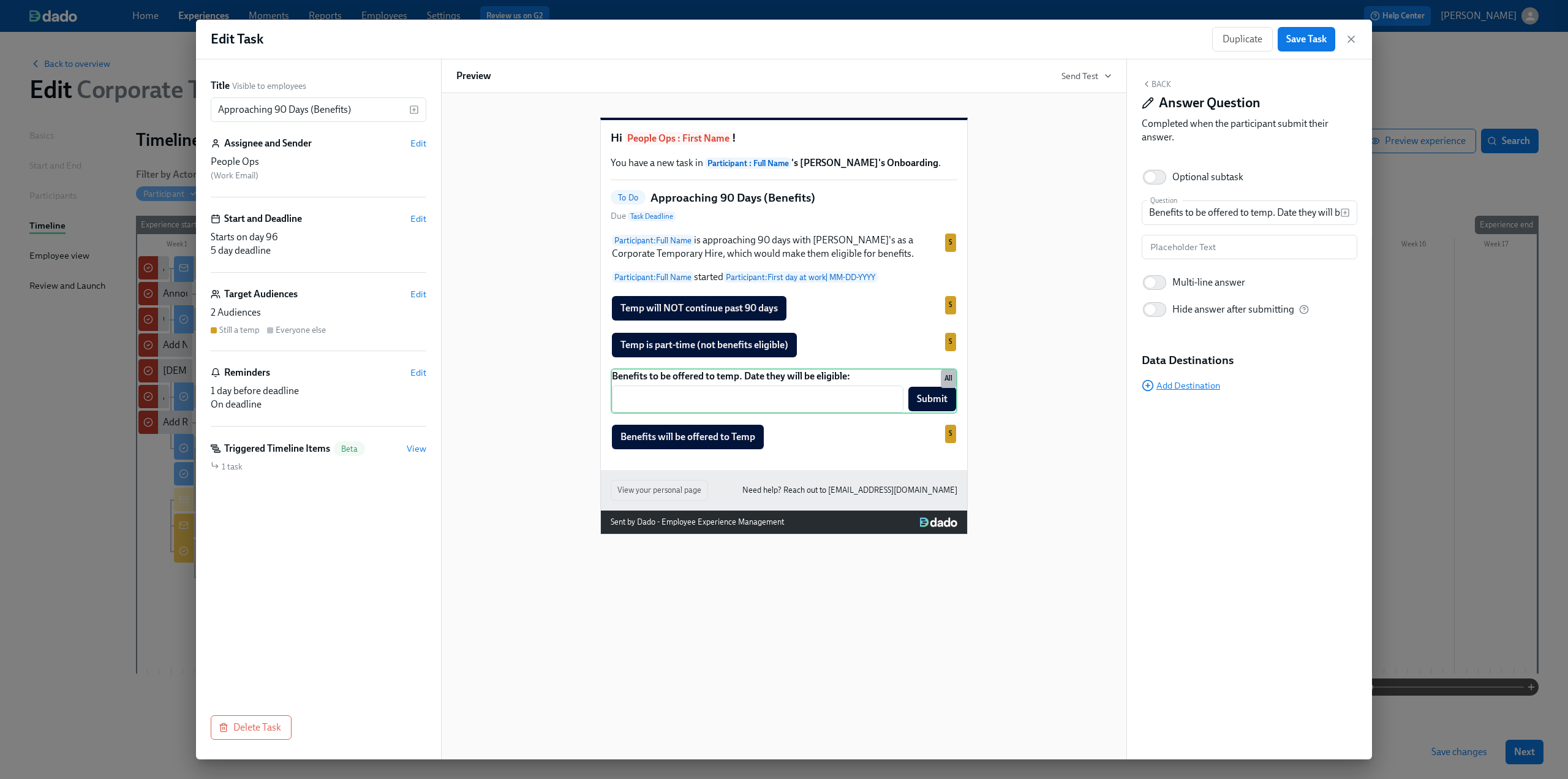
click at [460, 384] on span "Add Destination" at bounding box center [1181, 385] width 78 height 12
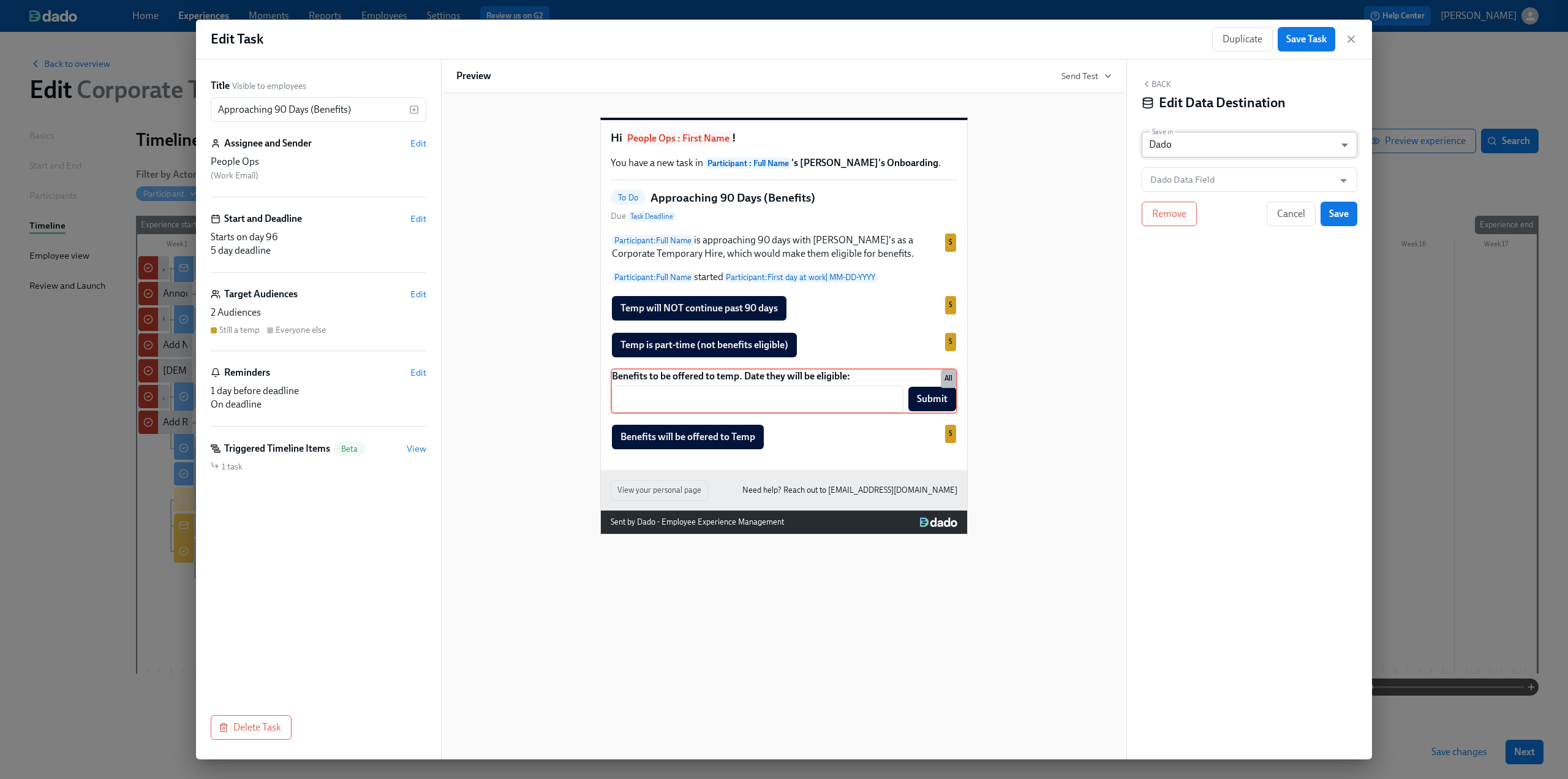
click at [460, 146] on body "Home Experiences Moments Reports Employees Settings Review us on G2 Help Center…" at bounding box center [784, 390] width 1568 height 779
click at [460, 146] on li "Dado" at bounding box center [1250, 145] width 216 height 21
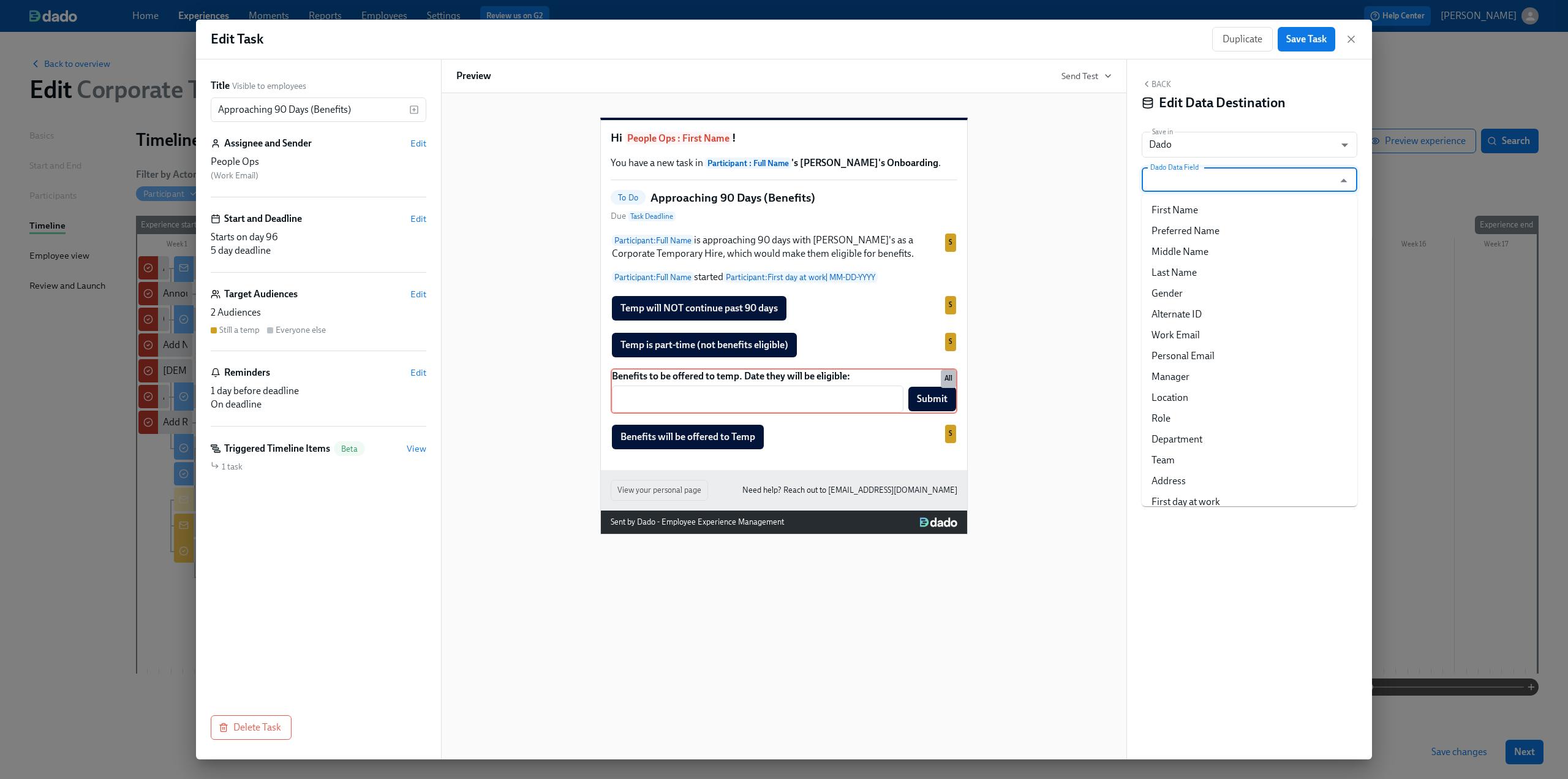
click at [460, 180] on input "Dado Data Field" at bounding box center [1241, 180] width 186 height 25
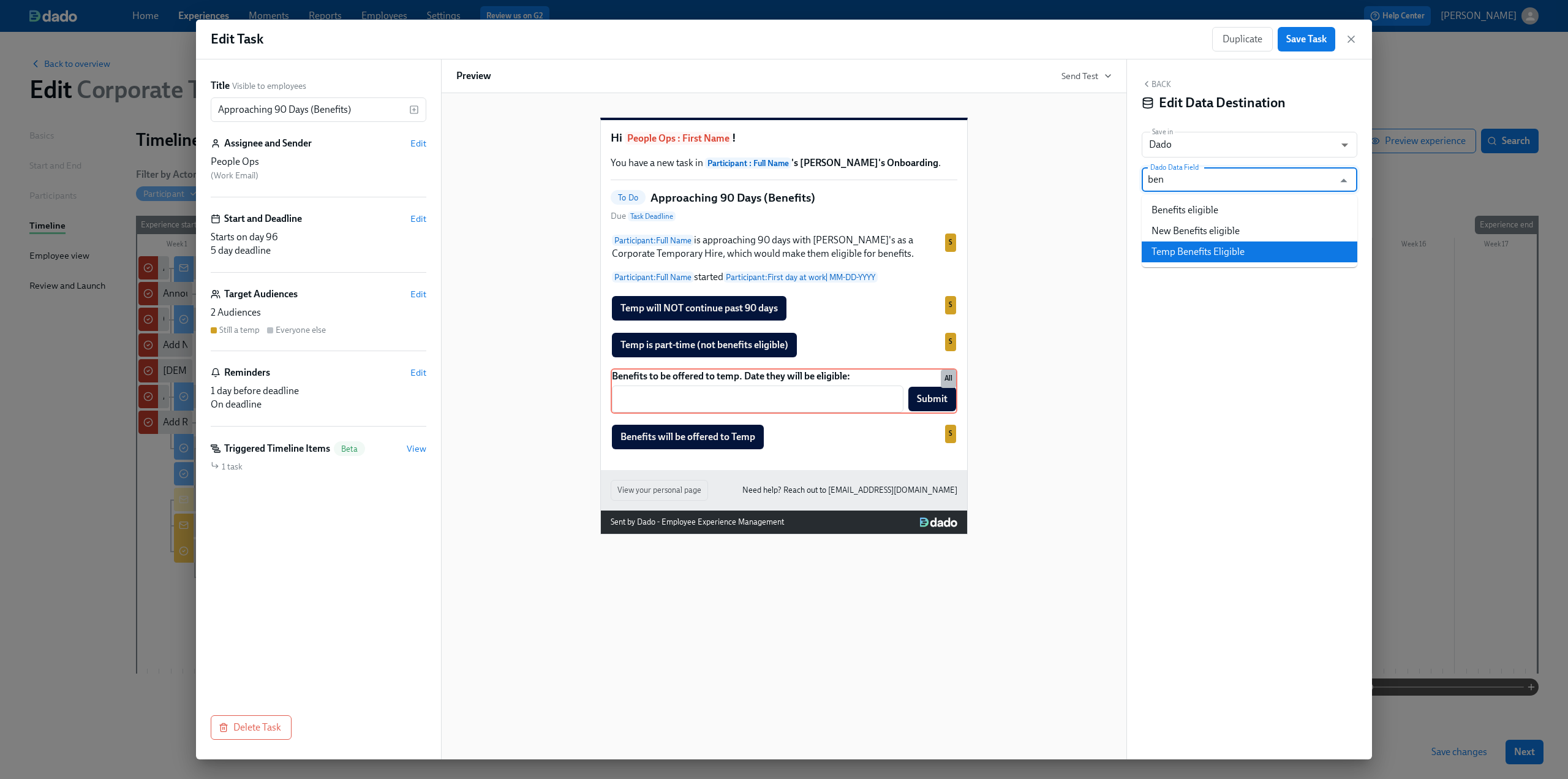
click at [460, 249] on li "Temp Benefits Eligible" at bounding box center [1250, 252] width 216 height 21
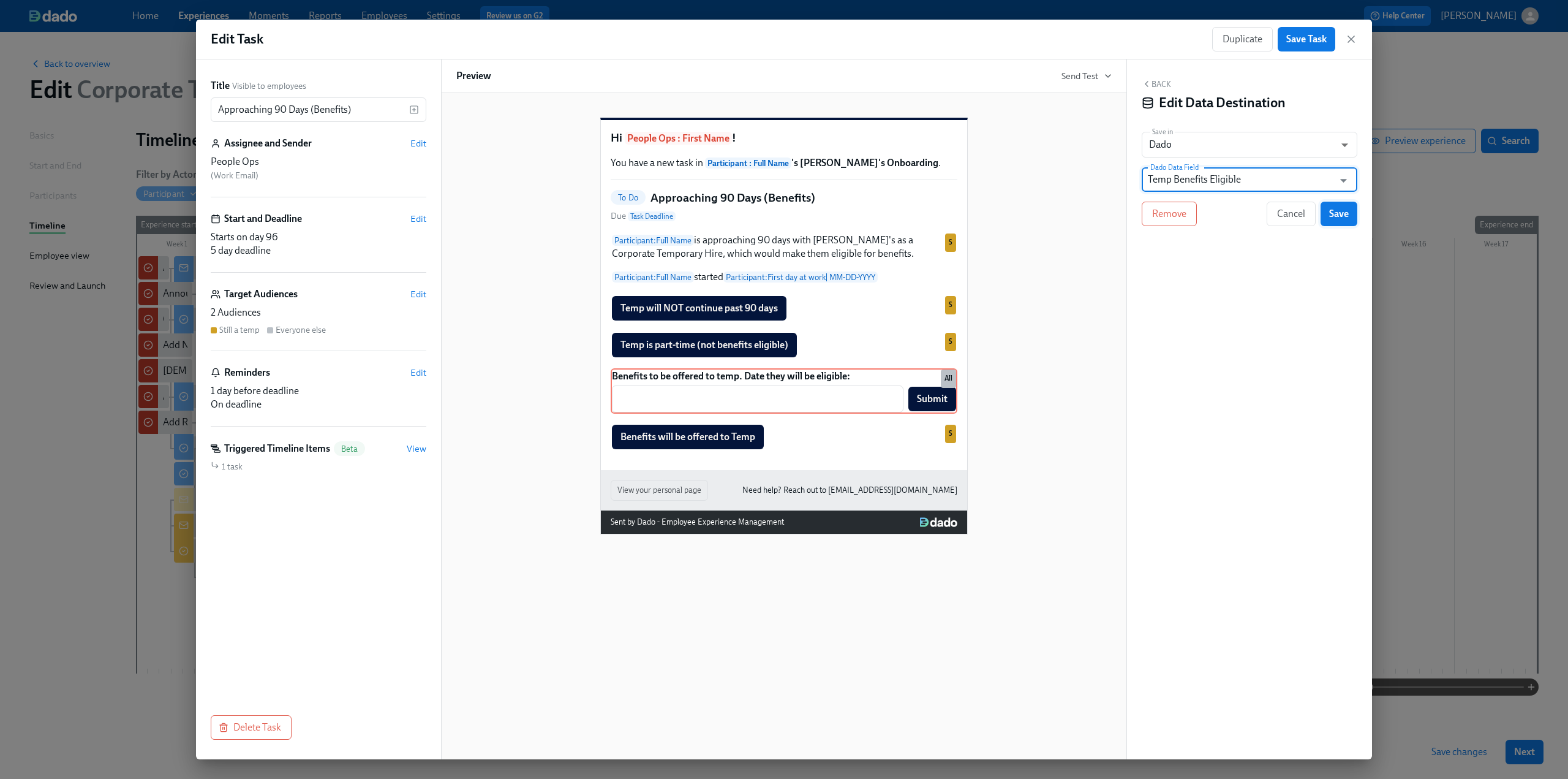
type input "Temp Benefits Eligible"
click at [460, 217] on span "Save" at bounding box center [1339, 214] width 20 height 12
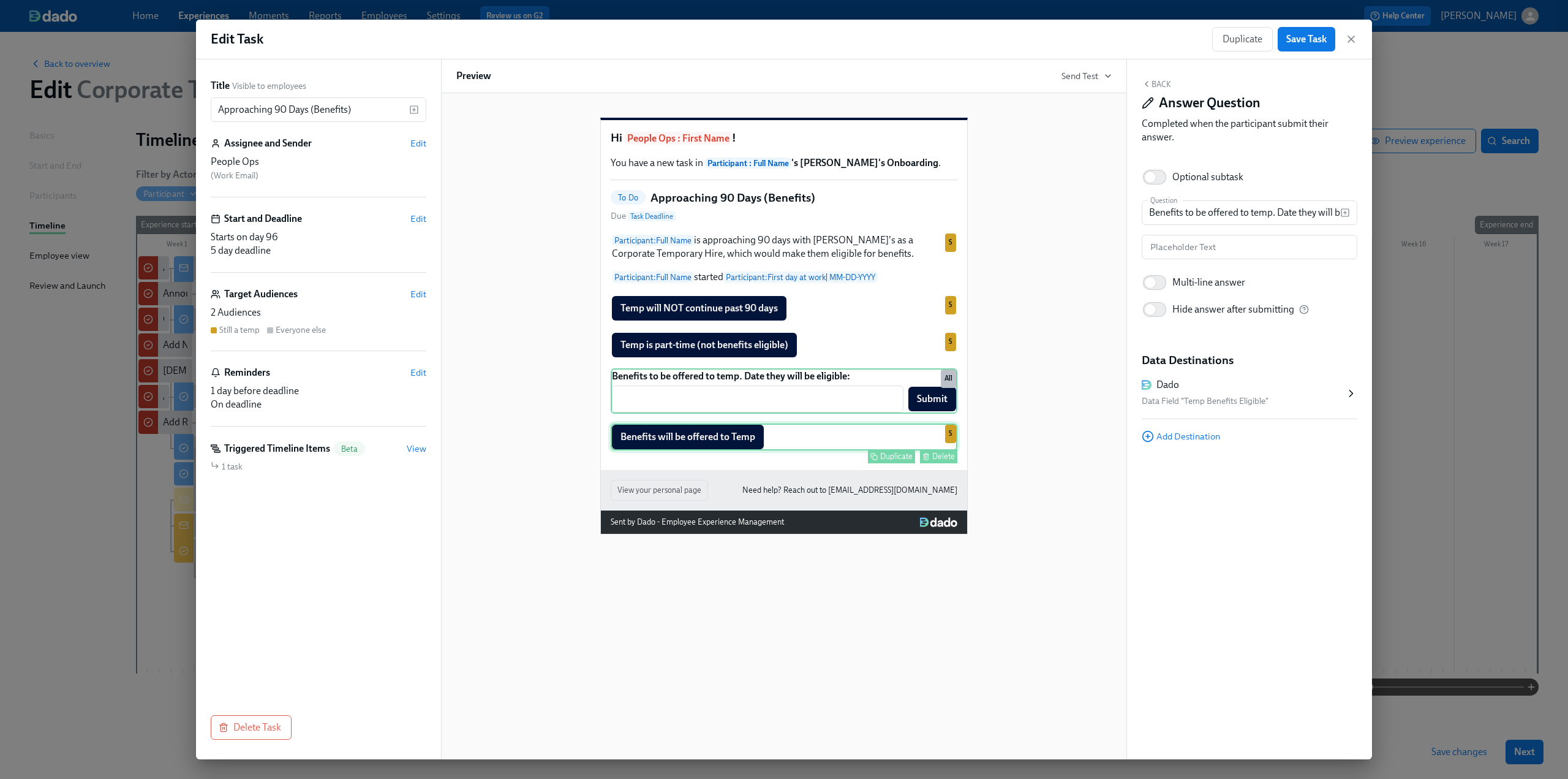
click at [460, 464] on div "Duplicate Delete" at bounding box center [785, 456] width 344 height 14
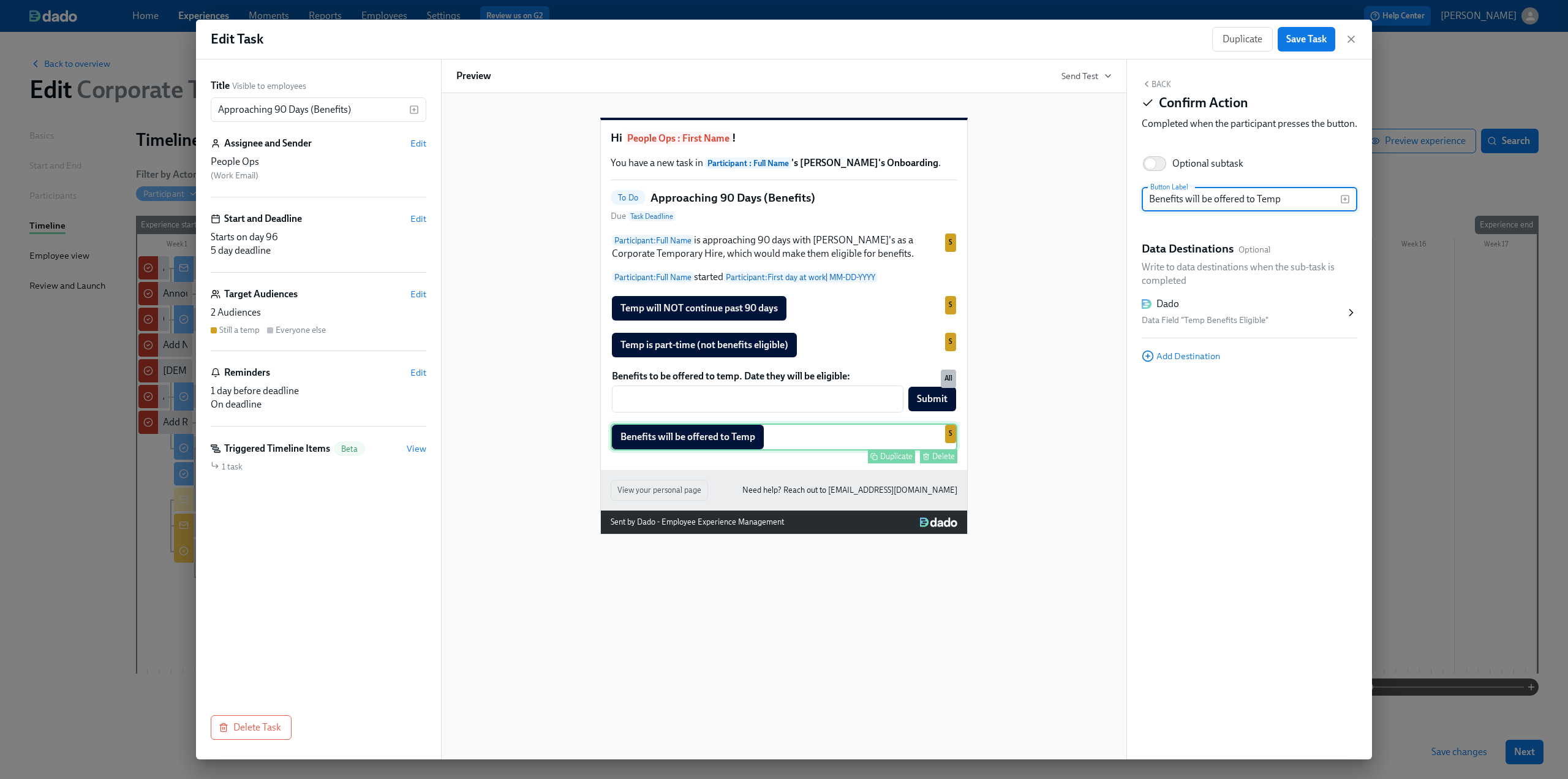
click at [460, 461] on div "Delete" at bounding box center [943, 456] width 22 height 10
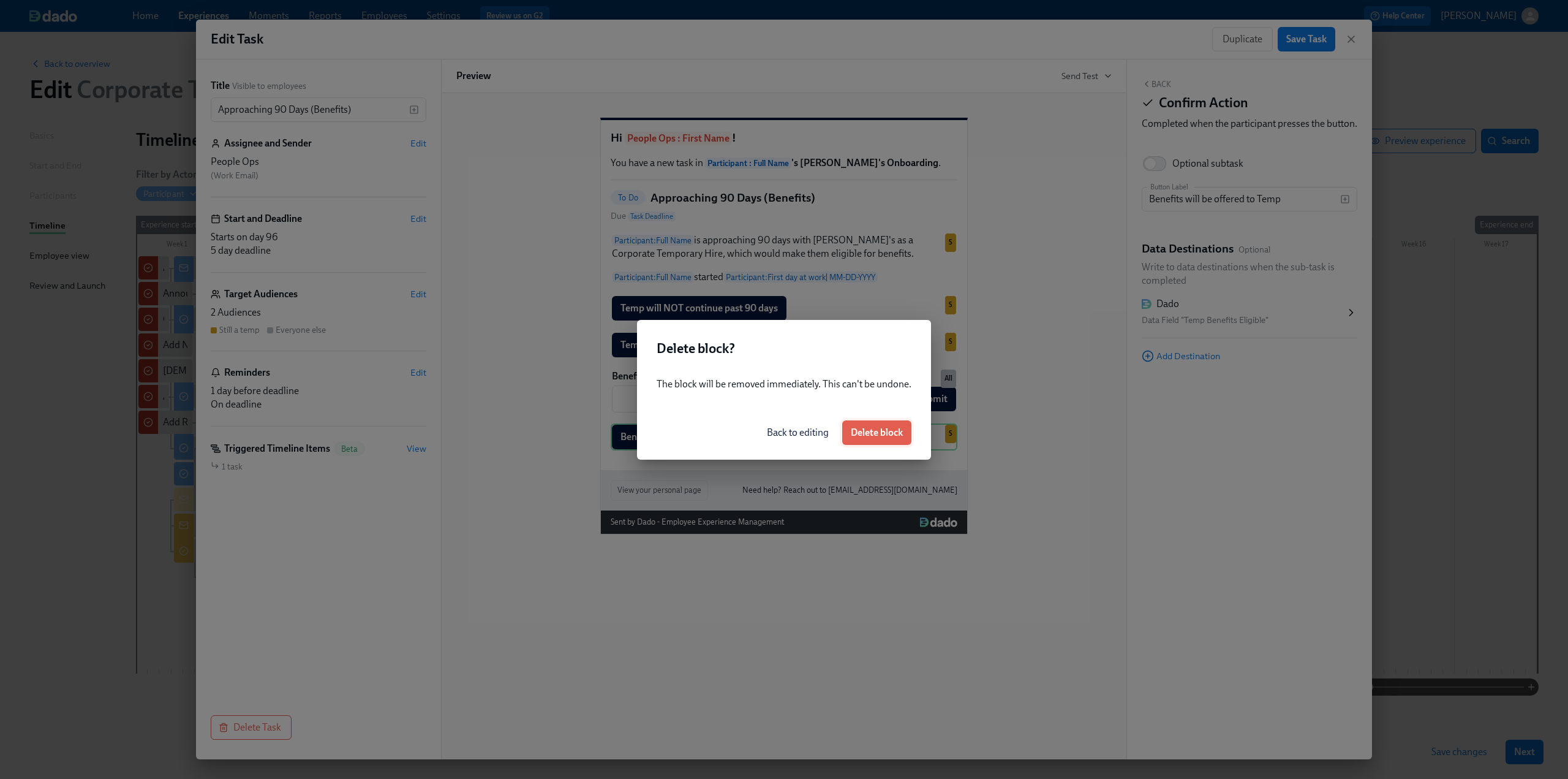
click at [460, 434] on span "Delete block" at bounding box center [877, 433] width 52 height 12
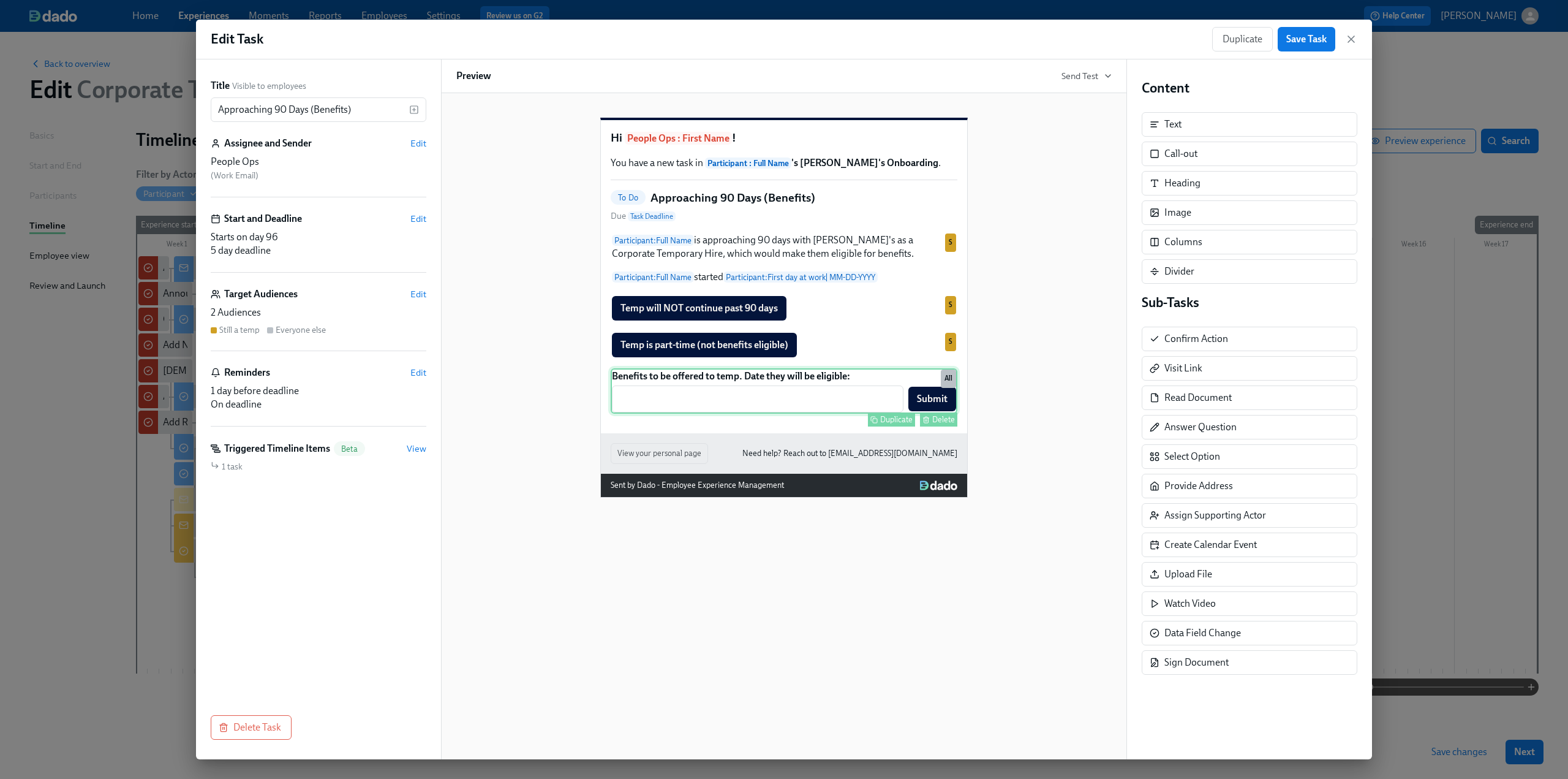
click at [460, 414] on div "Benefits to be offered to temp. Date they will be eligible: ​ Submit Duplicate …" at bounding box center [783, 391] width 346 height 46
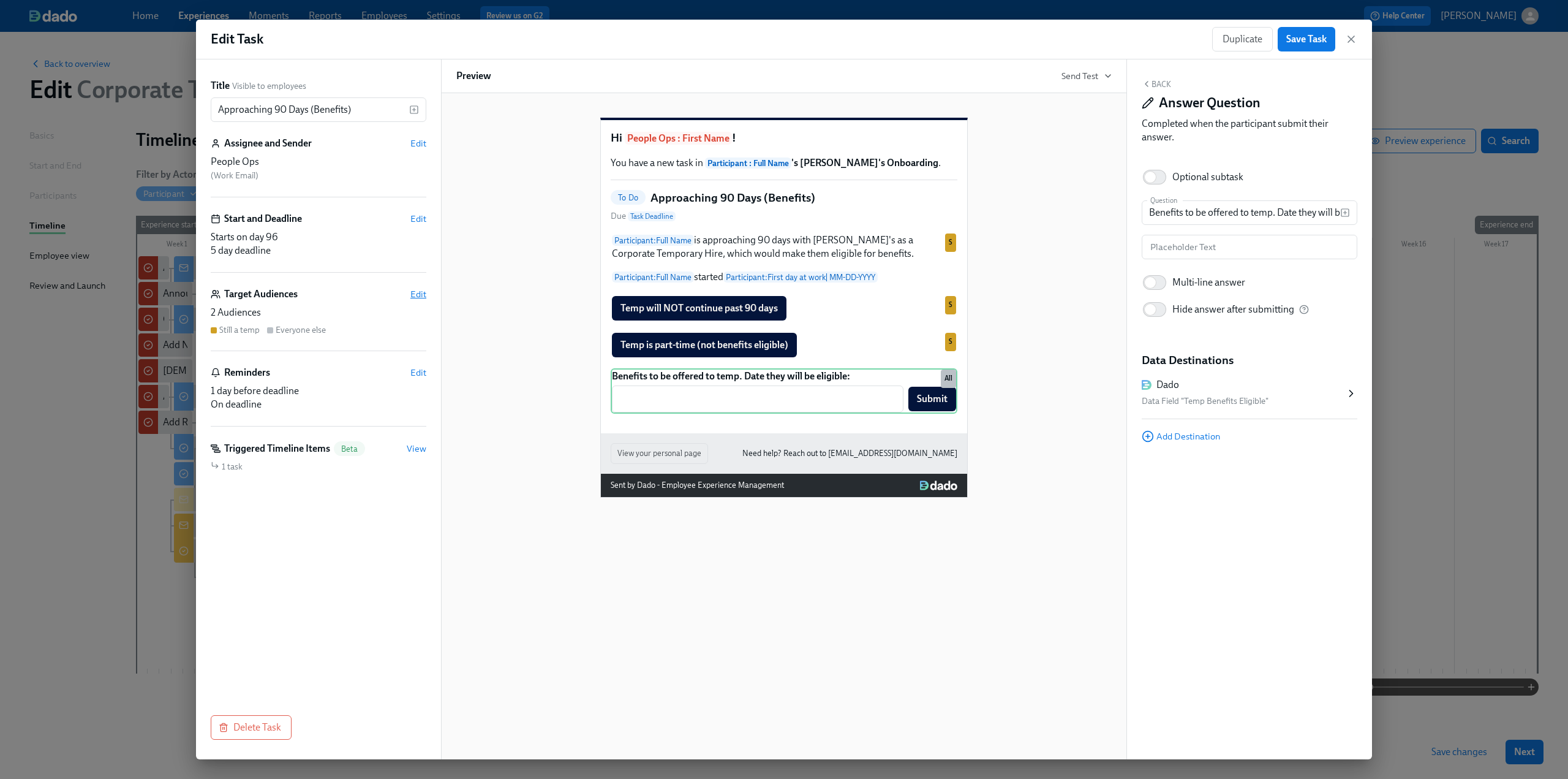
click at [415, 292] on span "Edit" at bounding box center [418, 294] width 16 height 12
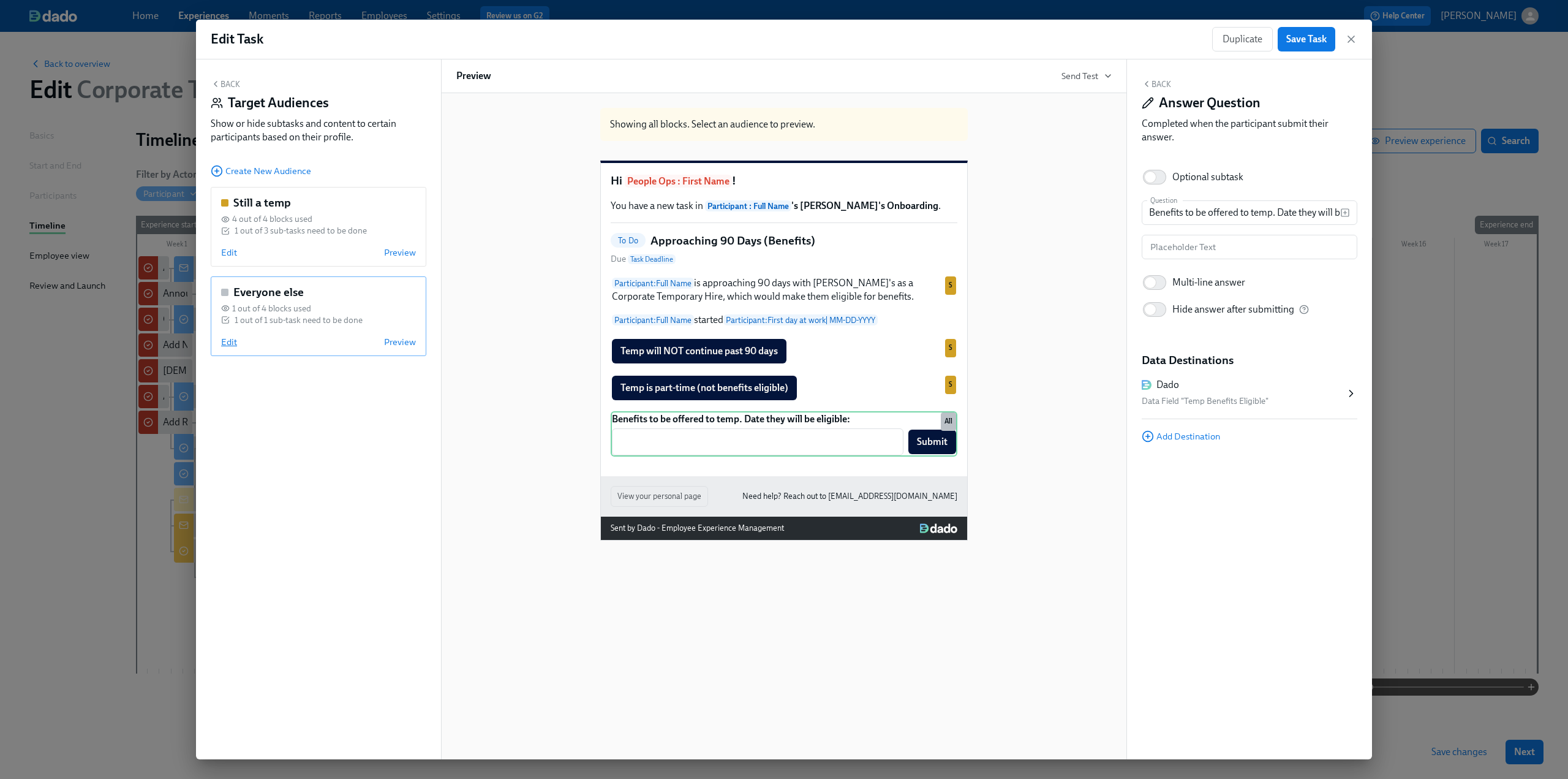
click at [235, 341] on span "Edit" at bounding box center [229, 342] width 16 height 12
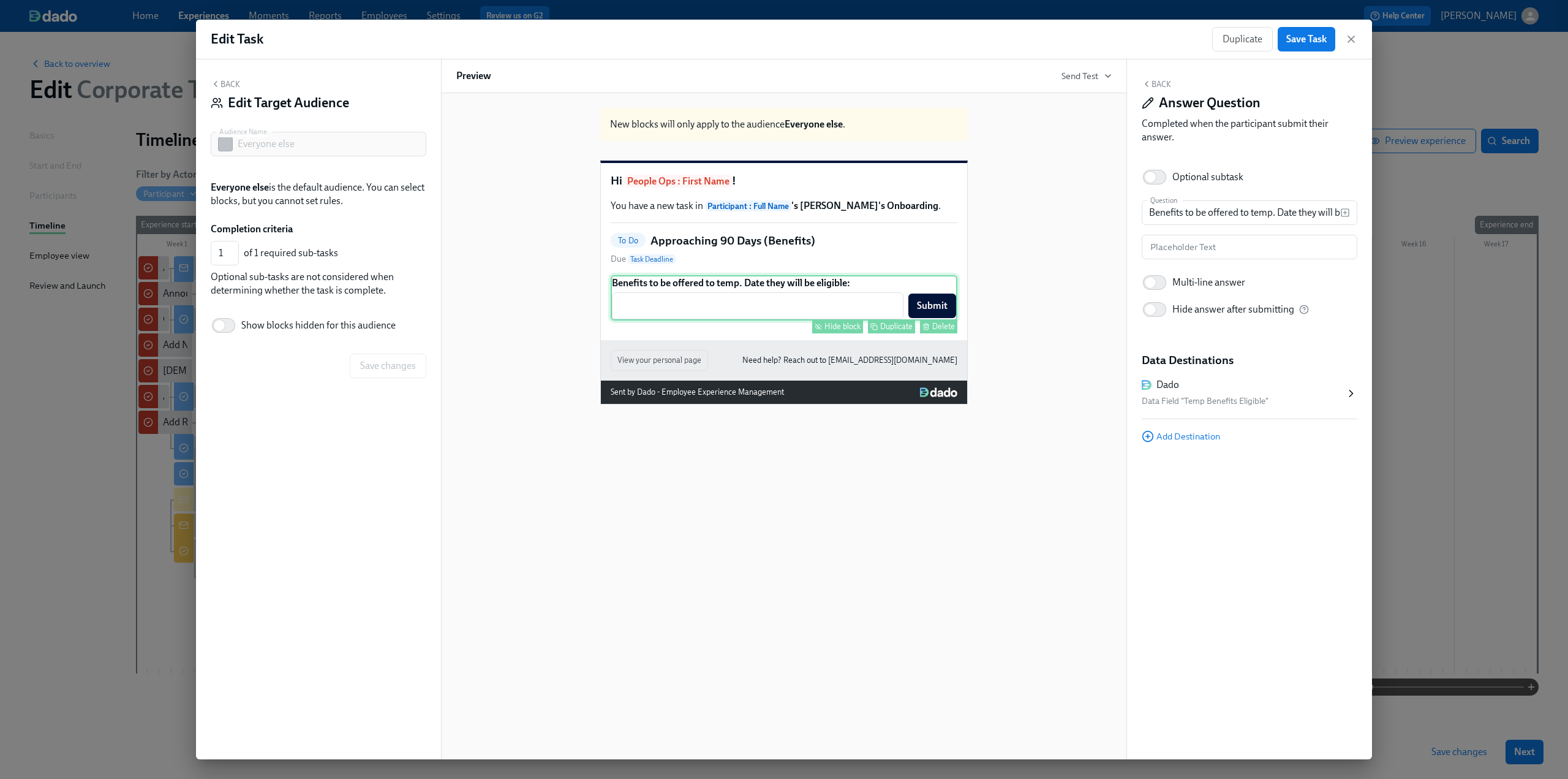
click at [460, 331] on div "Hide block" at bounding box center [843, 327] width 36 height 10
type input "0"
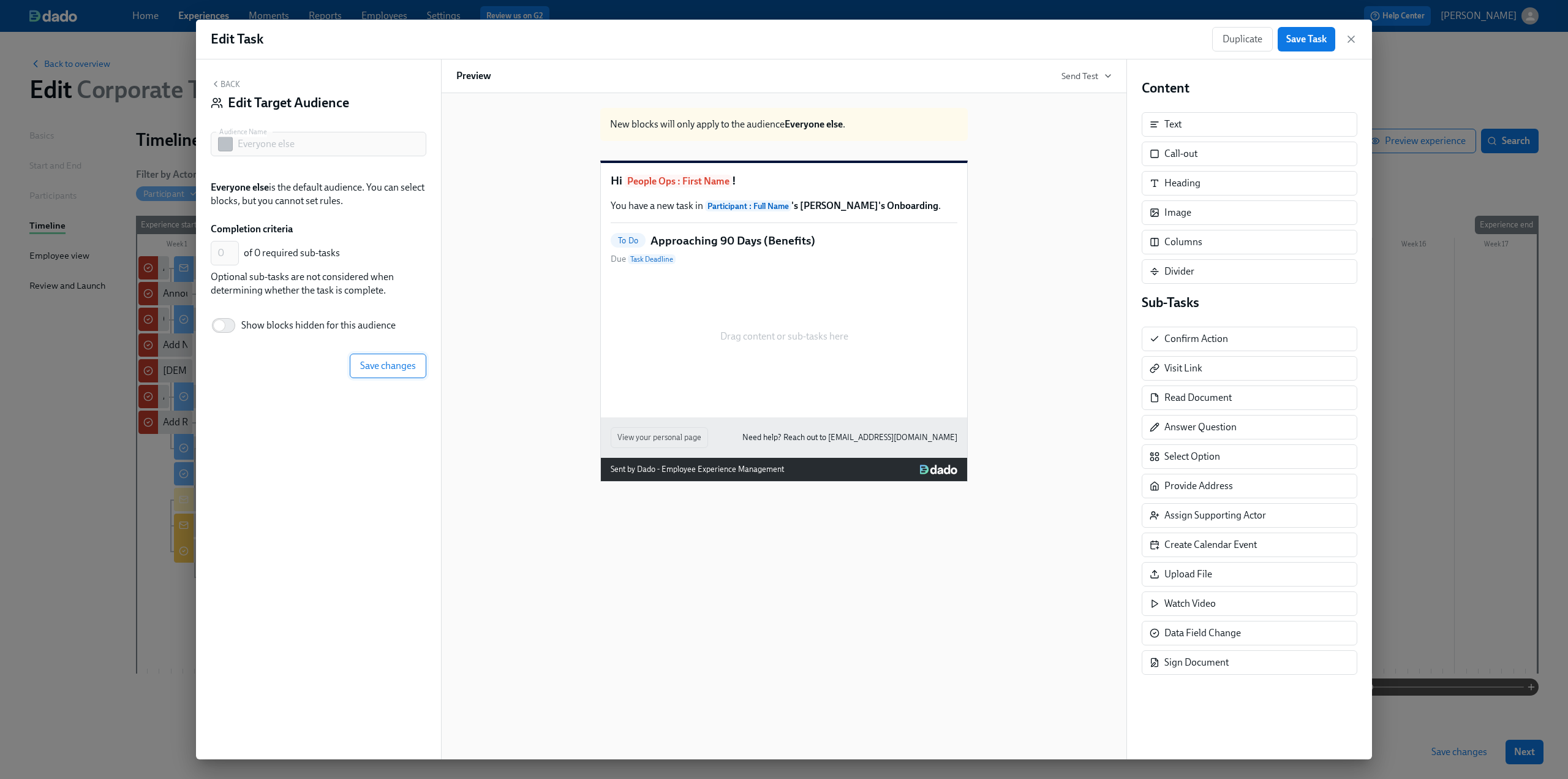
click at [378, 362] on span "Save changes" at bounding box center [388, 366] width 56 height 12
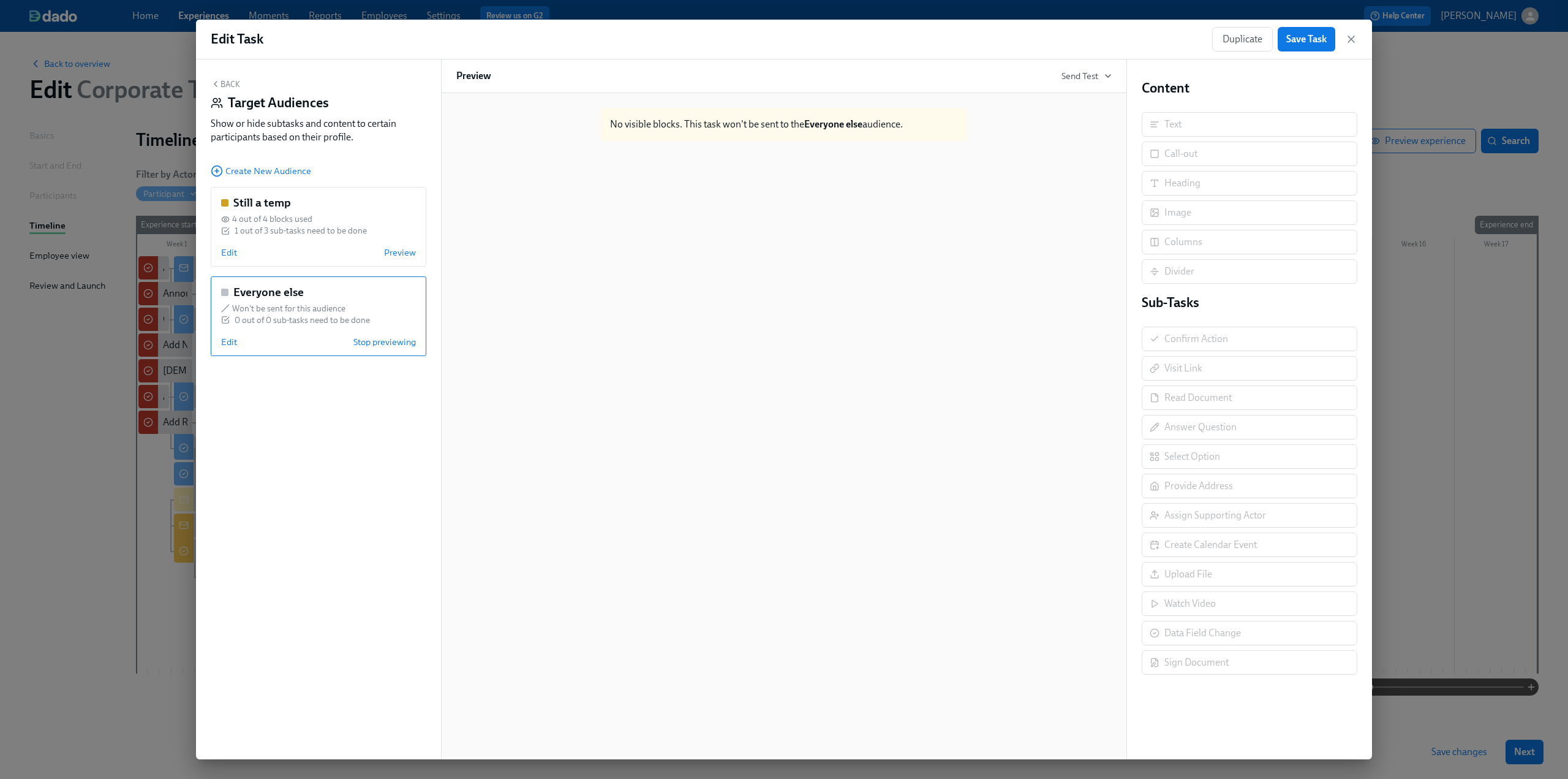
click at [228, 84] on button "Back" at bounding box center [225, 84] width 29 height 10
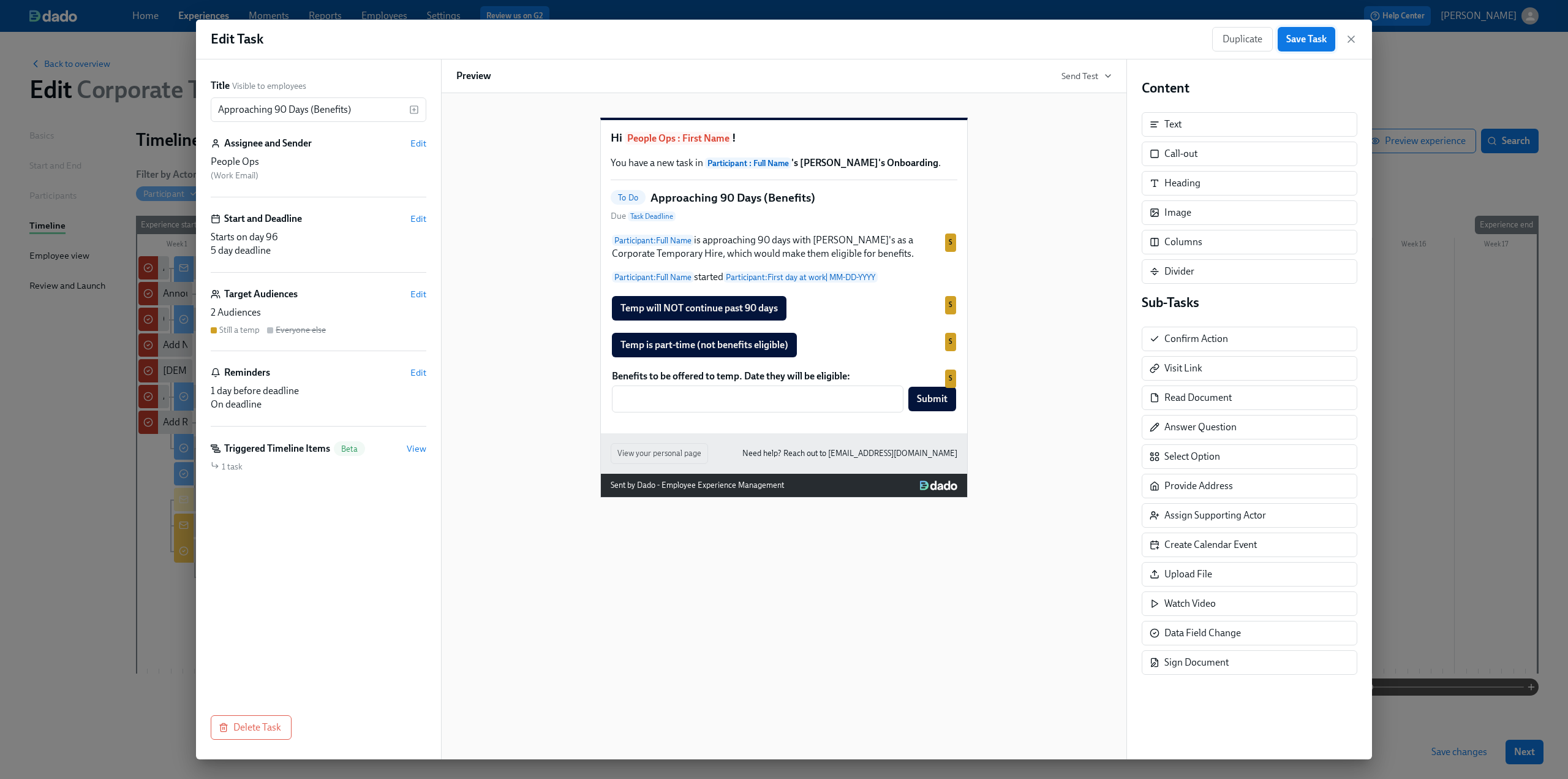
click at [460, 41] on span "Save Task" at bounding box center [1306, 39] width 40 height 12
click at [460, 40] on icon "button" at bounding box center [1352, 39] width 12 height 12
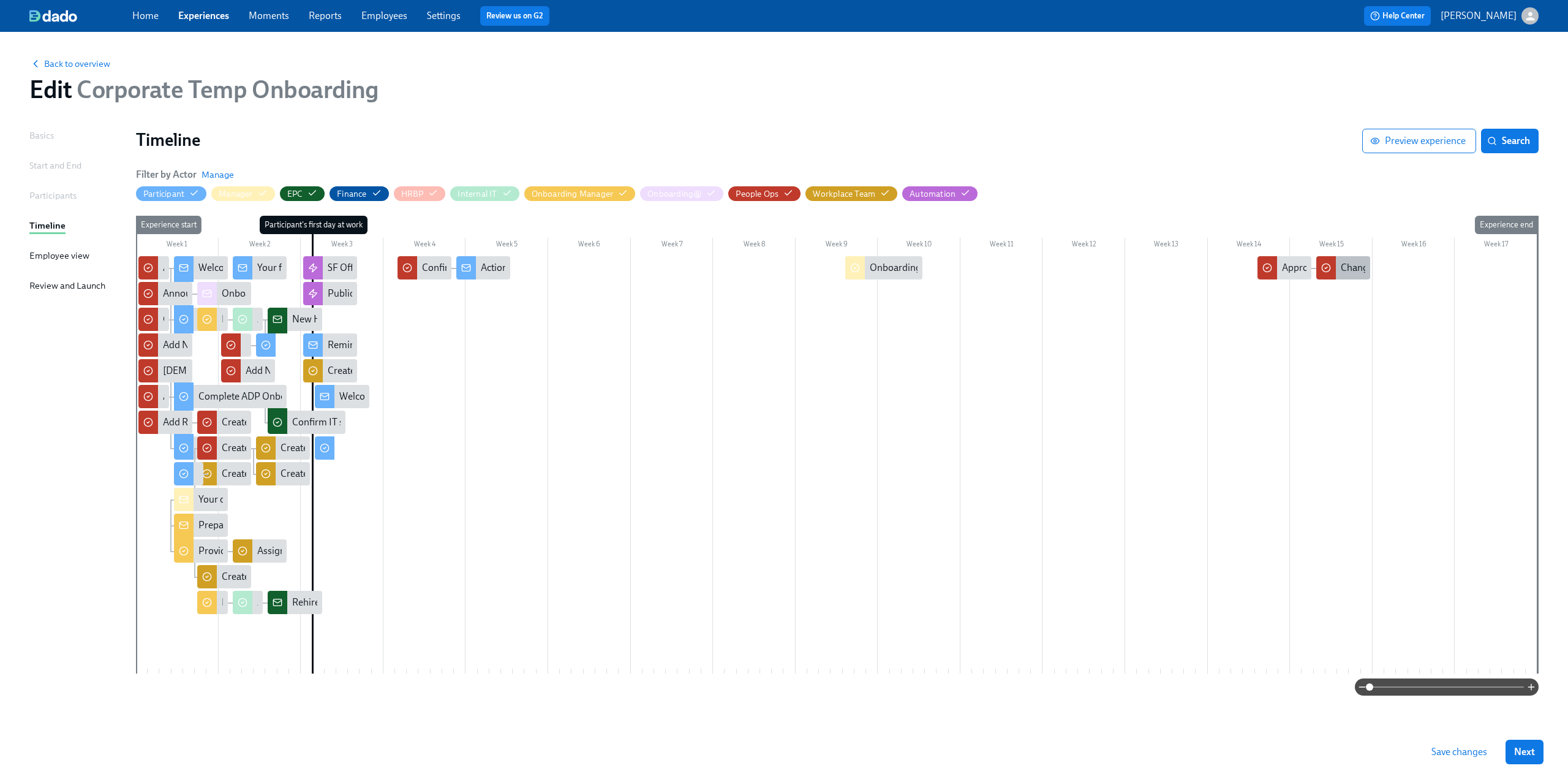
click at [460, 267] on div "Change Benefits Status in ADP for {{ participant.fullName }}" at bounding box center [1465, 268] width 248 height 14
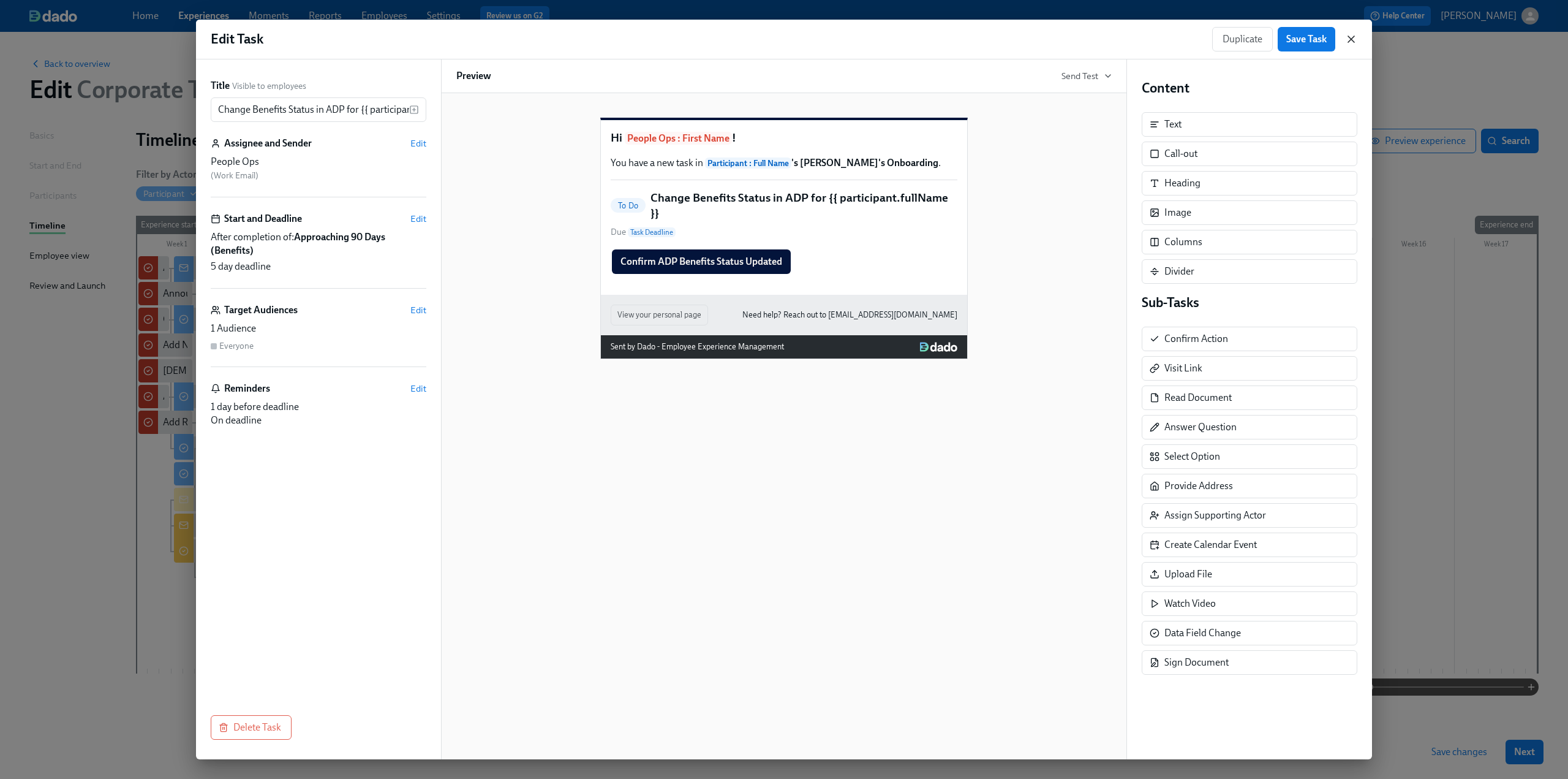
click at [460, 41] on icon "button" at bounding box center [1352, 39] width 12 height 12
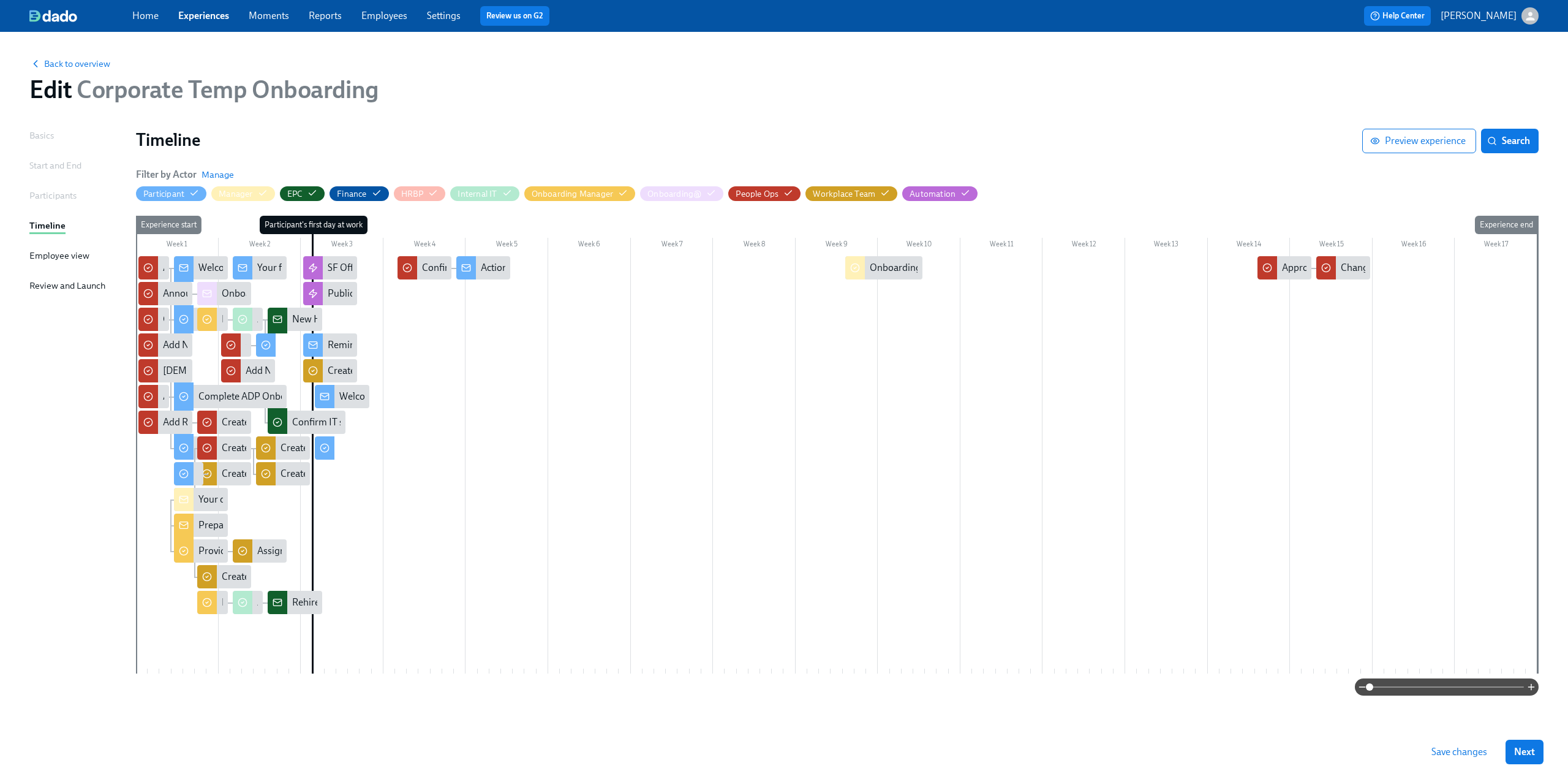
click at [460, 475] on span "Save changes" at bounding box center [1460, 752] width 56 height 12
click at [89, 67] on span "Back to overview" at bounding box center [69, 64] width 81 height 12
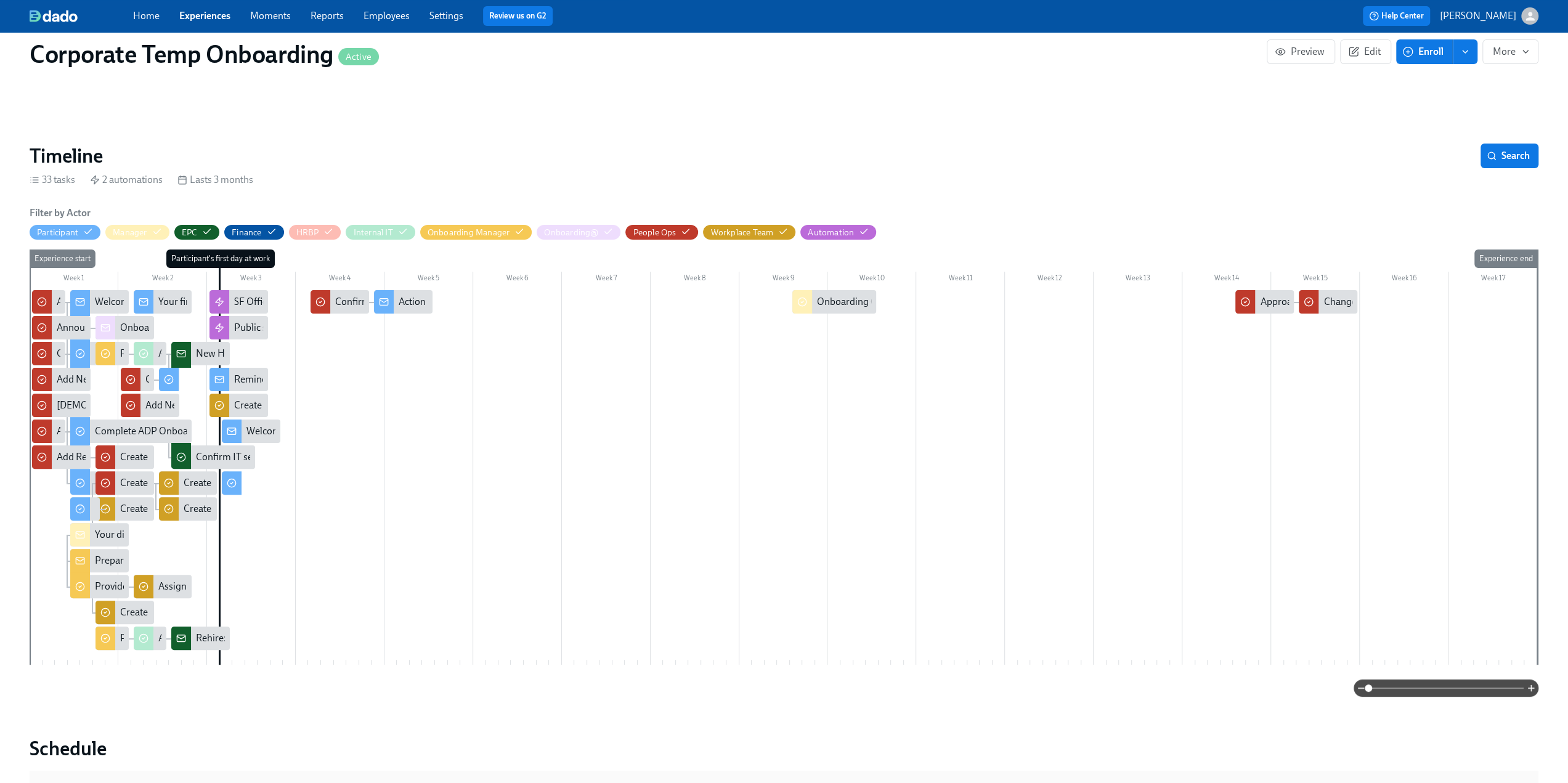
scroll to position [246, 0]
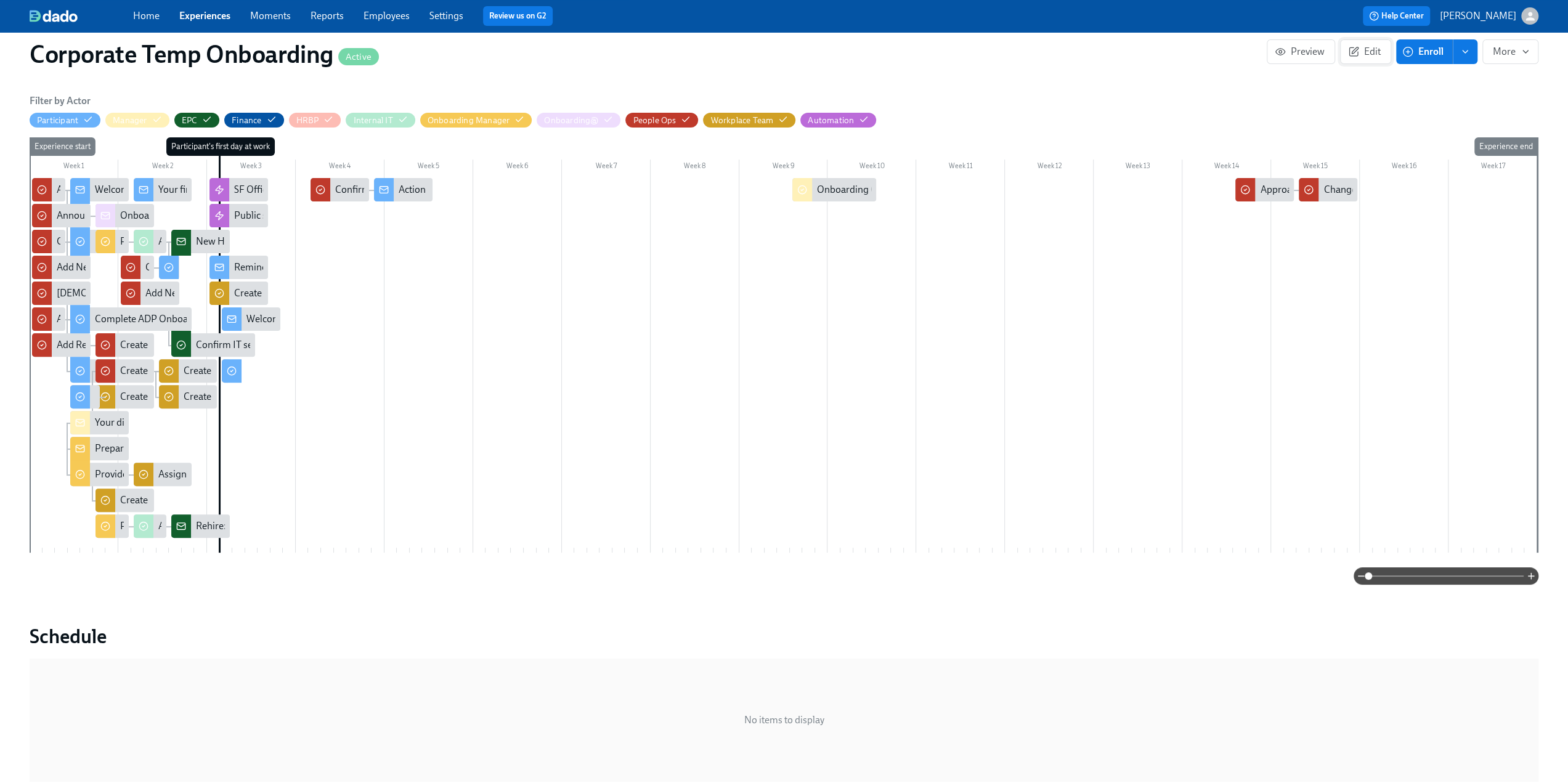
click at [463, 56] on icon "button" at bounding box center [1354, 52] width 11 height 11
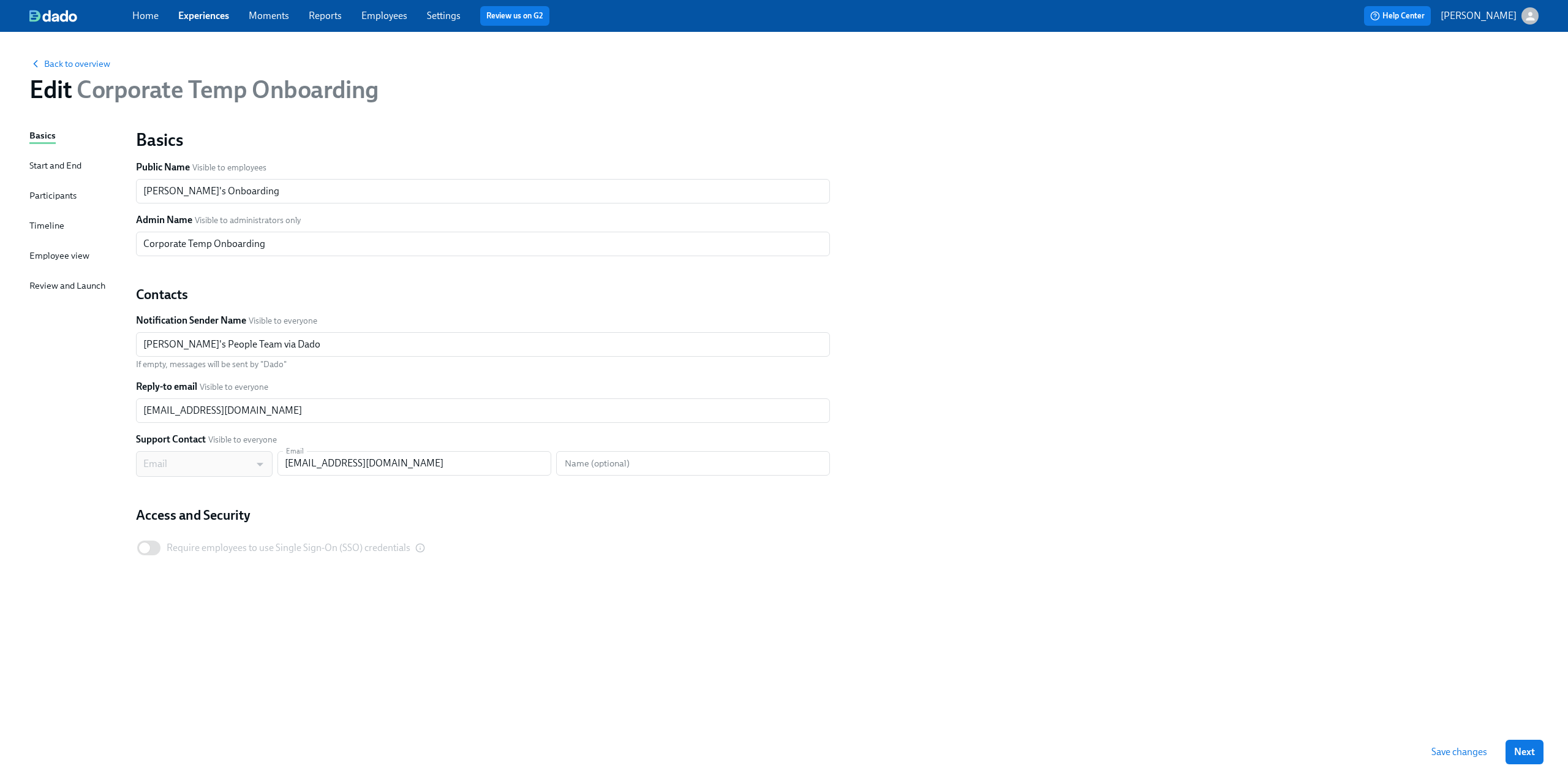
click at [50, 222] on div "Timeline" at bounding box center [46, 225] width 35 height 14
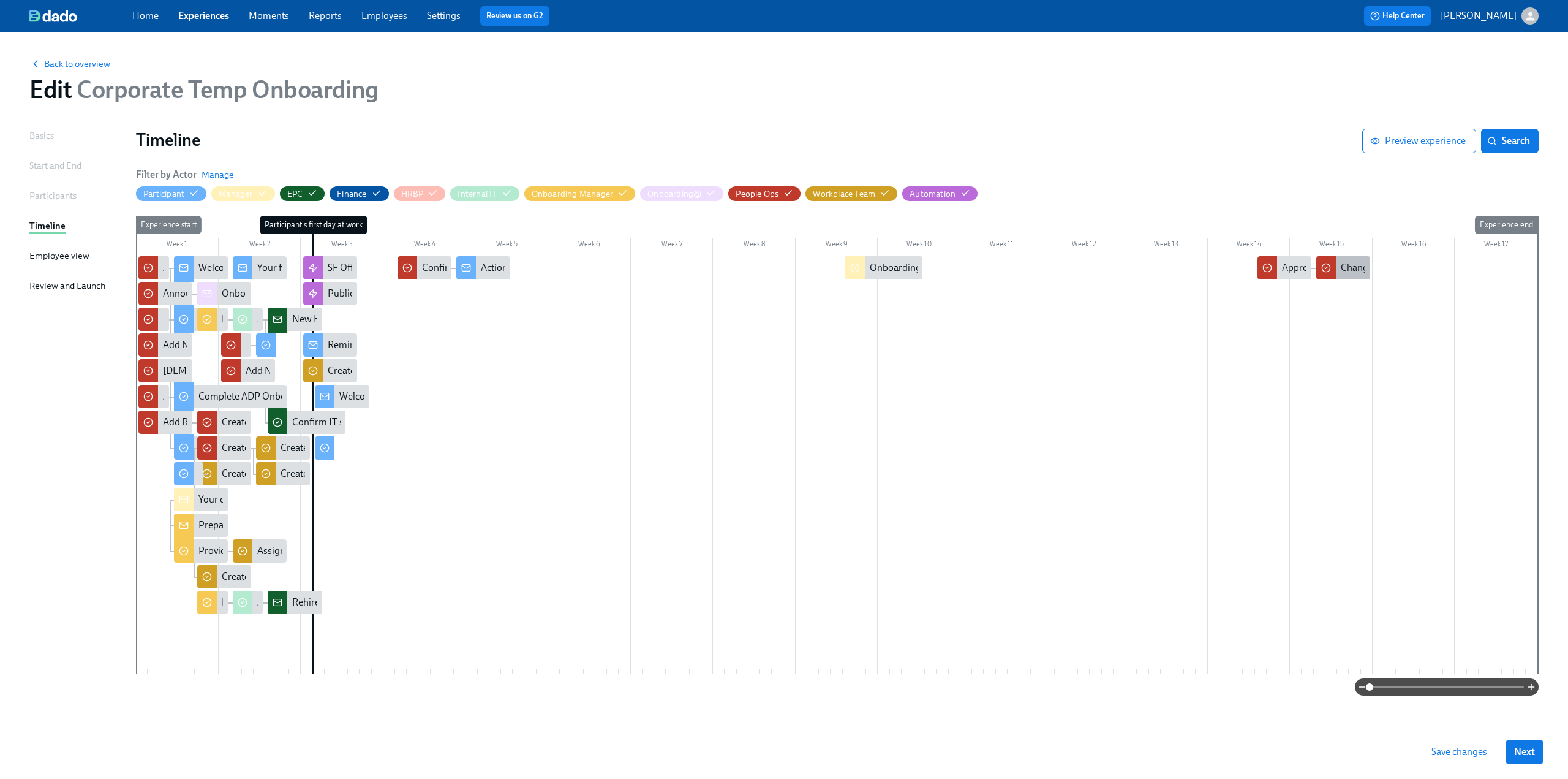
click at [460, 265] on div "Change Benefits Status in ADP for {{ participant.fullName }}" at bounding box center [1465, 268] width 248 height 14
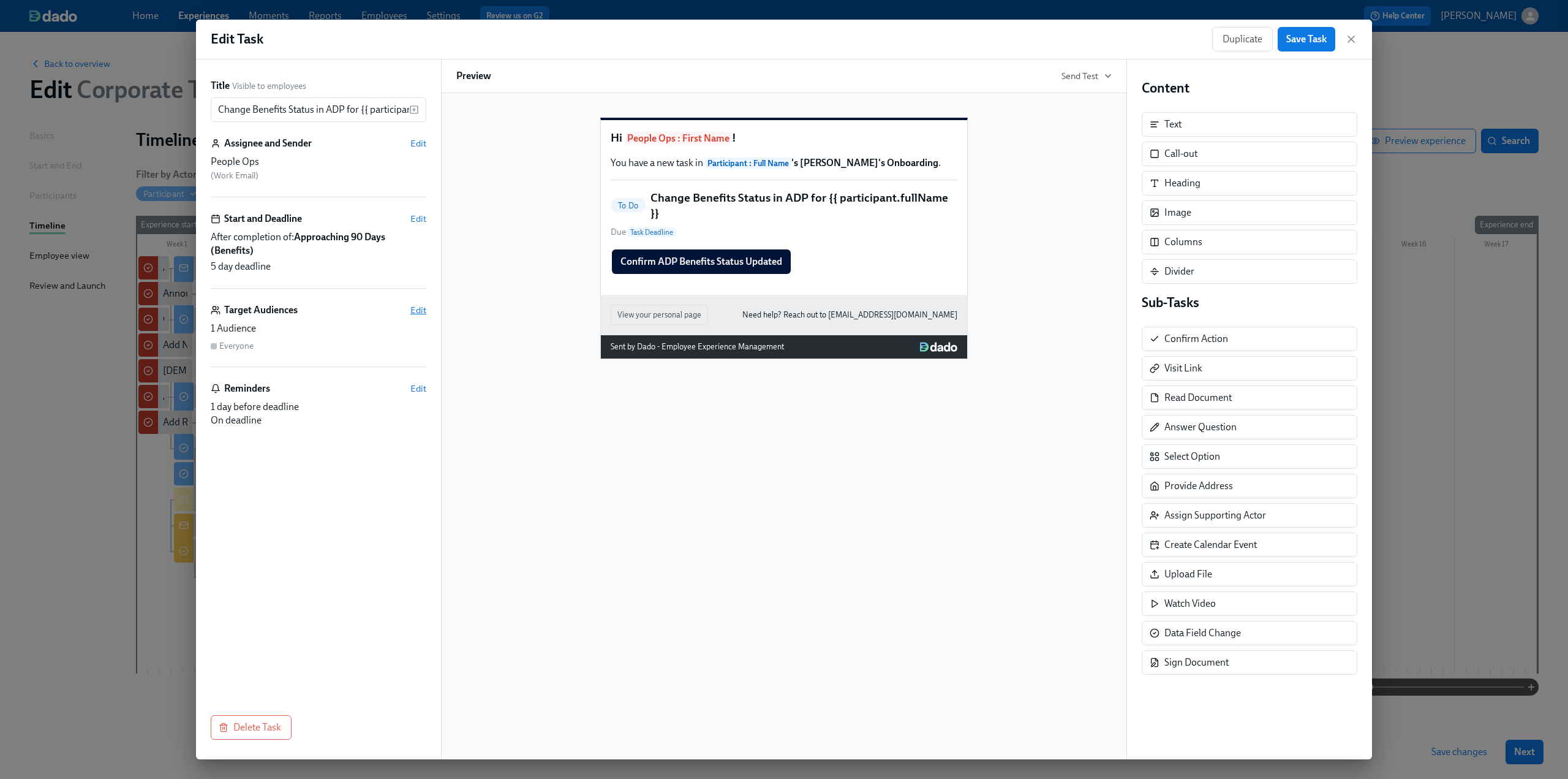
click at [412, 306] on span "Edit" at bounding box center [418, 310] width 16 height 12
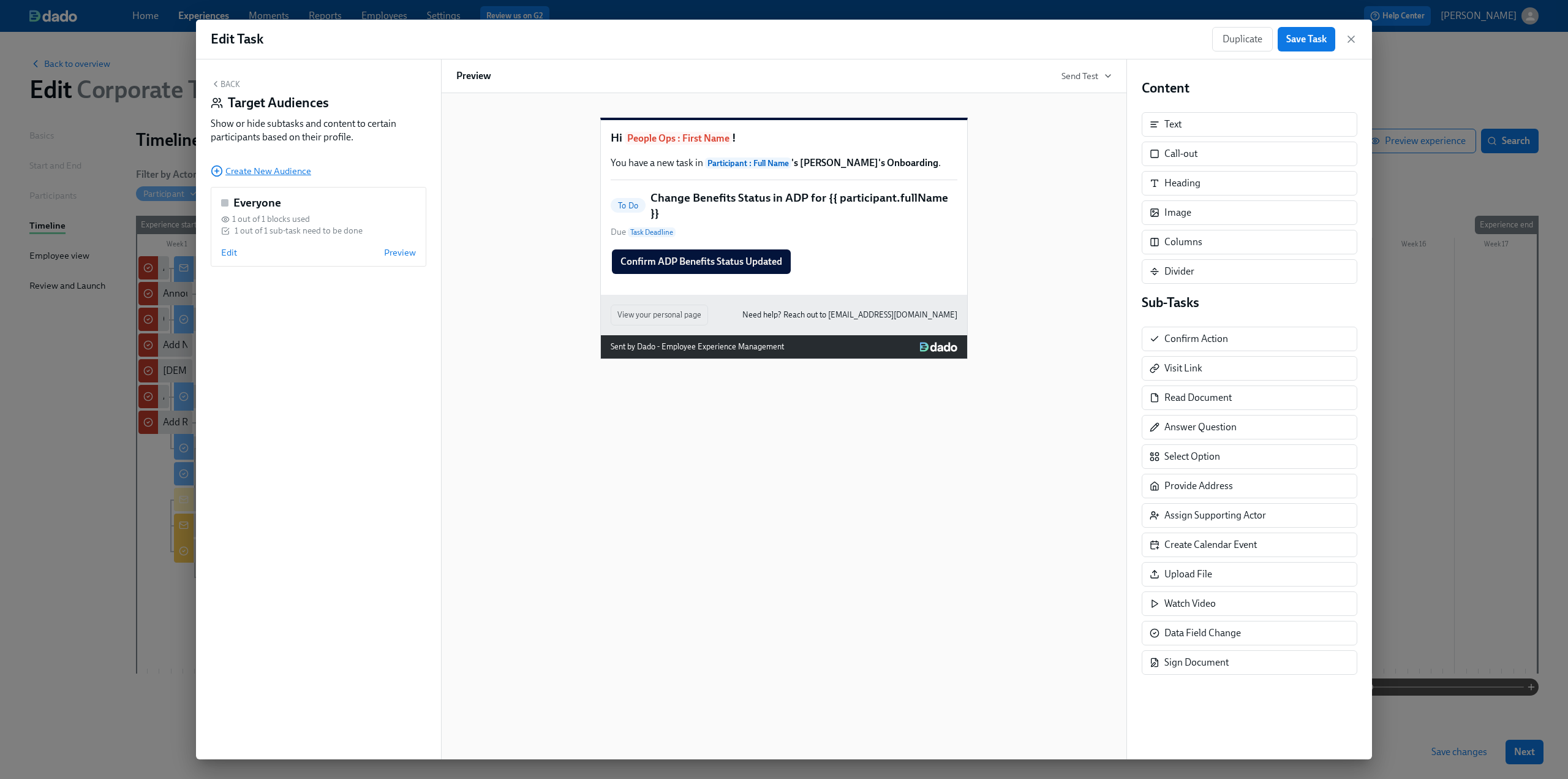
click at [250, 165] on span "Create New Audience" at bounding box center [261, 171] width 101 height 12
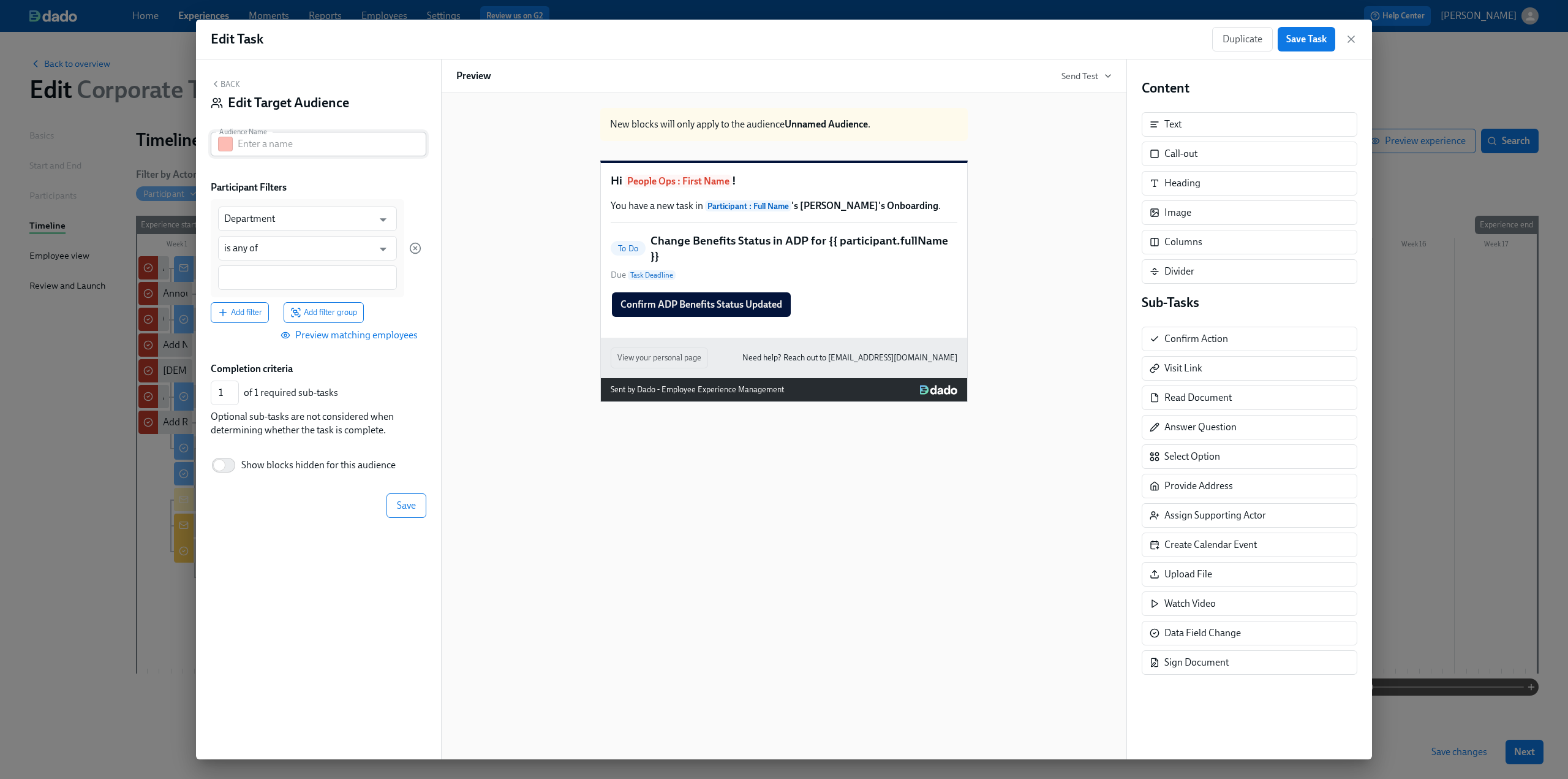
click at [269, 145] on input "text" at bounding box center [331, 144] width 189 height 25
type input "t"
type input "Temp BE Eligible"
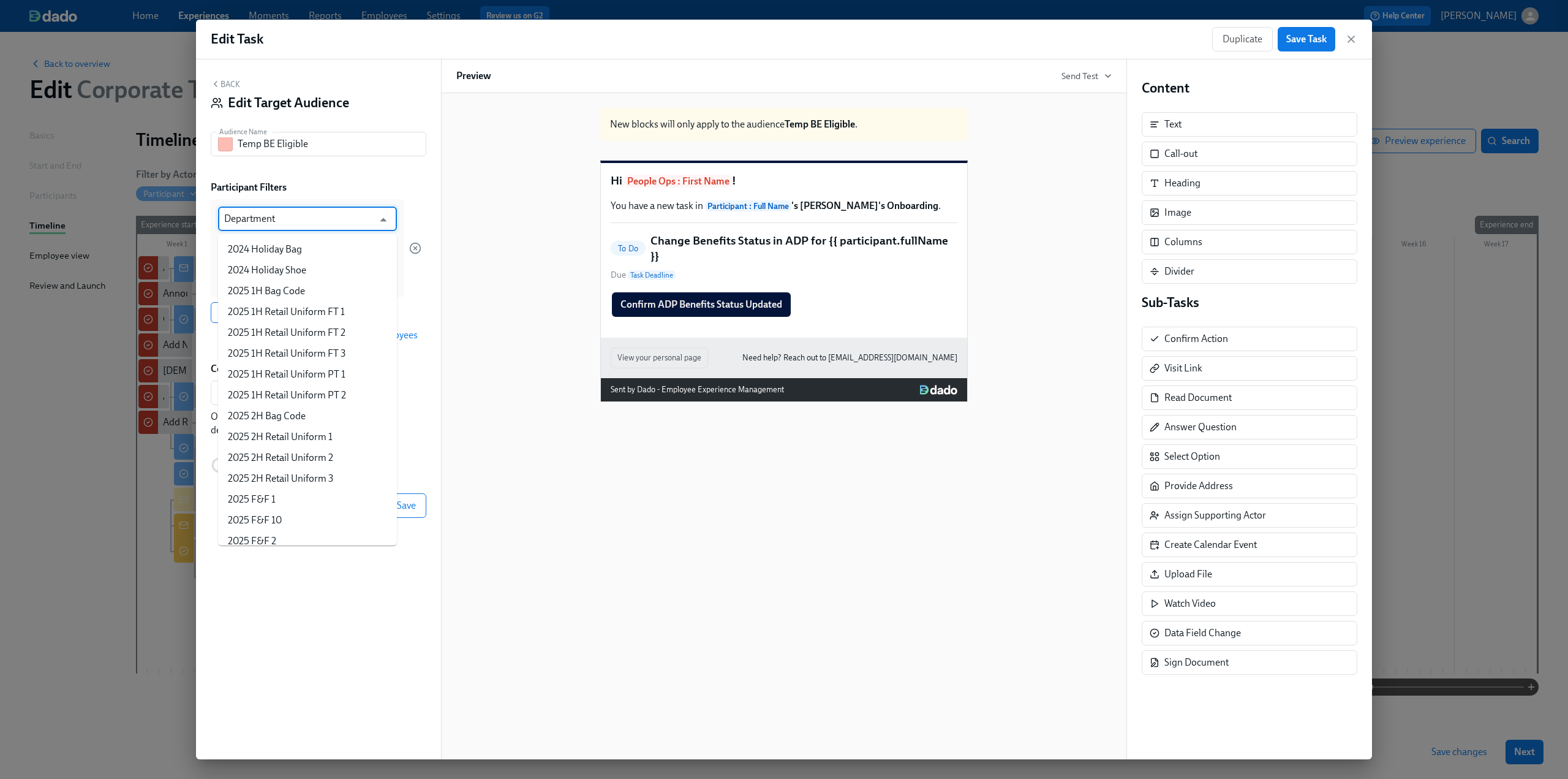
click at [273, 220] on input "Department" at bounding box center [298, 219] width 149 height 25
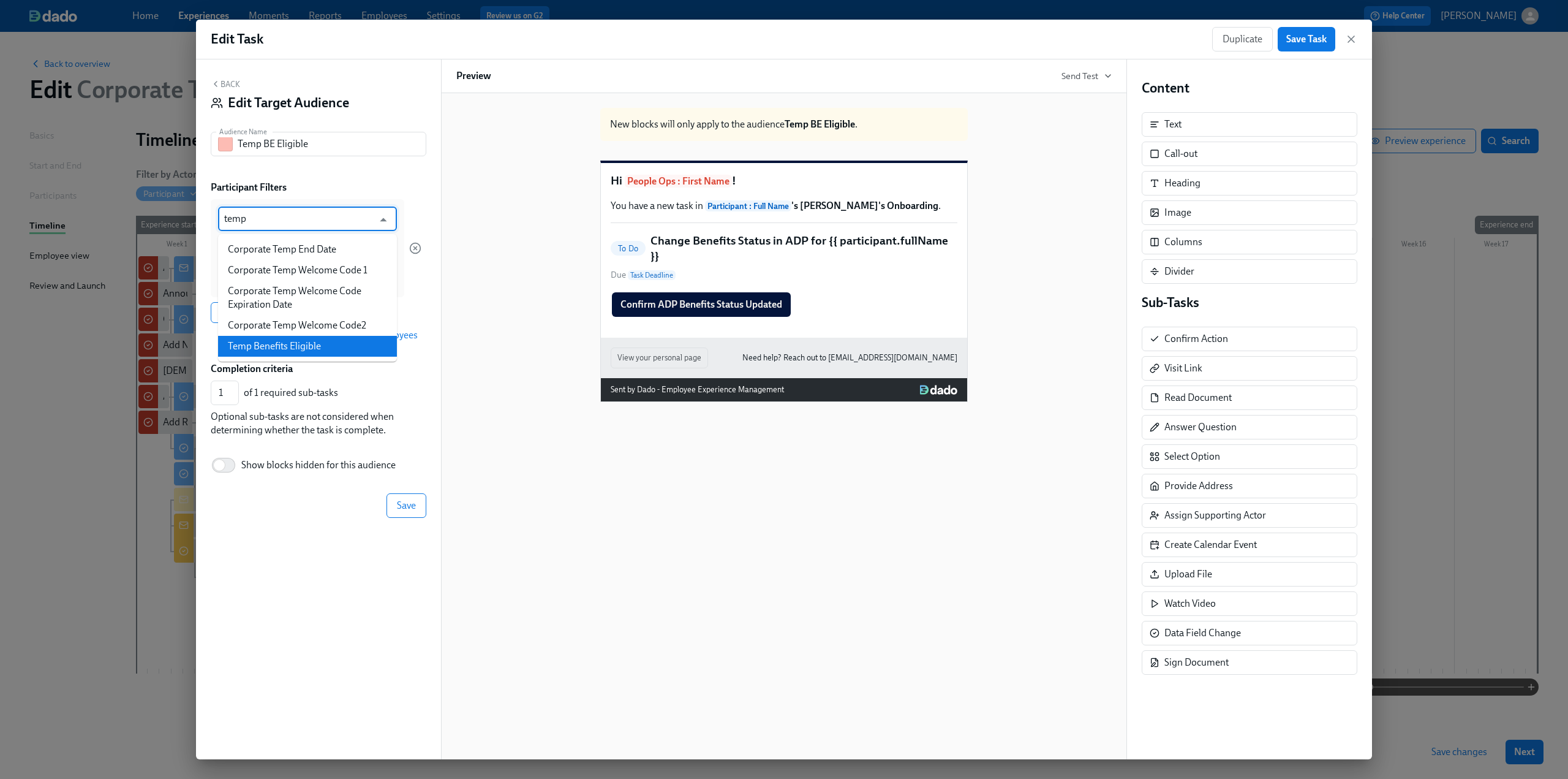
click at [318, 340] on li "Temp Benefits Eligible" at bounding box center [307, 346] width 179 height 21
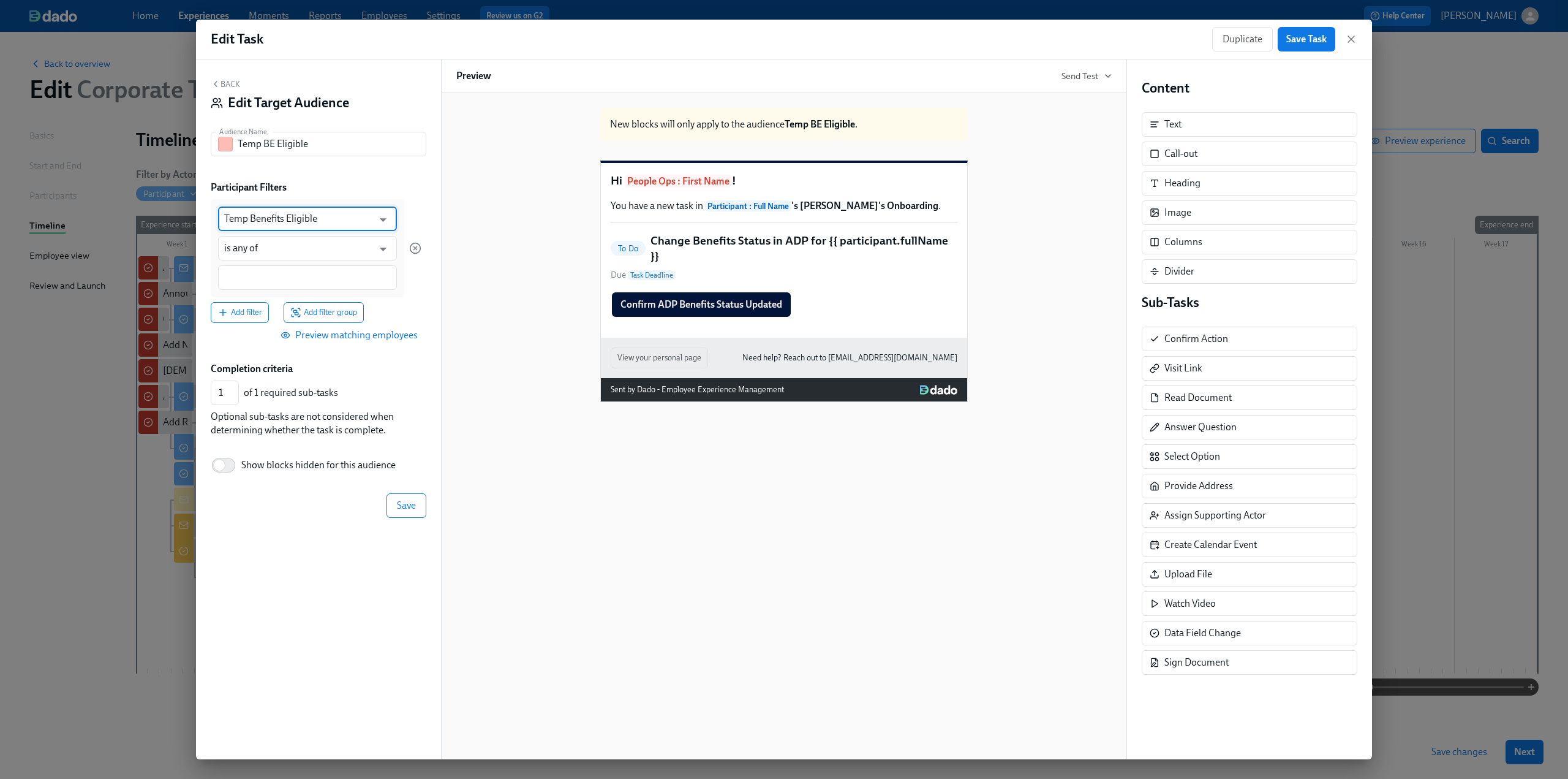
type input "Temp Benefits Eligible"
click at [289, 289] on div at bounding box center [307, 278] width 179 height 25
click at [271, 251] on input "is any of" at bounding box center [298, 249] width 149 height 25
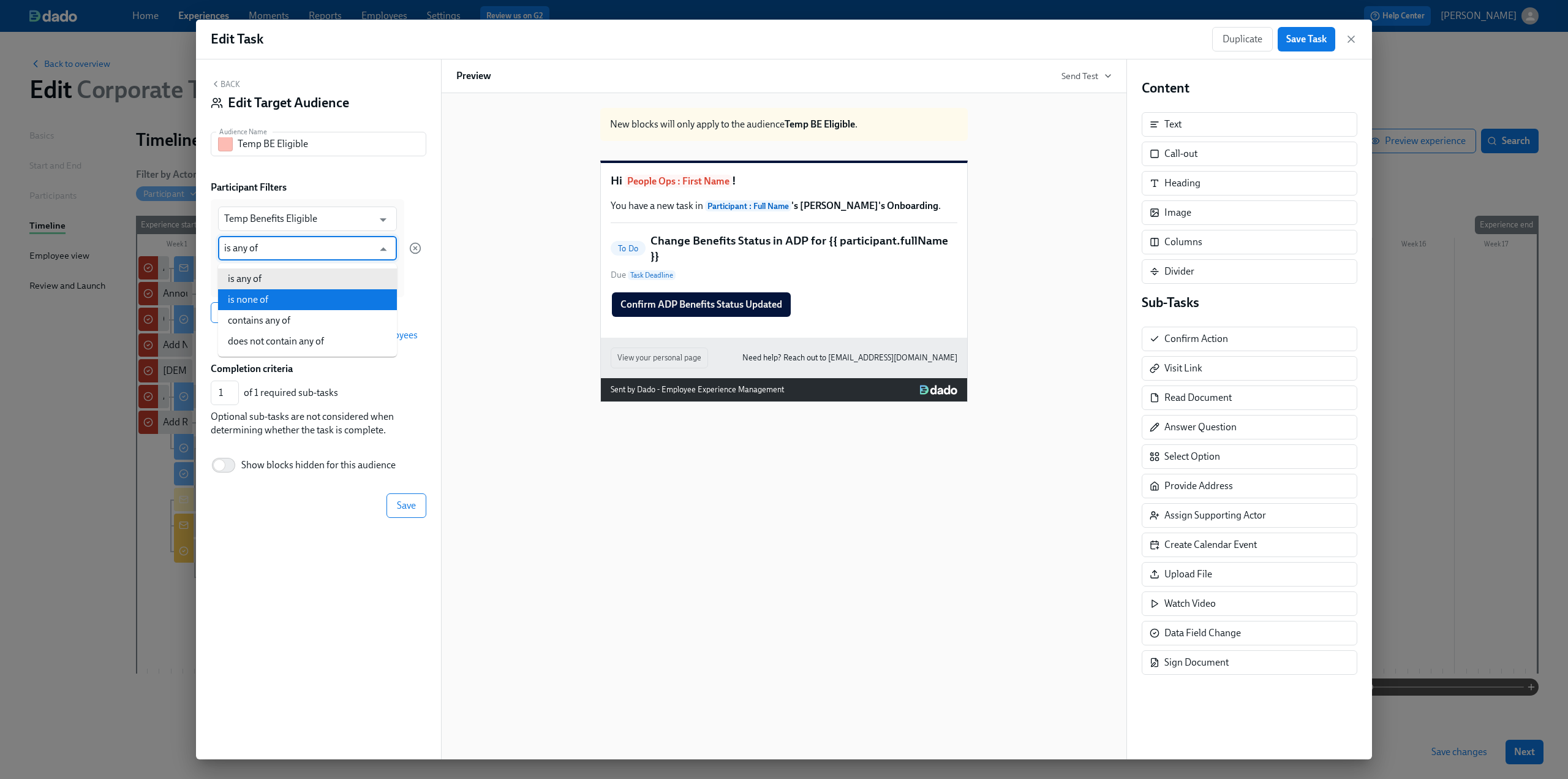
click at [277, 300] on li "is none of" at bounding box center [307, 300] width 179 height 21
type input "is none of"
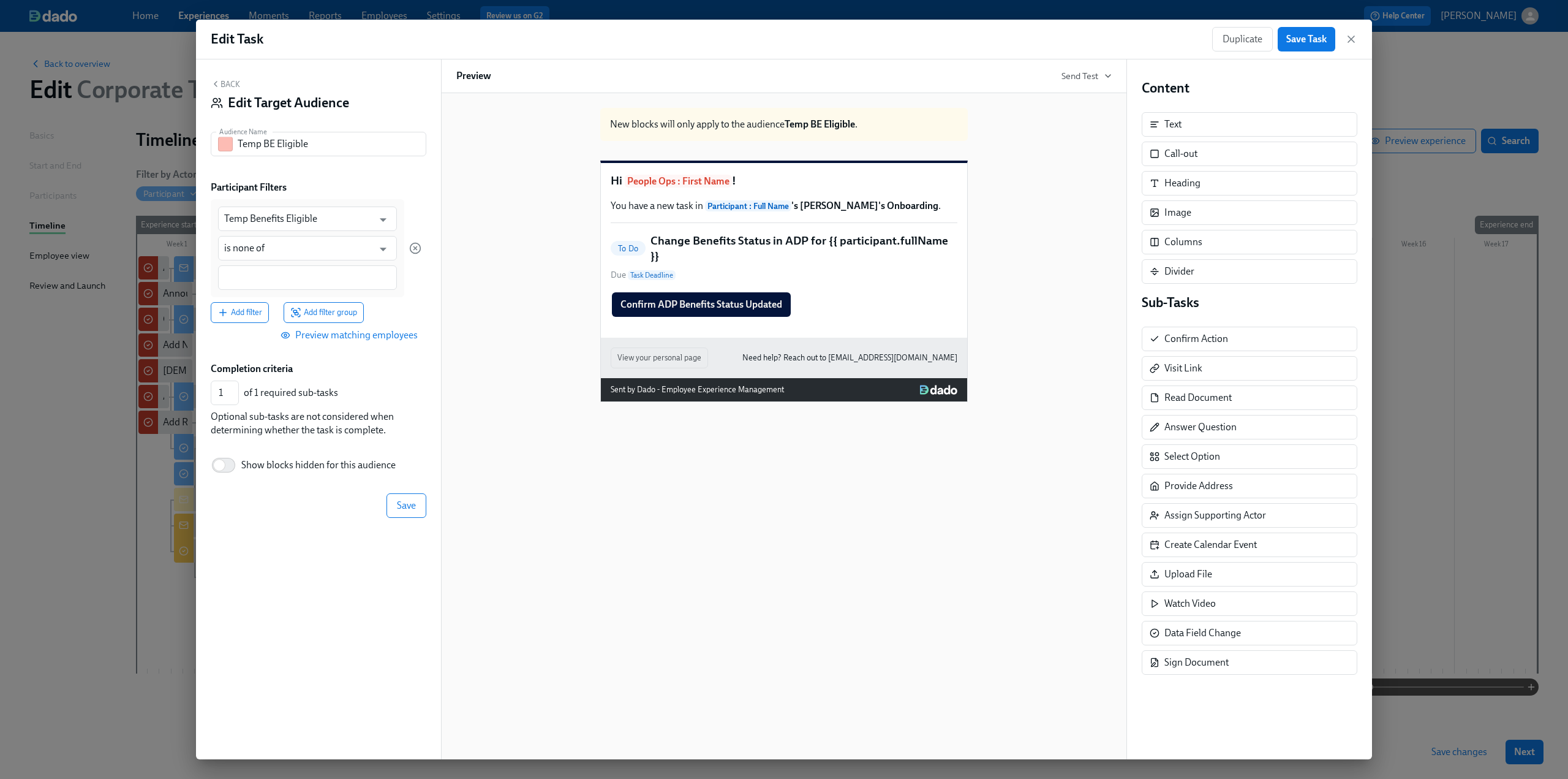
click at [258, 269] on div at bounding box center [307, 278] width 179 height 25
click at [242, 330] on div "blank" at bounding box center [241, 338] width 34 height 15
click at [408, 475] on button "Save" at bounding box center [406, 507] width 40 height 25
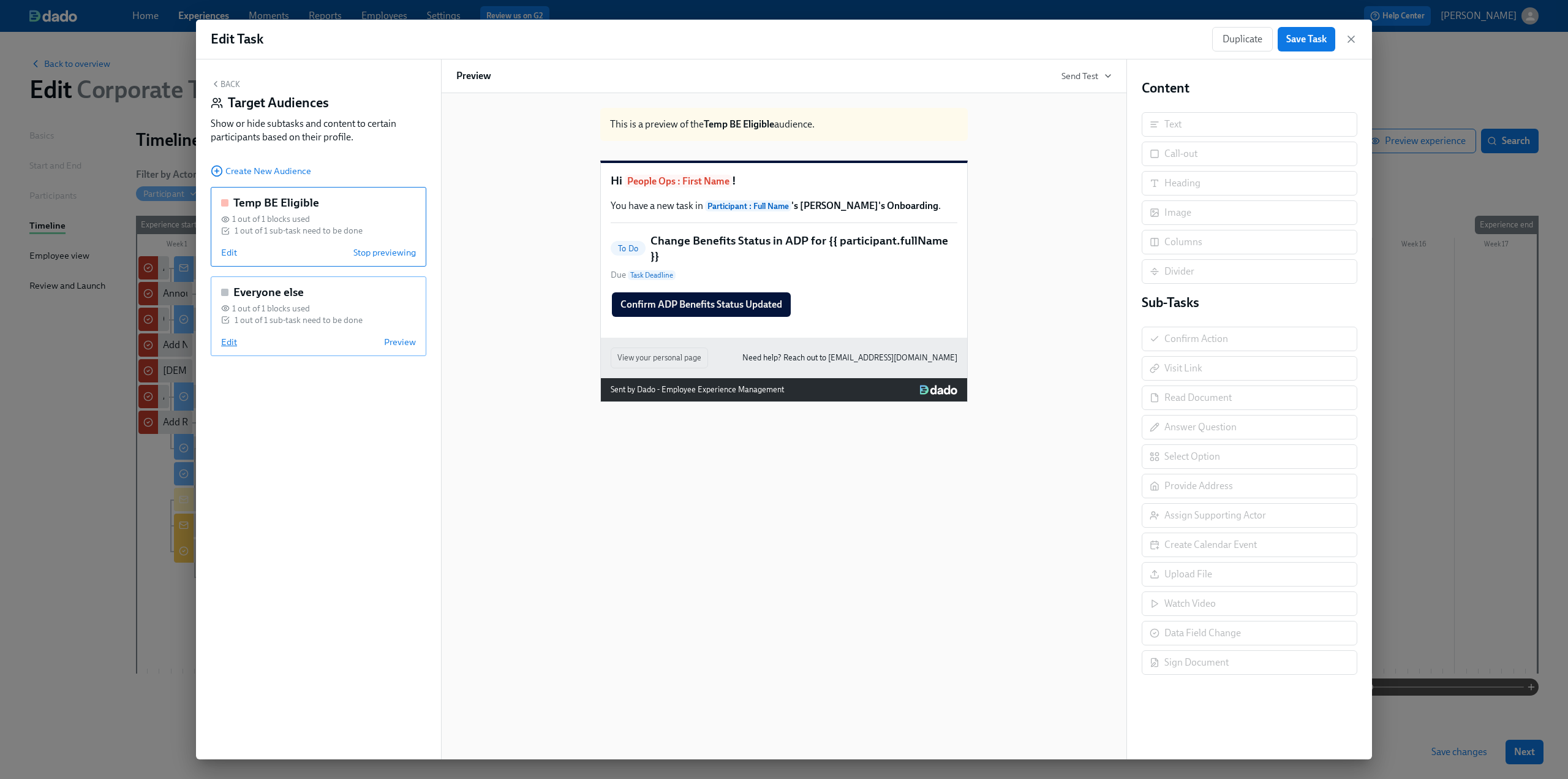
click at [233, 344] on span "Edit" at bounding box center [229, 342] width 16 height 12
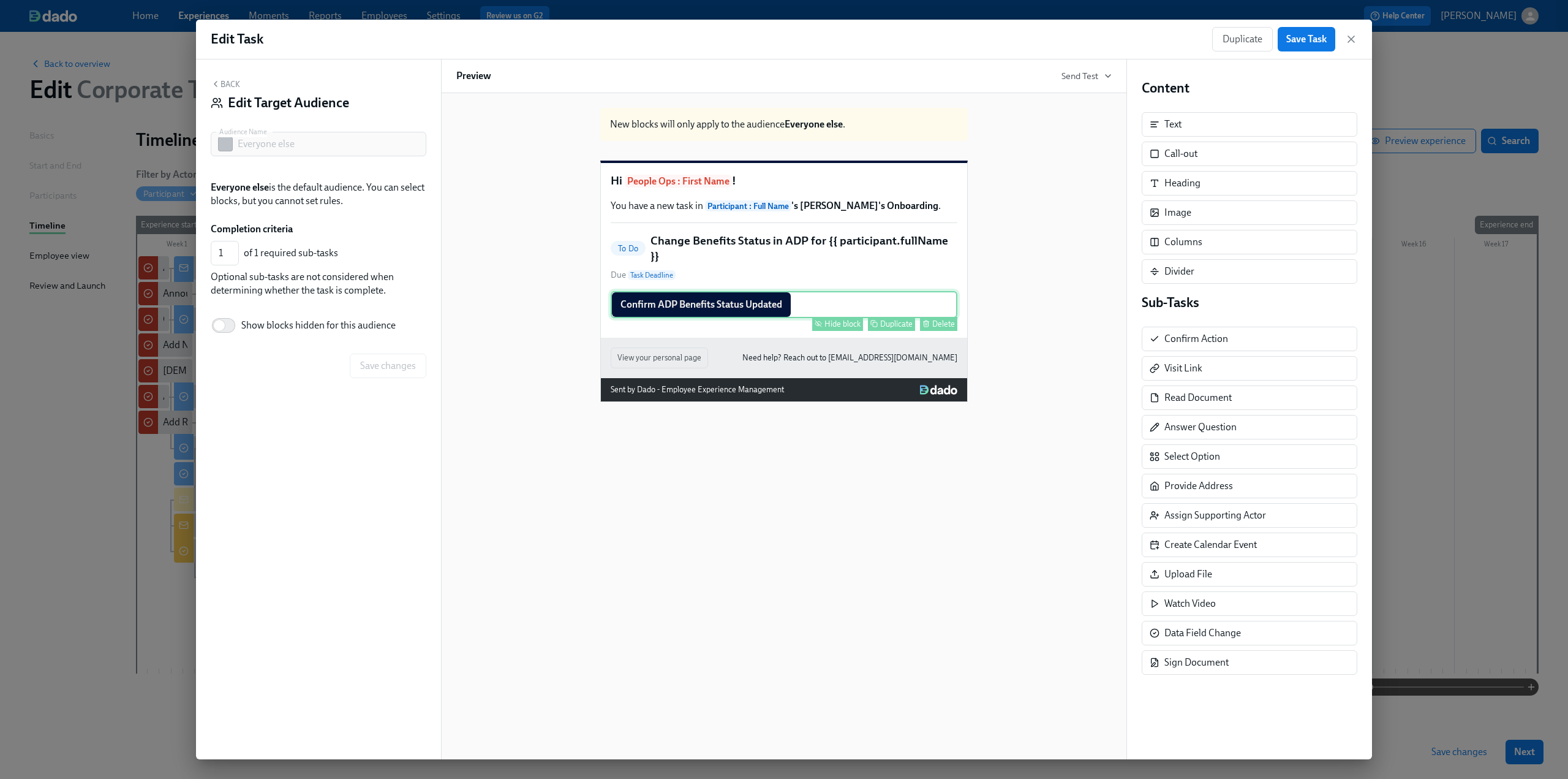
click at [460, 327] on div "Hide block" at bounding box center [843, 324] width 36 height 10
type input "0"
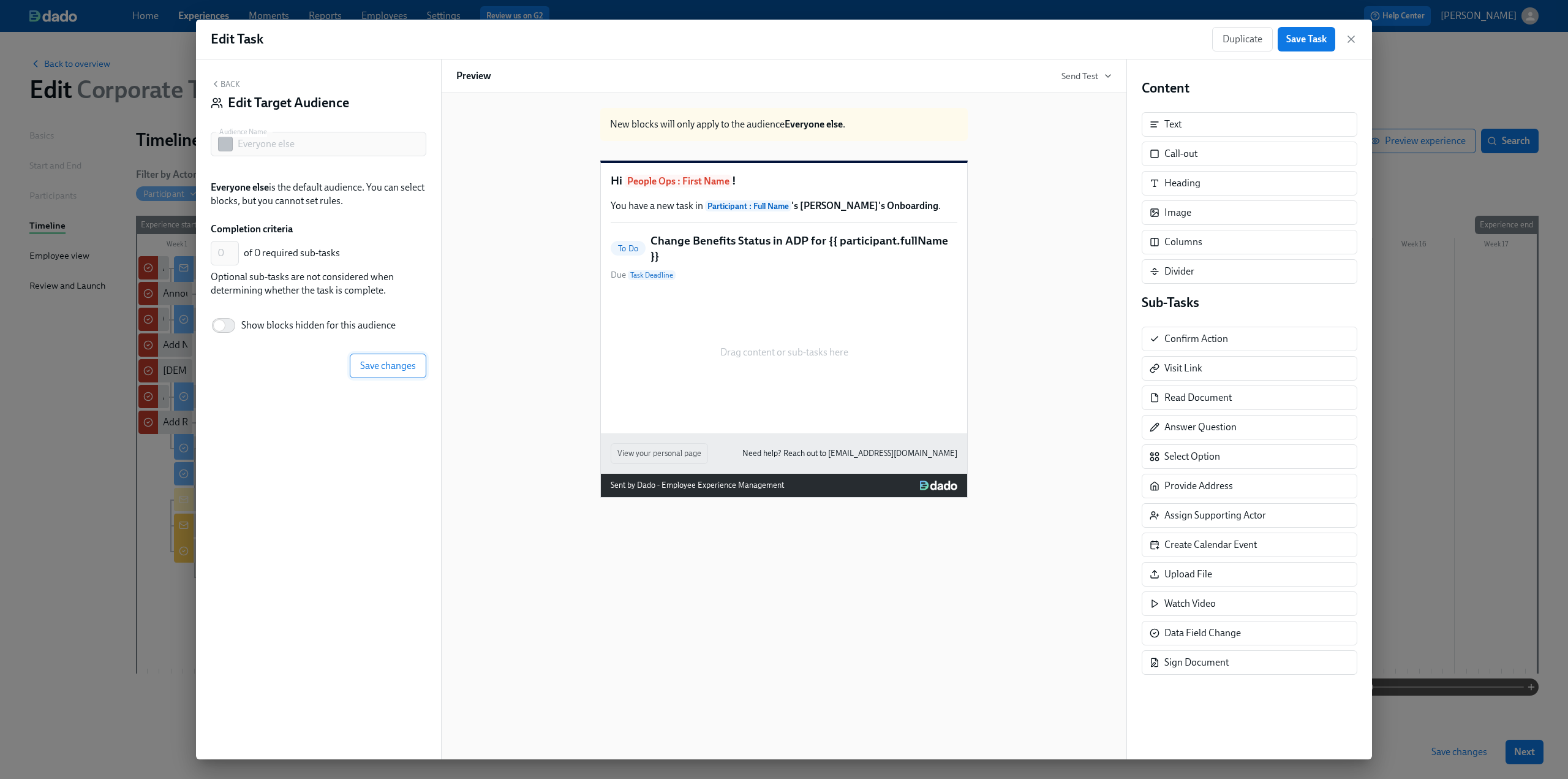
click at [381, 364] on span "Save changes" at bounding box center [388, 366] width 56 height 12
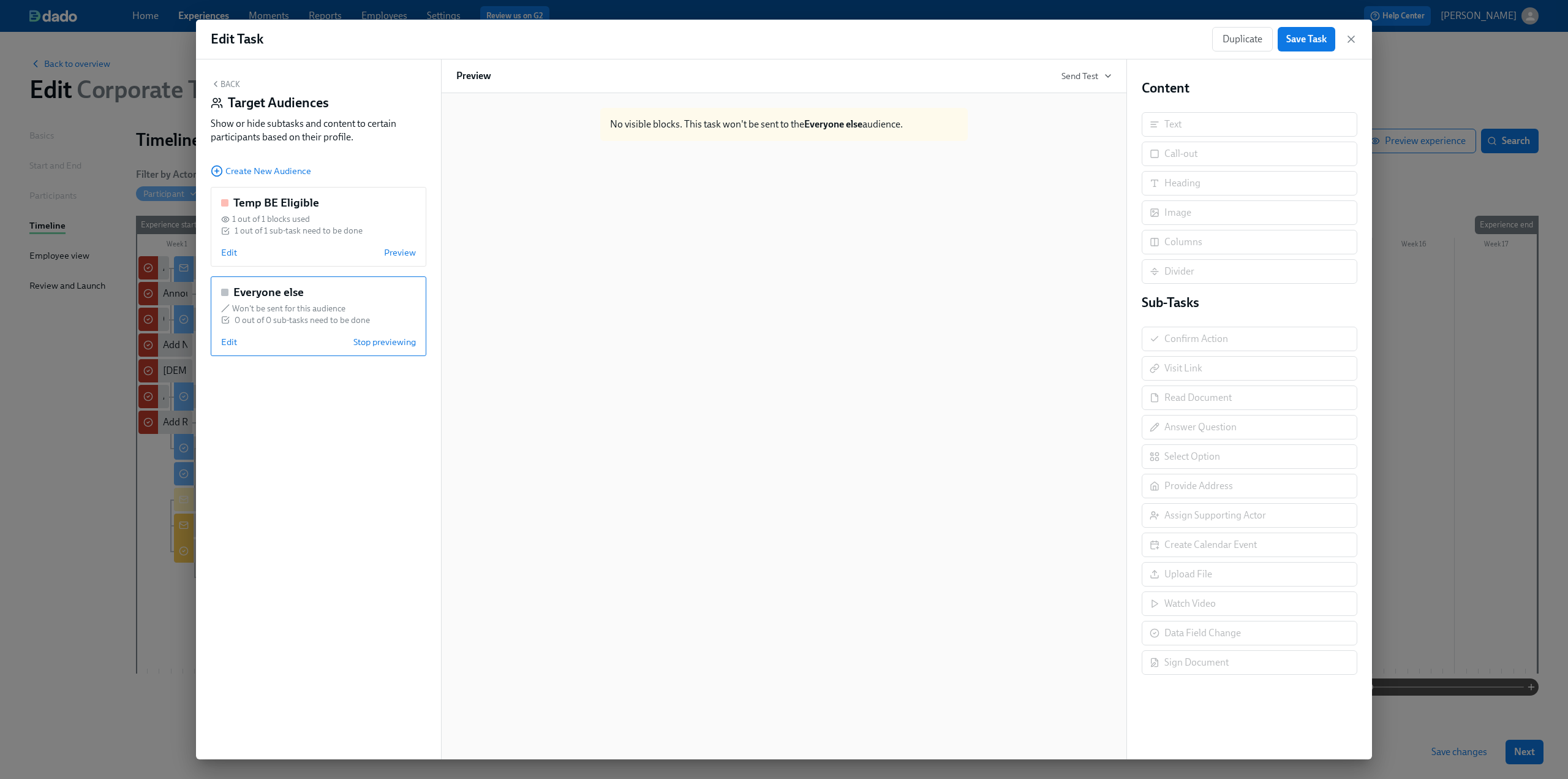
click at [219, 86] on icon "button" at bounding box center [216, 84] width 10 height 10
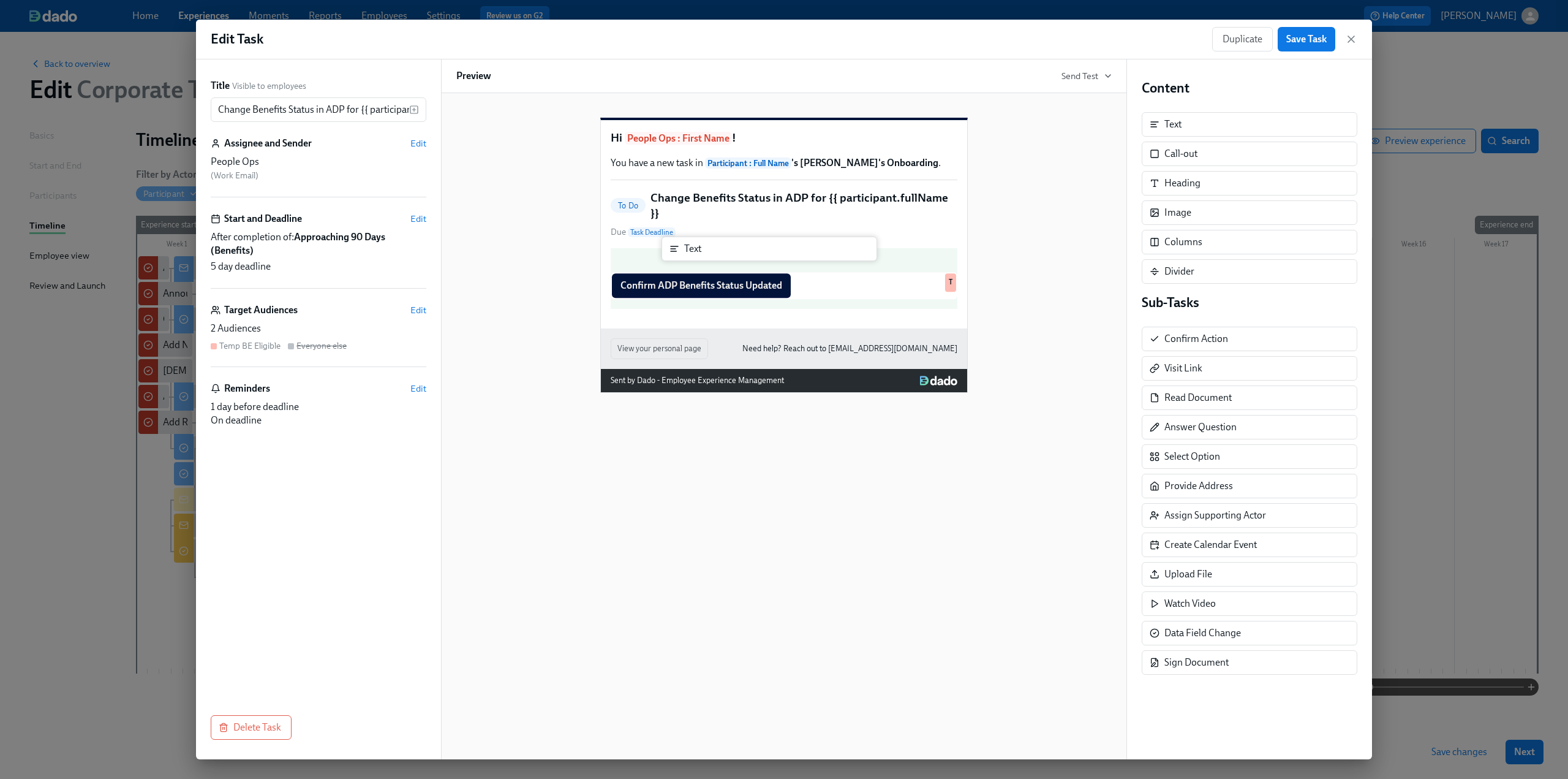
drag, startPoint x: 1180, startPoint y: 132, endPoint x: 692, endPoint y: 257, distance: 503.8
click at [460, 257] on div "Title Visible to employees Change Benefits Status in ADP for {{ participant.ful…" at bounding box center [784, 409] width 1176 height 700
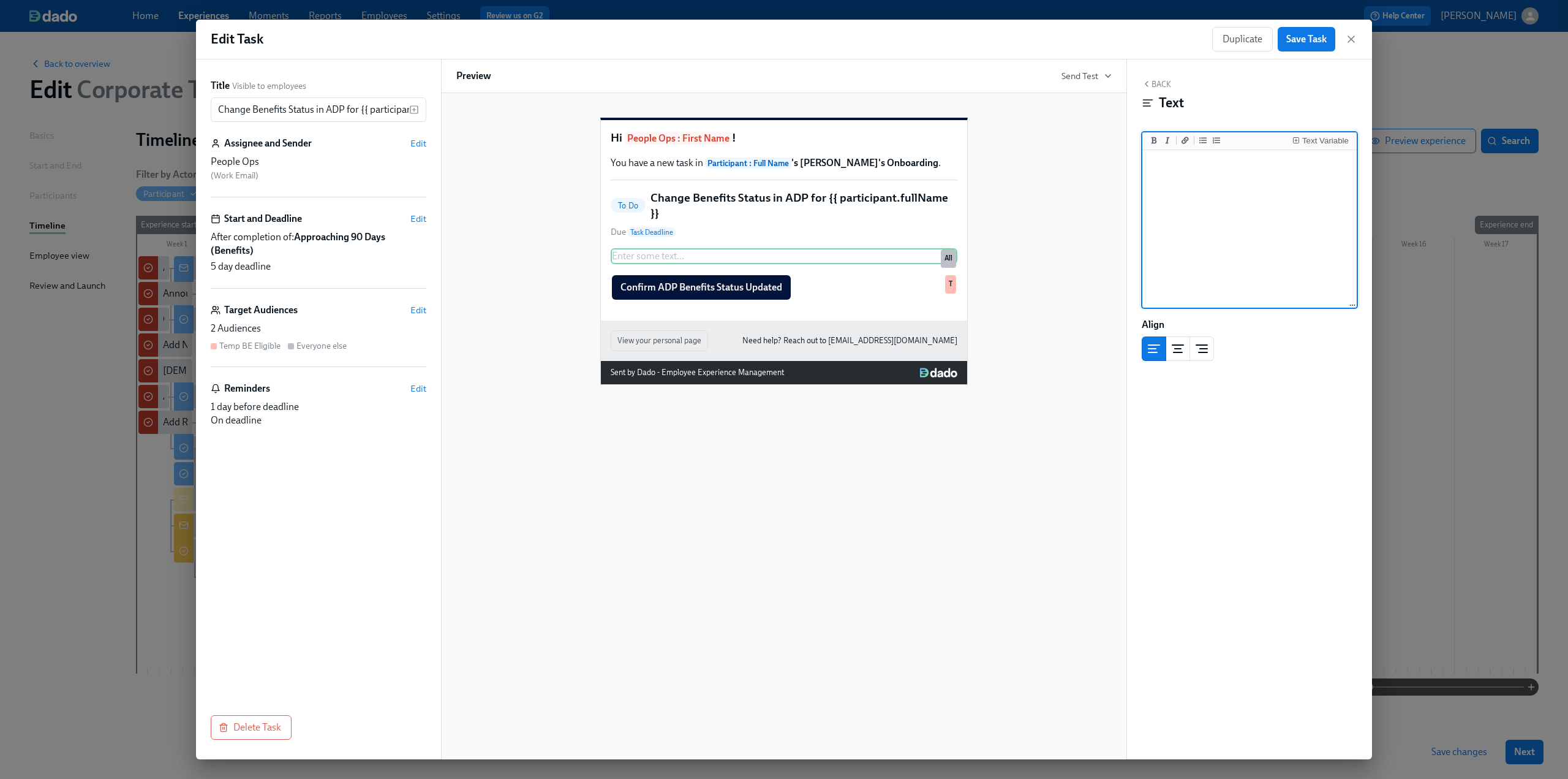
click at [460, 186] on textarea at bounding box center [1250, 229] width 210 height 154
click at [460, 144] on div "Text Variable" at bounding box center [1326, 141] width 46 height 9
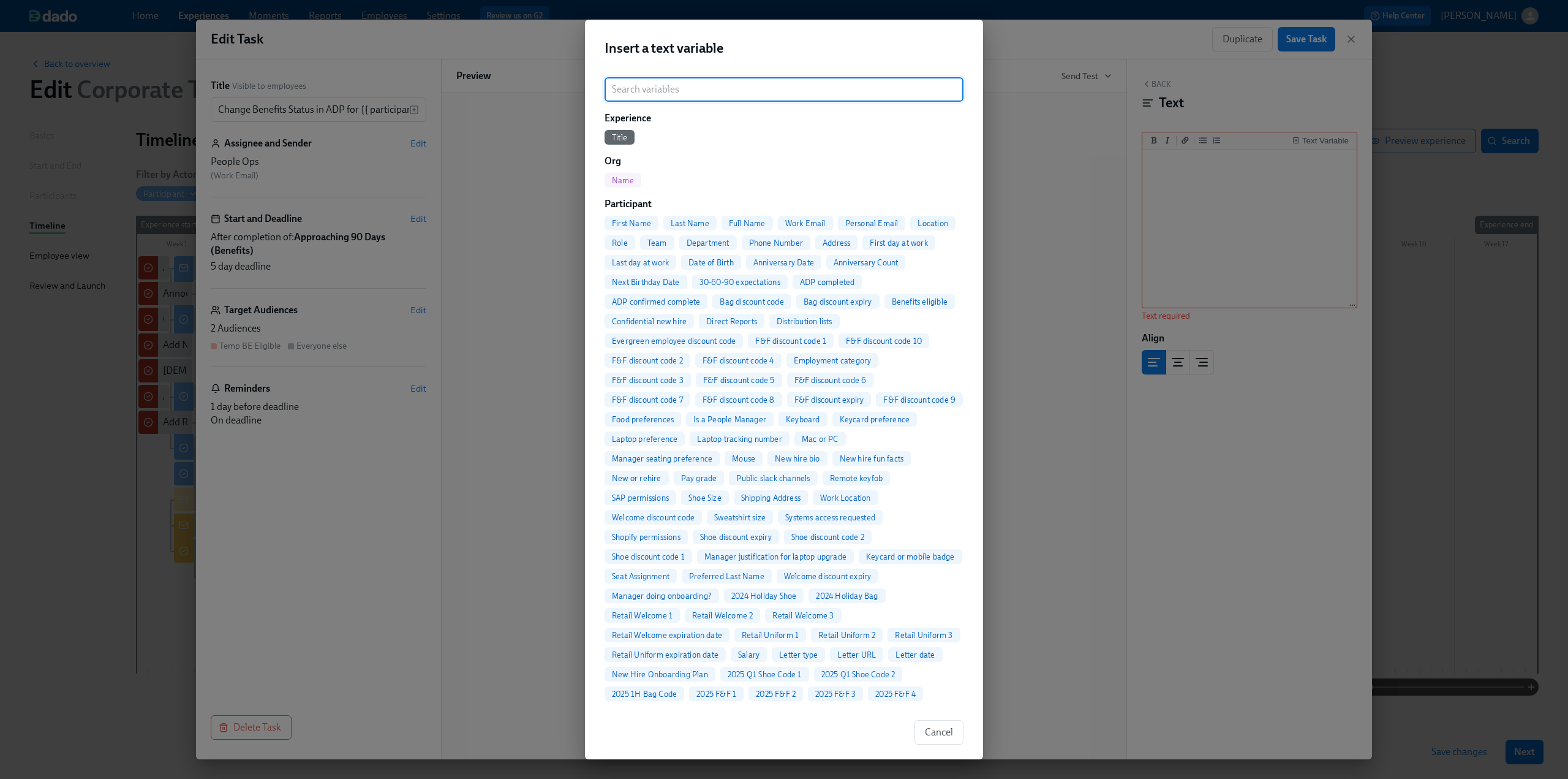
click at [460, 221] on span "Full Name" at bounding box center [747, 223] width 52 height 10
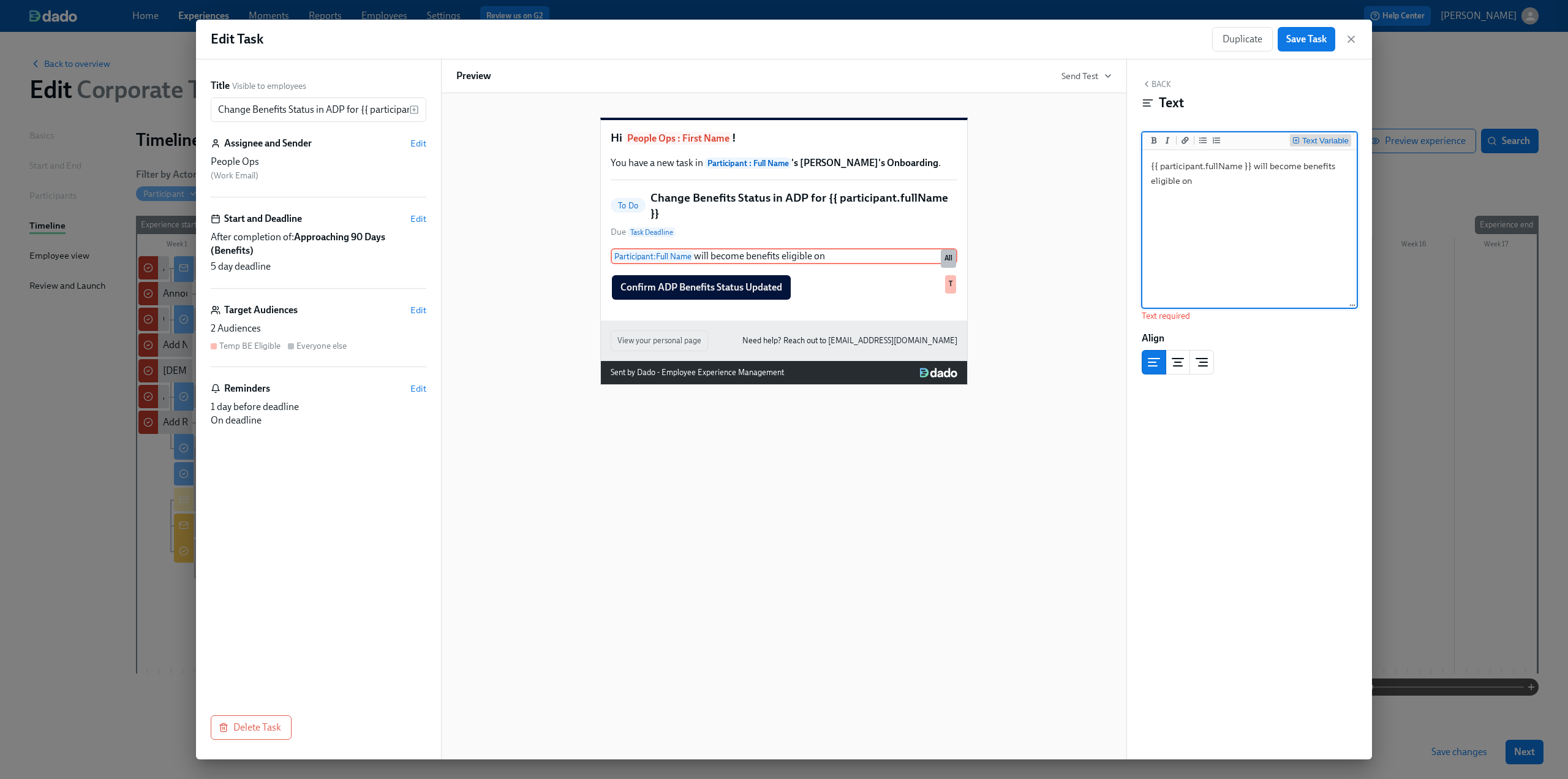
type textarea "{{ participant.fullName }} will become benefits eligible on"
click at [460, 138] on div "Text Variable" at bounding box center [1326, 141] width 46 height 9
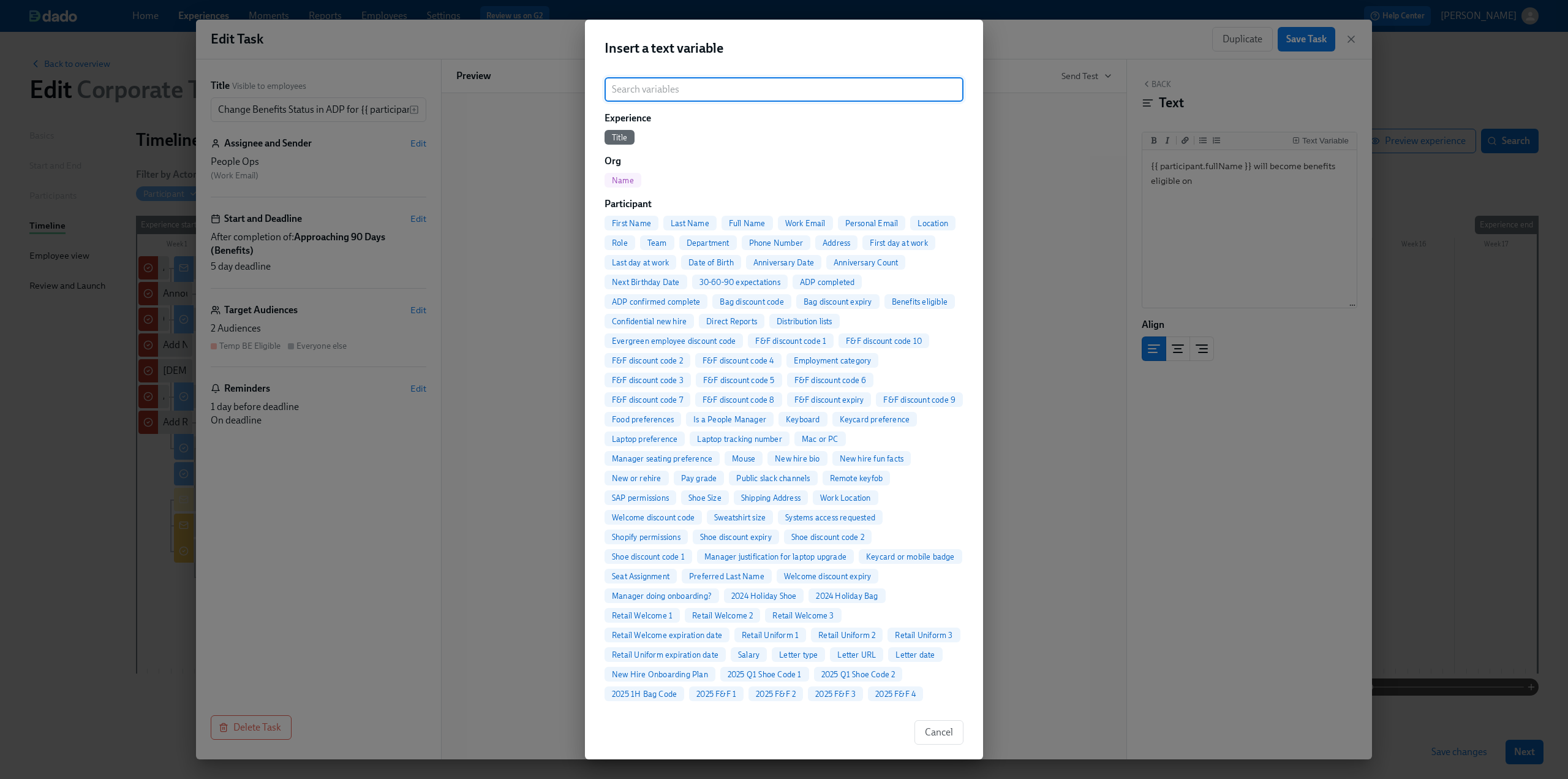
click at [460, 91] on input "search" at bounding box center [783, 89] width 359 height 25
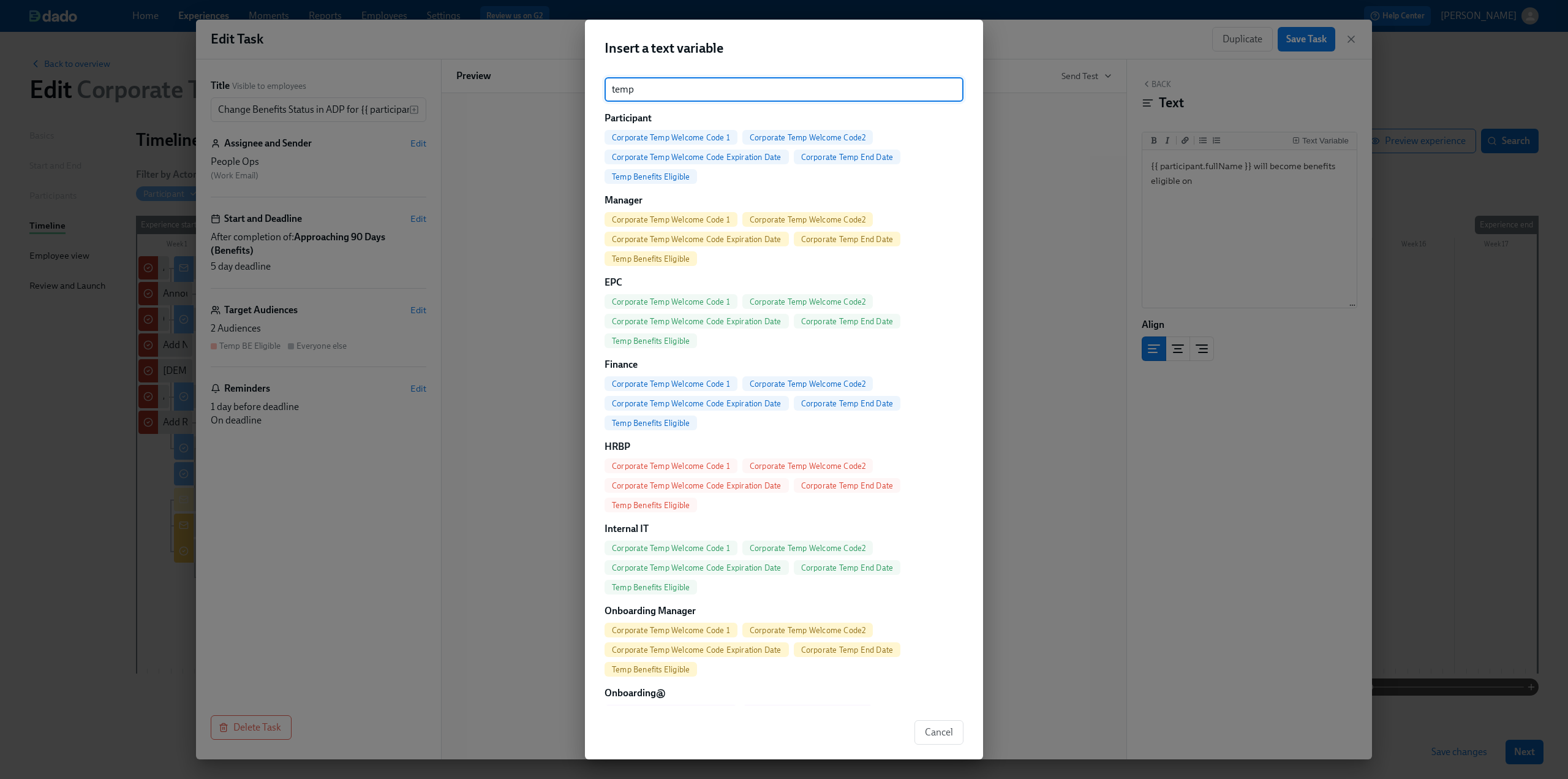
type input "temp"
click at [460, 178] on span "Temp Benefits Eligible" at bounding box center [651, 177] width 93 height 10
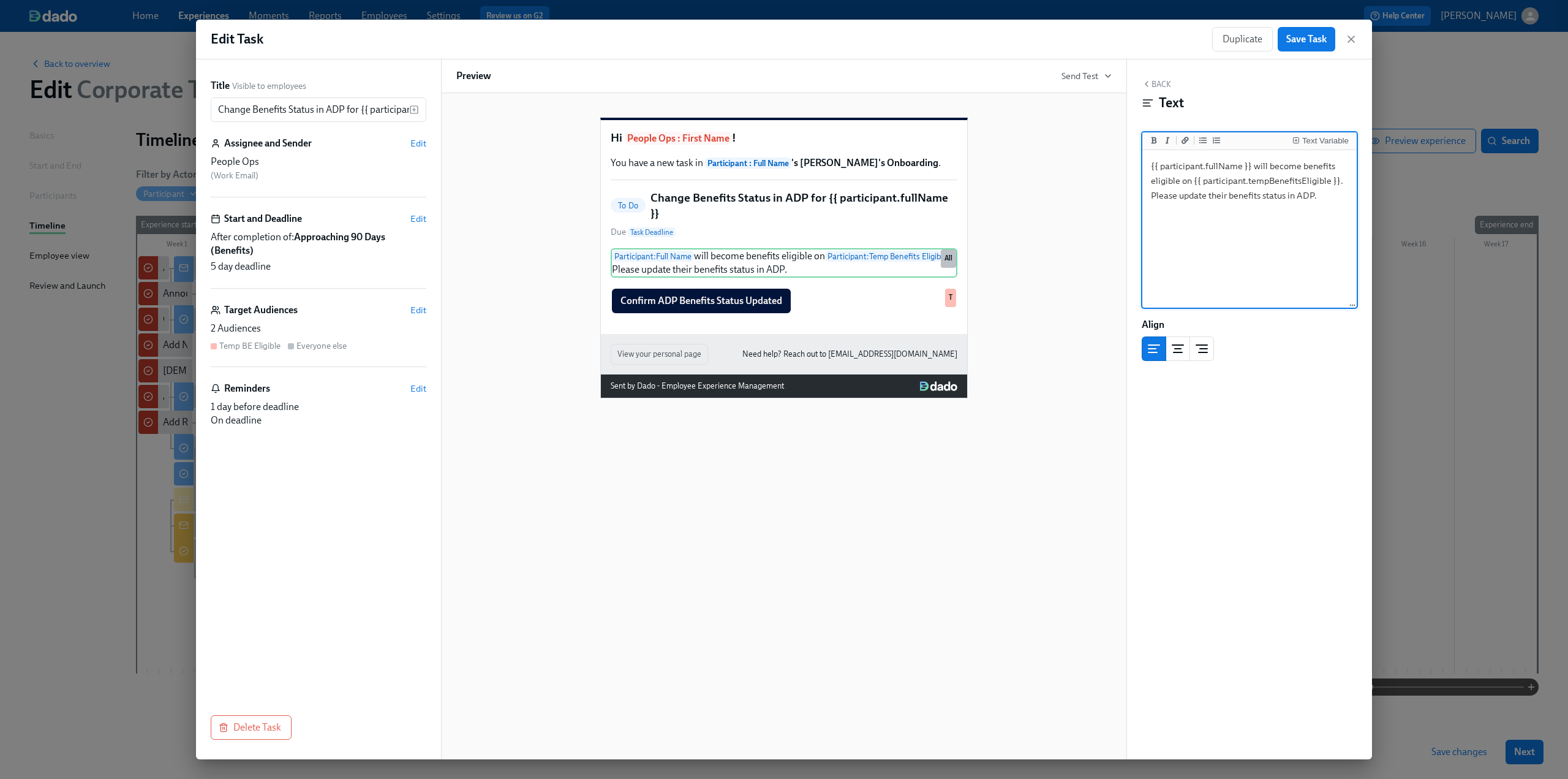
type textarea "{{ participant.fullName }} will become benefits eligible on {{ participant.temp…"
click at [460, 275] on div "Hi People Ops : First Name ! You have a new task in Participant : Full Name 's …" at bounding box center [784, 248] width 655 height 300
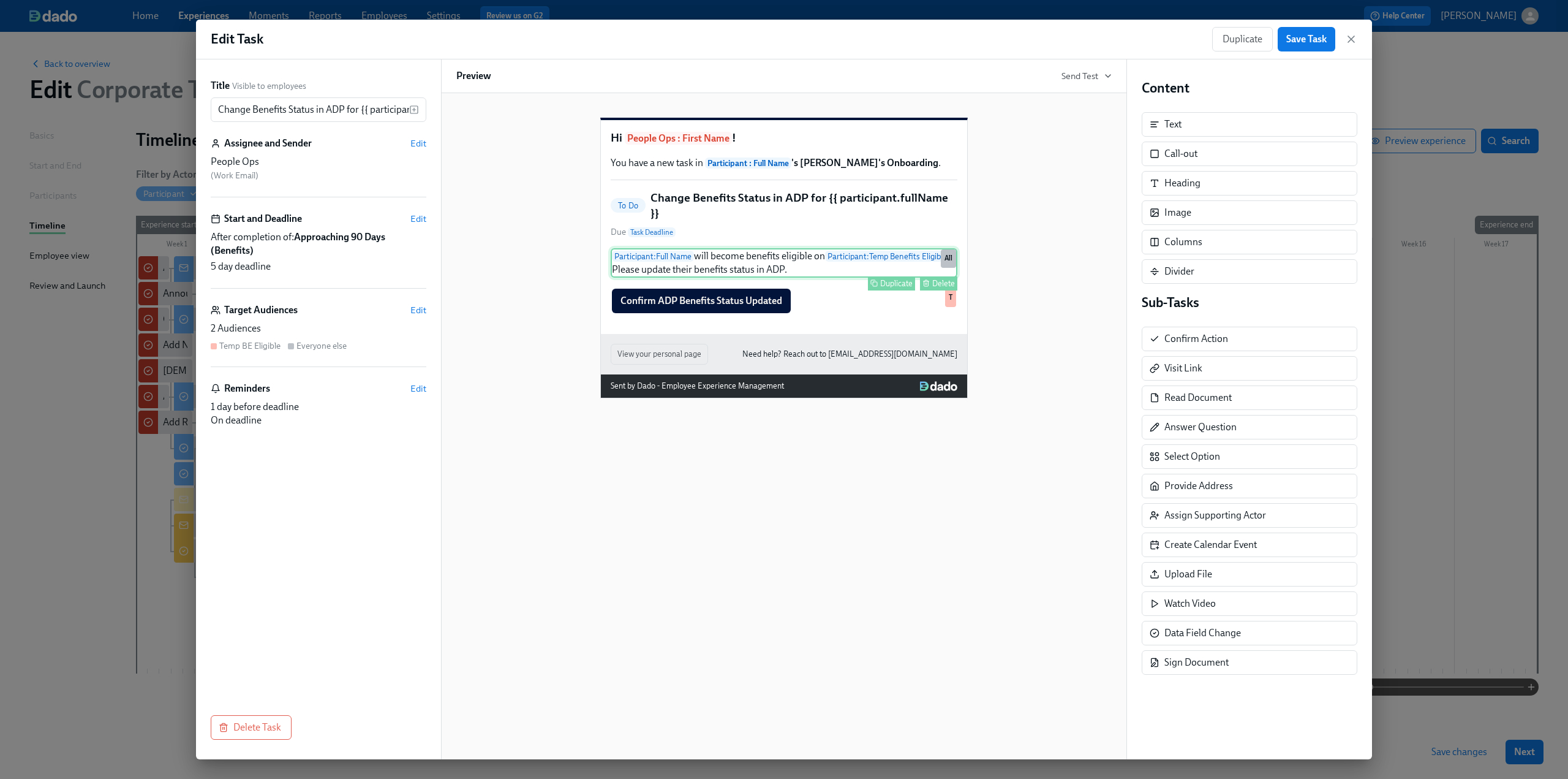
click at [460, 277] on div "Participant : Full Name will become benefits eligible on Participant : Temp Ben…" at bounding box center [783, 263] width 346 height 29
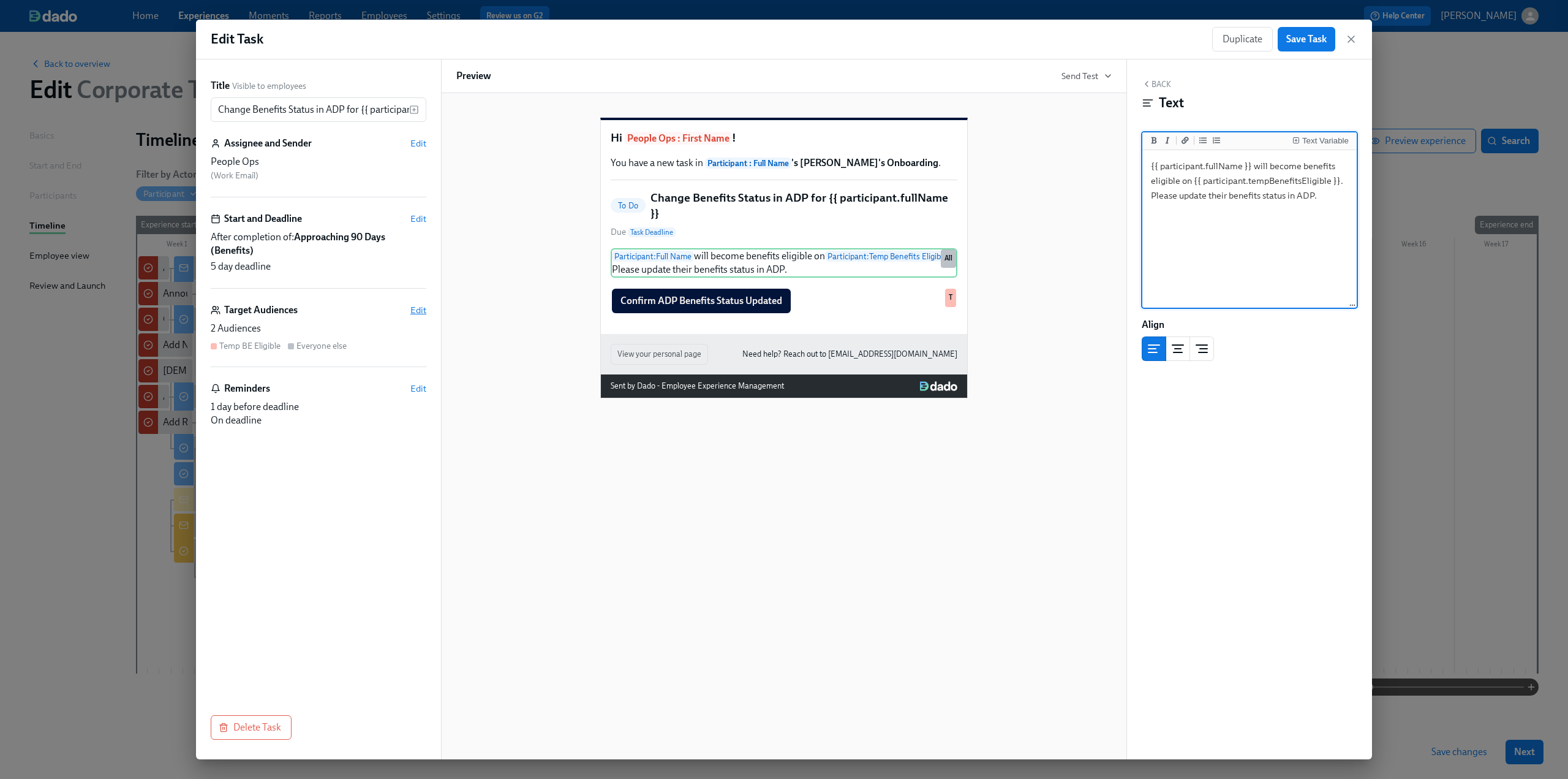
click at [419, 306] on span "Edit" at bounding box center [418, 310] width 16 height 12
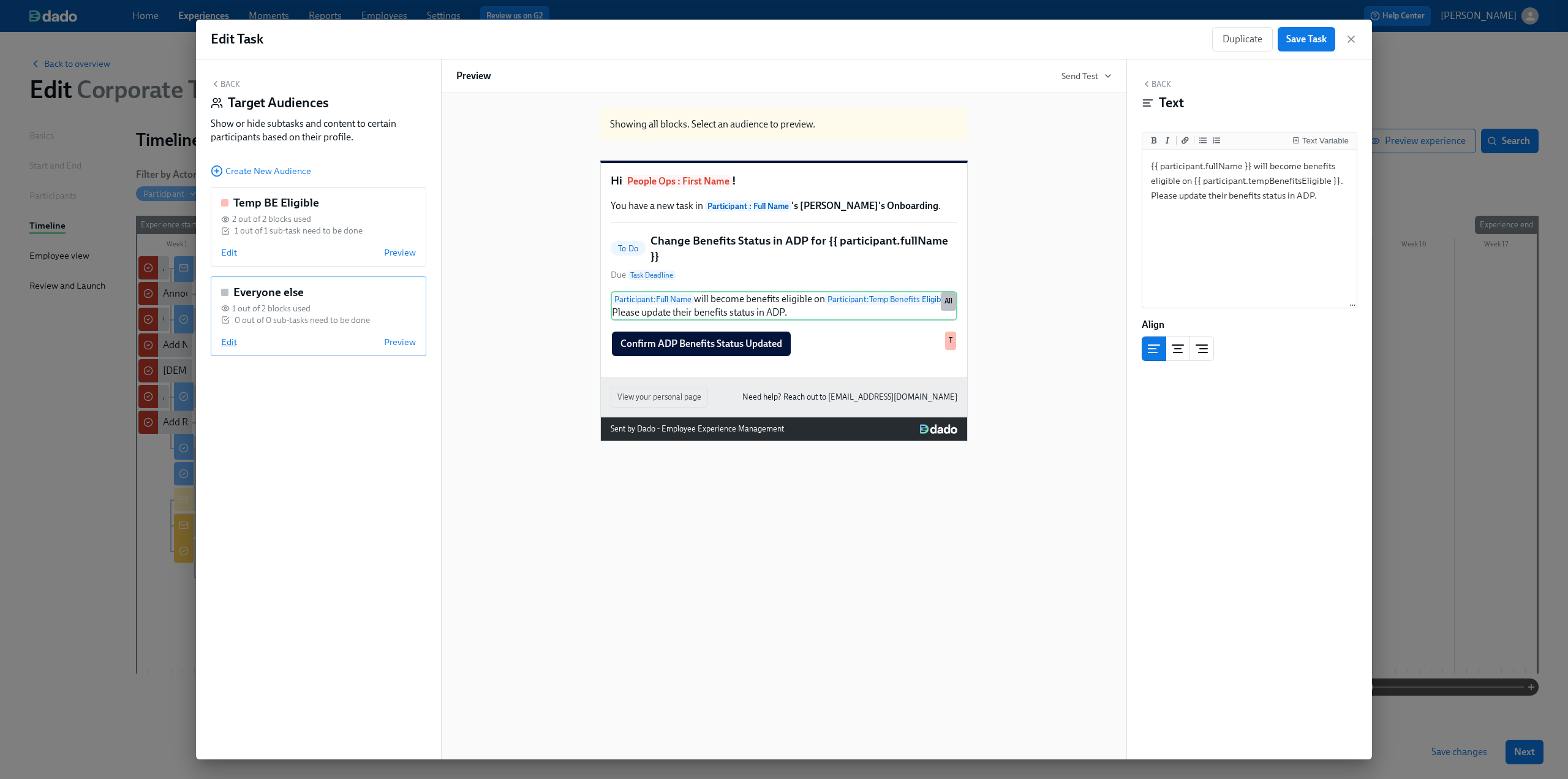
click at [229, 336] on span "Edit" at bounding box center [229, 342] width 16 height 12
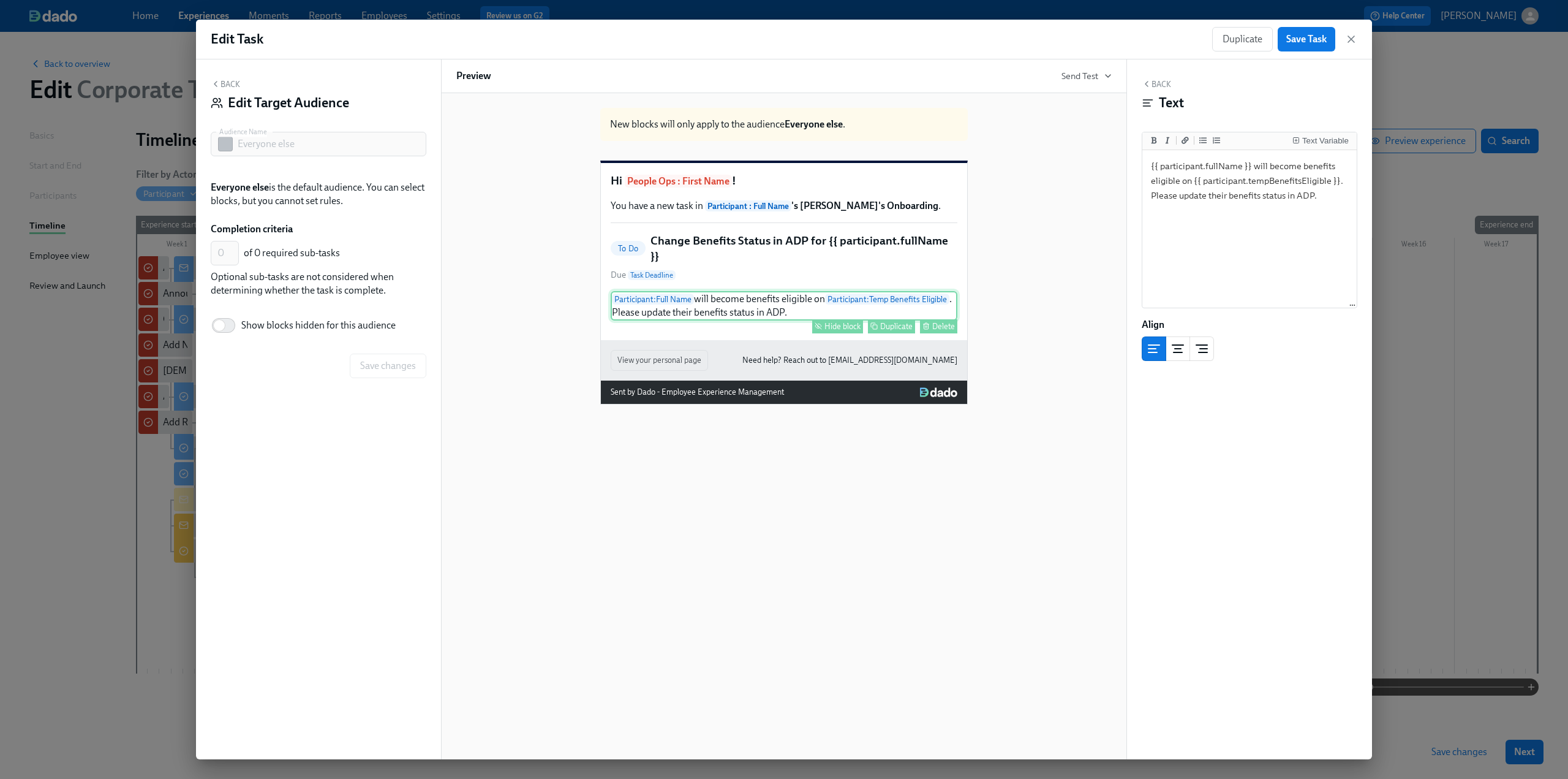
click at [460, 331] on div "Hide block" at bounding box center [843, 327] width 36 height 10
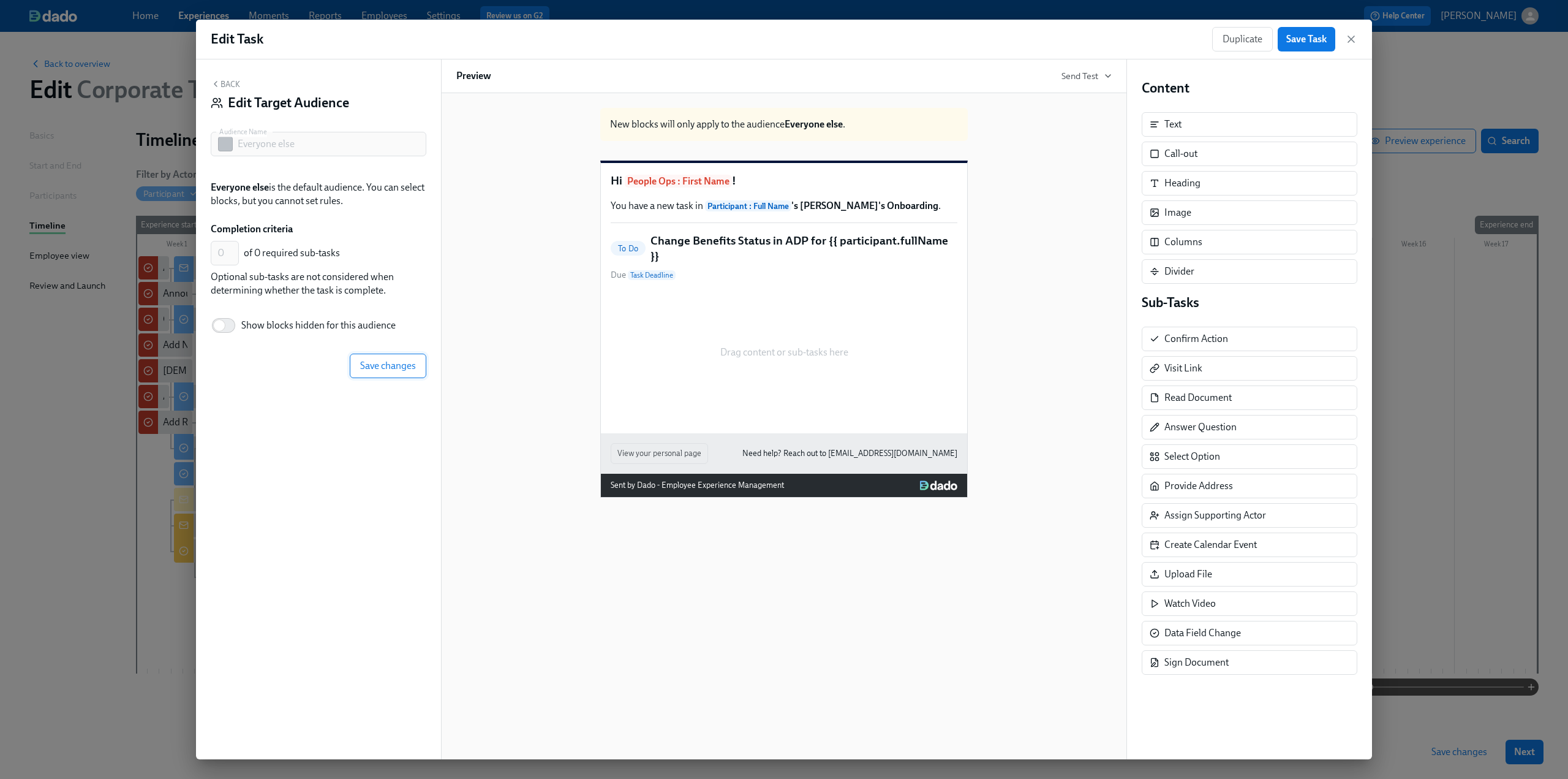
click at [398, 366] on span "Save changes" at bounding box center [388, 366] width 56 height 12
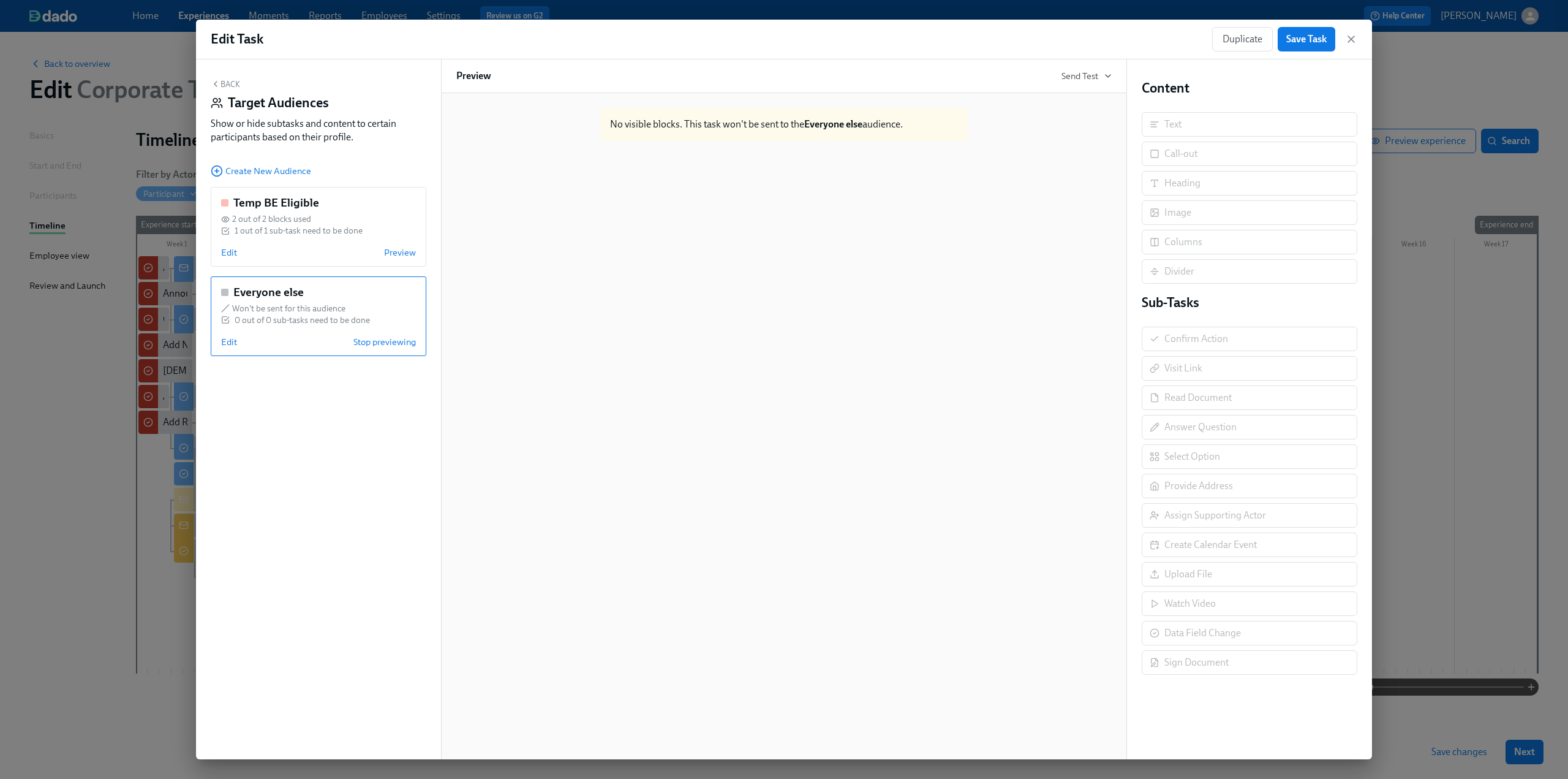
click at [233, 82] on button "Back" at bounding box center [225, 84] width 29 height 10
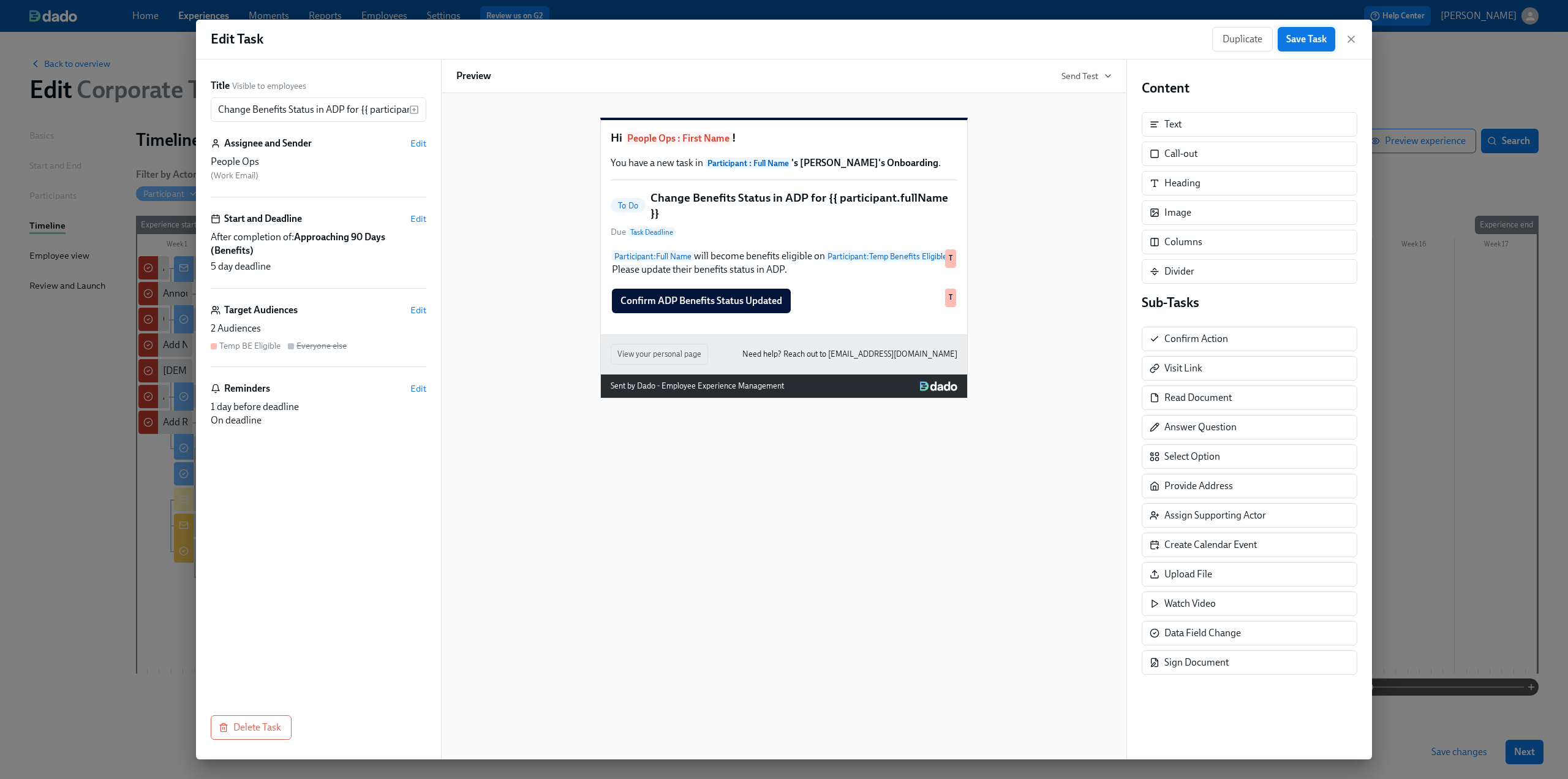
click at [460, 40] on span "Save Task" at bounding box center [1306, 39] width 40 height 12
click at [460, 40] on icon "button" at bounding box center [1352, 39] width 12 height 12
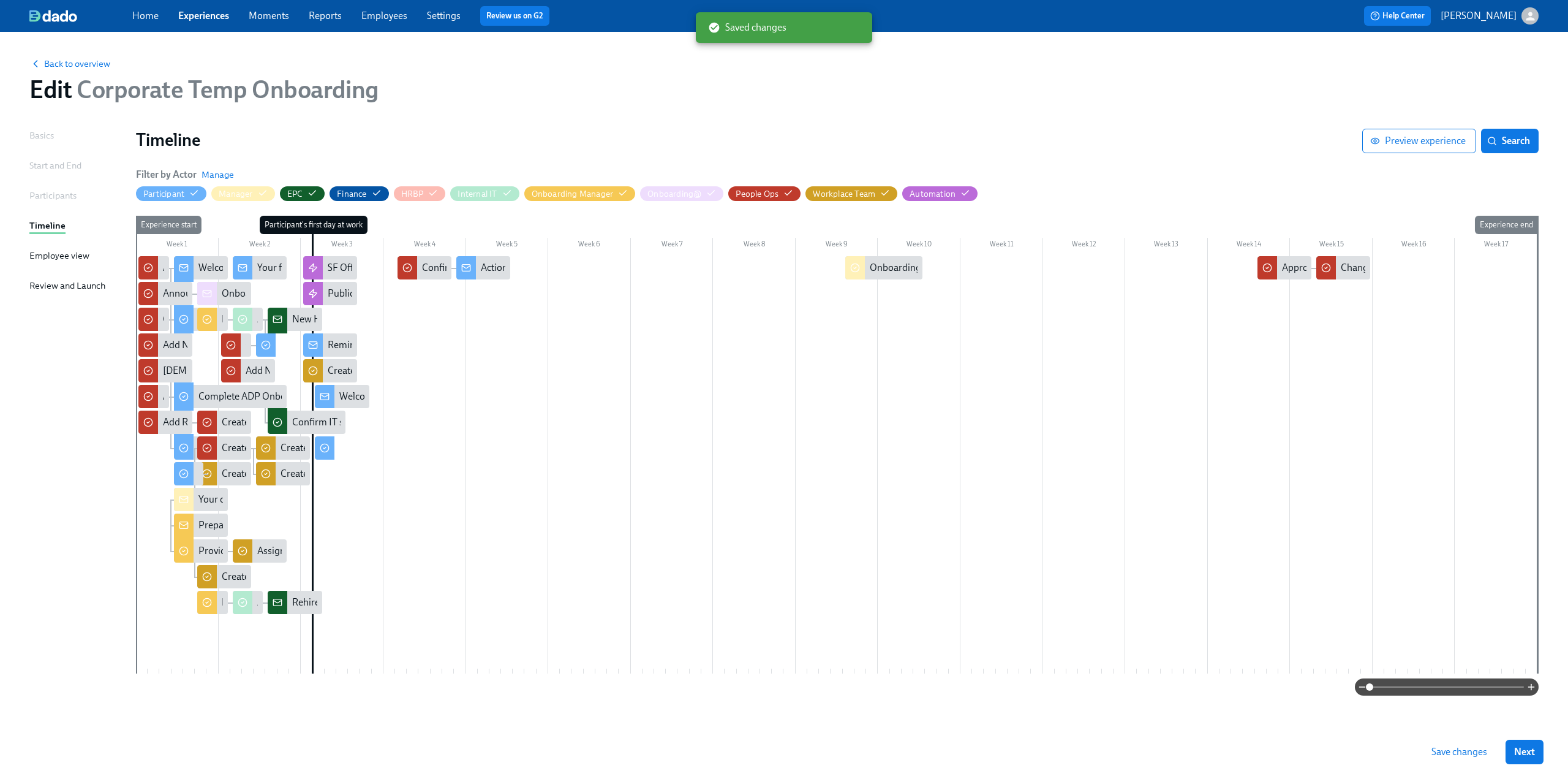
click at [460, 475] on button "Save changes" at bounding box center [1459, 752] width 73 height 25
click at [77, 63] on span "Back to overview" at bounding box center [69, 64] width 81 height 12
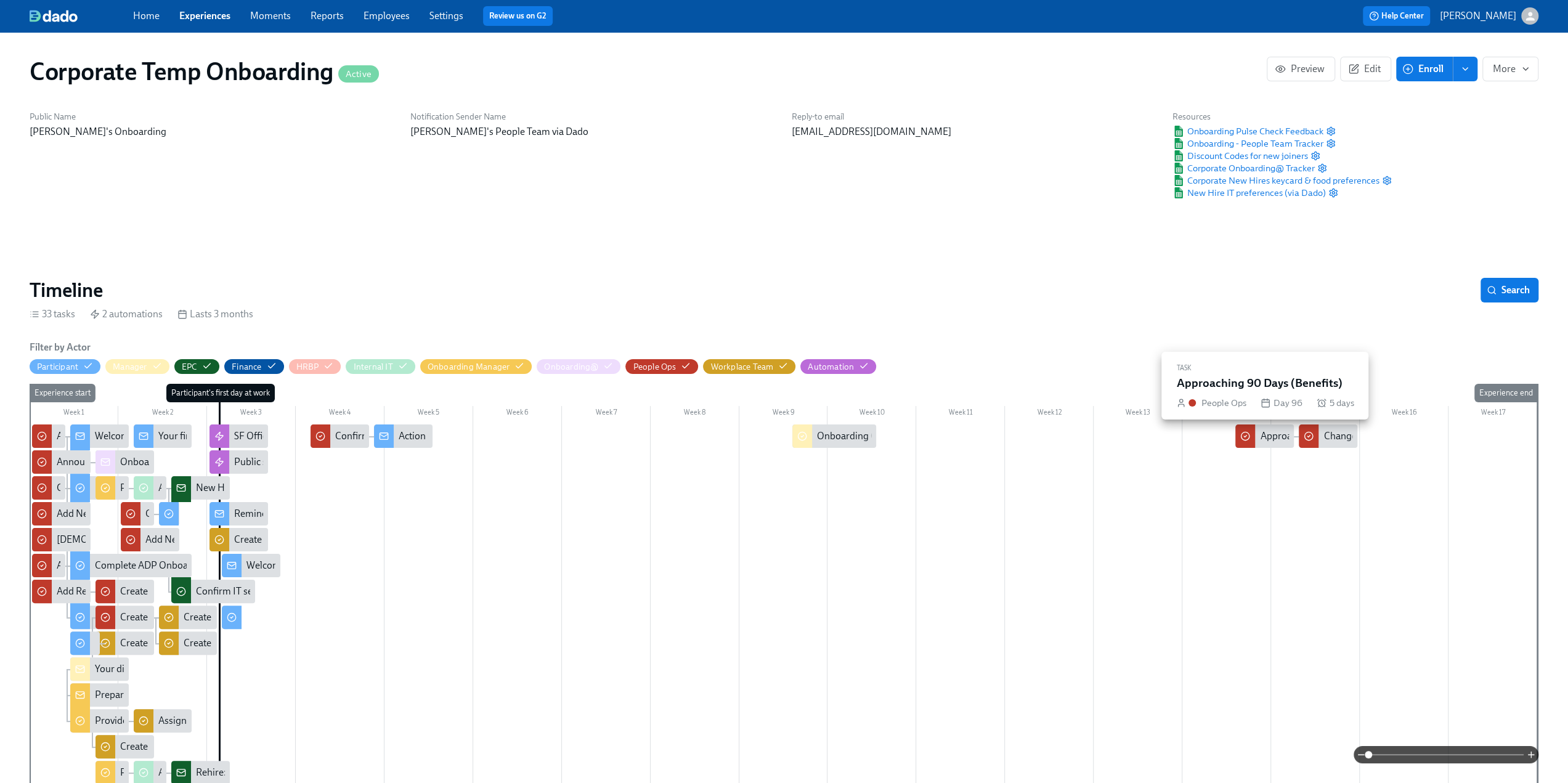
click at [463, 439] on div "Approaching 90 Days (Benefits)" at bounding box center [1326, 436] width 133 height 14
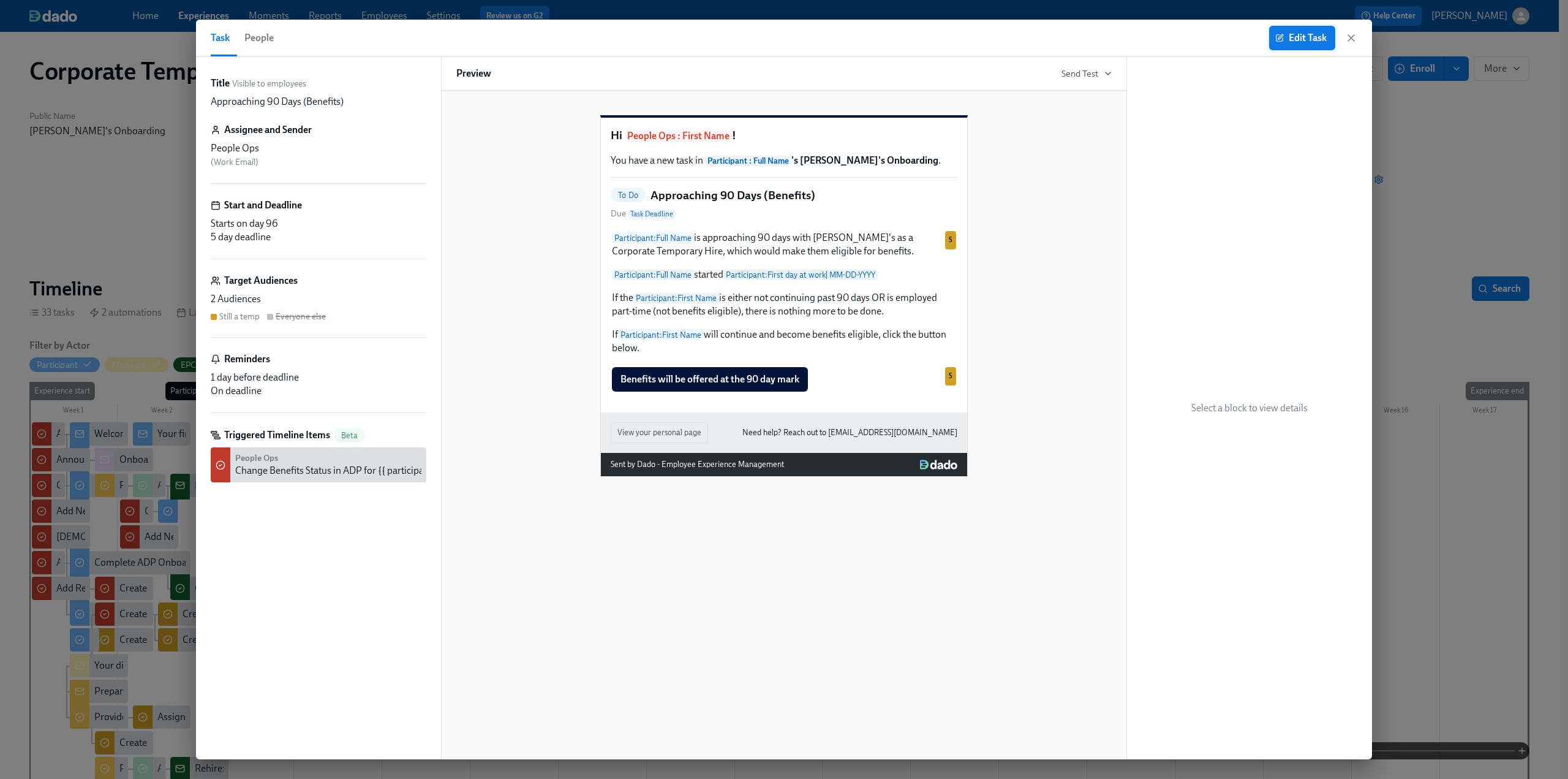
click at [460, 32] on span "Edit Task" at bounding box center [1303, 38] width 49 height 12
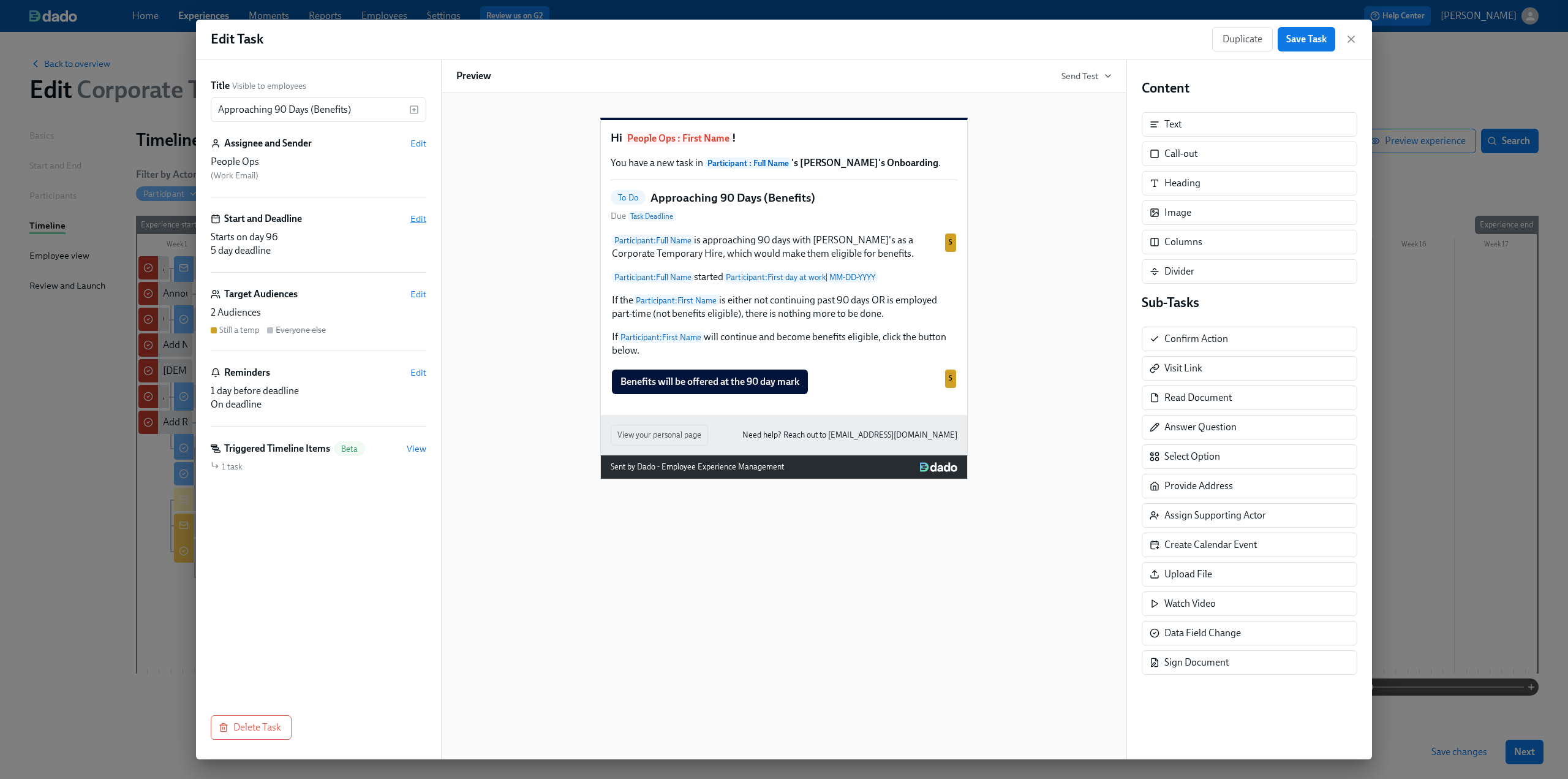
click at [414, 217] on span "Edit" at bounding box center [418, 219] width 16 height 12
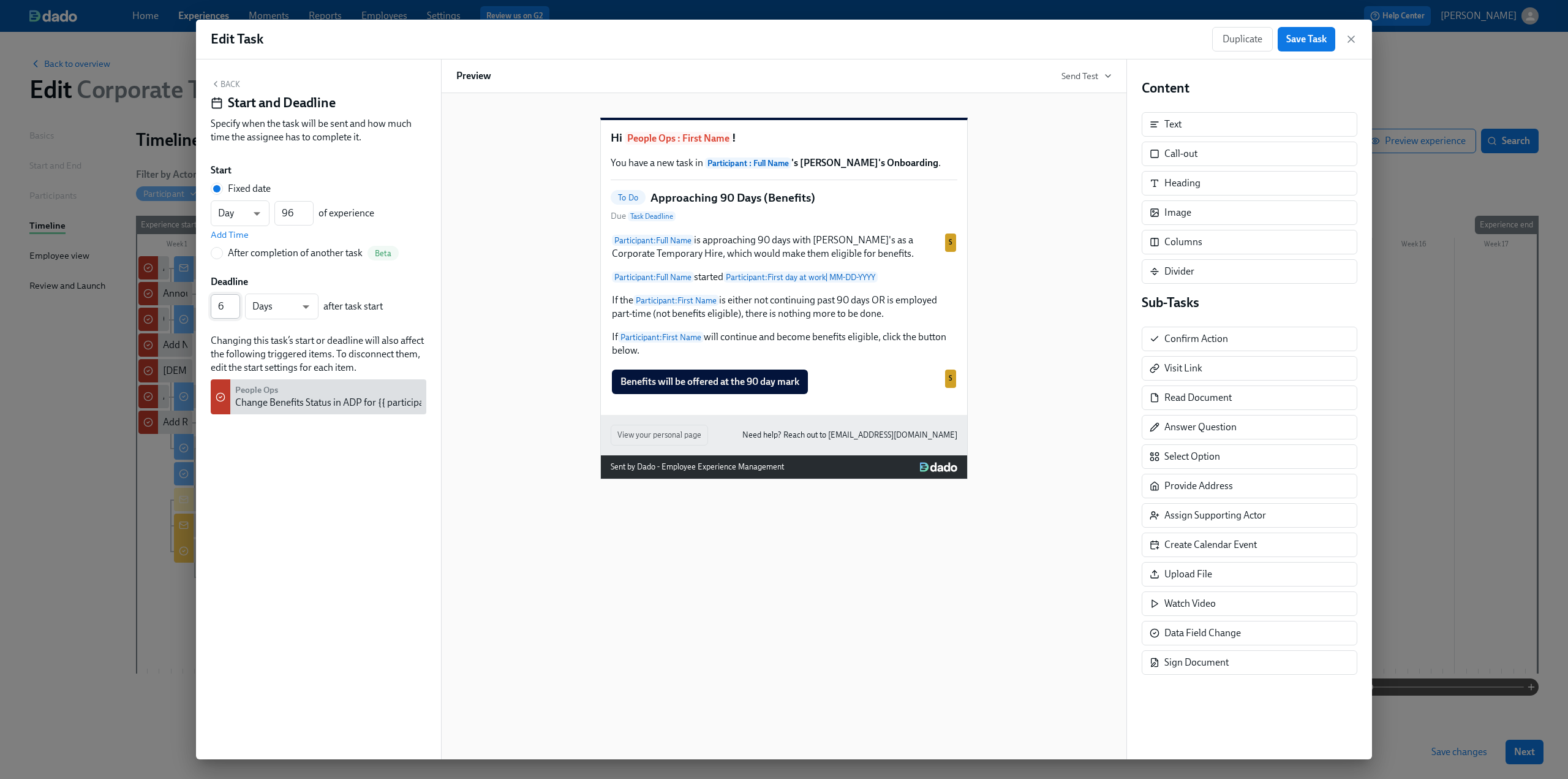
click at [233, 304] on input "6" at bounding box center [225, 306] width 29 height 25
type input "7"
click at [233, 304] on input "7" at bounding box center [225, 306] width 29 height 25
click at [233, 89] on button "Back" at bounding box center [225, 84] width 29 height 10
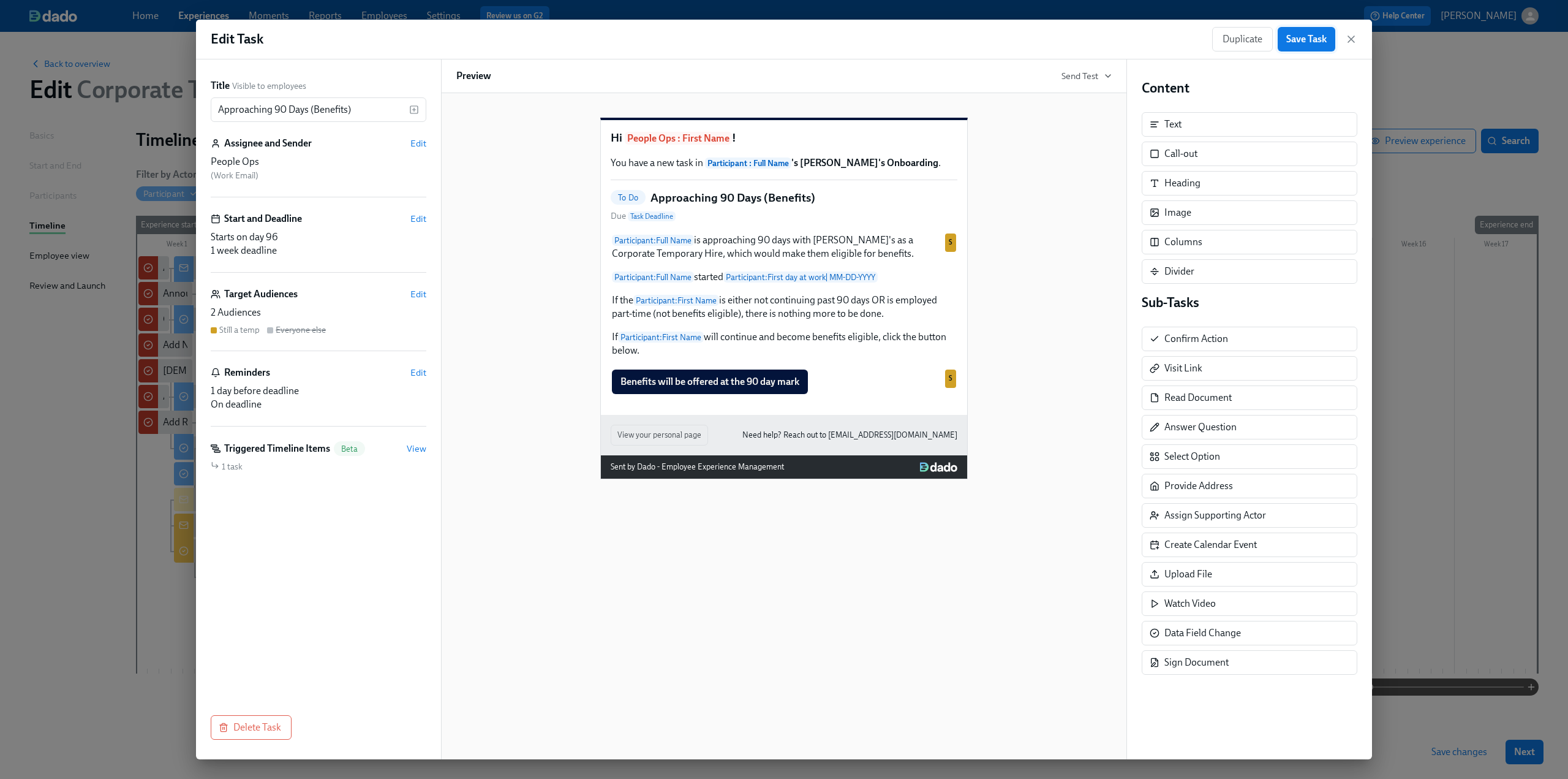
click at [460, 45] on span "Save Task" at bounding box center [1306, 39] width 40 height 12
click at [460, 36] on icon "button" at bounding box center [1352, 39] width 12 height 12
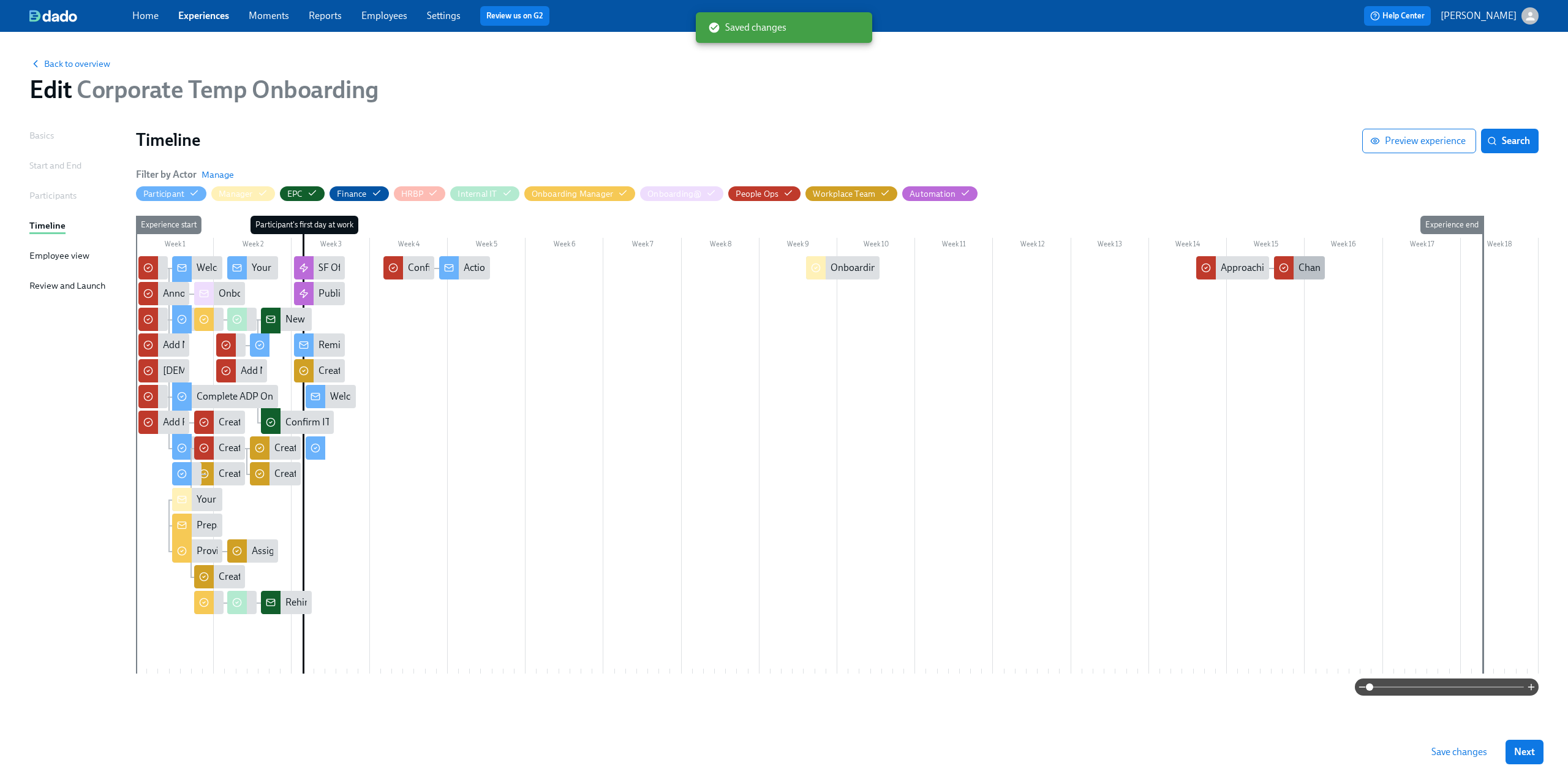
click at [460, 263] on div "Change Benefits Status in ADP for {{ participant.fullName }}" at bounding box center [1422, 268] width 248 height 14
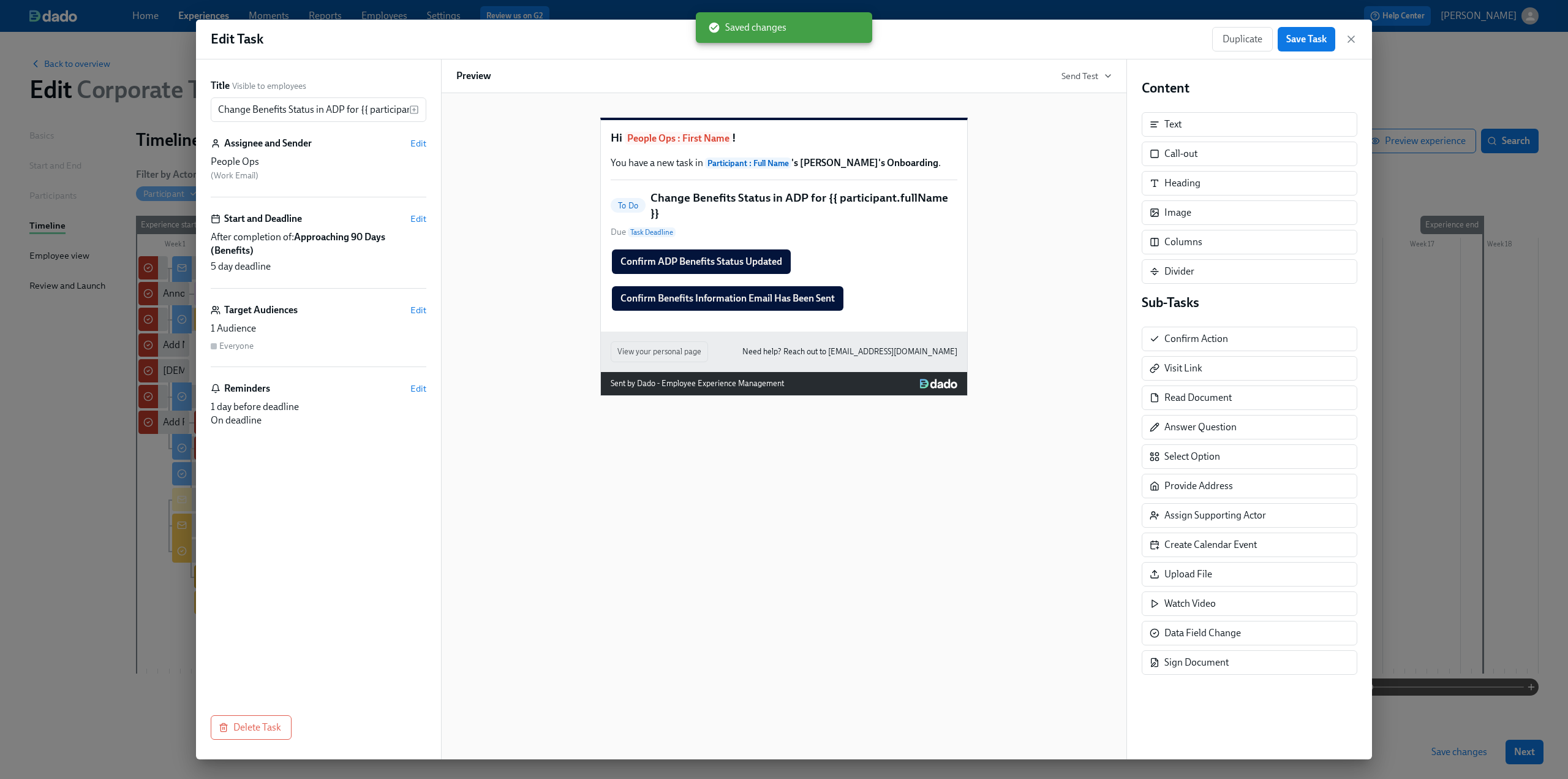
click at [460, 263] on div "Divider" at bounding box center [1250, 272] width 216 height 25
click at [419, 219] on span "Edit" at bounding box center [418, 219] width 16 height 12
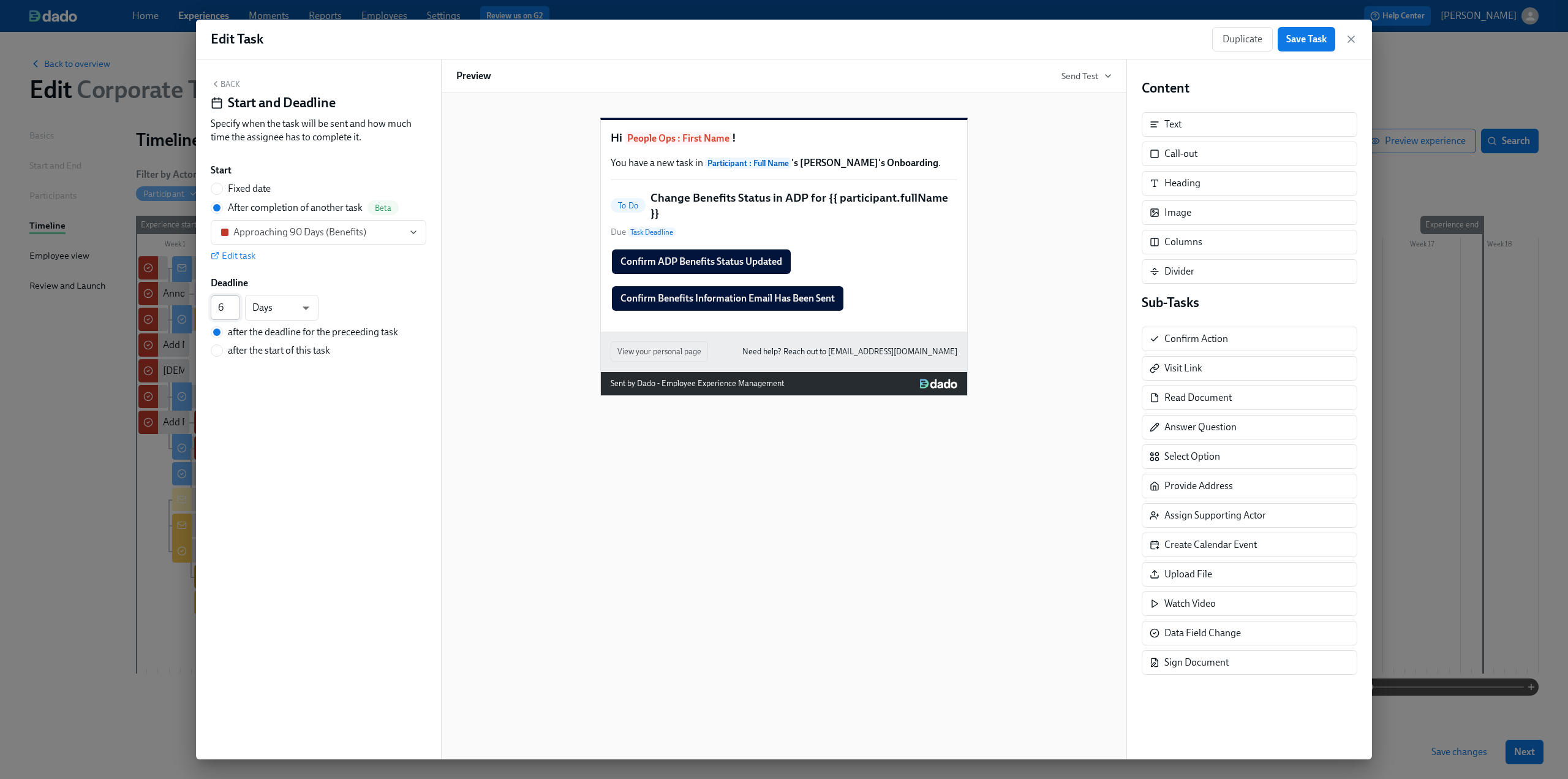
click at [233, 305] on input "6" at bounding box center [225, 308] width 29 height 25
type input "7"
click at [233, 305] on input "7" at bounding box center [225, 308] width 29 height 25
click at [233, 84] on button "Back" at bounding box center [225, 84] width 29 height 10
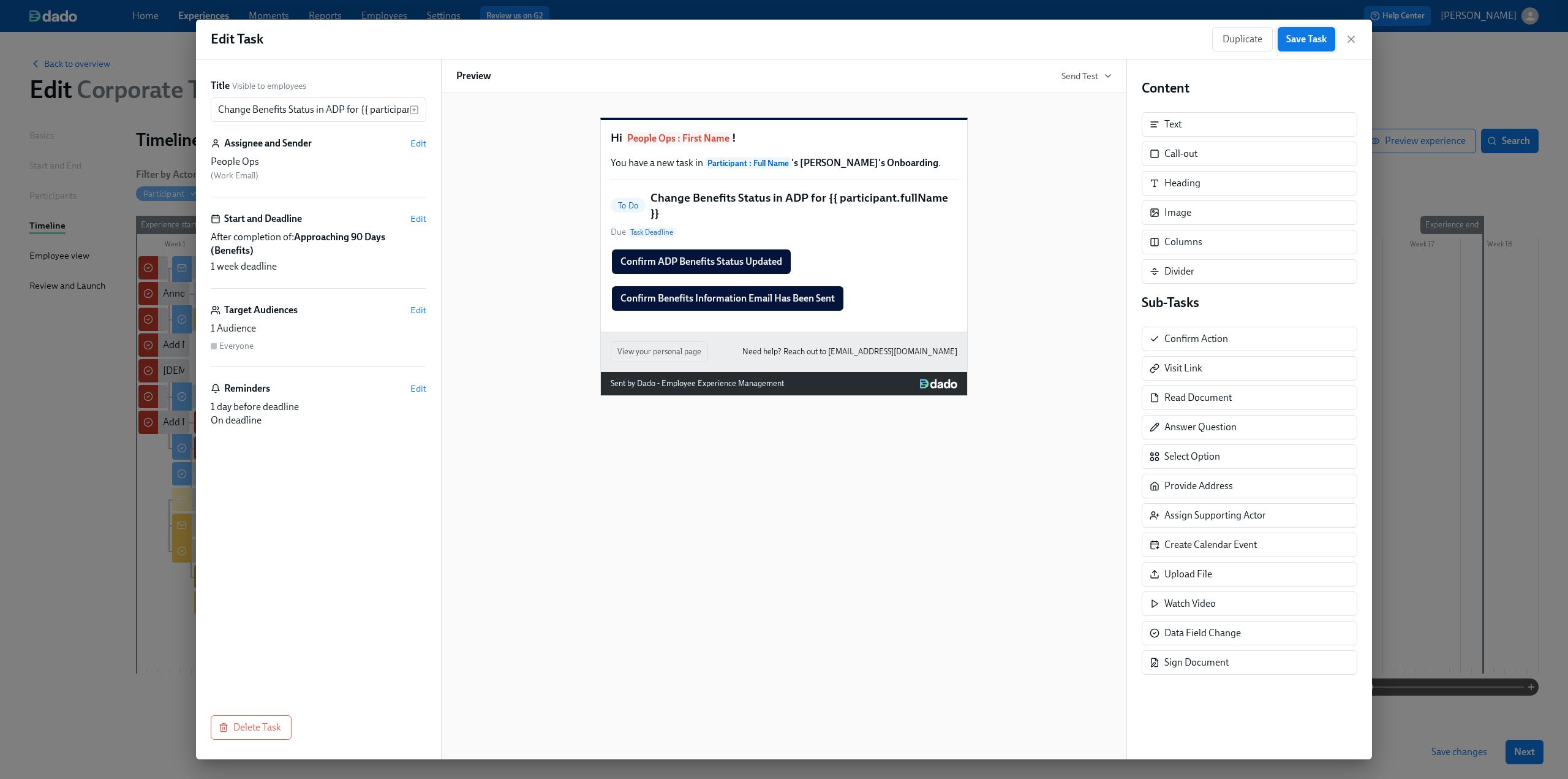
click at [460, 37] on span "Save Task" at bounding box center [1306, 39] width 40 height 12
click at [460, 39] on icon "button" at bounding box center [1352, 39] width 12 height 12
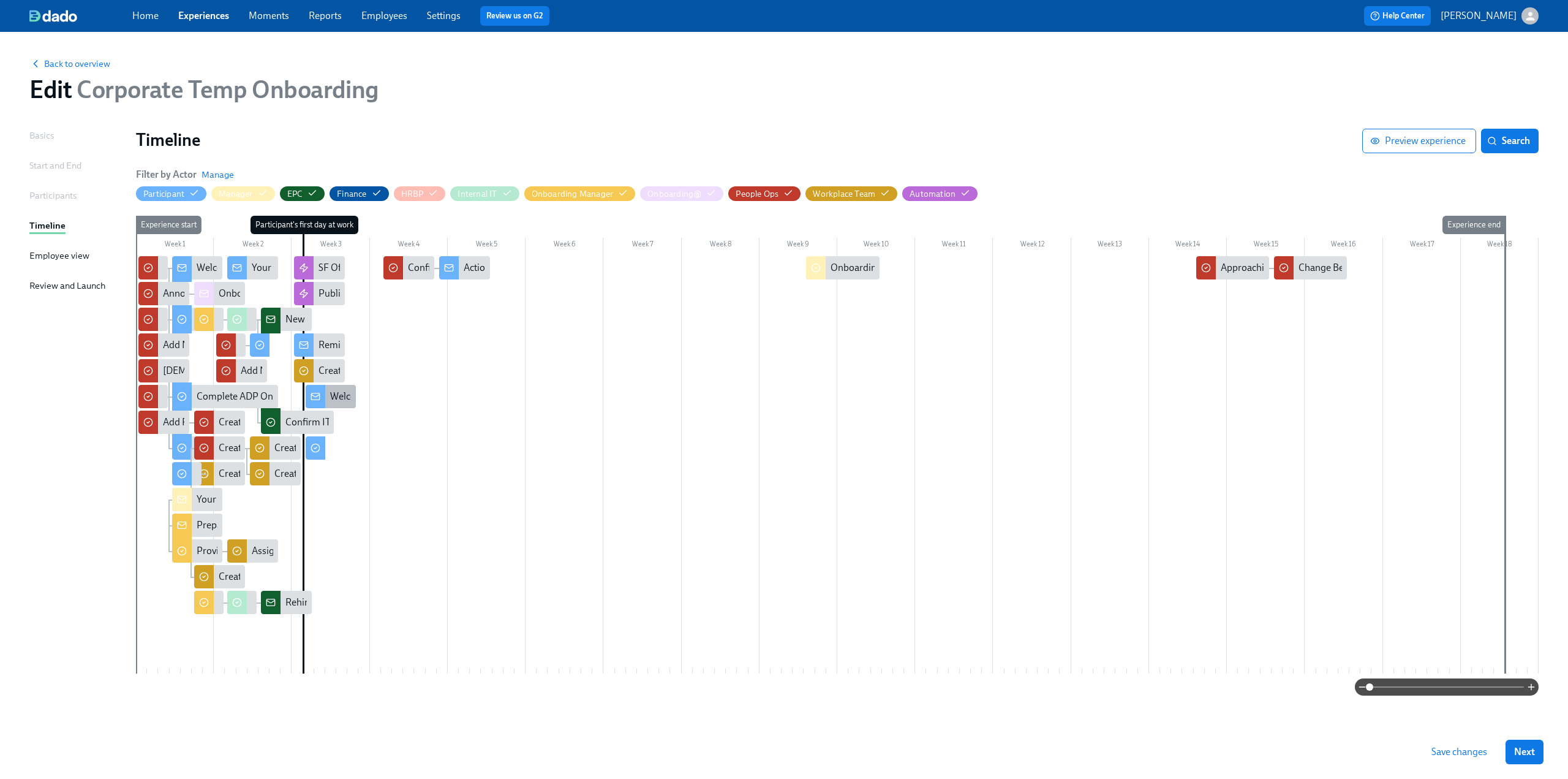
click at [333, 403] on div "Welcome to Team Rothy’s!" at bounding box center [385, 397] width 110 height 14
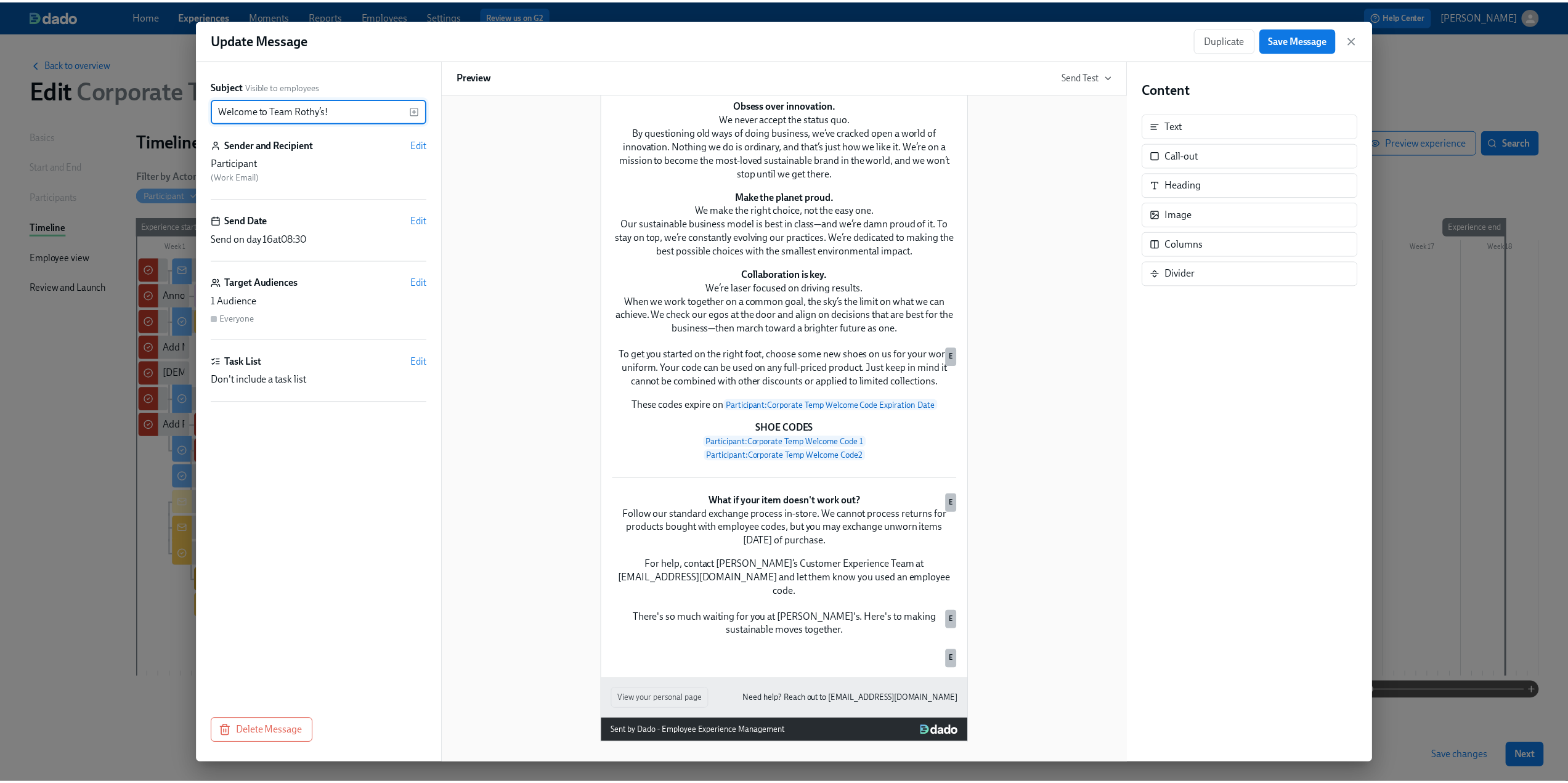
scroll to position [616, 0]
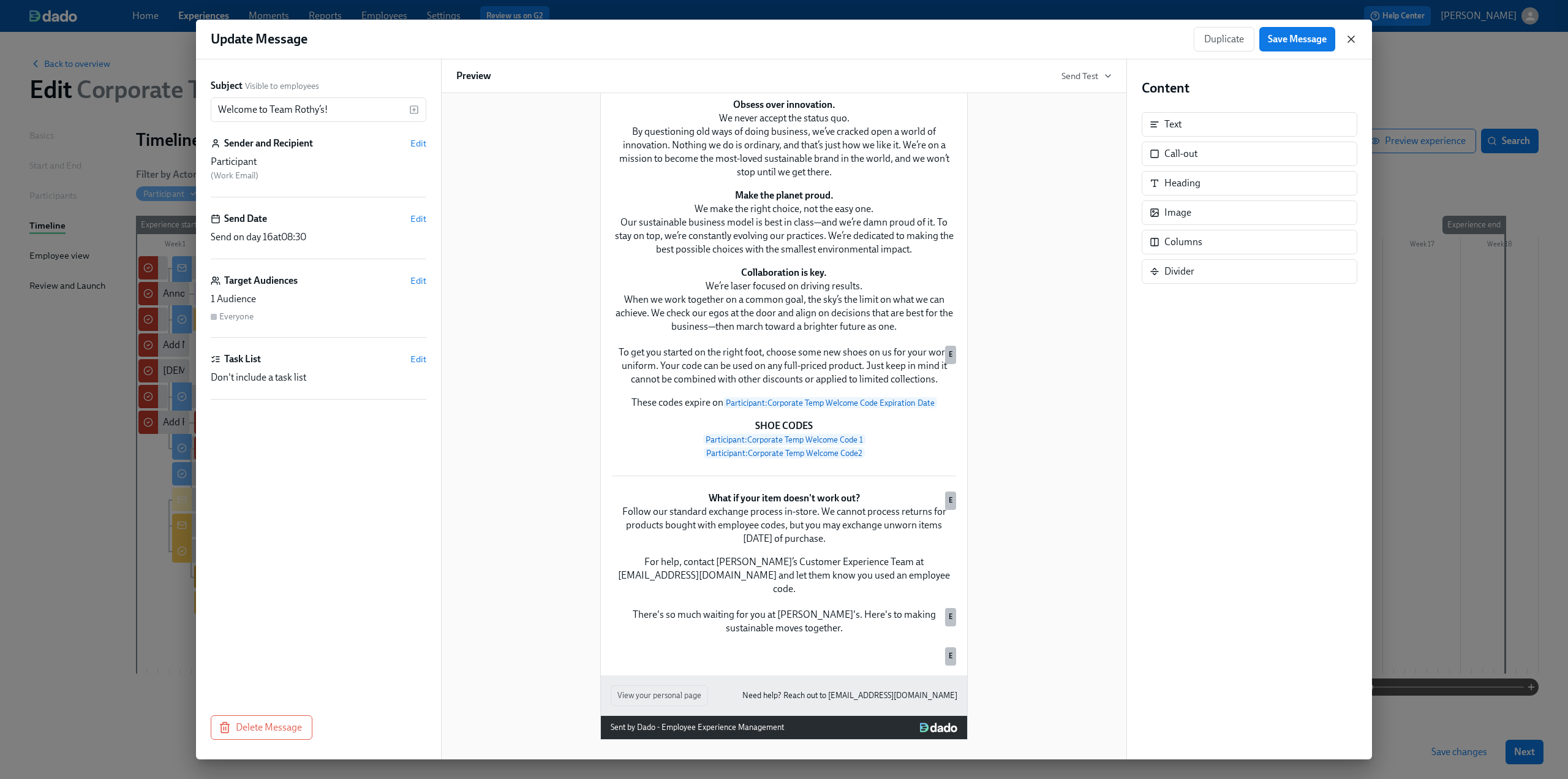
click at [460, 38] on icon "button" at bounding box center [1352, 39] width 12 height 12
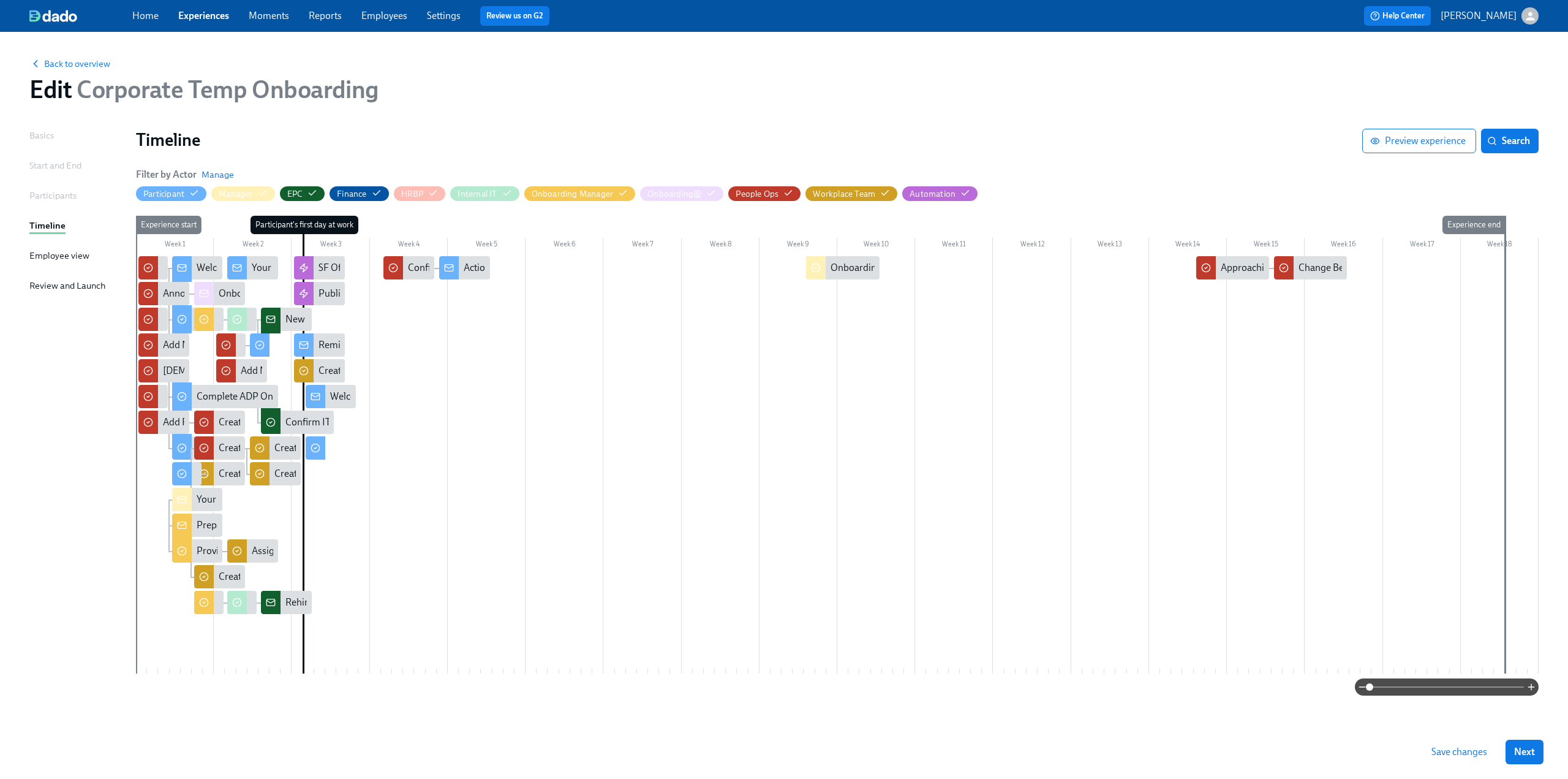
click at [86, 65] on span "Back to overview" at bounding box center [69, 64] width 81 height 12
click at [460, 475] on span "Save changes" at bounding box center [1460, 752] width 56 height 12
click at [59, 59] on span "Back to overview" at bounding box center [69, 64] width 81 height 12
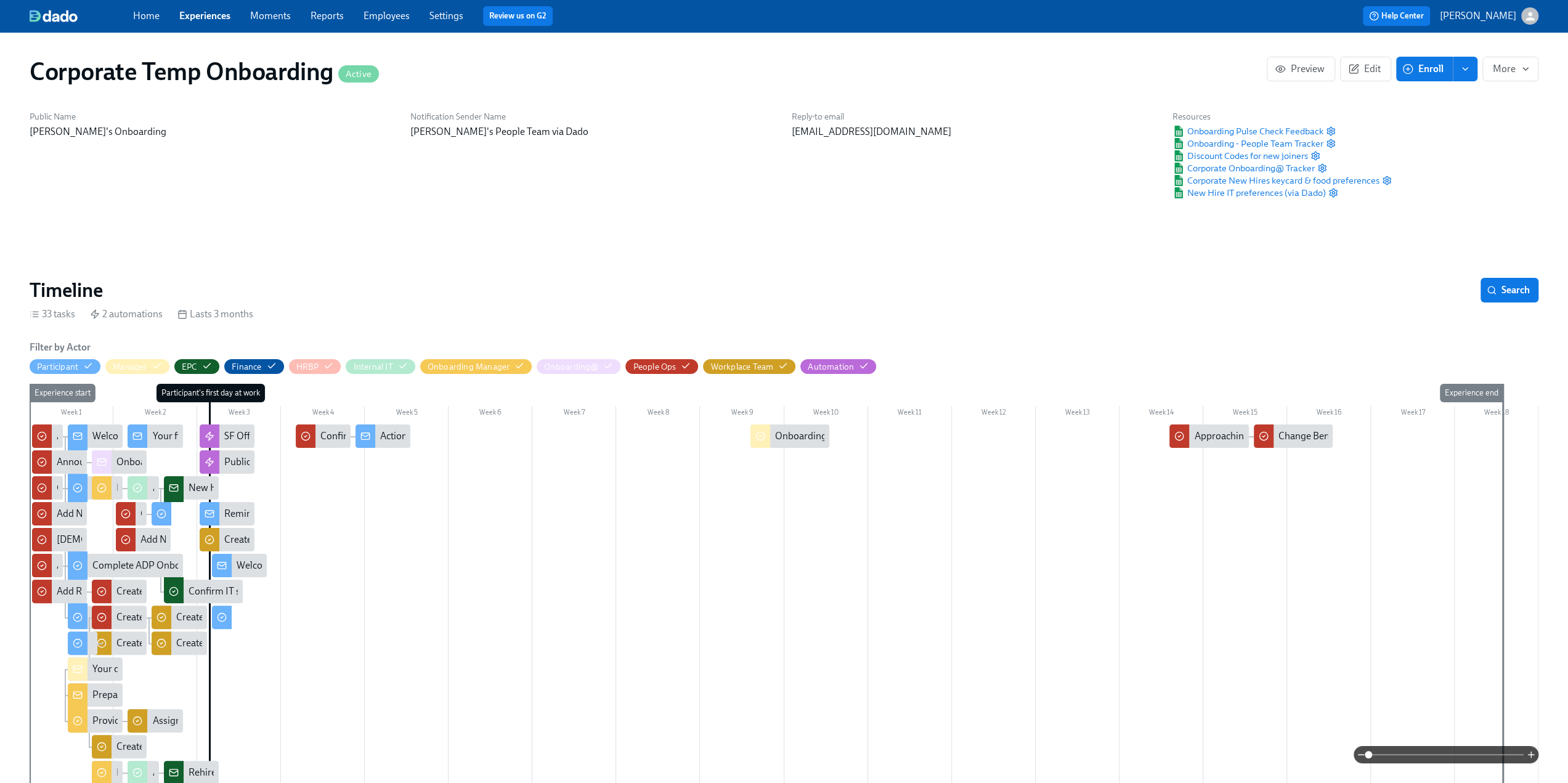
click at [206, 14] on link "Experiences" at bounding box center [205, 15] width 51 height 12
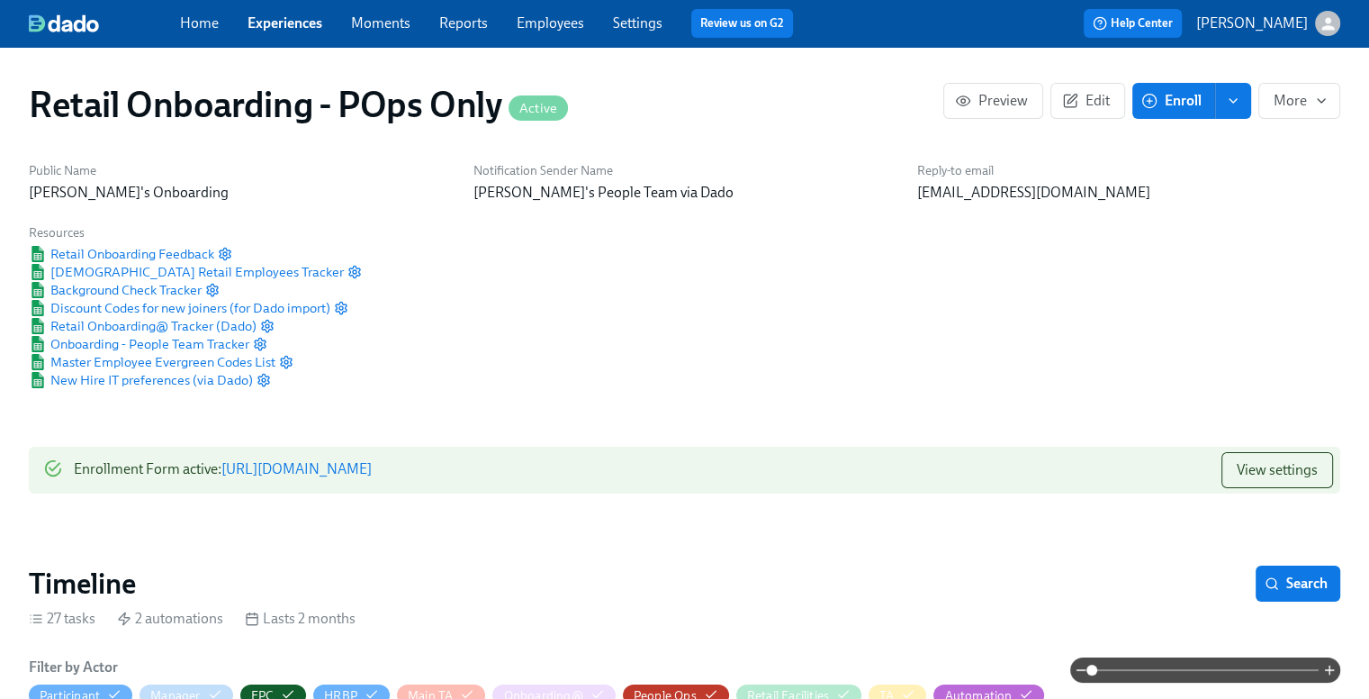
scroll to position [0, 32808]
